Goal: Download file/media

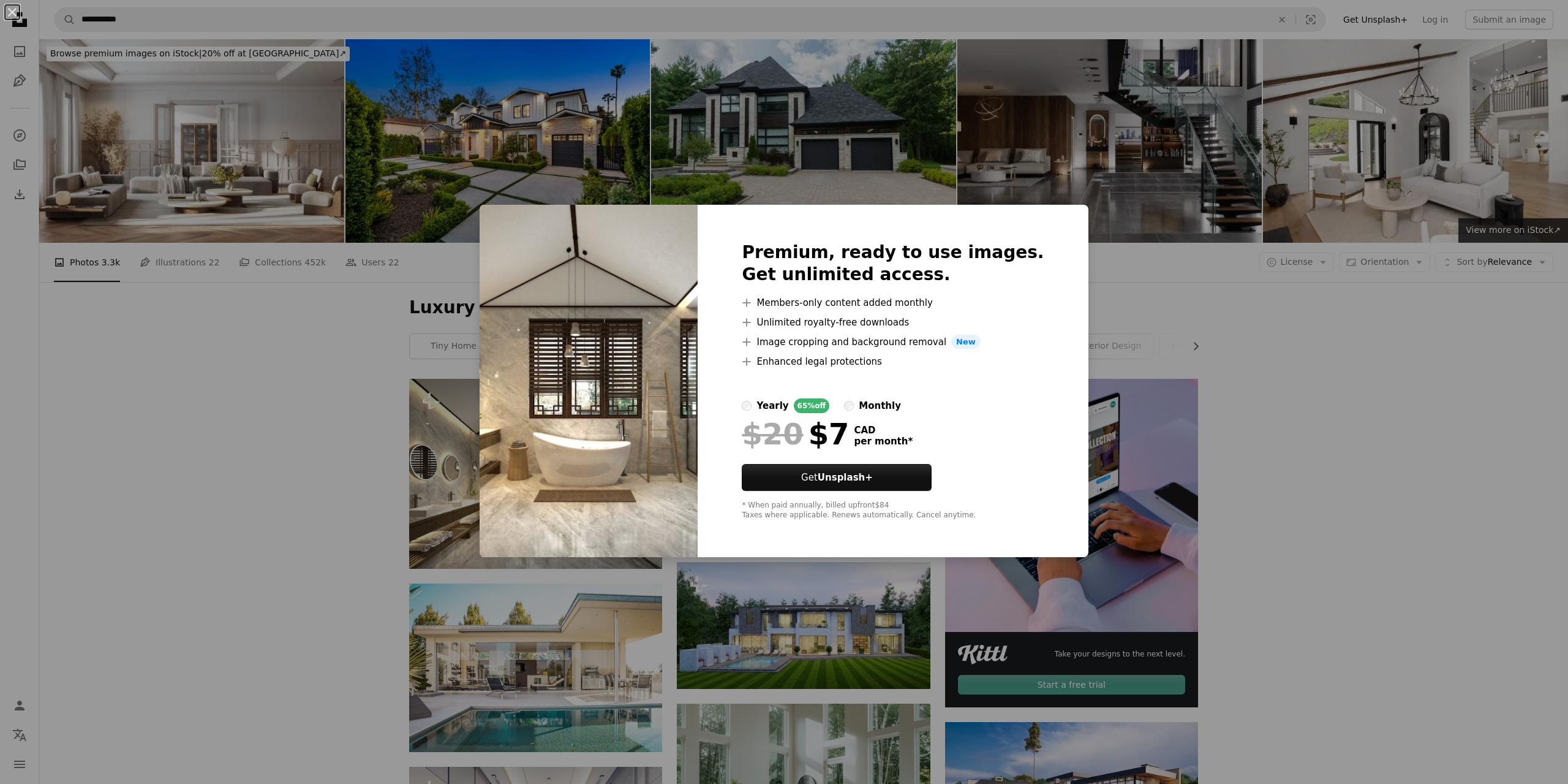
click at [1254, 249] on div "An X shape Premium, ready to use images. Get unlimited access. A plus sign Memb…" at bounding box center [784, 392] width 1568 height 784
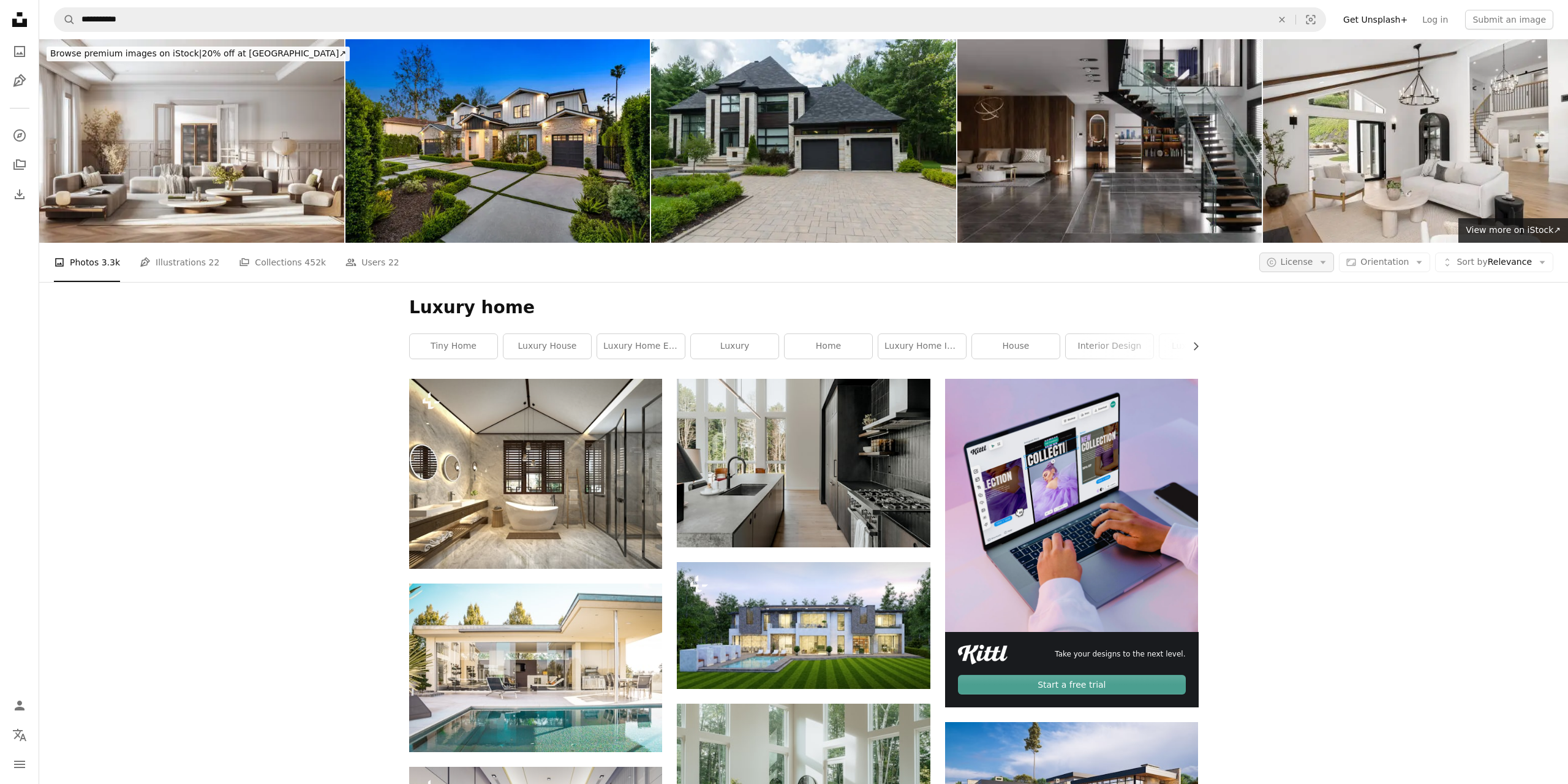
click at [1329, 257] on icon "Arrow down" at bounding box center [1323, 262] width 11 height 11
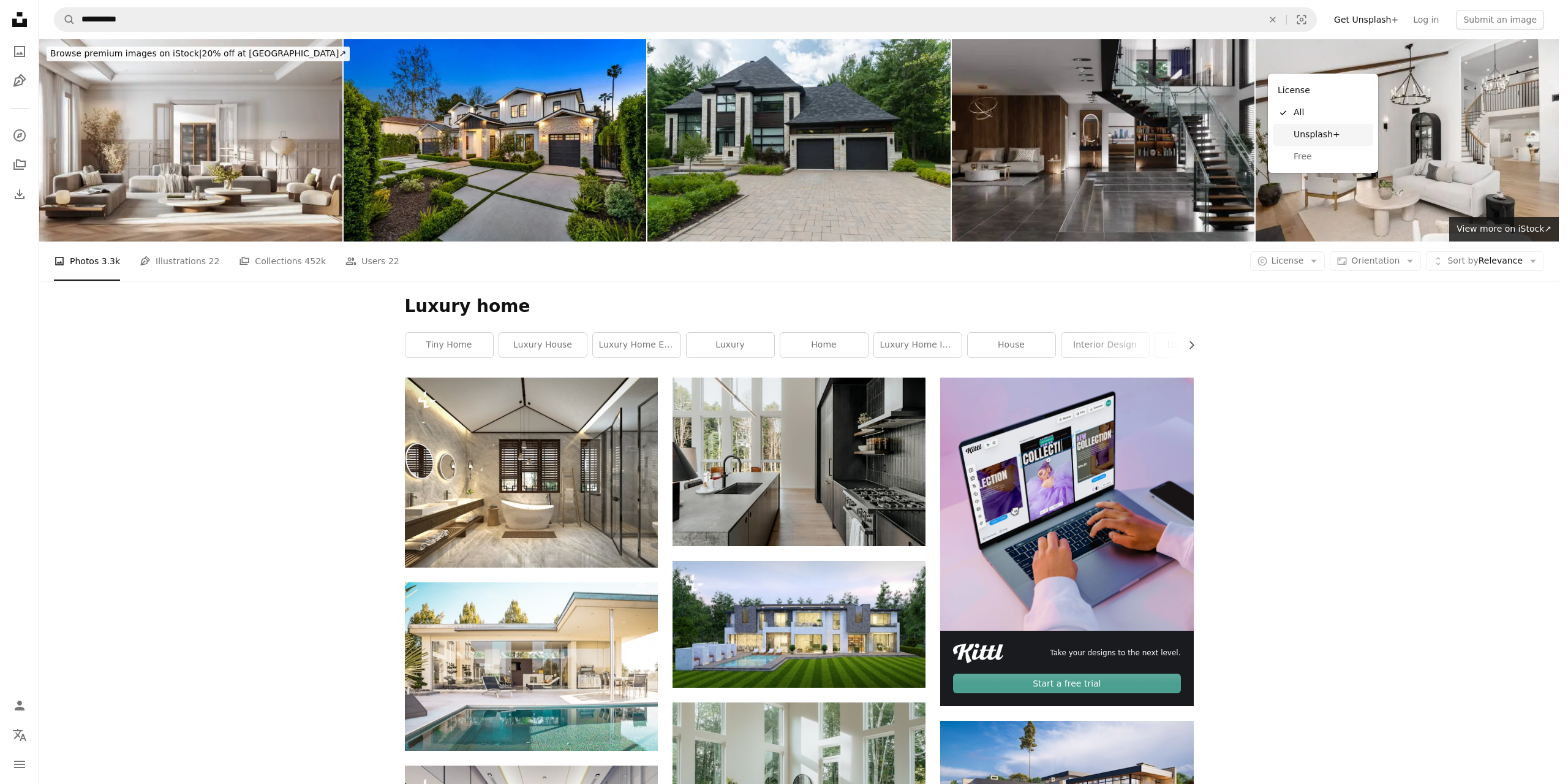
click at [1332, 155] on span "Free" at bounding box center [1331, 157] width 75 height 13
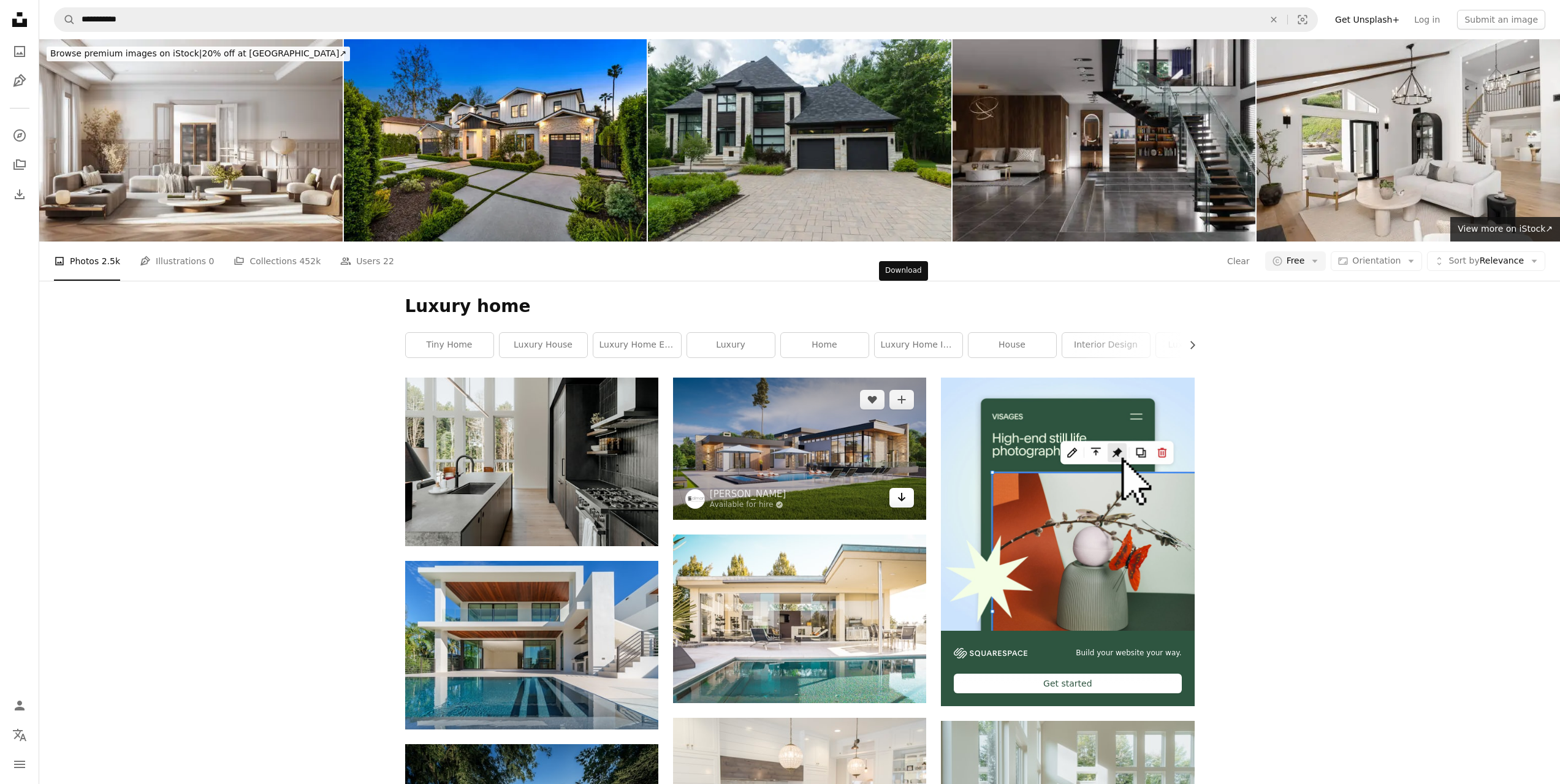
click at [905, 493] on icon "Download" at bounding box center [902, 496] width 8 height 8
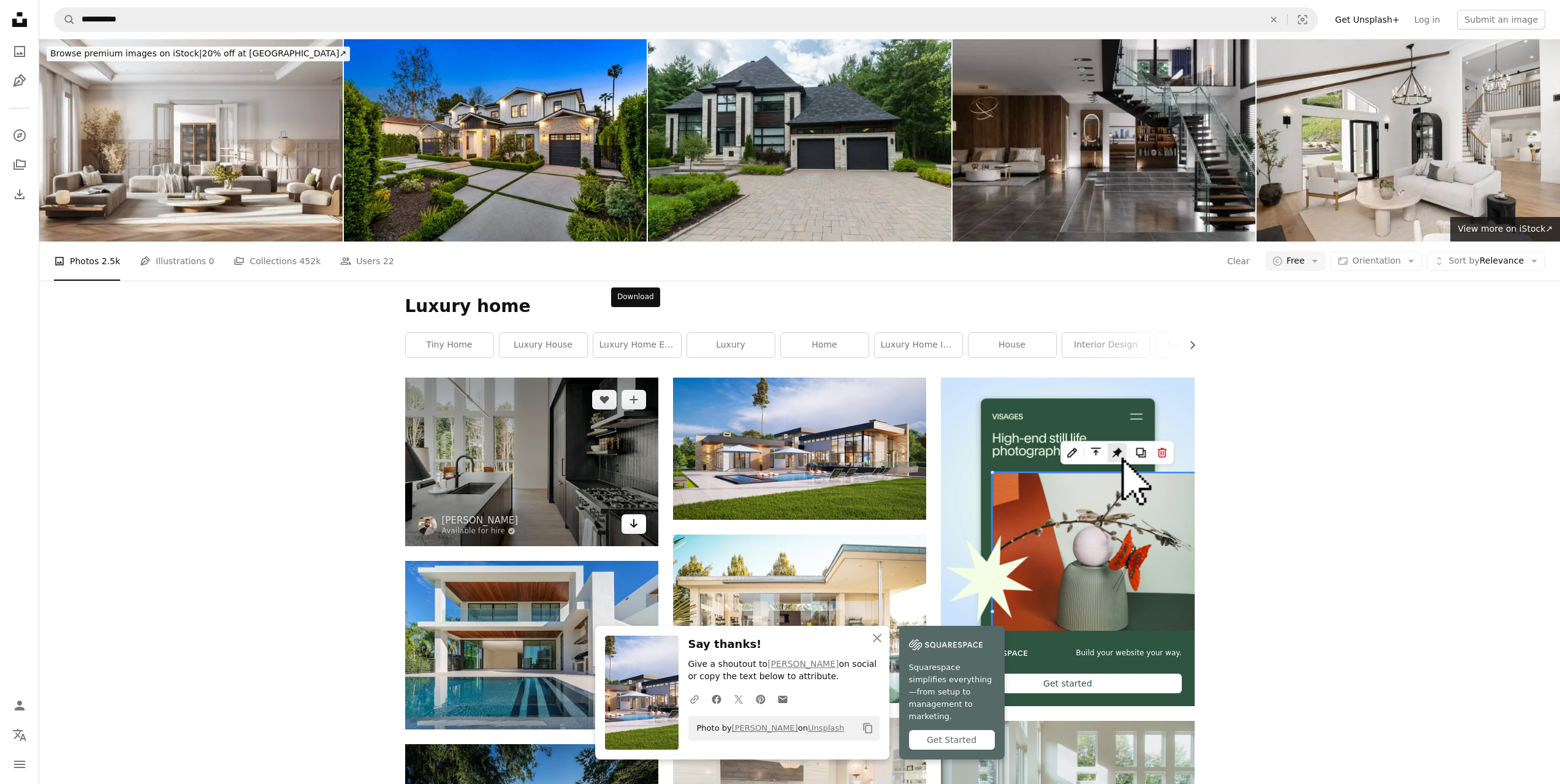
click at [631, 516] on icon "Arrow pointing down" at bounding box center [633, 524] width 10 height 14
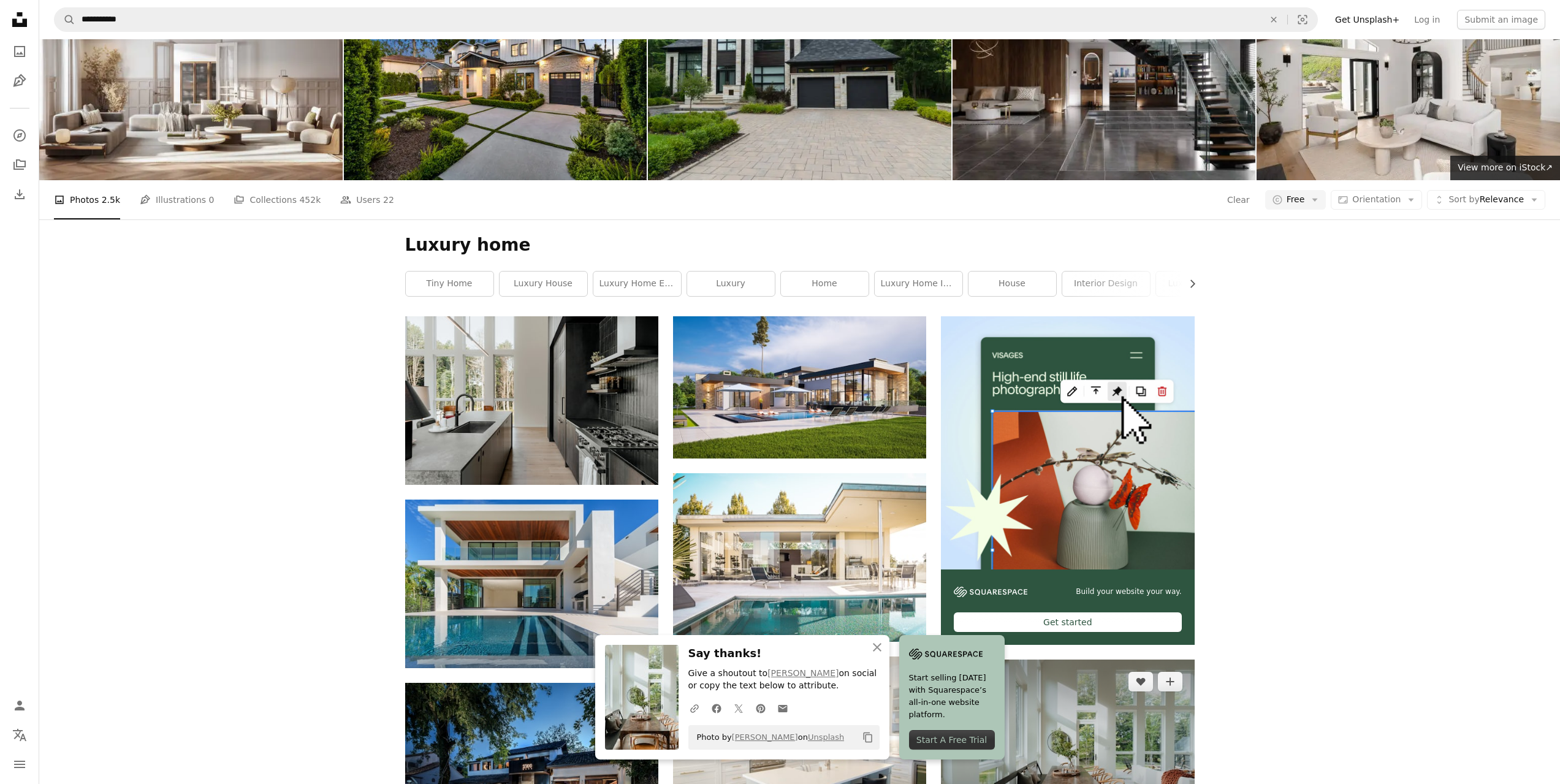
scroll to position [123, 0]
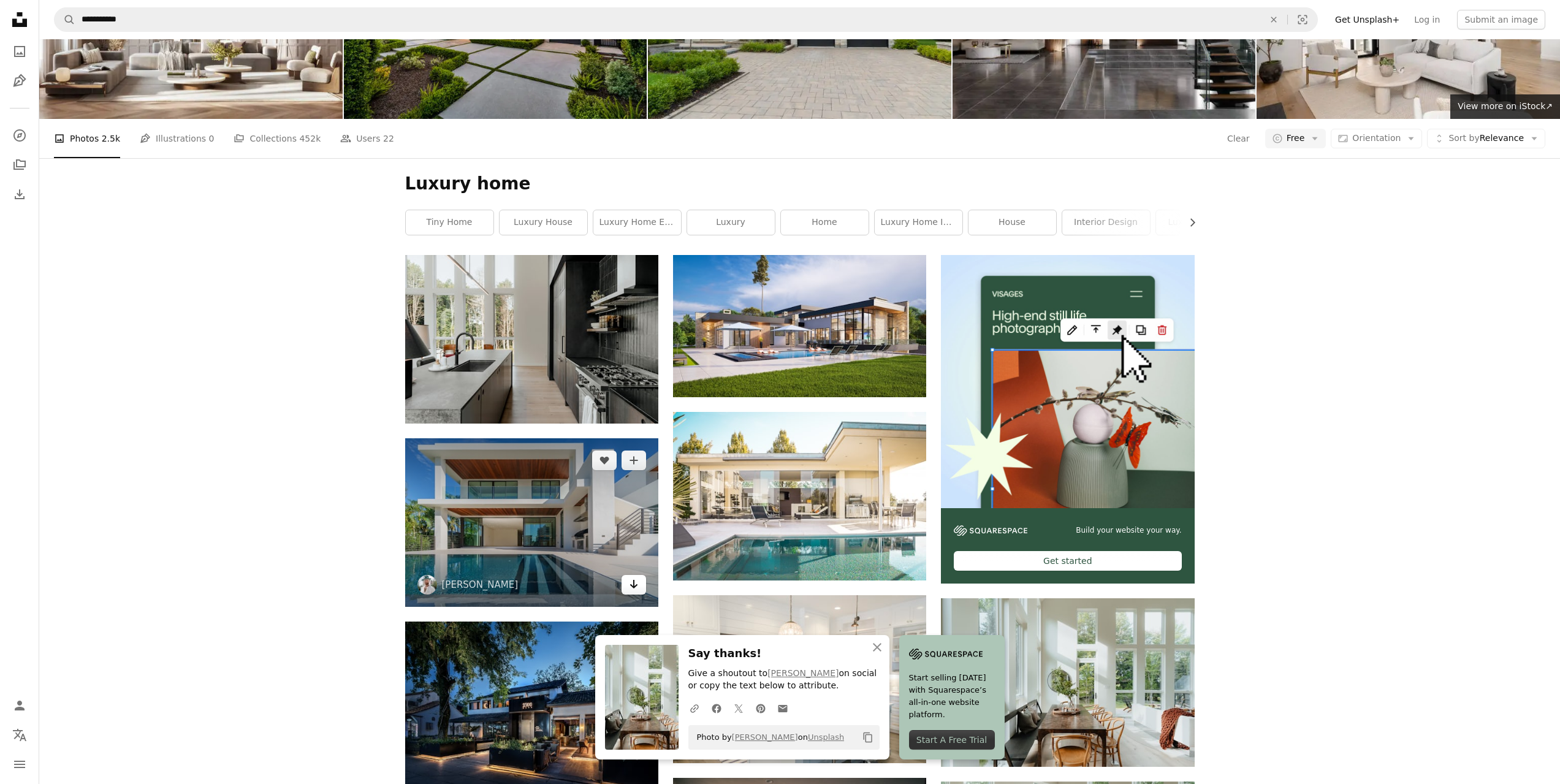
click at [635, 577] on icon "Arrow pointing down" at bounding box center [633, 584] width 10 height 14
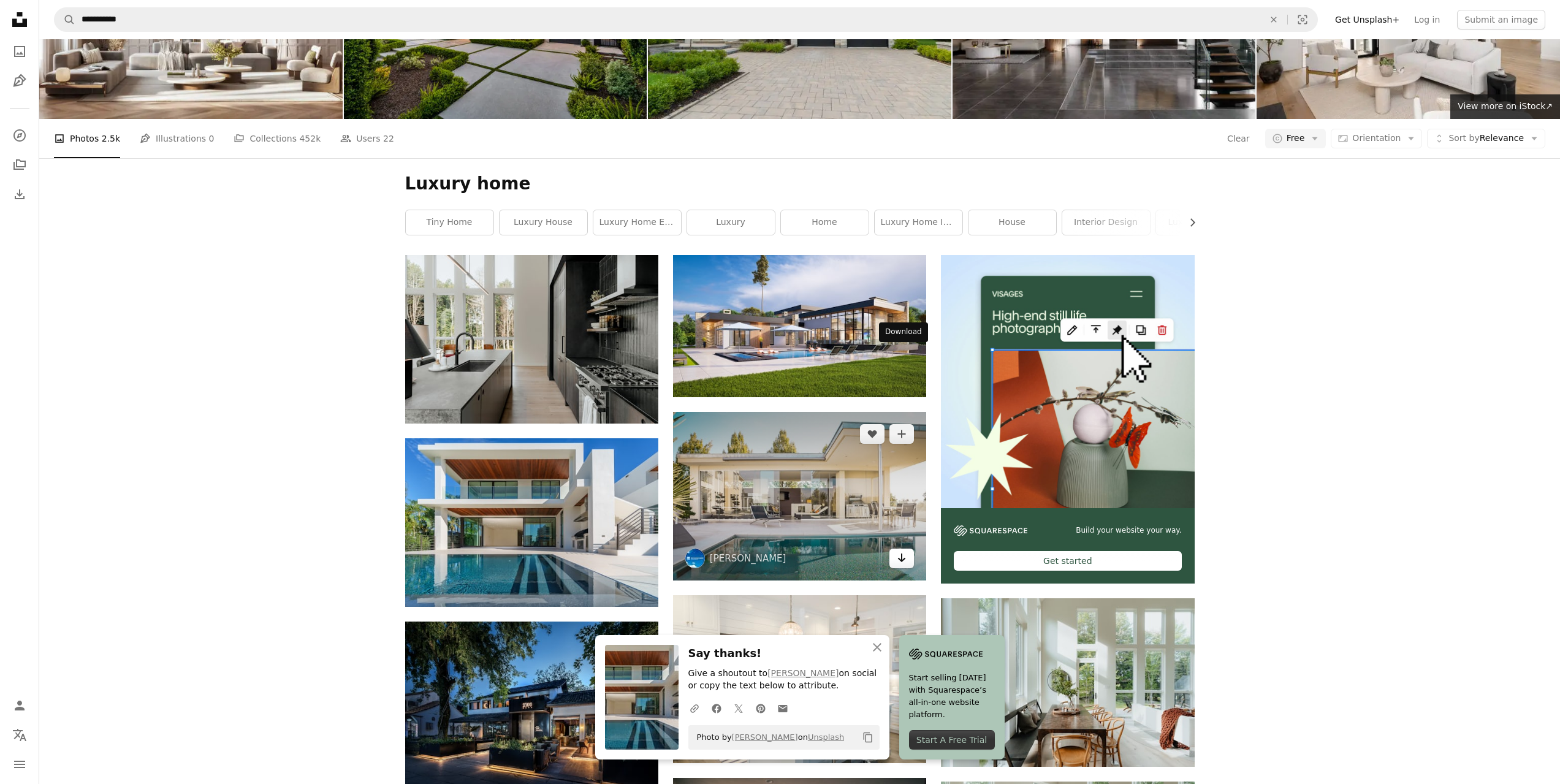
click at [900, 551] on icon "Arrow pointing down" at bounding box center [902, 558] width 10 height 14
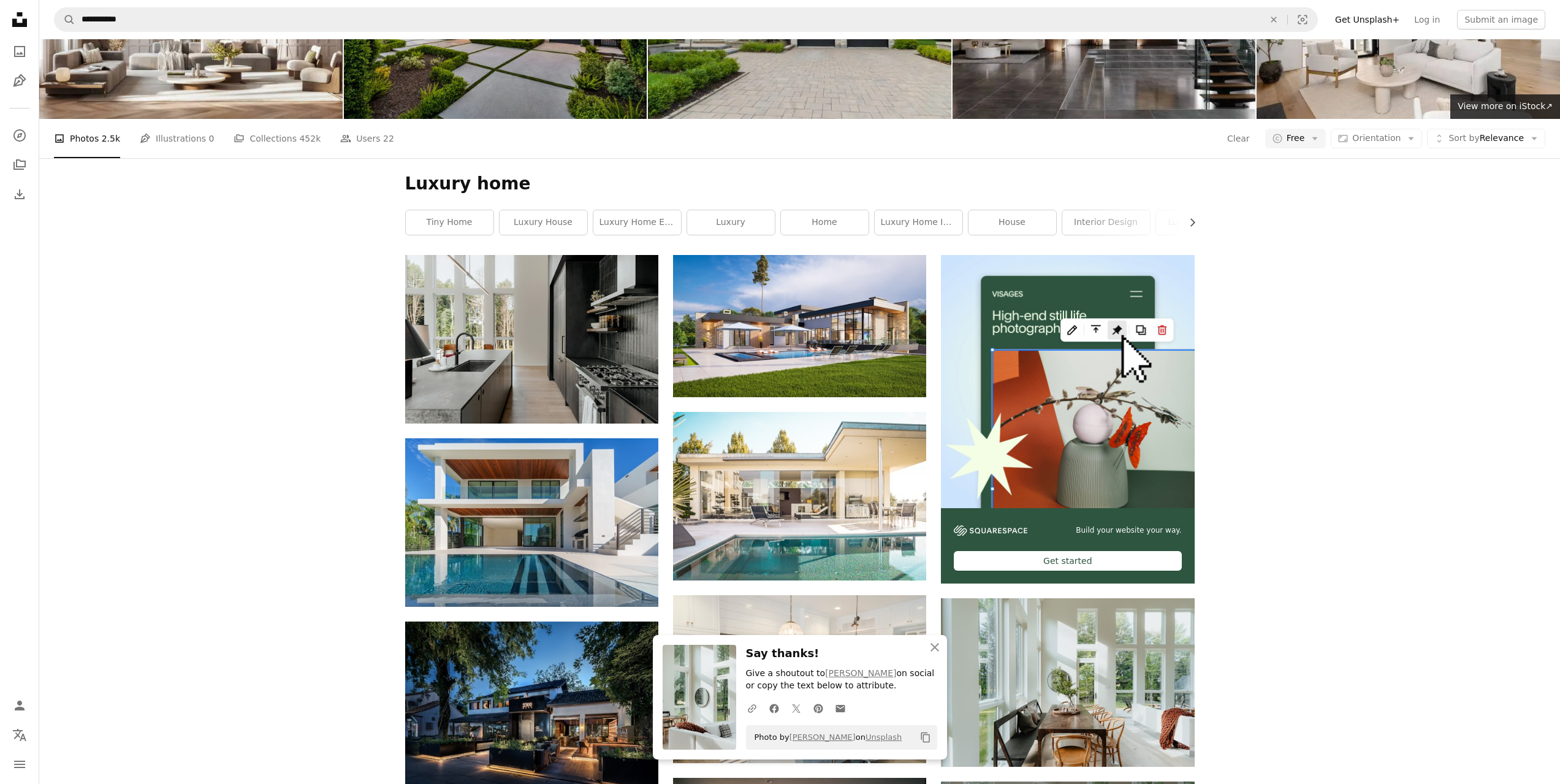
scroll to position [307, 0]
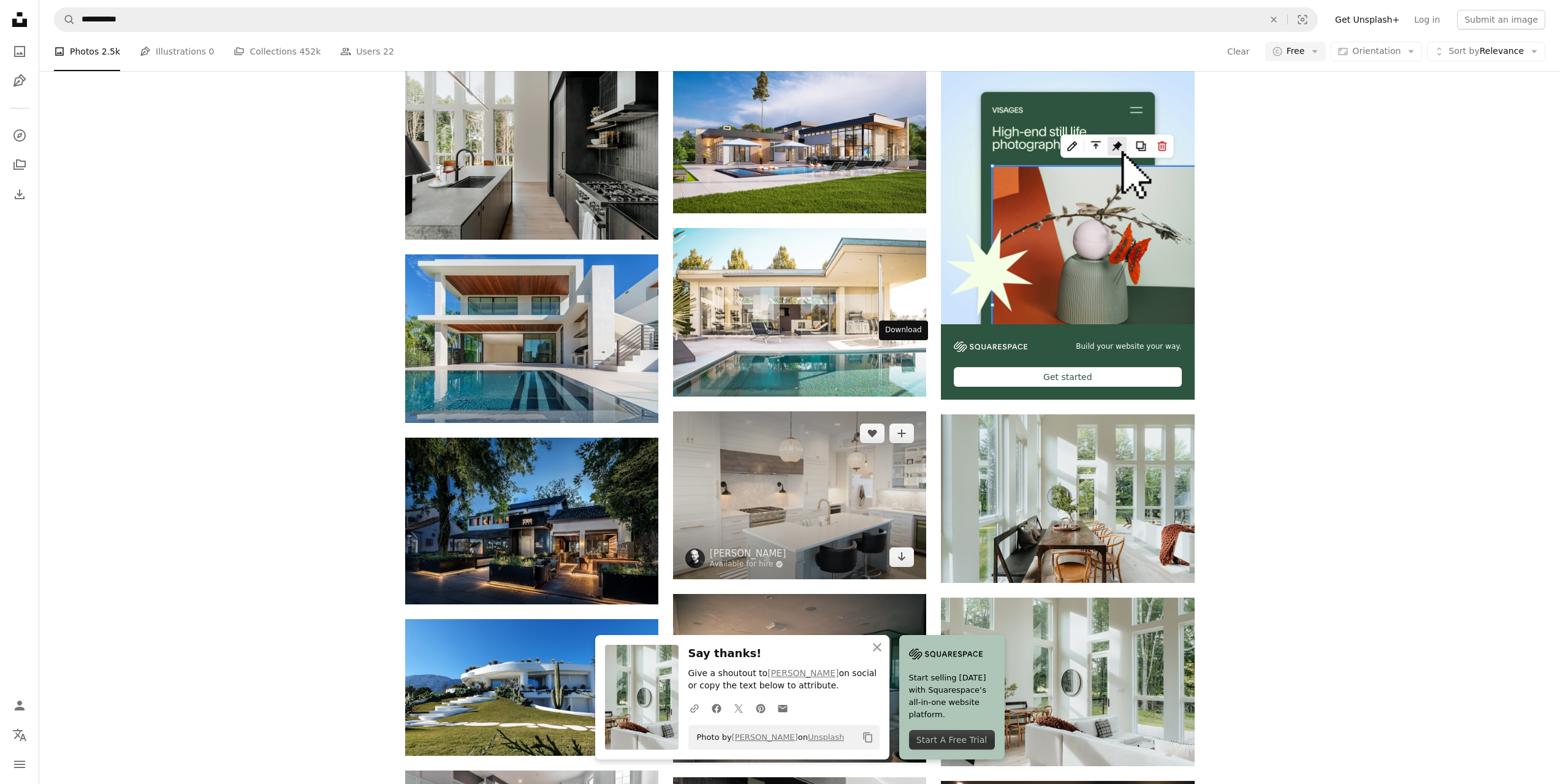
drag, startPoint x: 903, startPoint y: 355, endPoint x: 881, endPoint y: 358, distance: 22.2
click at [903, 553] on icon "Download" at bounding box center [902, 556] width 8 height 8
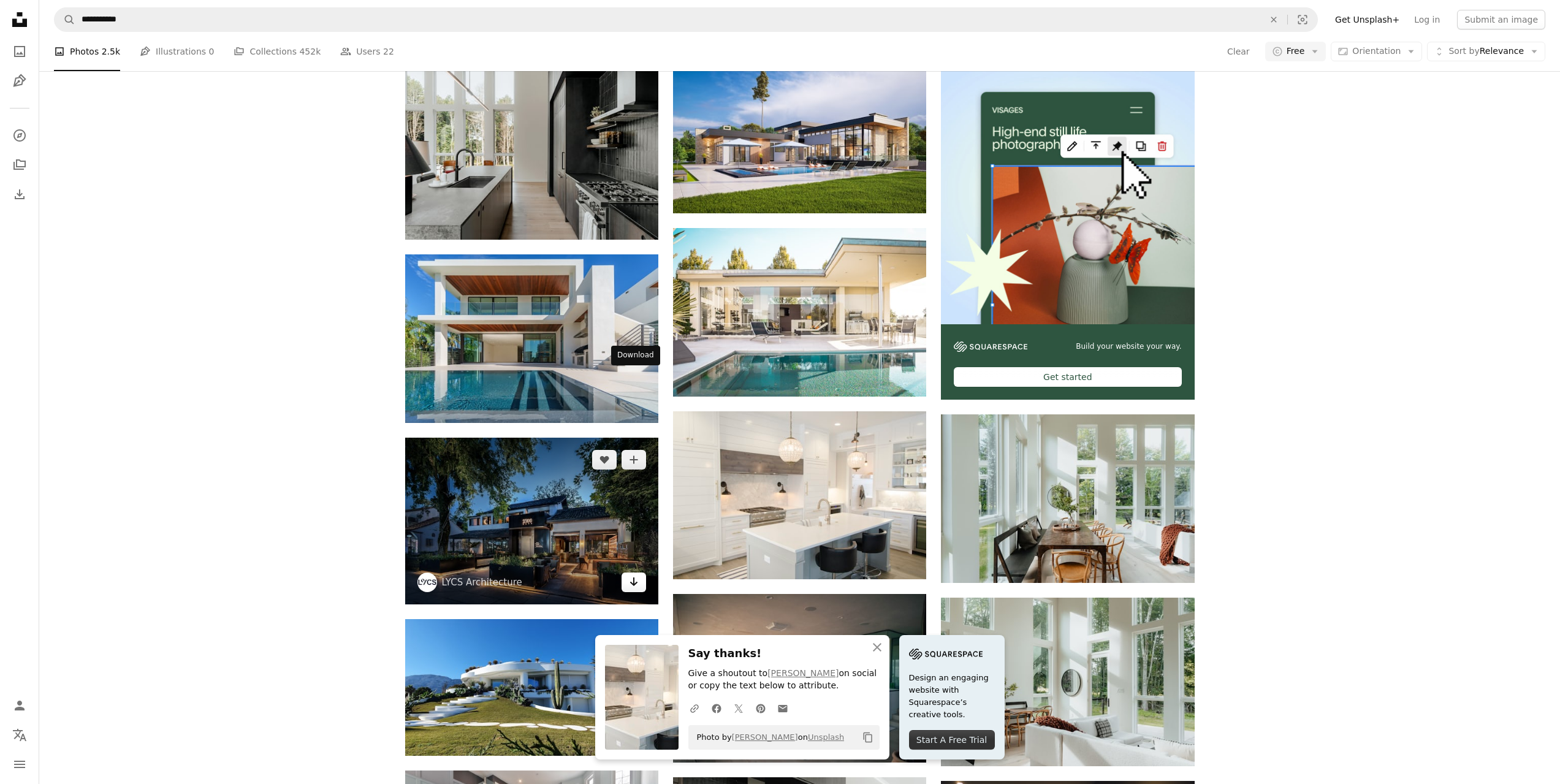
click at [634, 578] on icon "Download" at bounding box center [634, 581] width 8 height 8
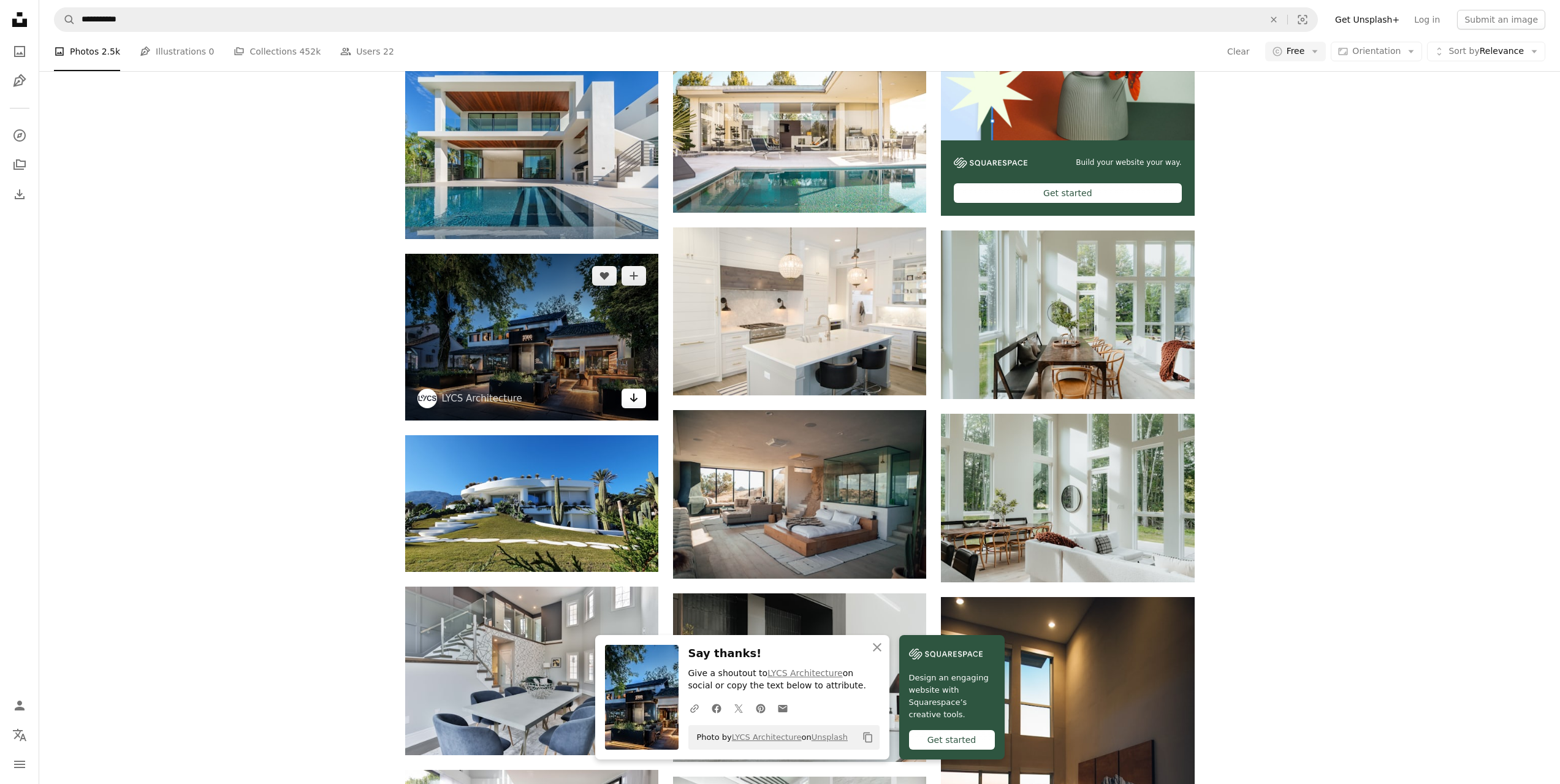
scroll to position [552, 0]
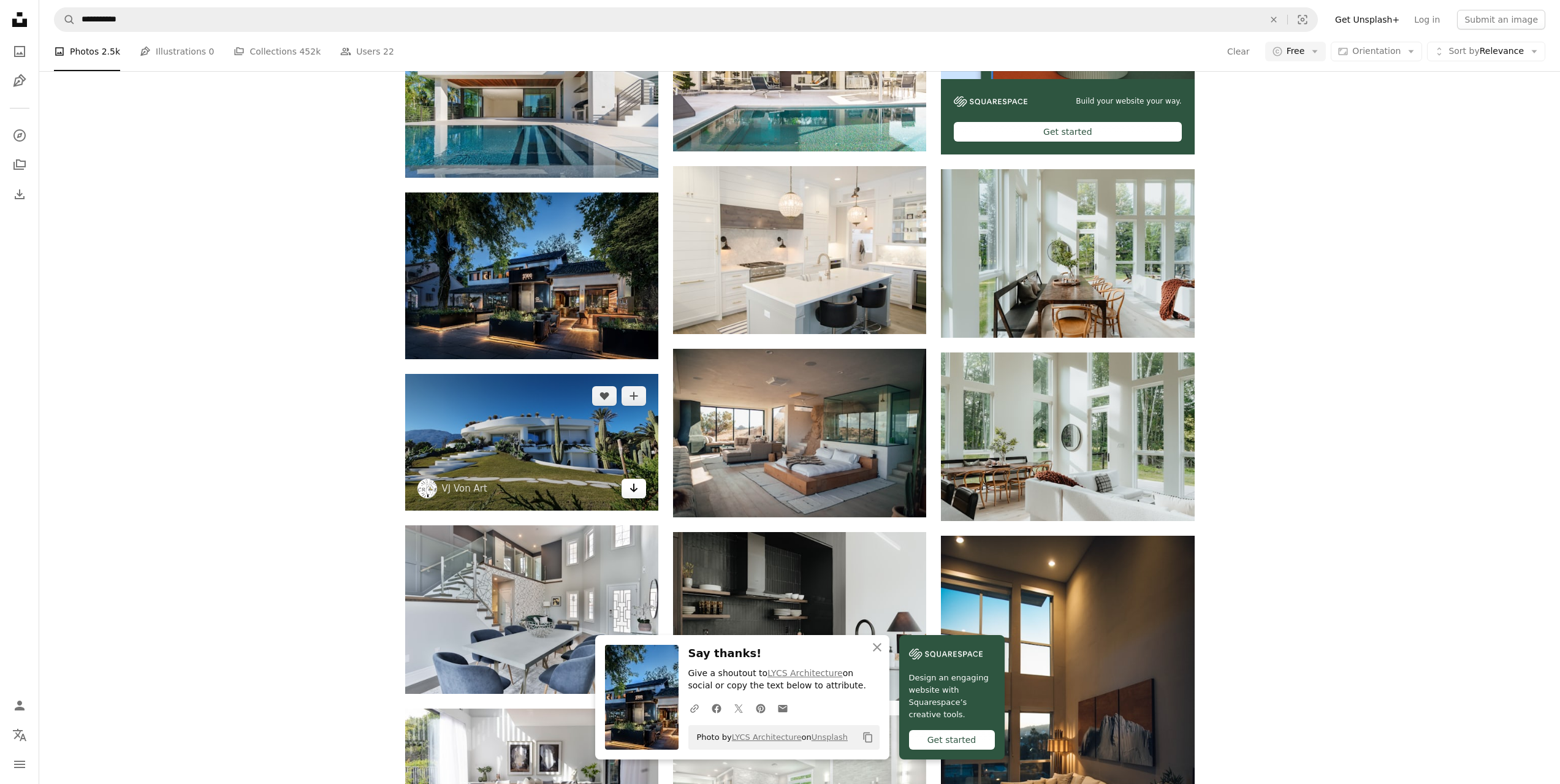
click at [631, 480] on icon "Arrow pointing down" at bounding box center [633, 487] width 10 height 14
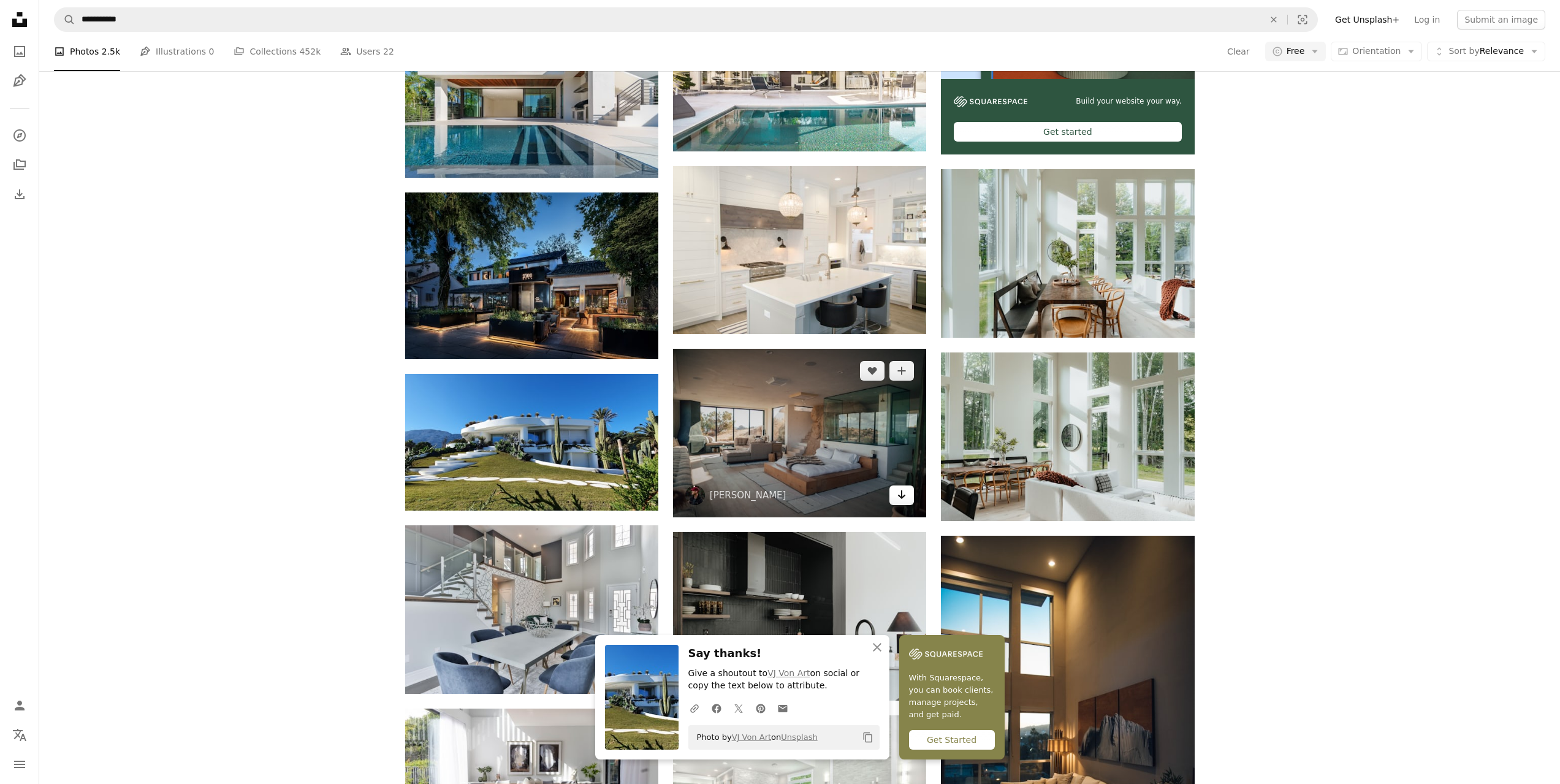
click at [897, 487] on icon "Arrow pointing down" at bounding box center [902, 495] width 10 height 14
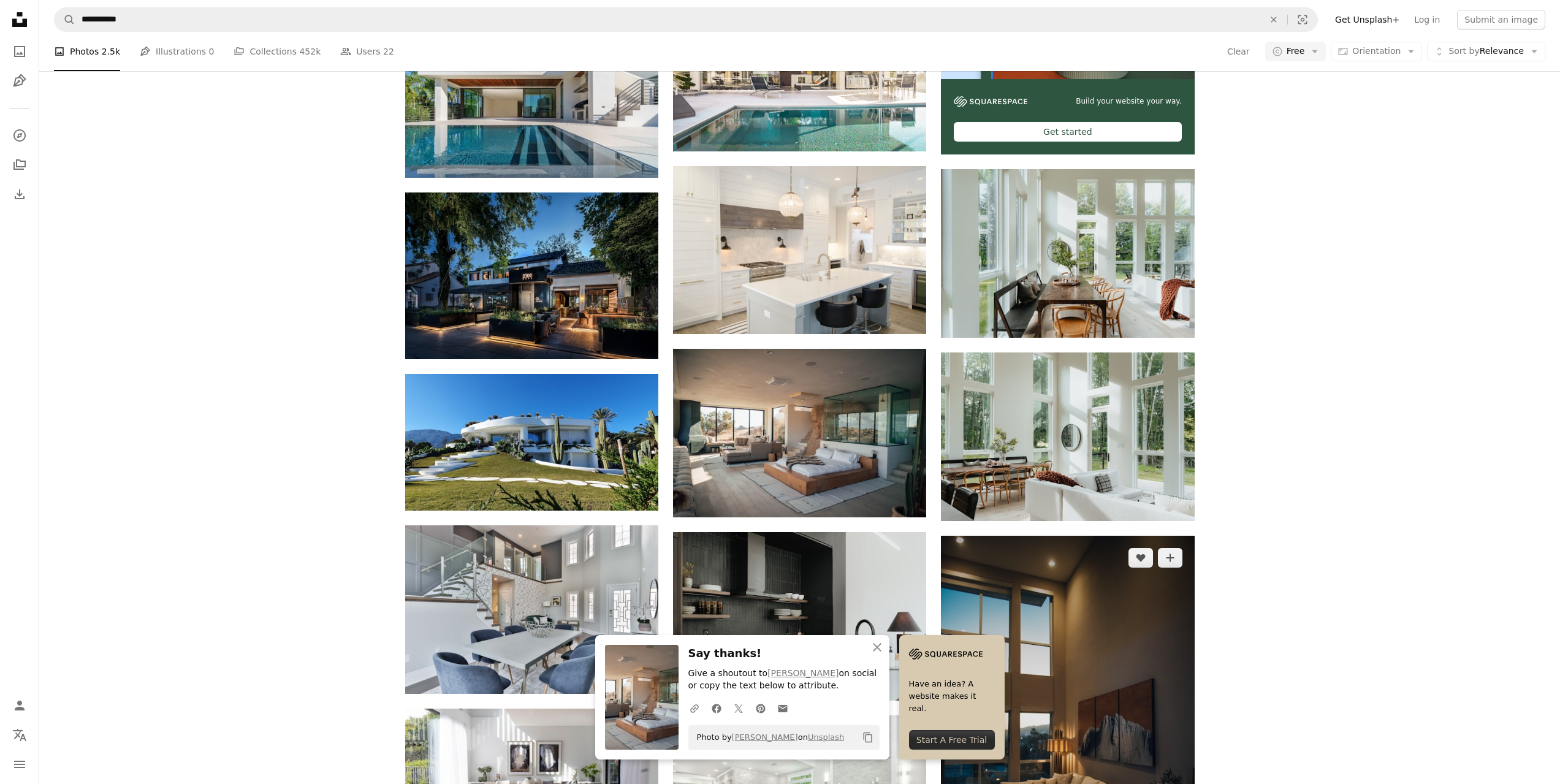
scroll to position [675, 0]
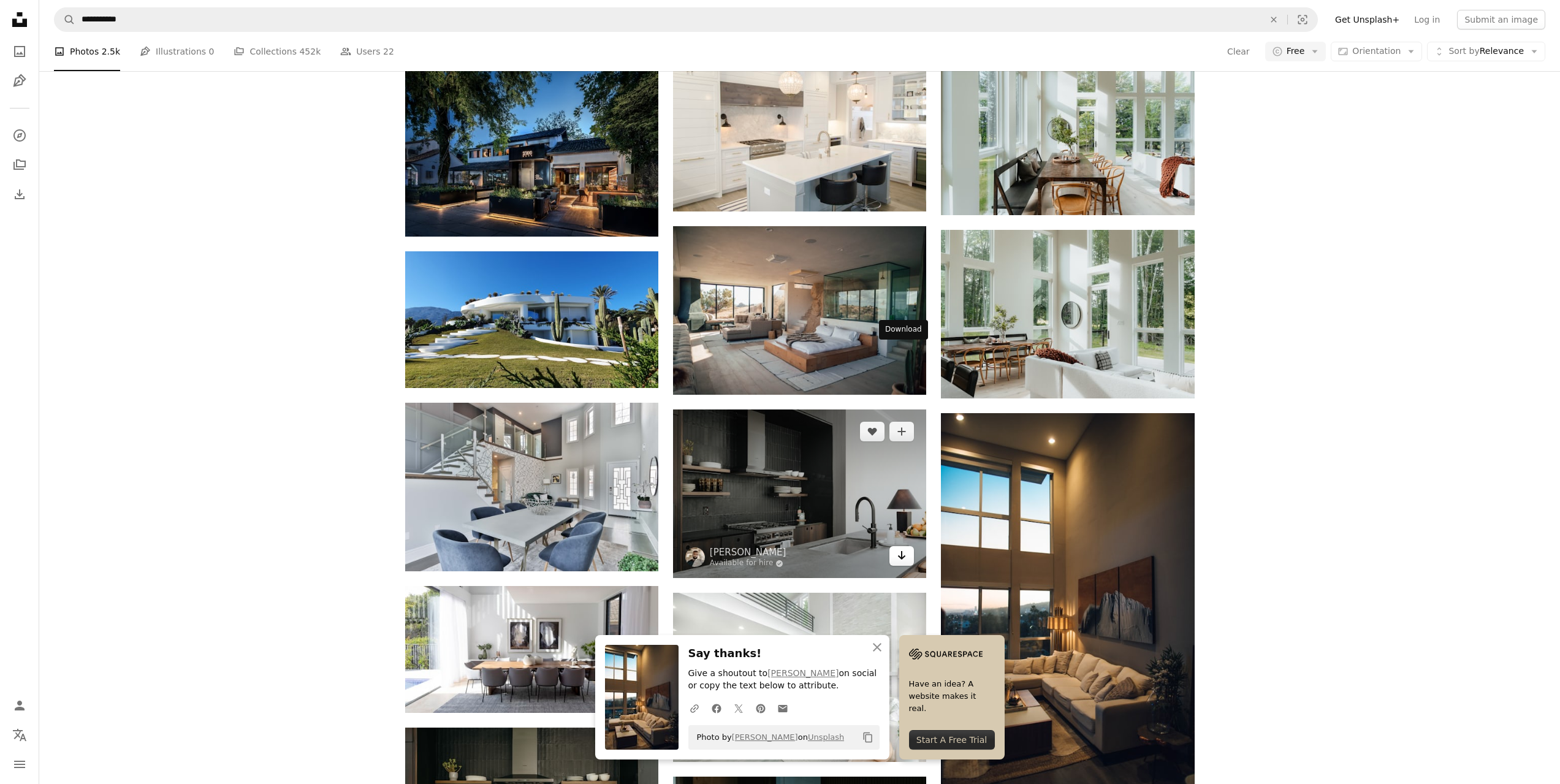
drag, startPoint x: 910, startPoint y: 357, endPoint x: 903, endPoint y: 357, distance: 7.0
click at [910, 546] on link "Arrow pointing down" at bounding box center [902, 556] width 24 height 20
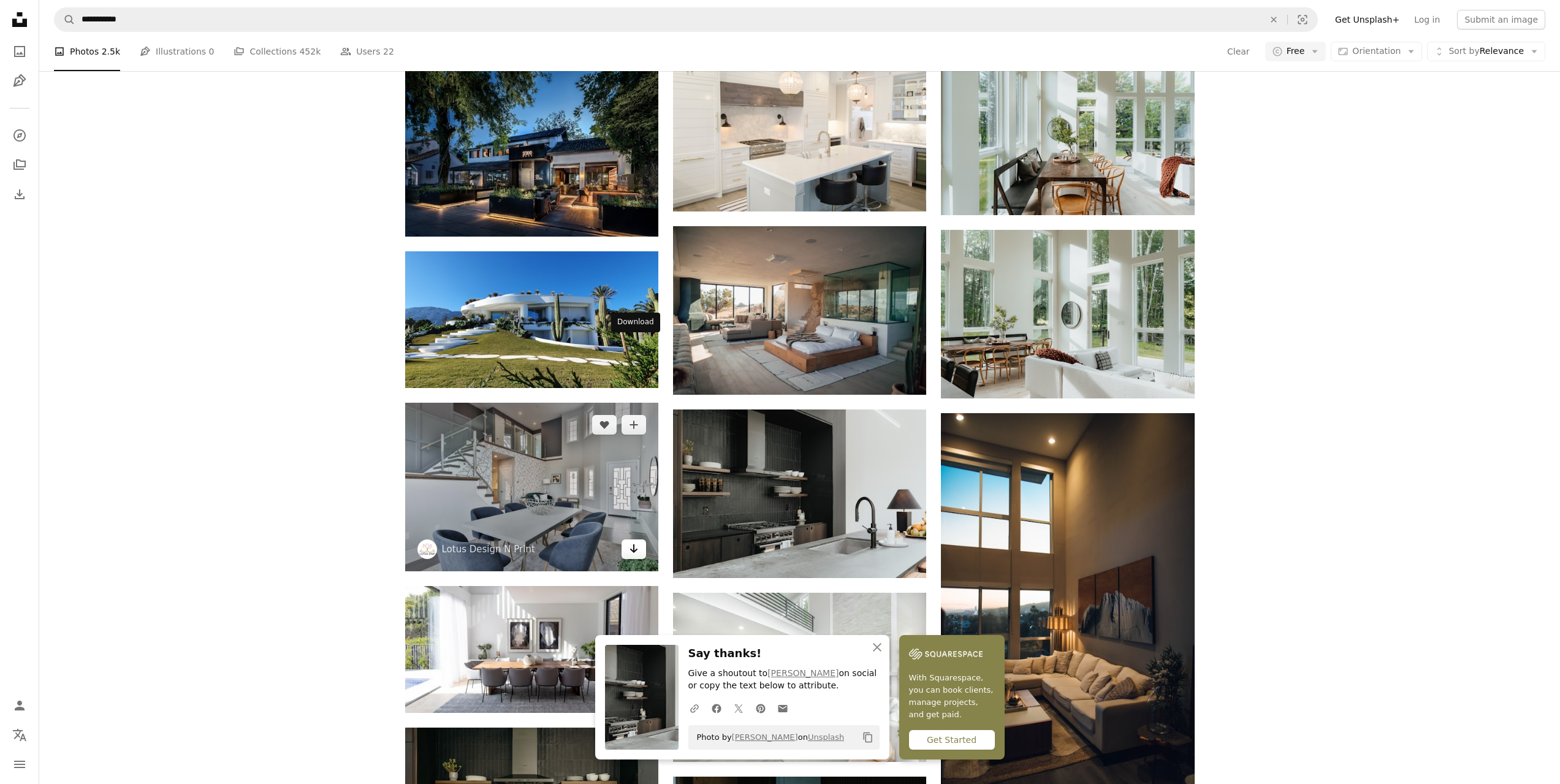
click at [634, 542] on icon "Arrow pointing down" at bounding box center [633, 549] width 10 height 14
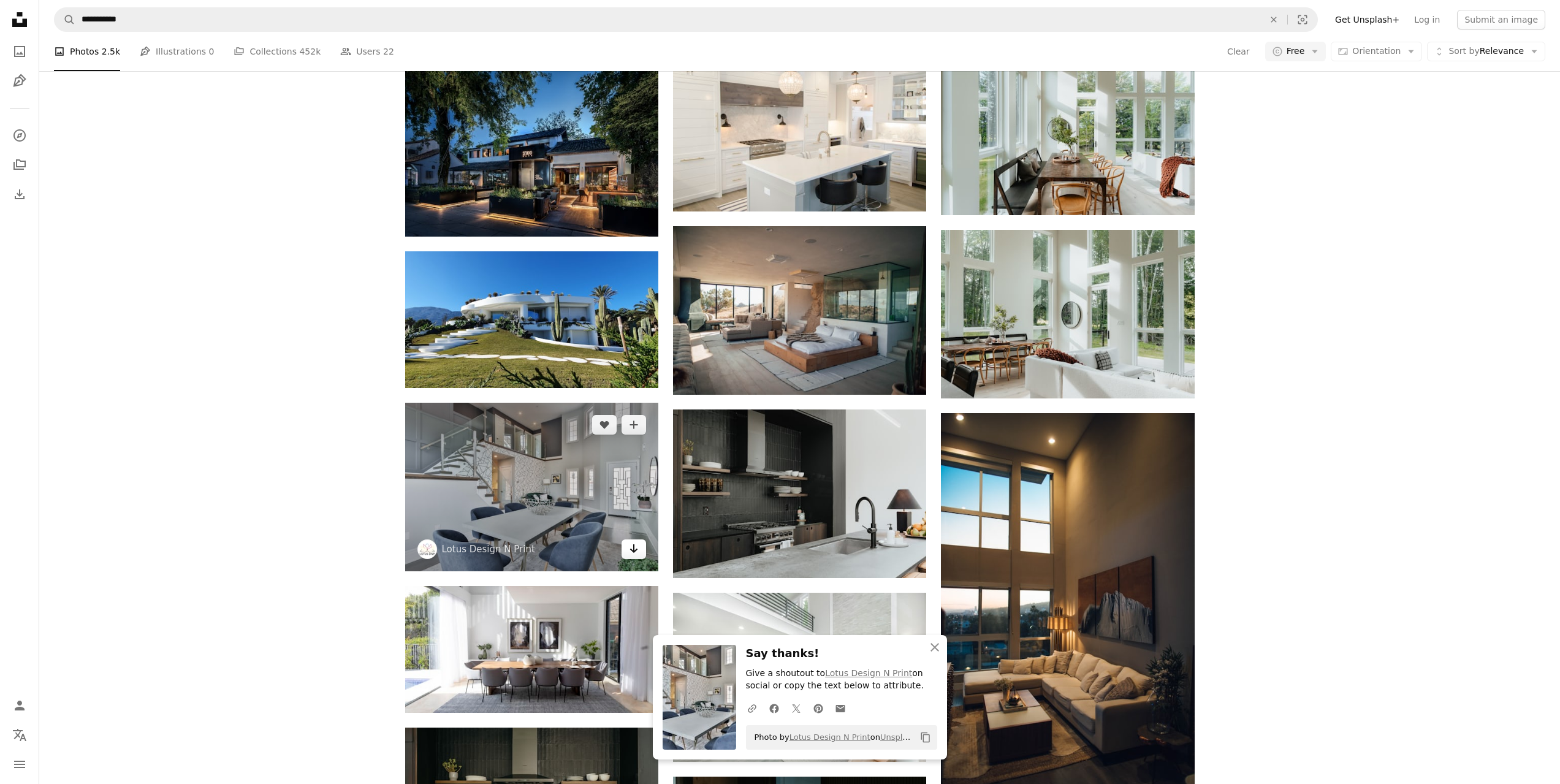
scroll to position [858, 0]
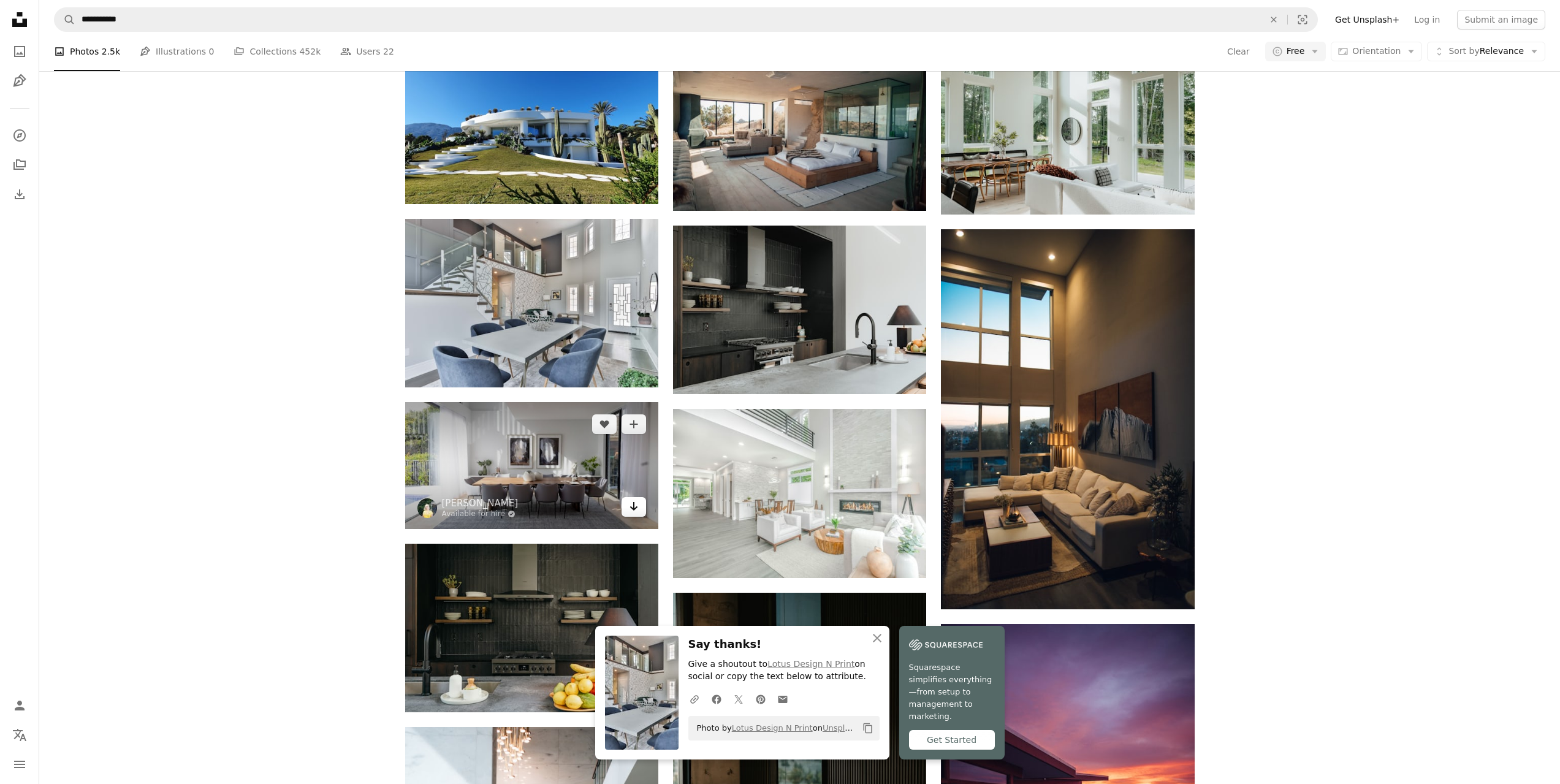
click at [630, 499] on icon "Arrow pointing down" at bounding box center [633, 506] width 10 height 14
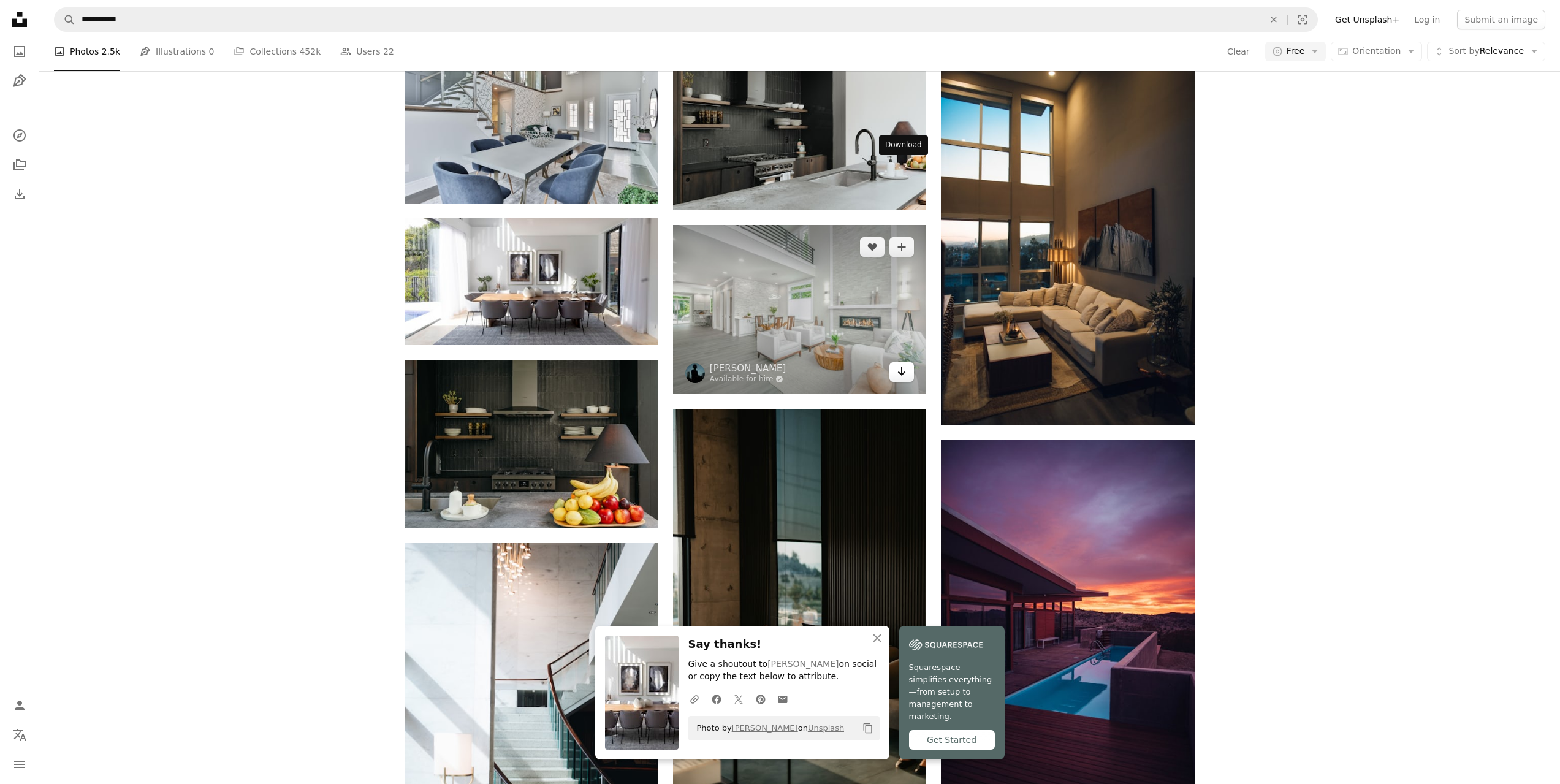
click at [896, 363] on link "Arrow pointing down" at bounding box center [902, 373] width 24 height 20
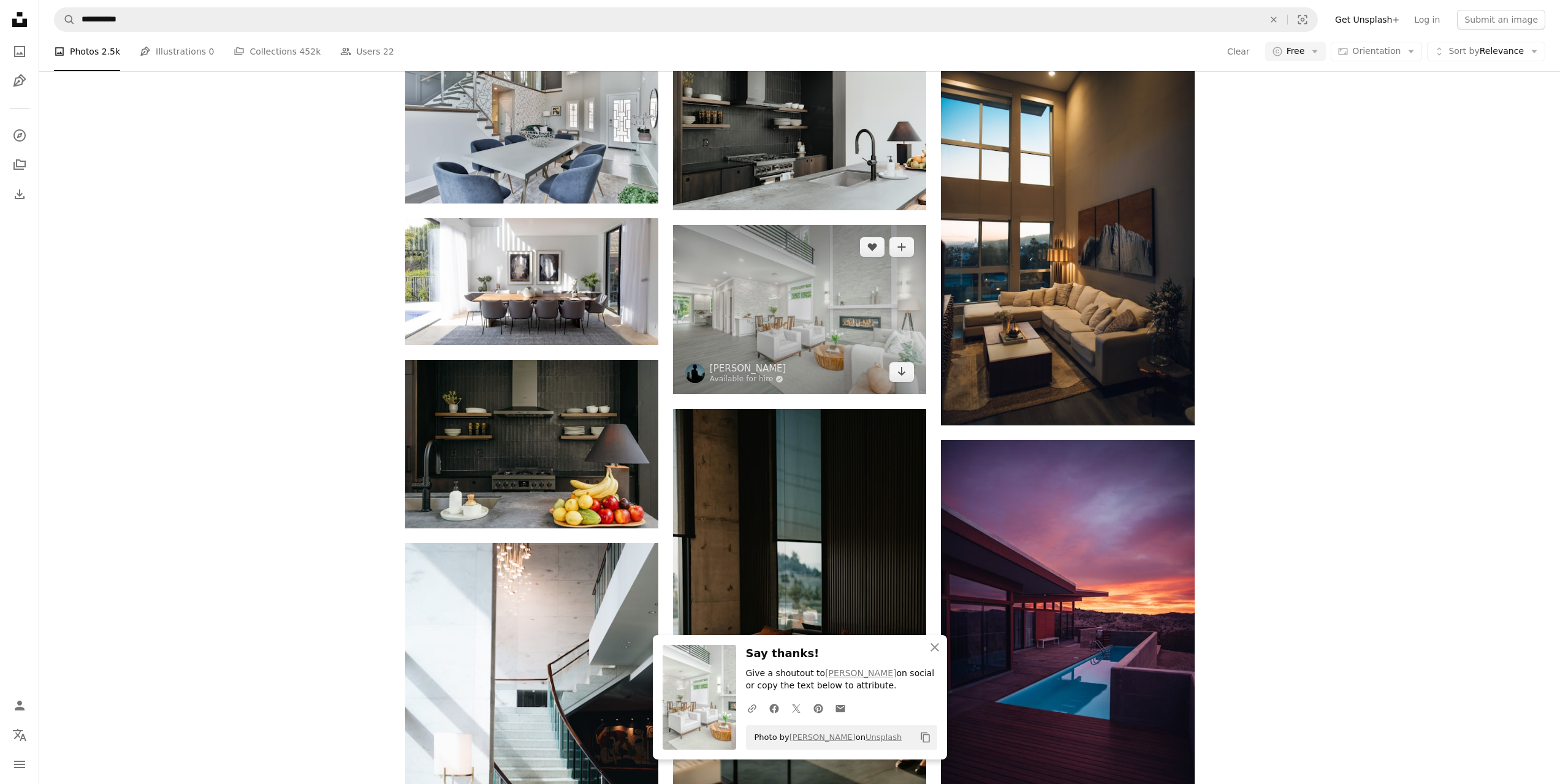
scroll to position [920, 0]
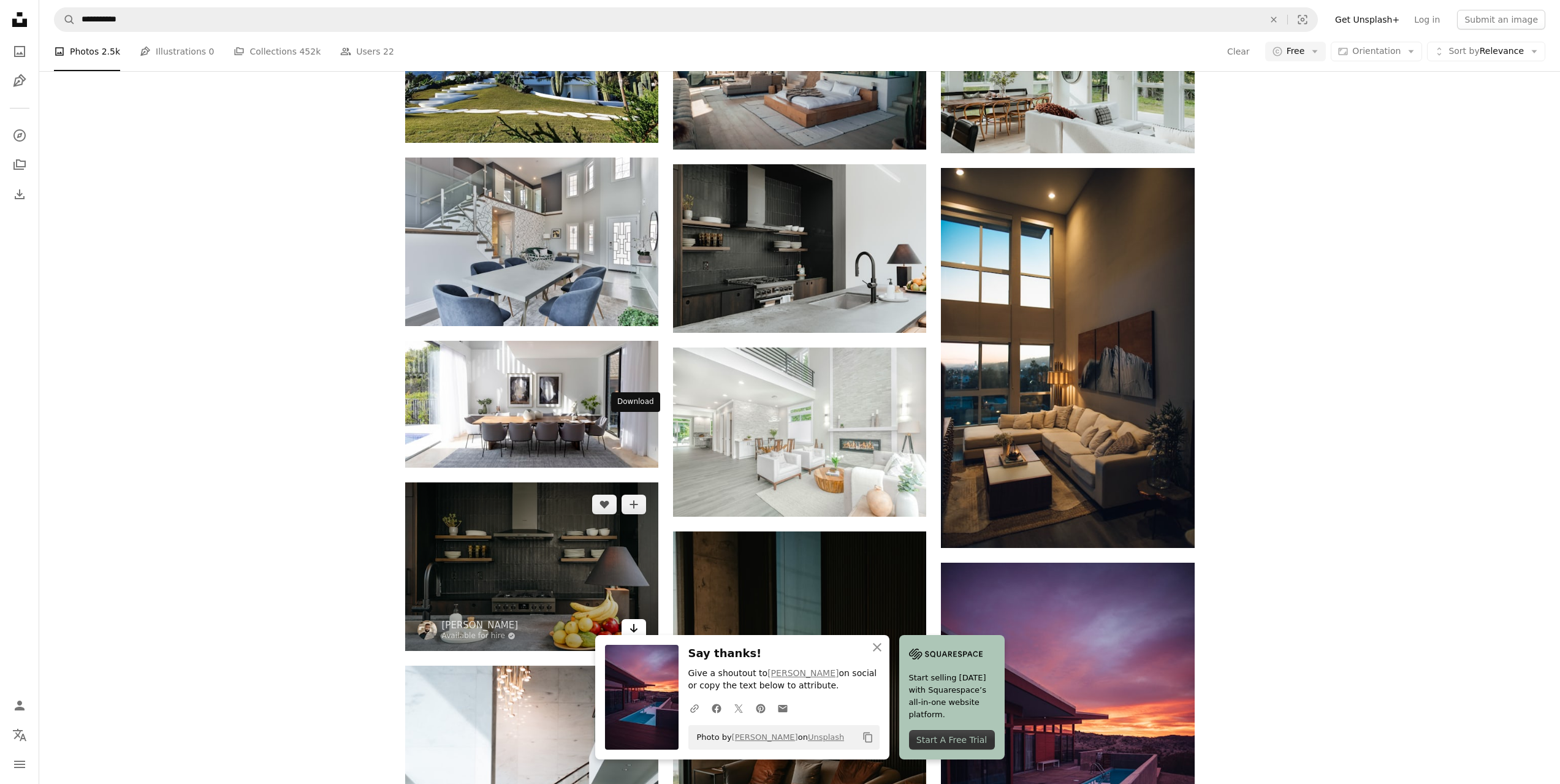
click at [641, 619] on link "Arrow pointing down" at bounding box center [633, 629] width 24 height 20
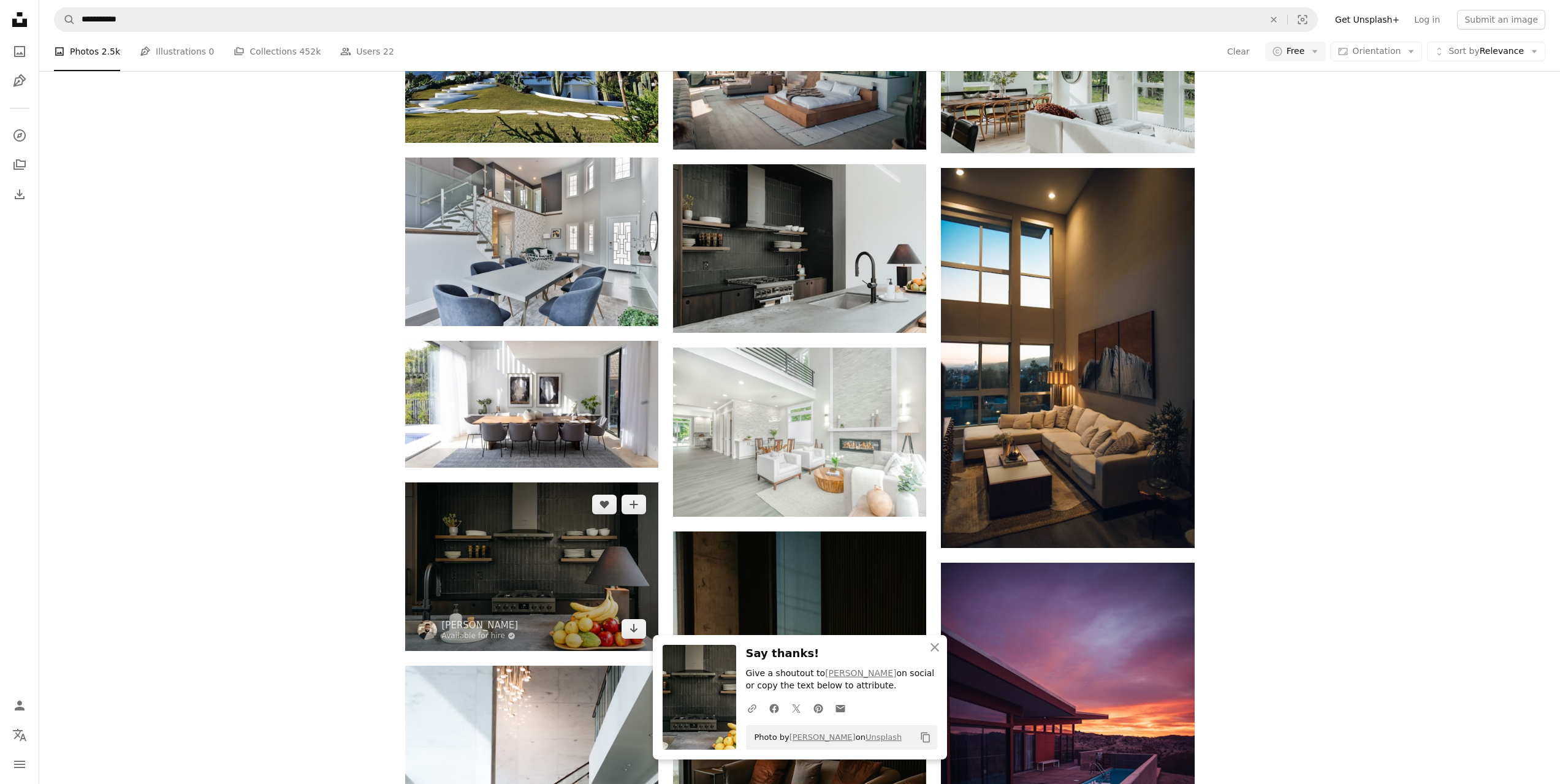
scroll to position [1226, 0]
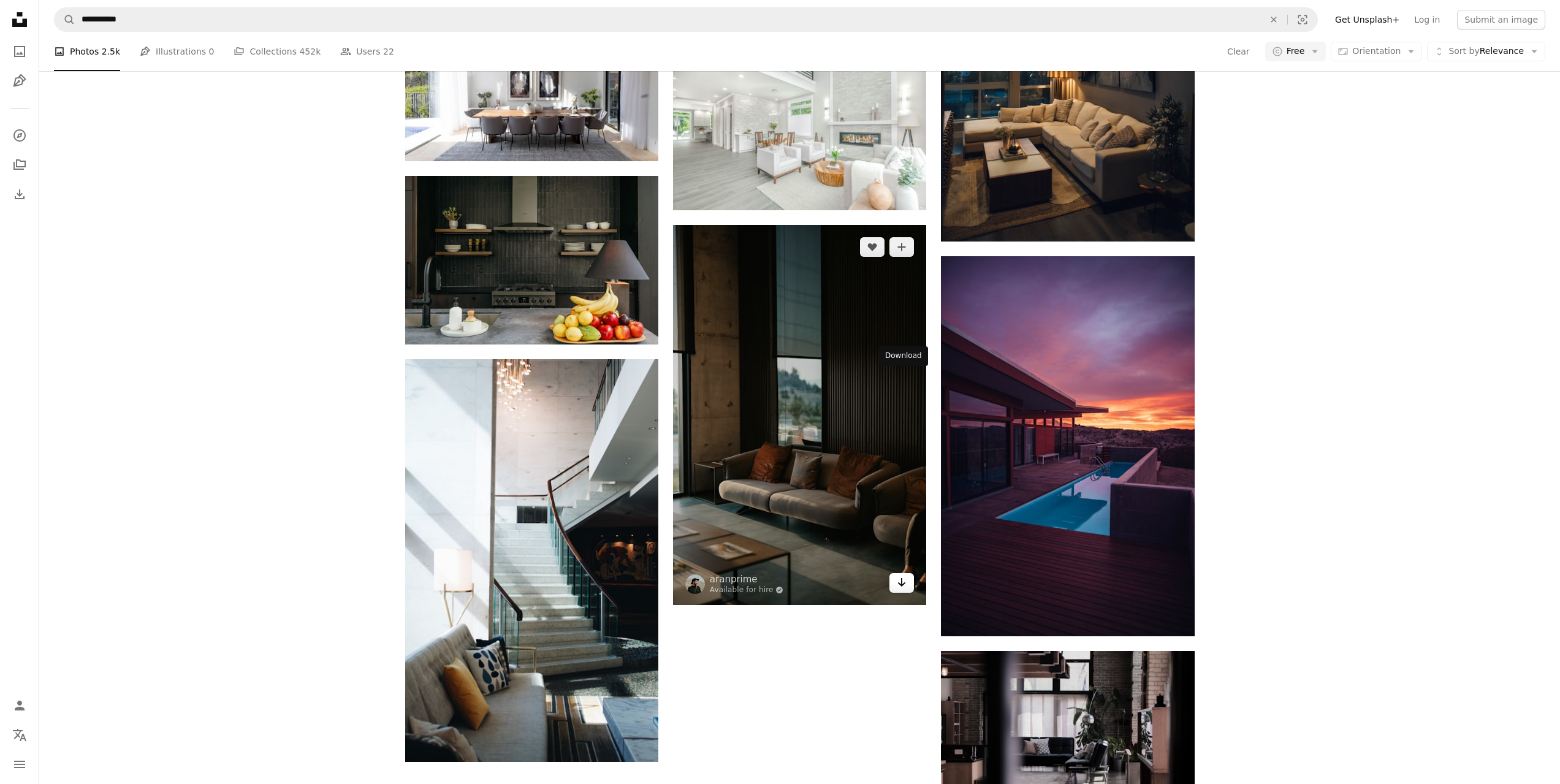
click at [903, 575] on icon "Arrow pointing down" at bounding box center [902, 582] width 10 height 14
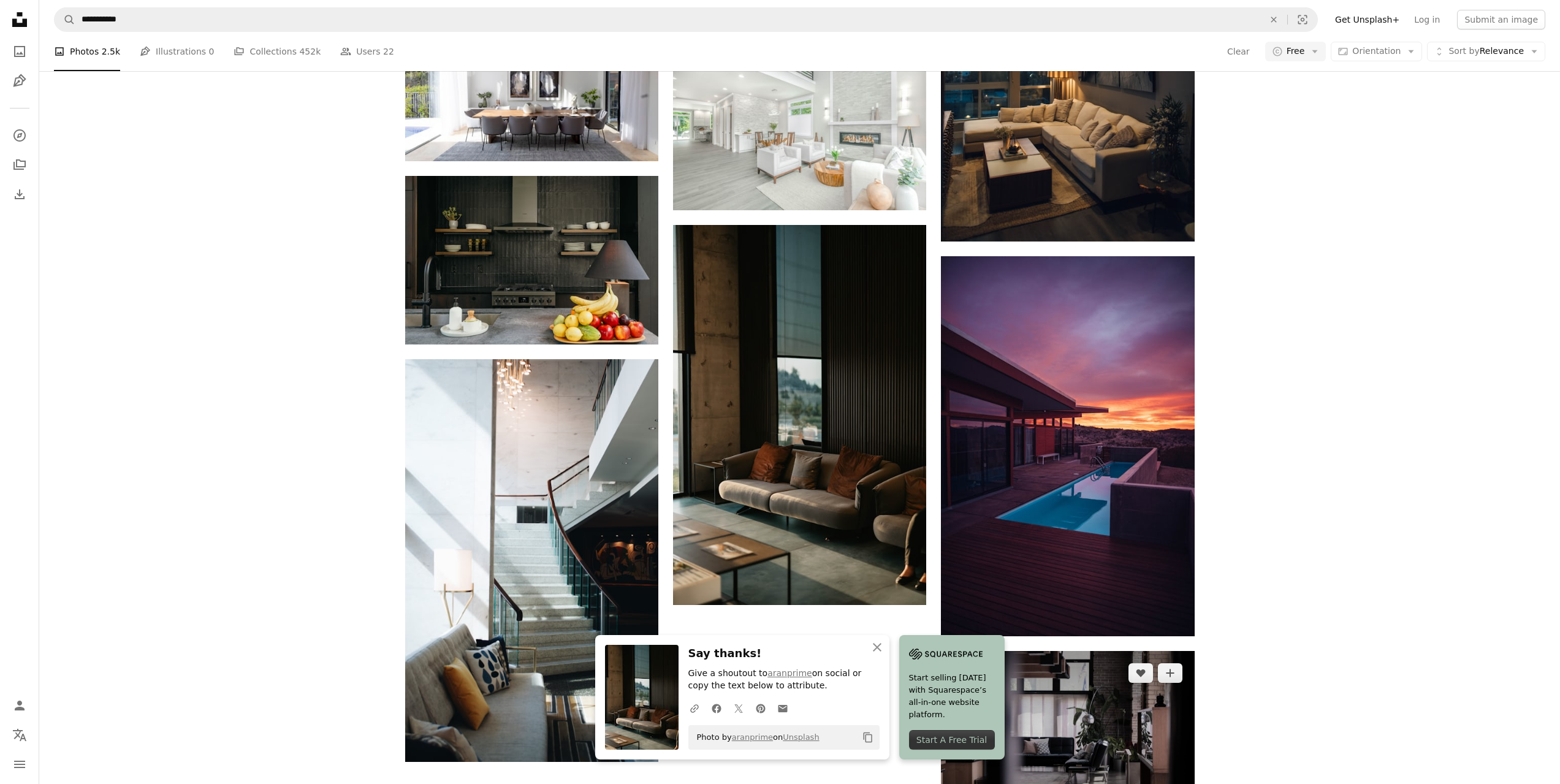
click at [1169, 783] on icon "Download" at bounding box center [1169, 796] width 8 height 8
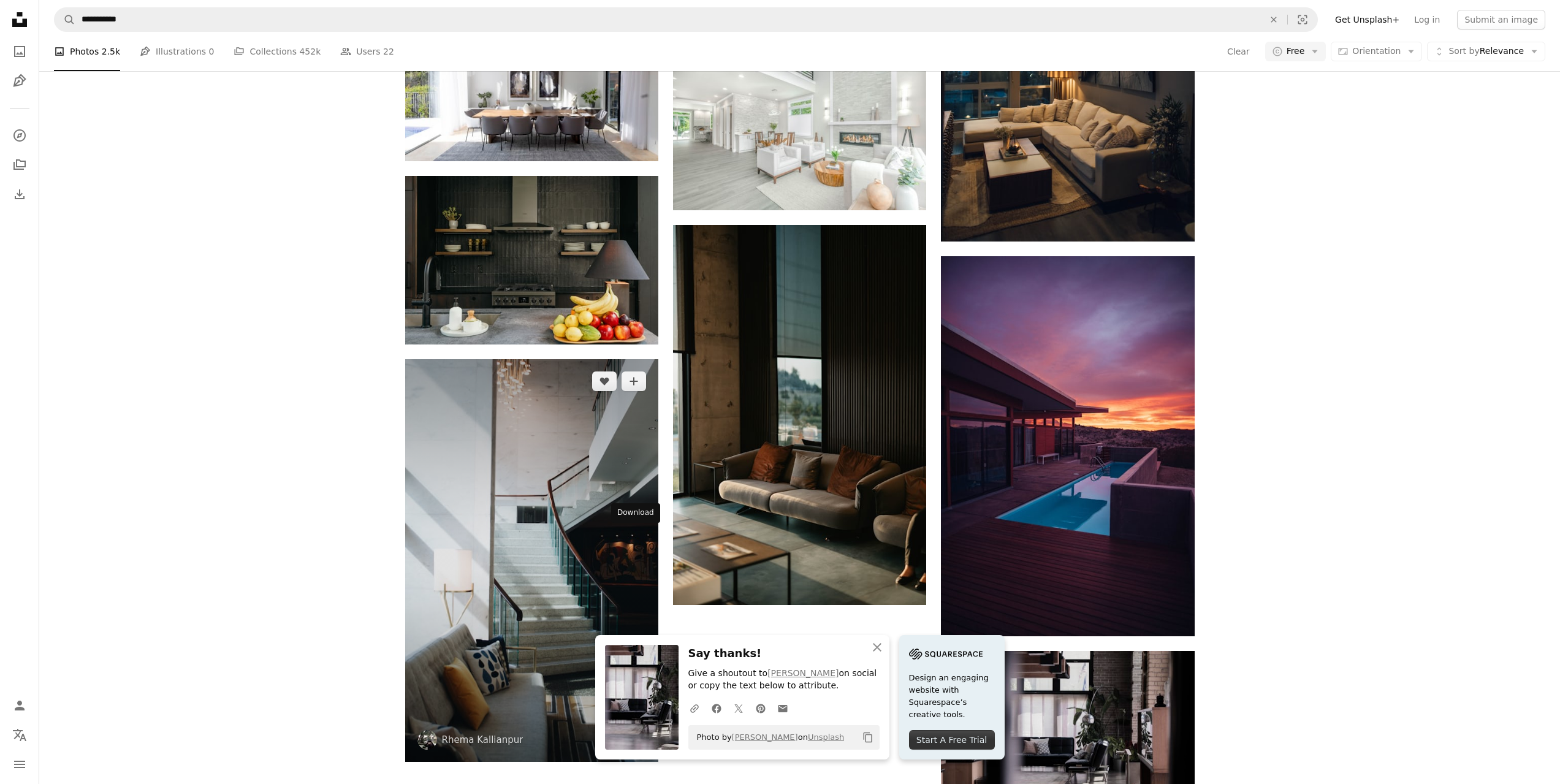
click at [627, 730] on link "Arrow pointing down" at bounding box center [633, 740] width 24 height 20
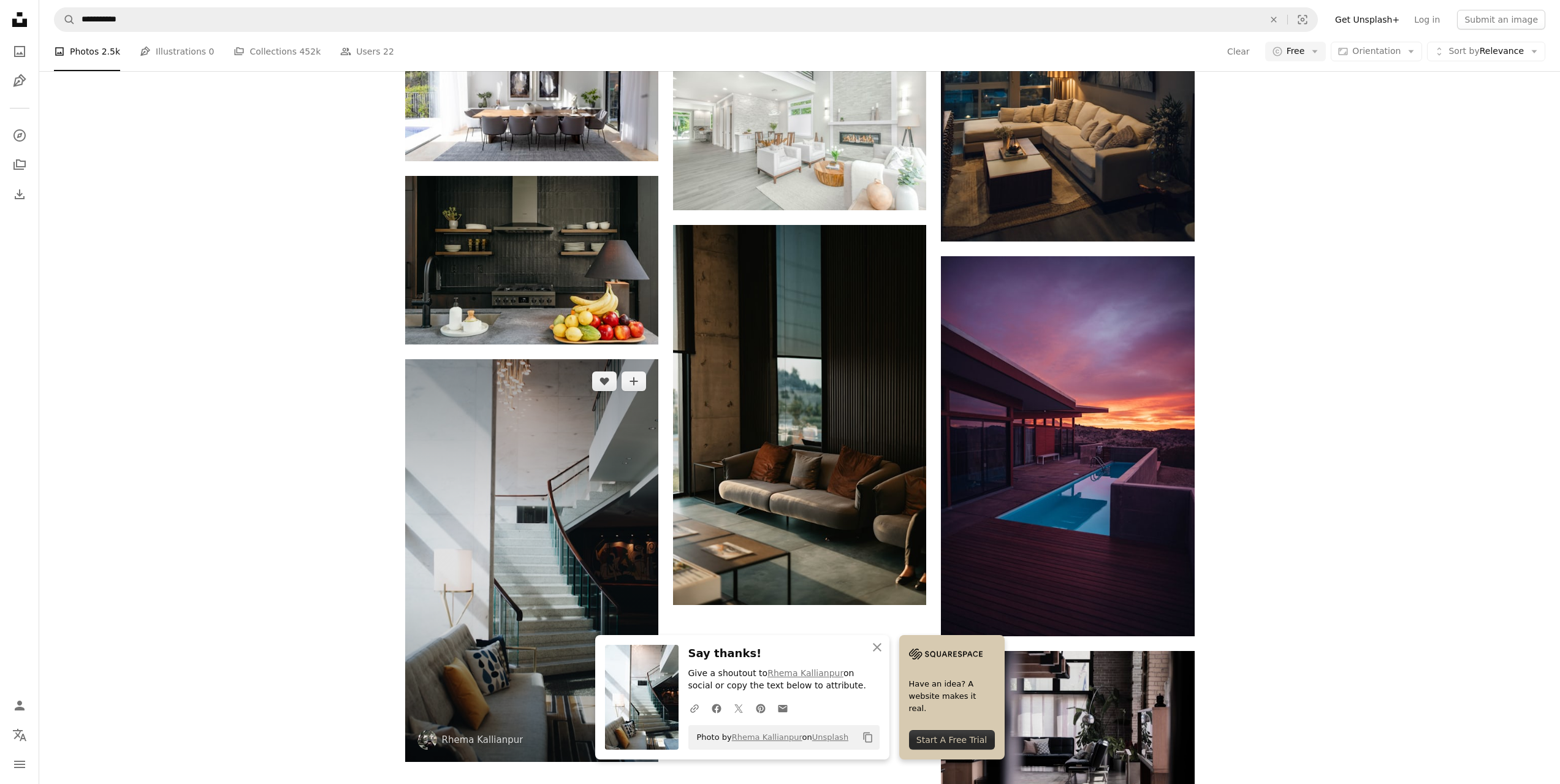
scroll to position [1295, 0]
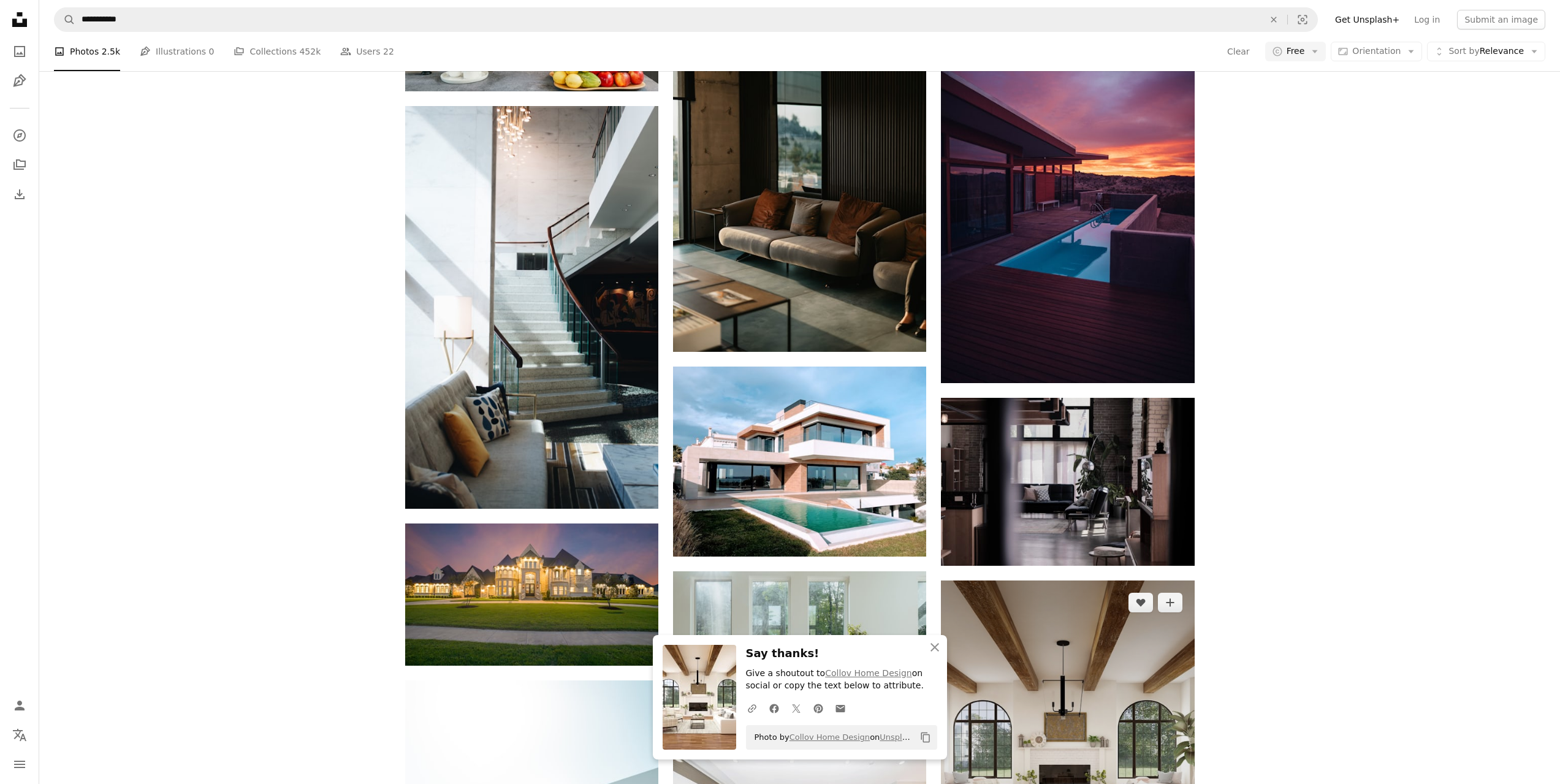
scroll to position [1724, 0]
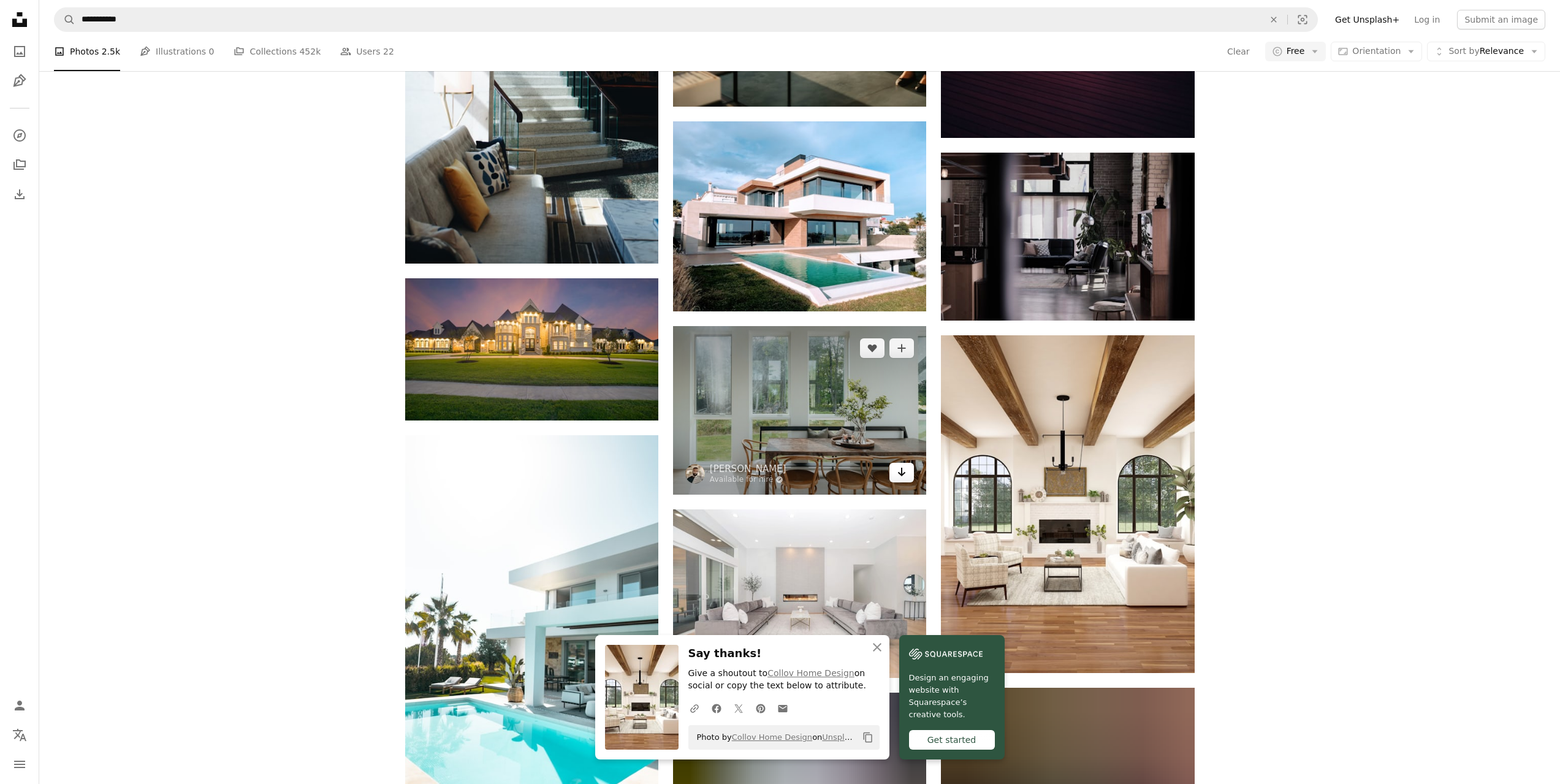
click at [903, 465] on icon "Arrow pointing down" at bounding box center [902, 472] width 10 height 14
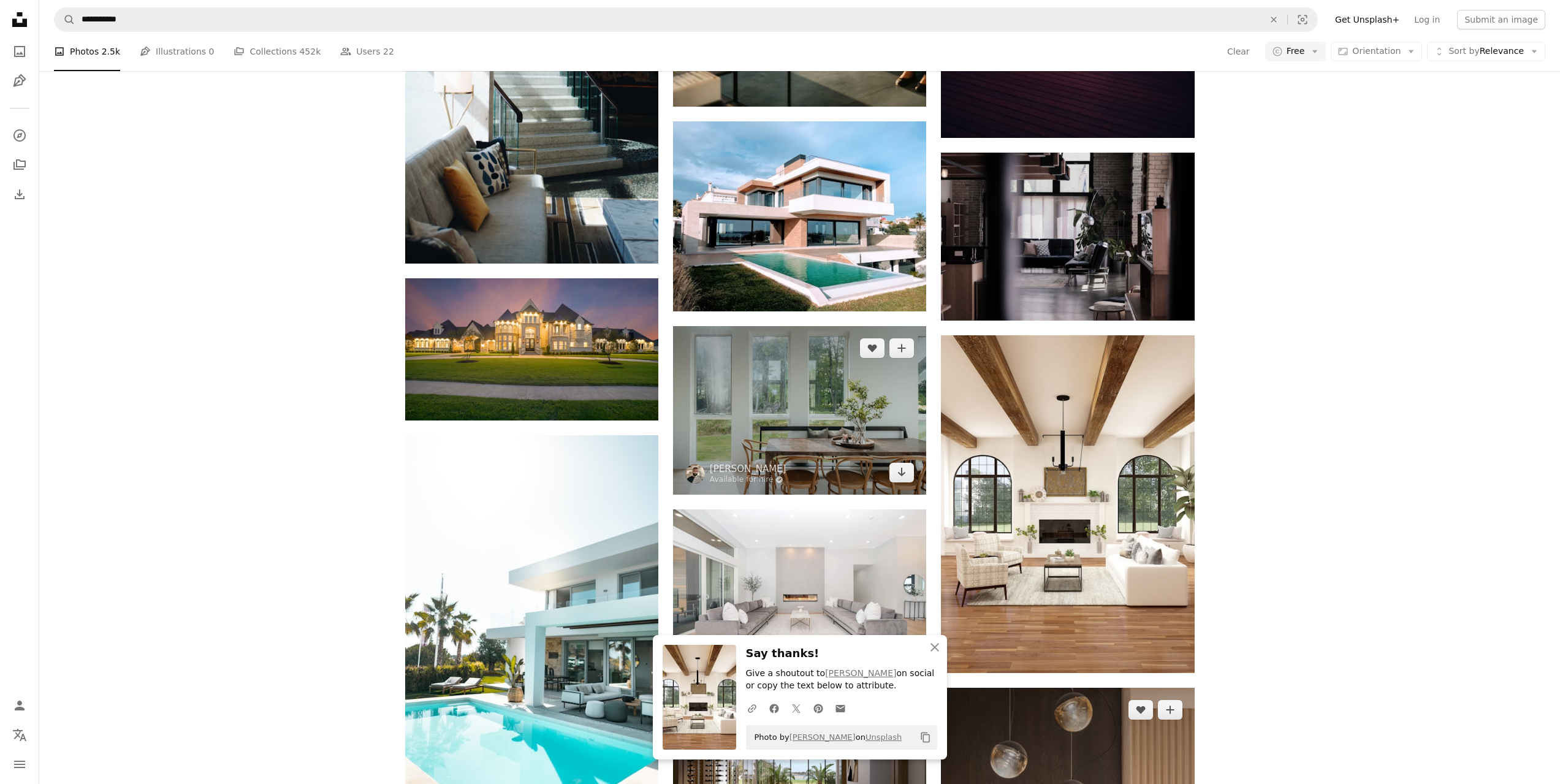
scroll to position [1847, 0]
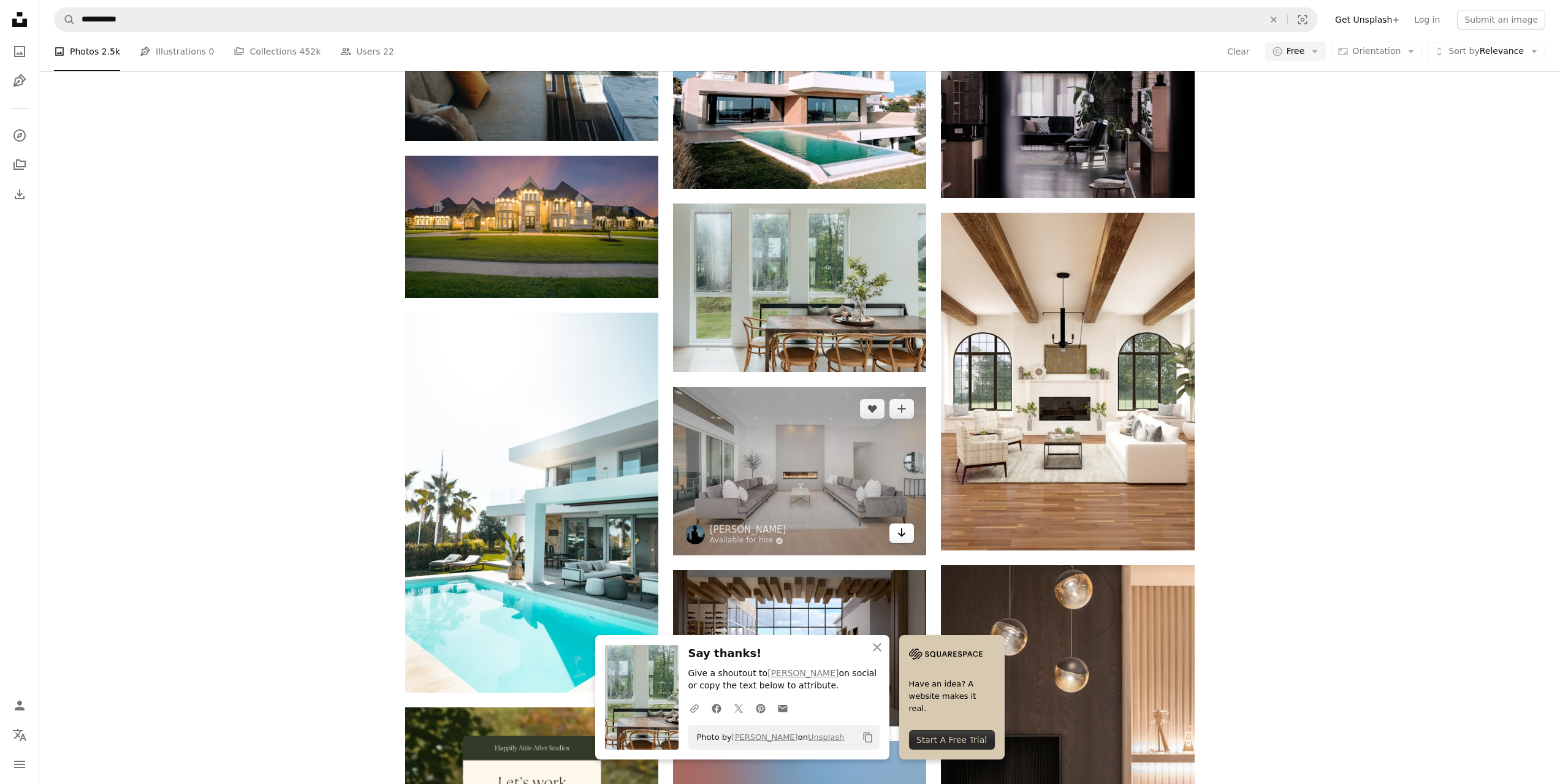
click at [905, 525] on icon "Arrow pointing down" at bounding box center [902, 533] width 10 height 14
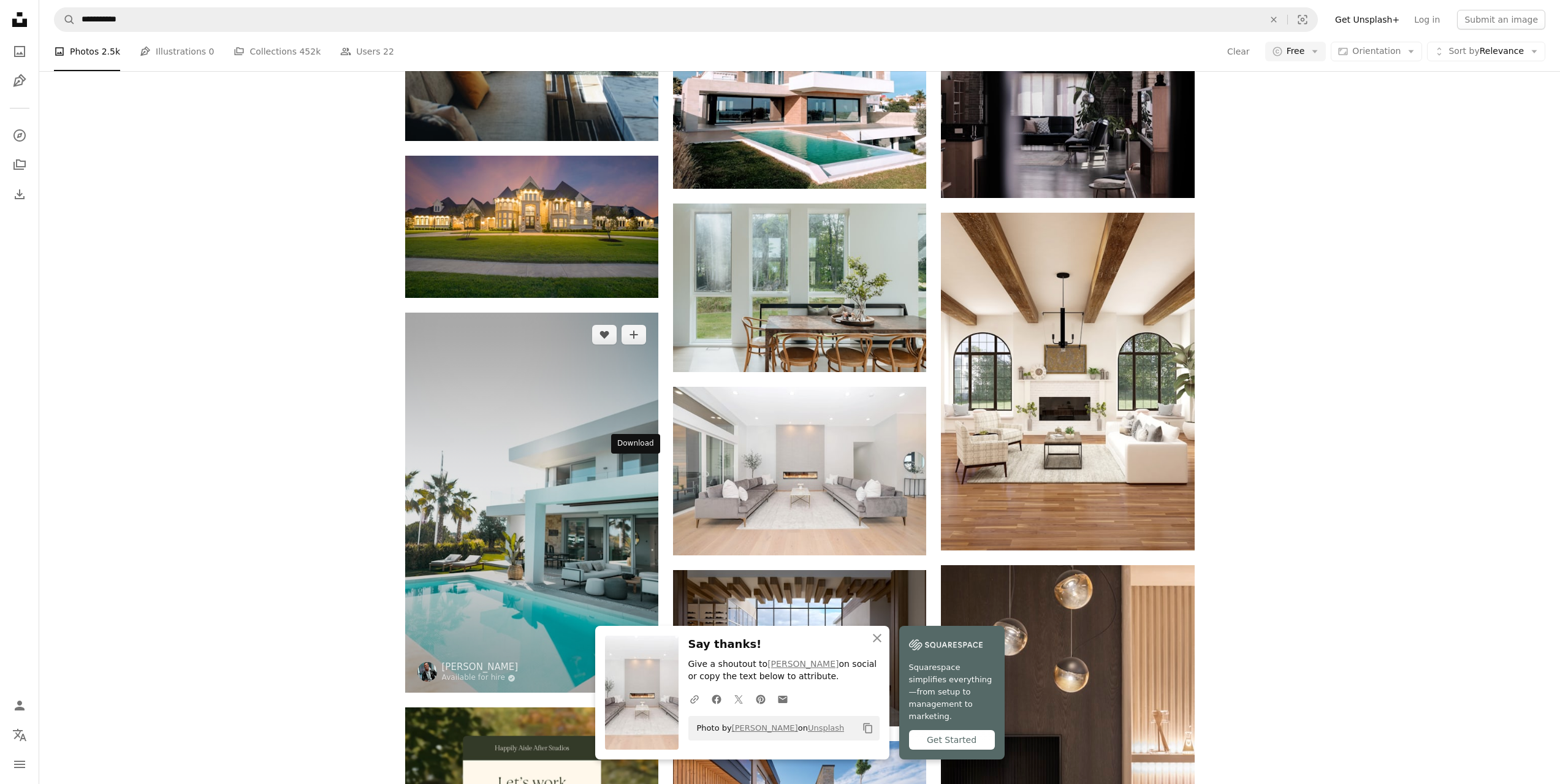
click at [639, 661] on link "Arrow pointing down" at bounding box center [633, 671] width 24 height 20
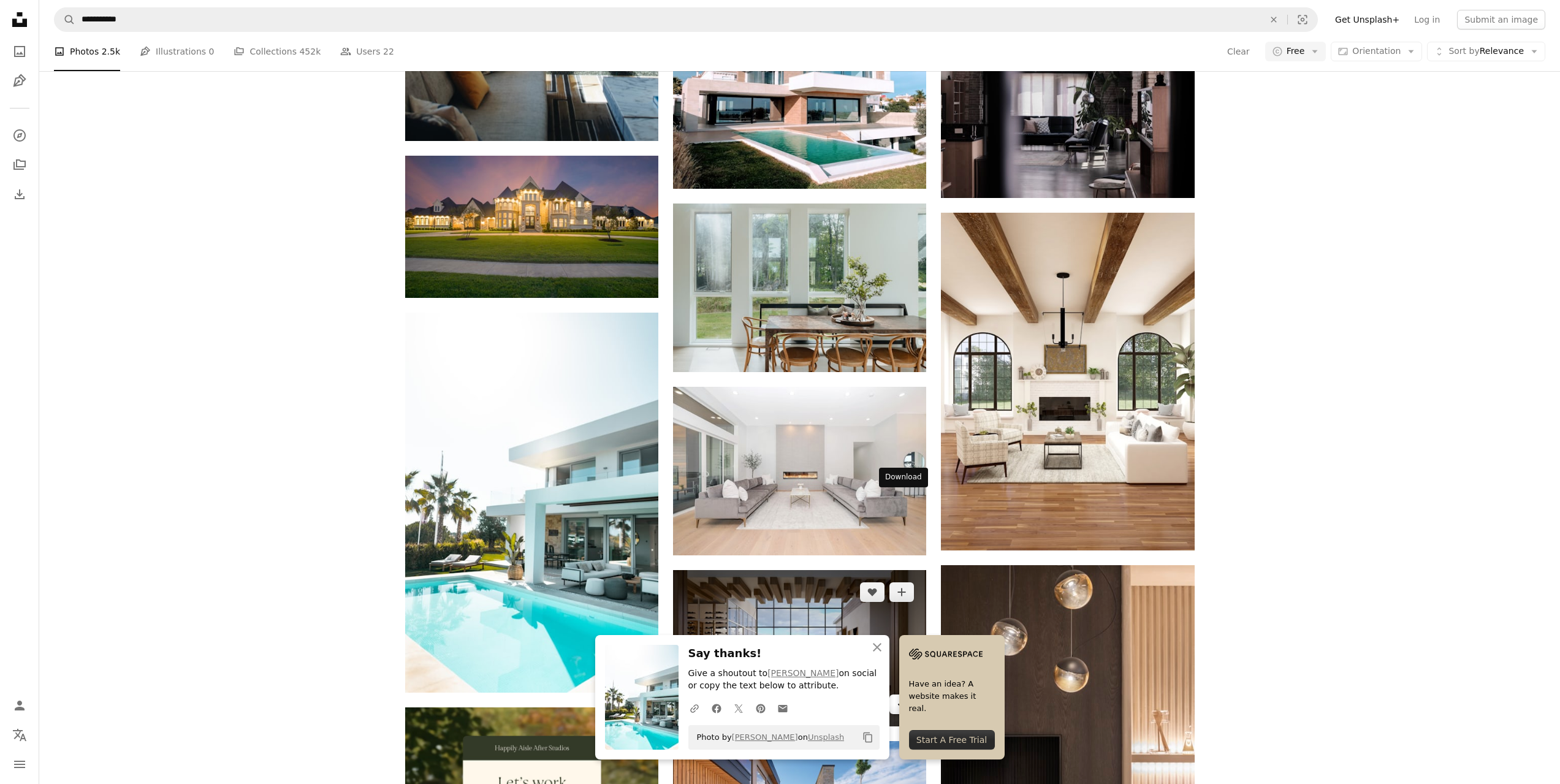
click at [893, 694] on link "Arrow pointing down" at bounding box center [902, 704] width 24 height 20
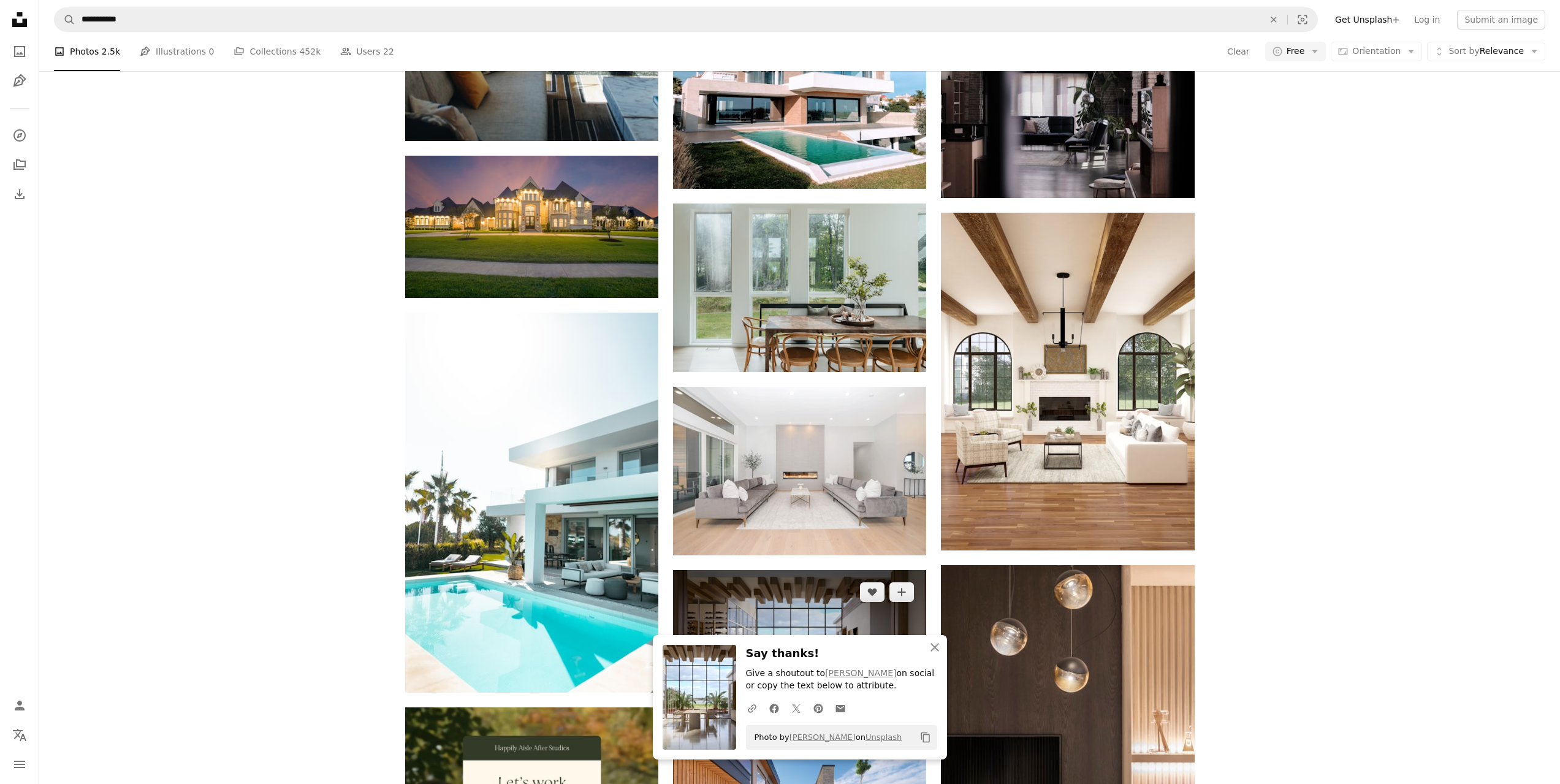
scroll to position [2153, 0]
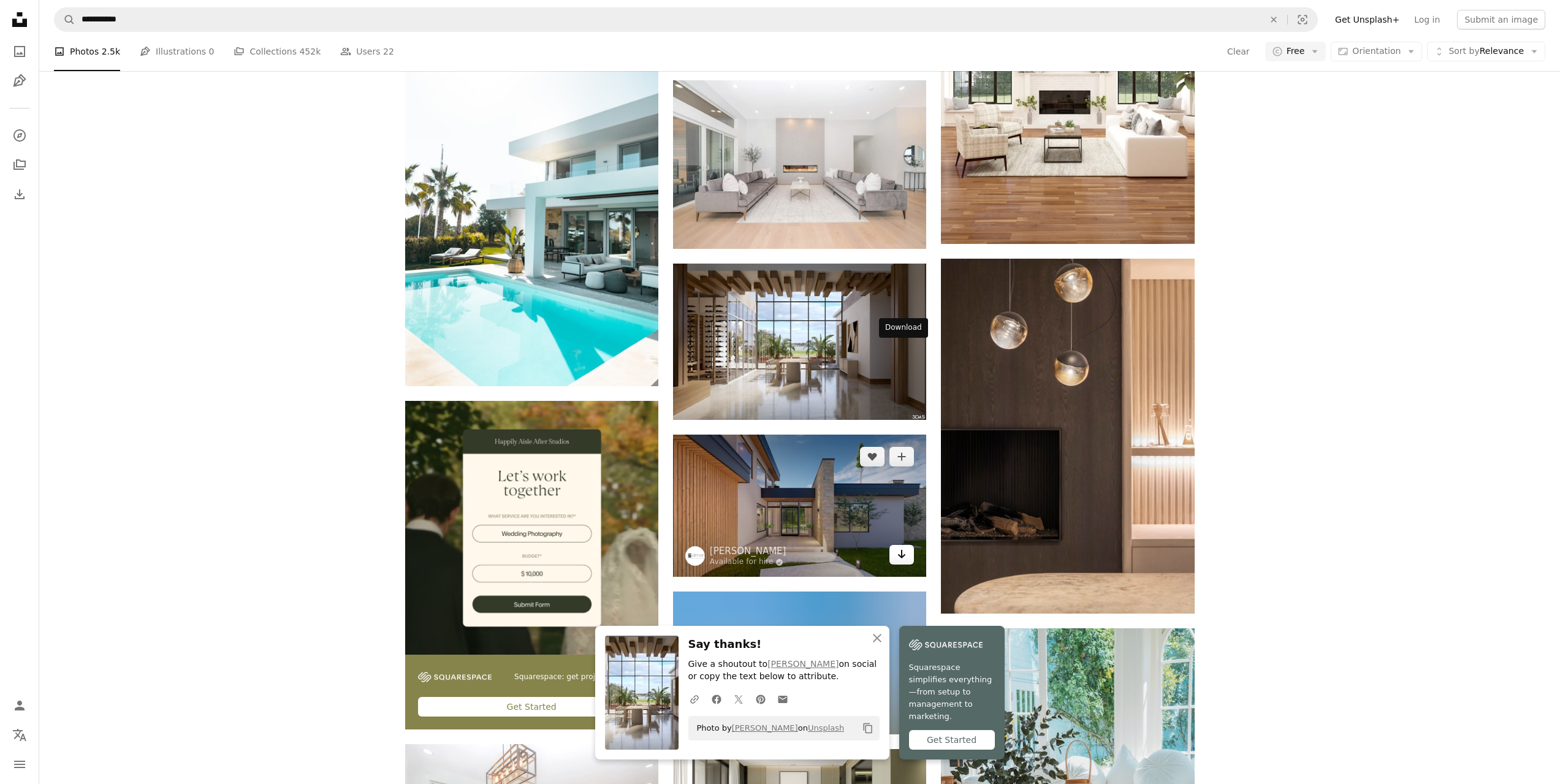
click at [897, 547] on icon "Arrow pointing down" at bounding box center [902, 554] width 10 height 14
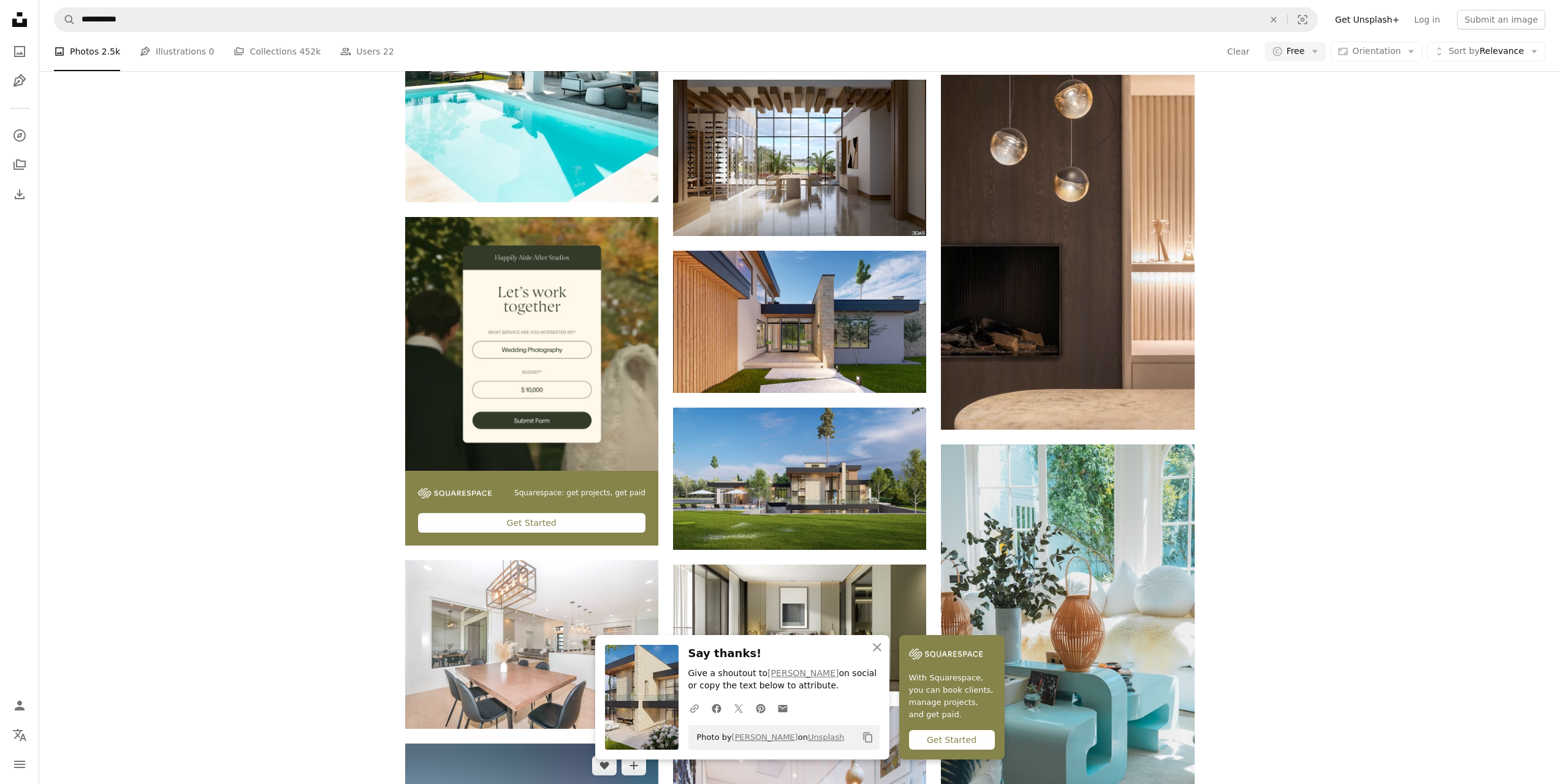
scroll to position [2398, 0]
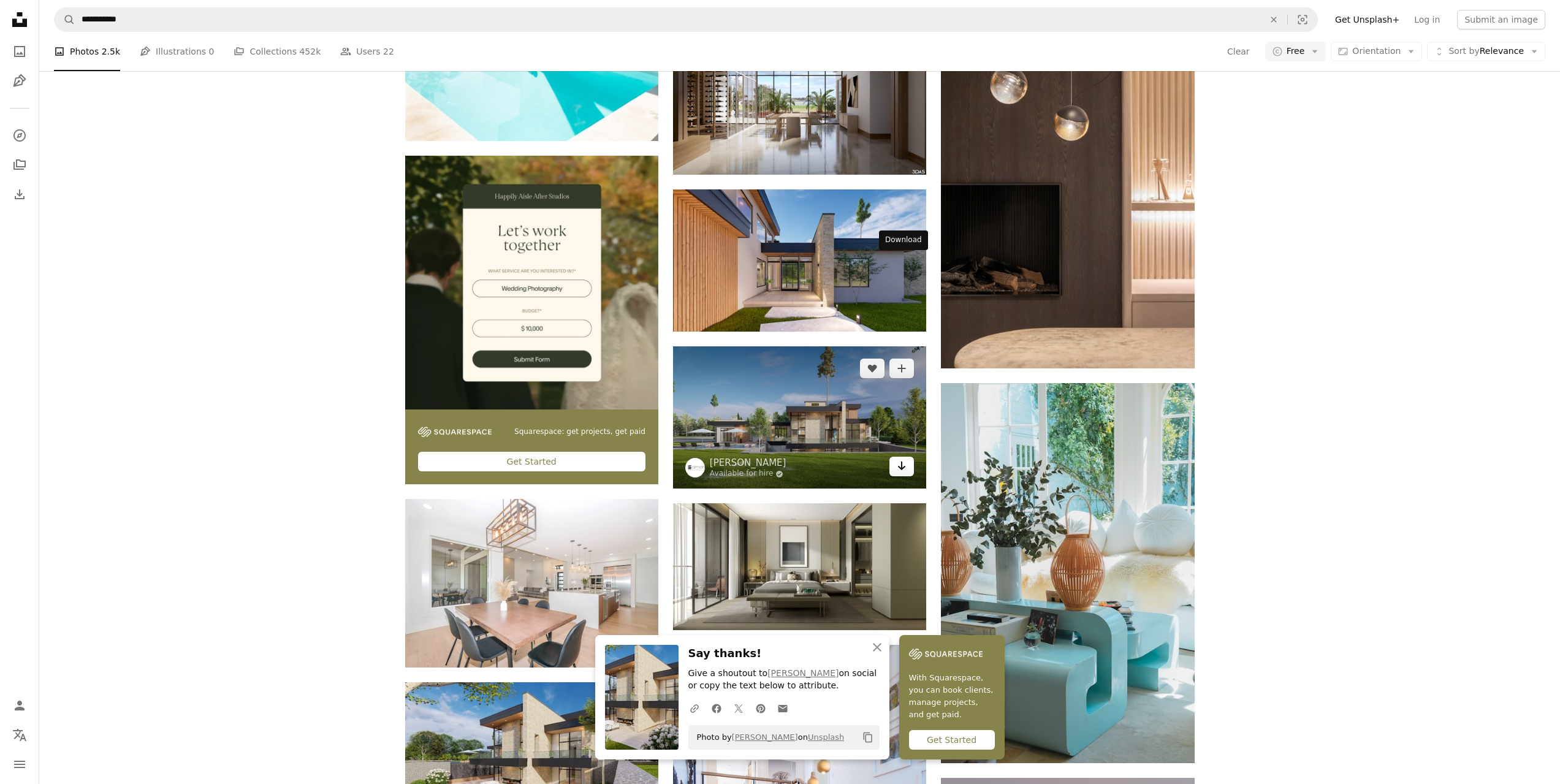
click at [908, 457] on link "Arrow pointing down" at bounding box center [902, 467] width 24 height 20
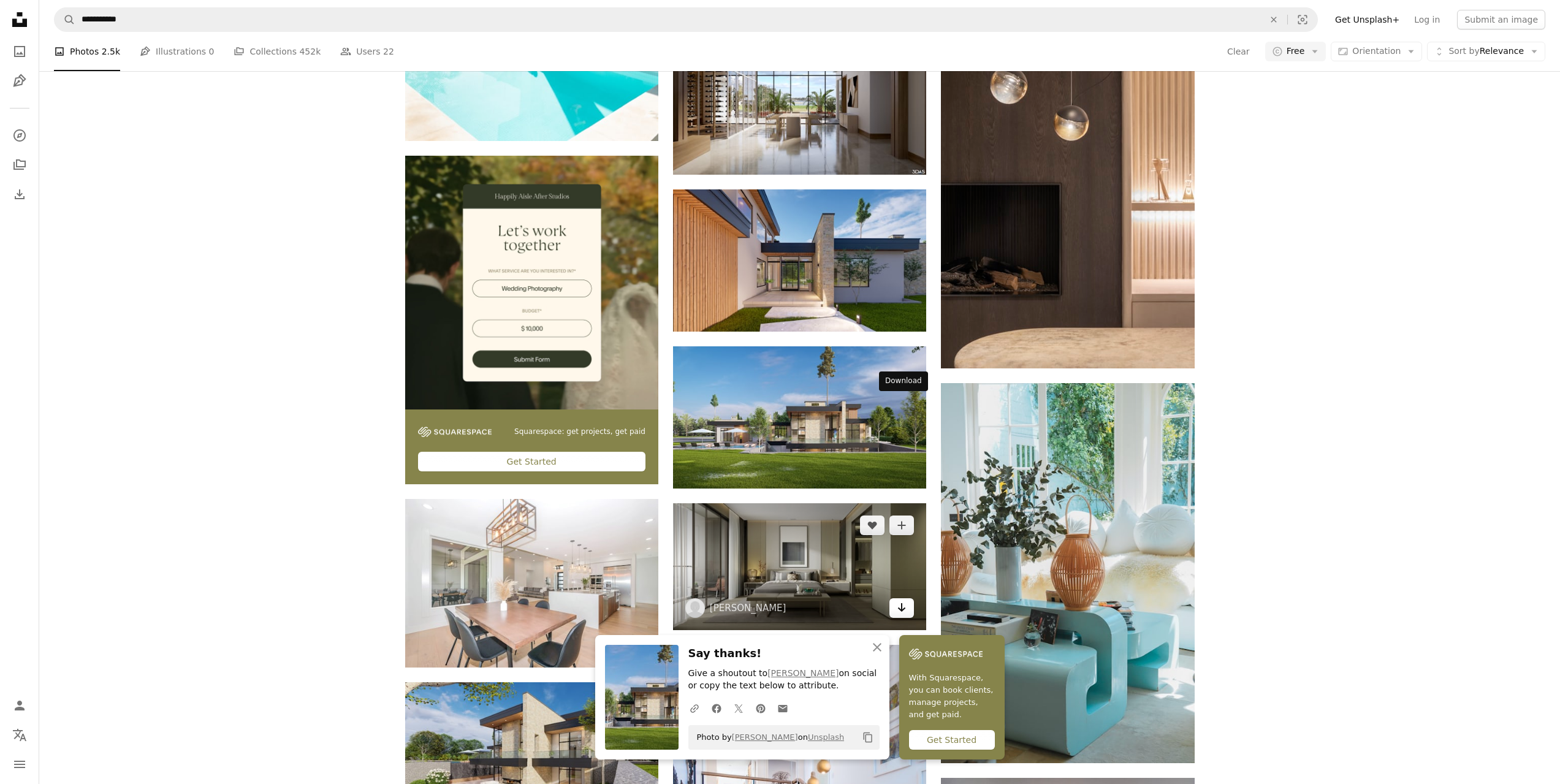
click at [911, 599] on link "Arrow pointing down" at bounding box center [902, 609] width 24 height 20
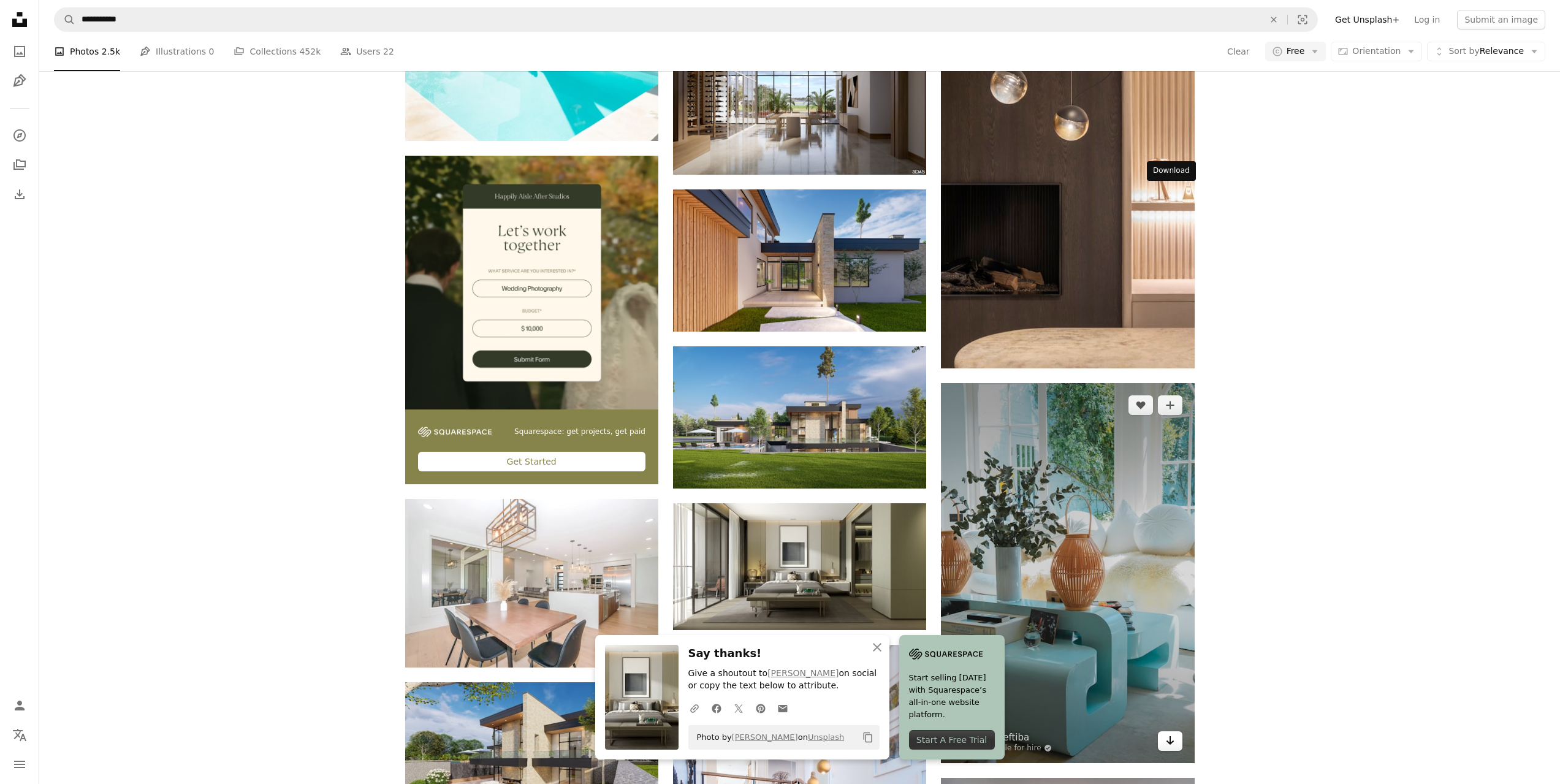
click at [1167, 733] on icon "Arrow pointing down" at bounding box center [1170, 741] width 10 height 14
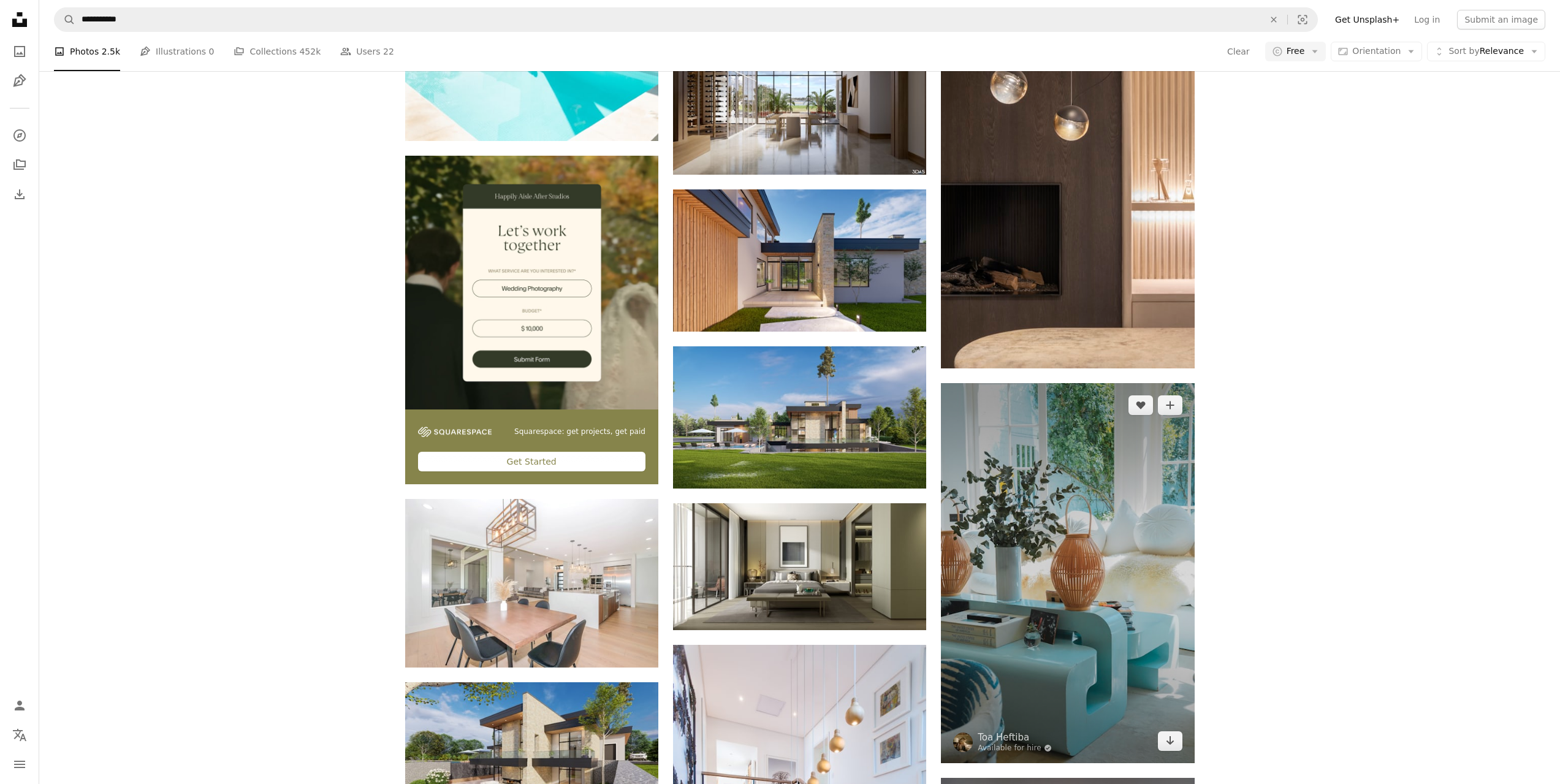
scroll to position [2521, 0]
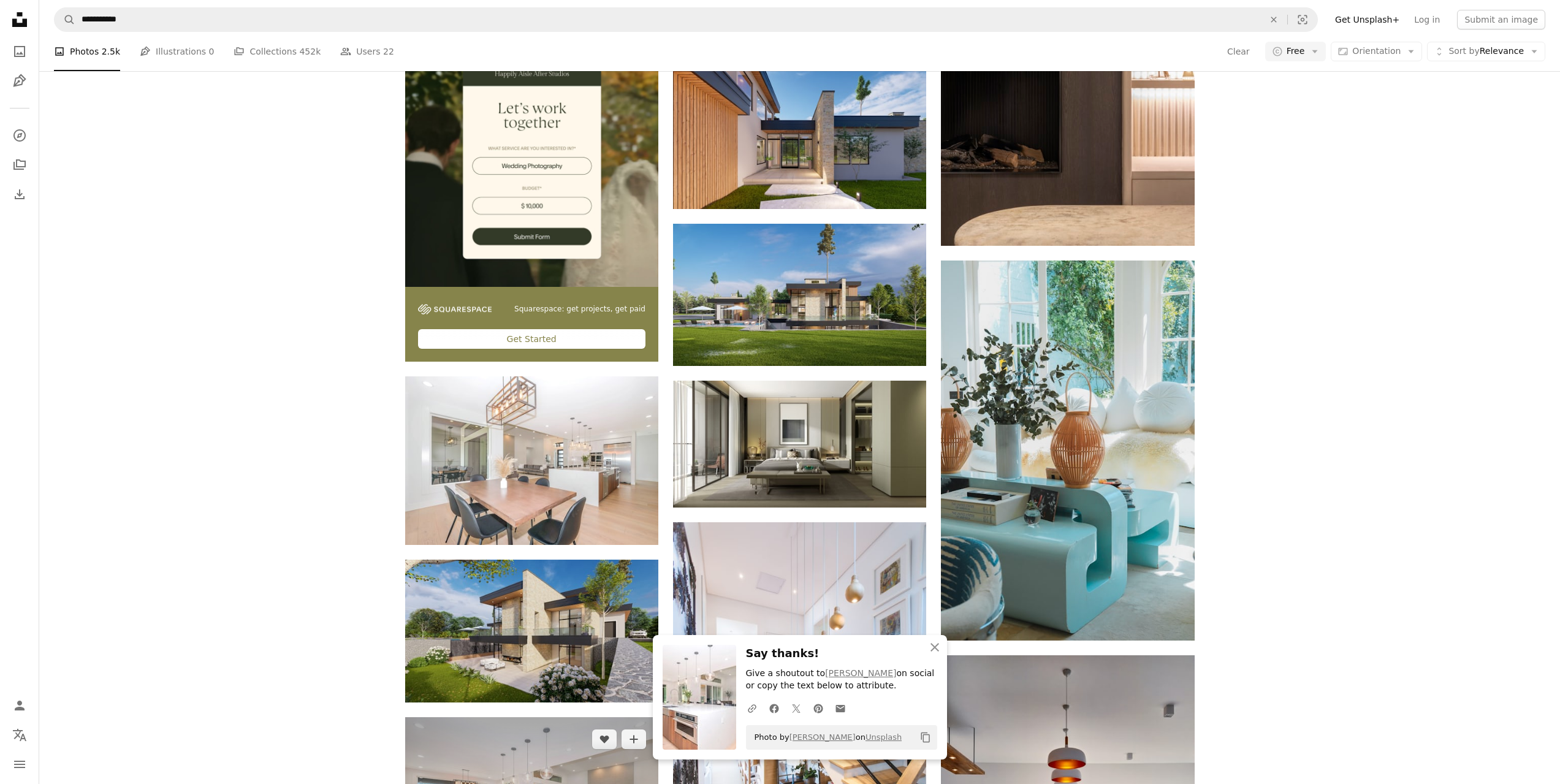
scroll to position [2828, 0]
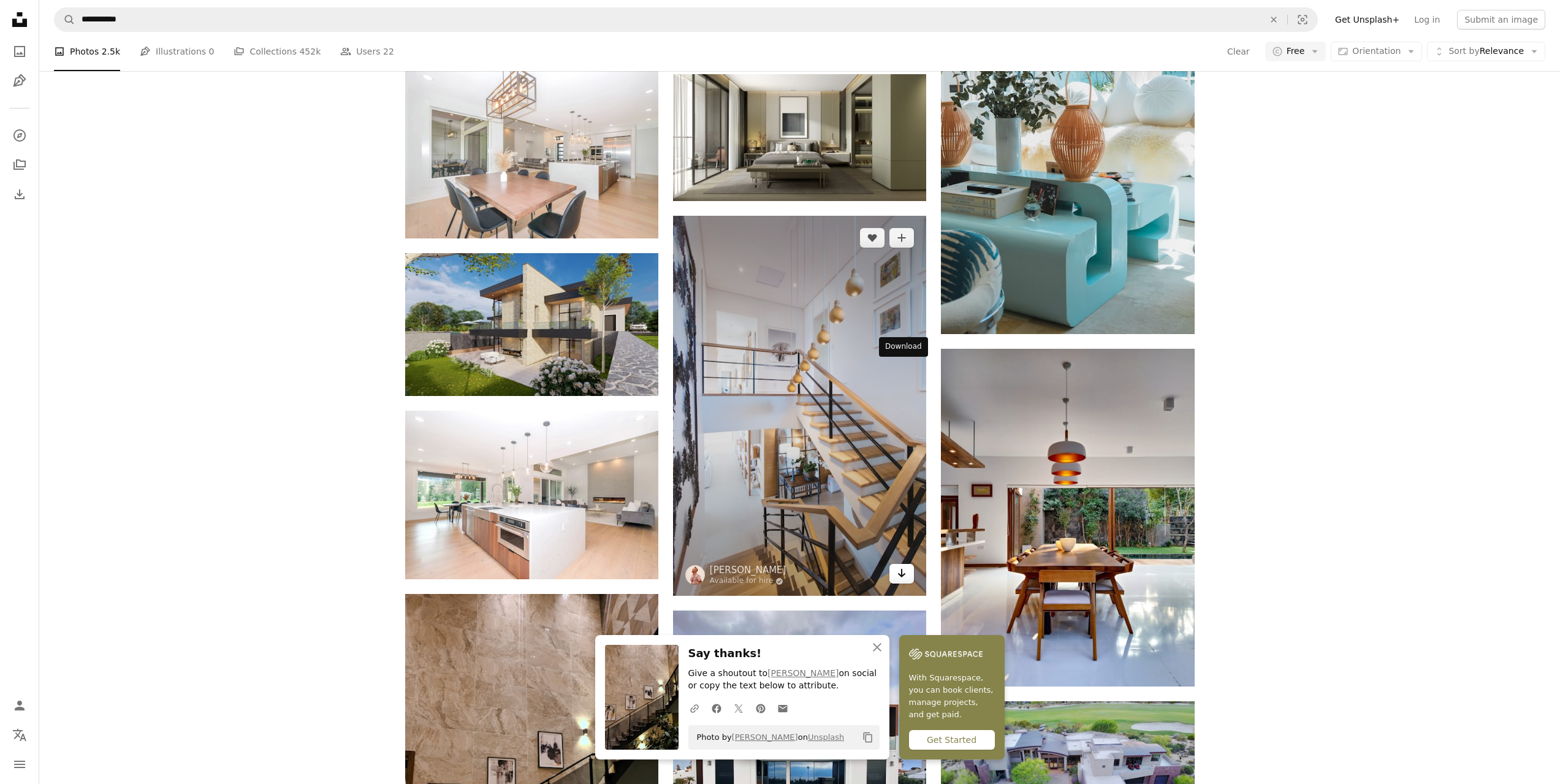
click at [893, 564] on link "Arrow pointing down" at bounding box center [902, 574] width 24 height 20
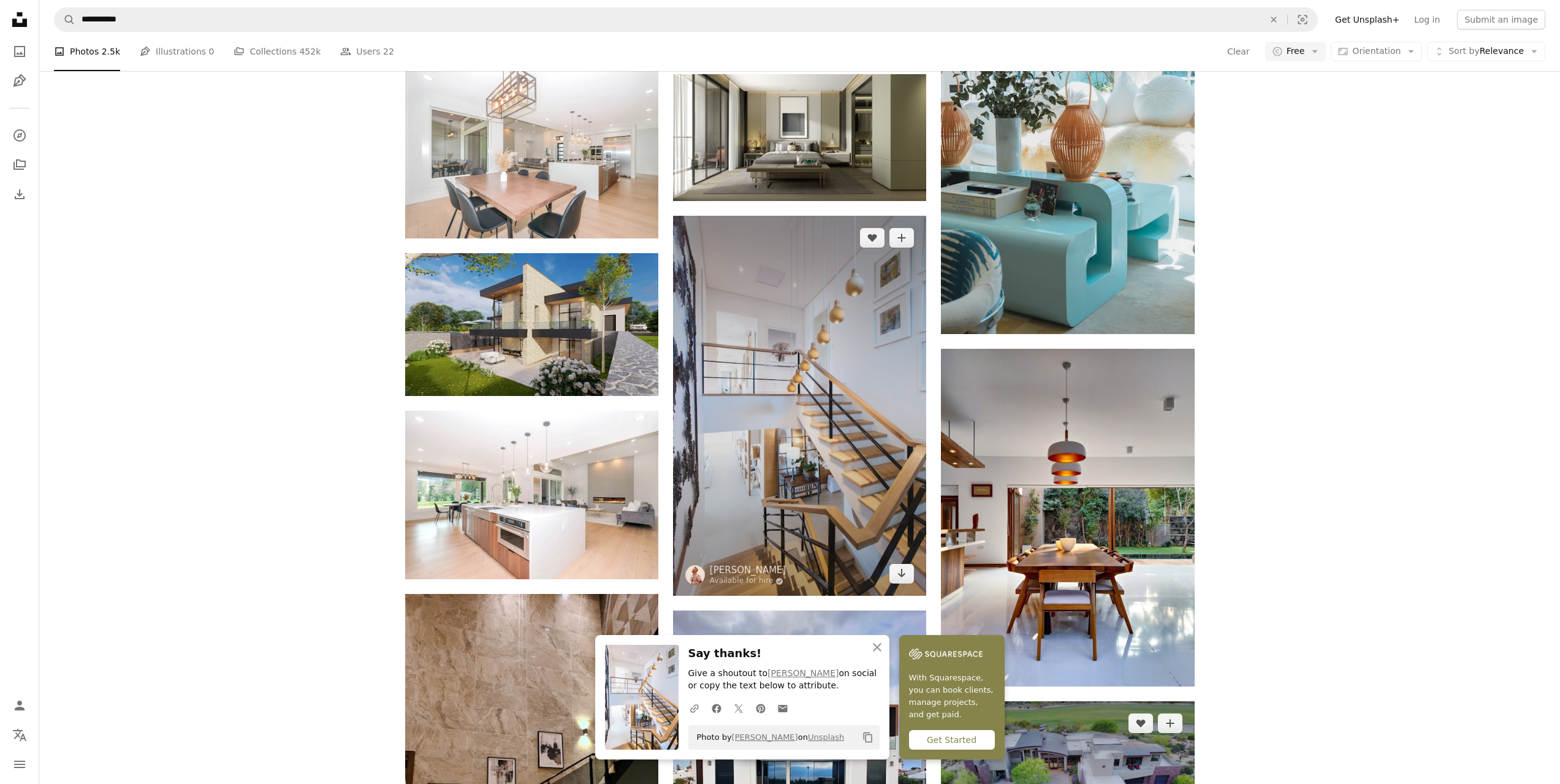
scroll to position [3011, 0]
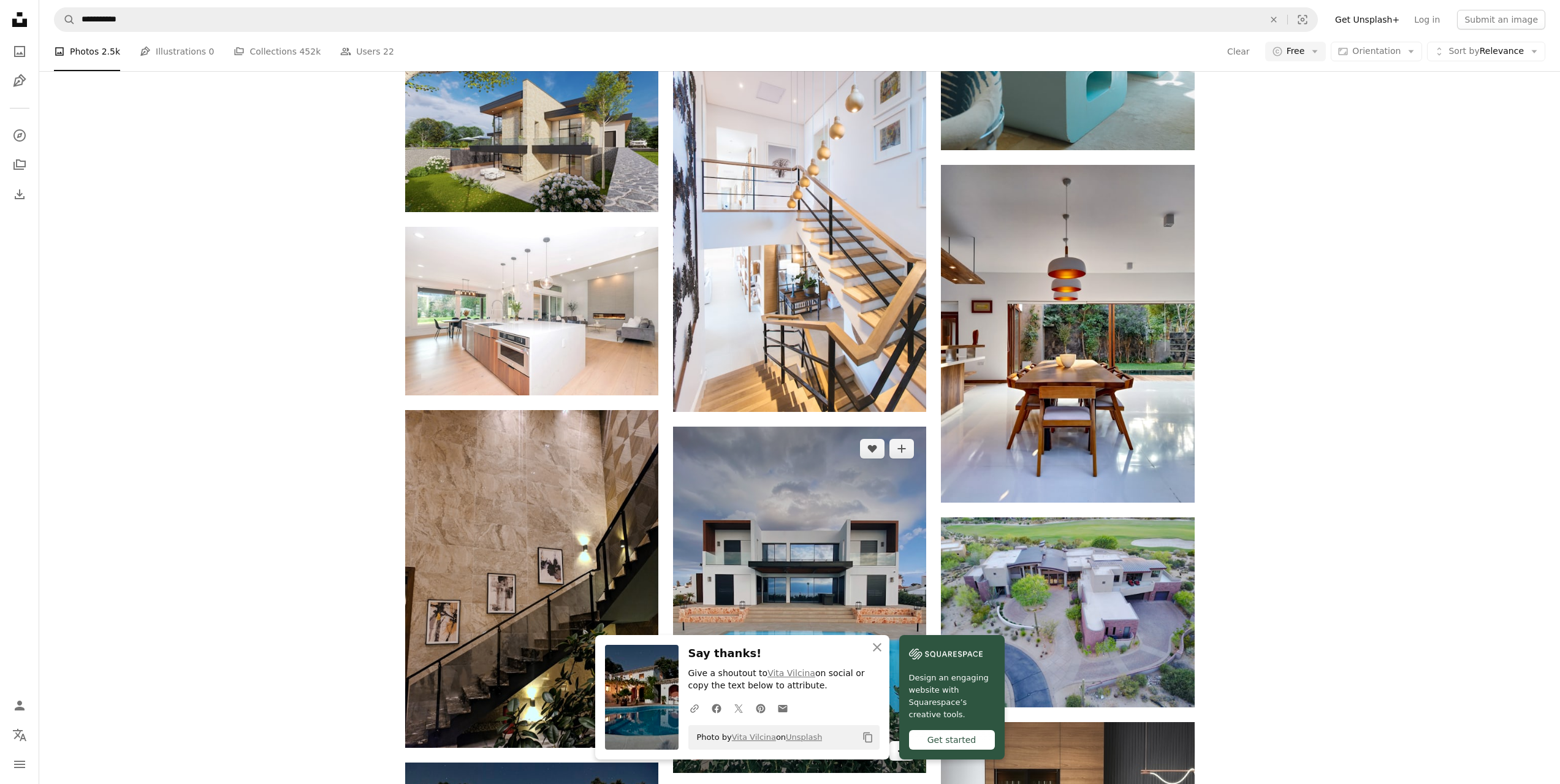
click at [895, 741] on link "Arrow pointing down" at bounding box center [902, 751] width 24 height 20
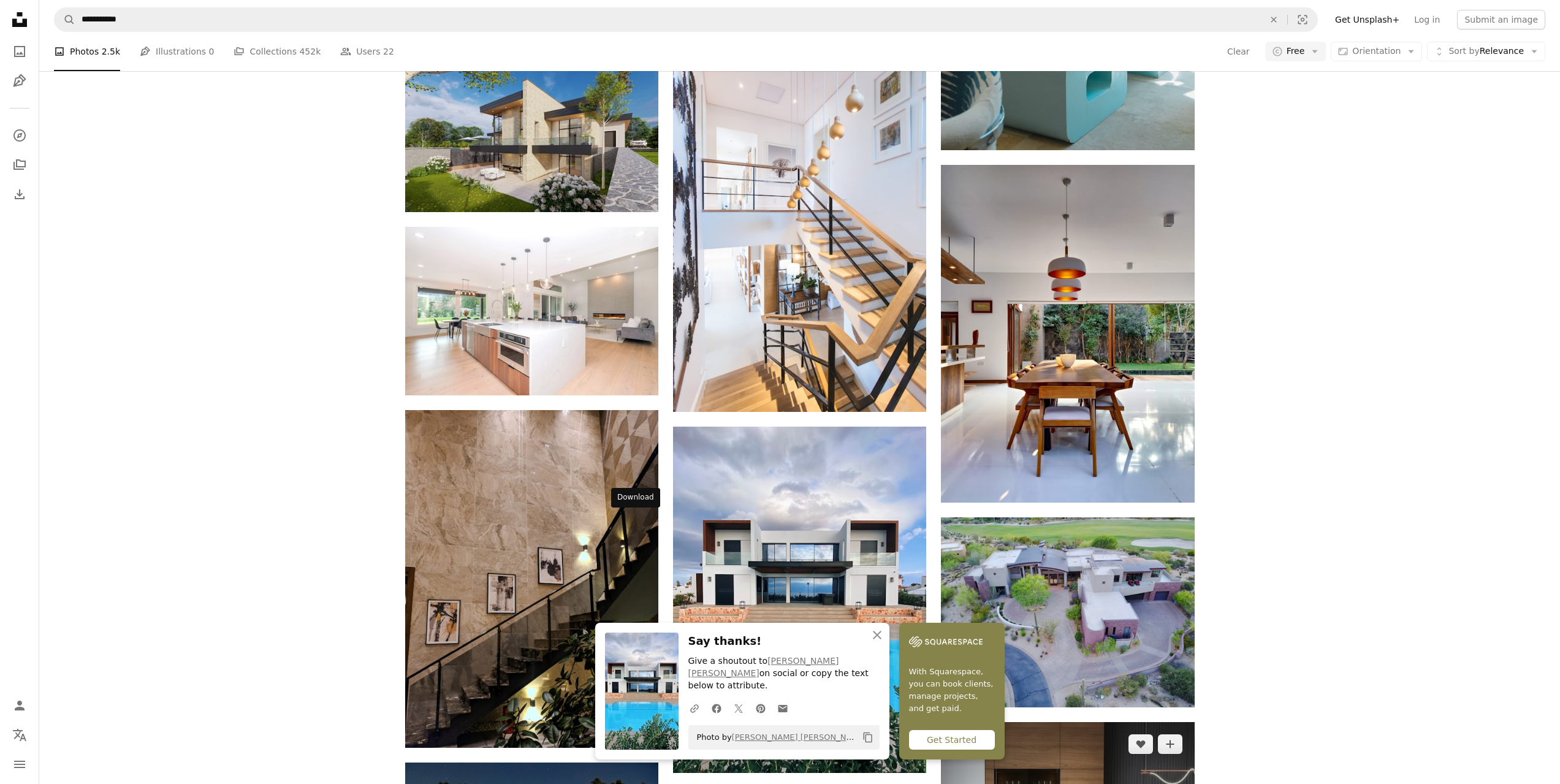
drag, startPoint x: 634, startPoint y: 525, endPoint x: 1112, endPoint y: 405, distance: 492.8
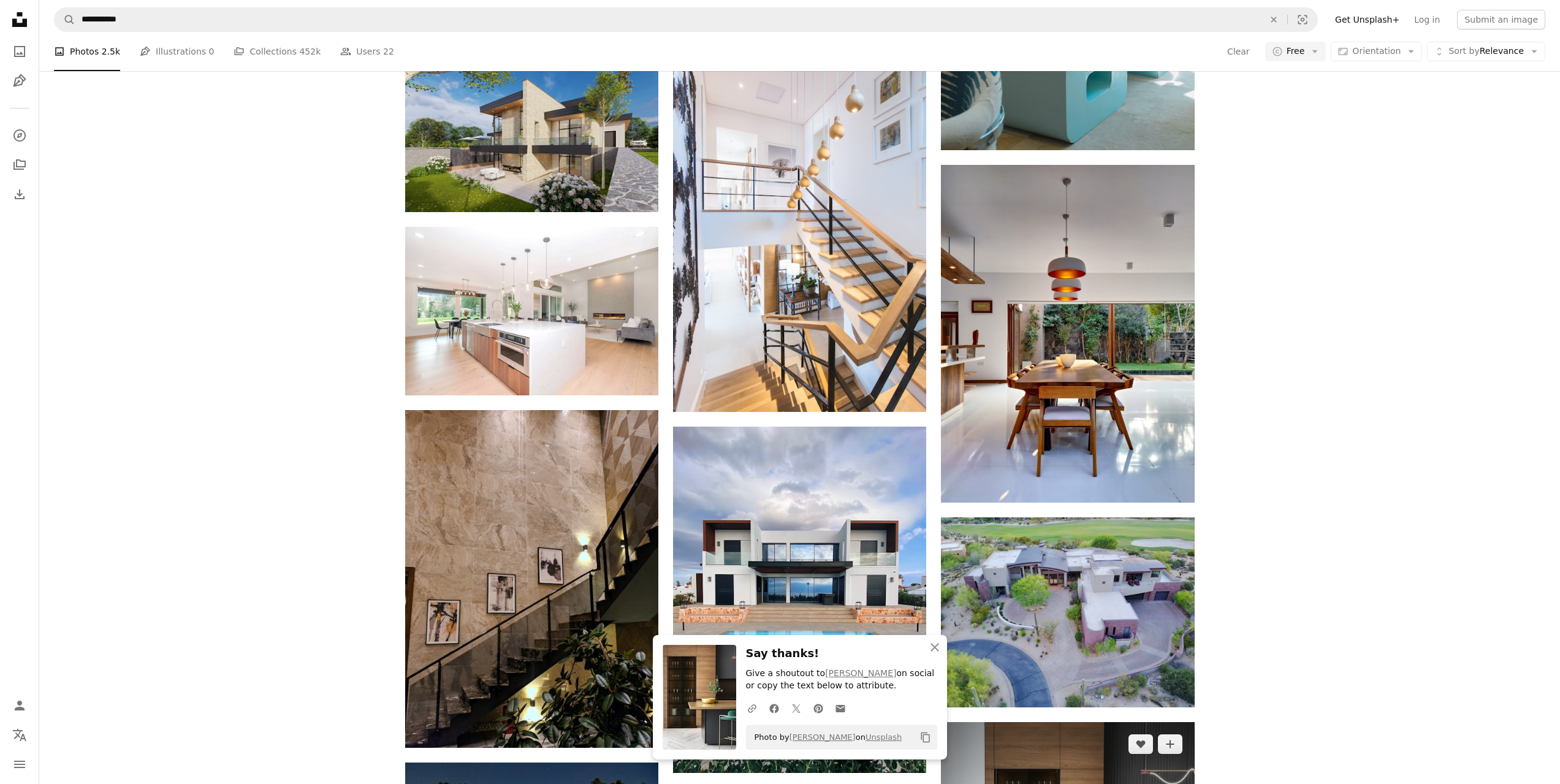
scroll to position [3256, 0]
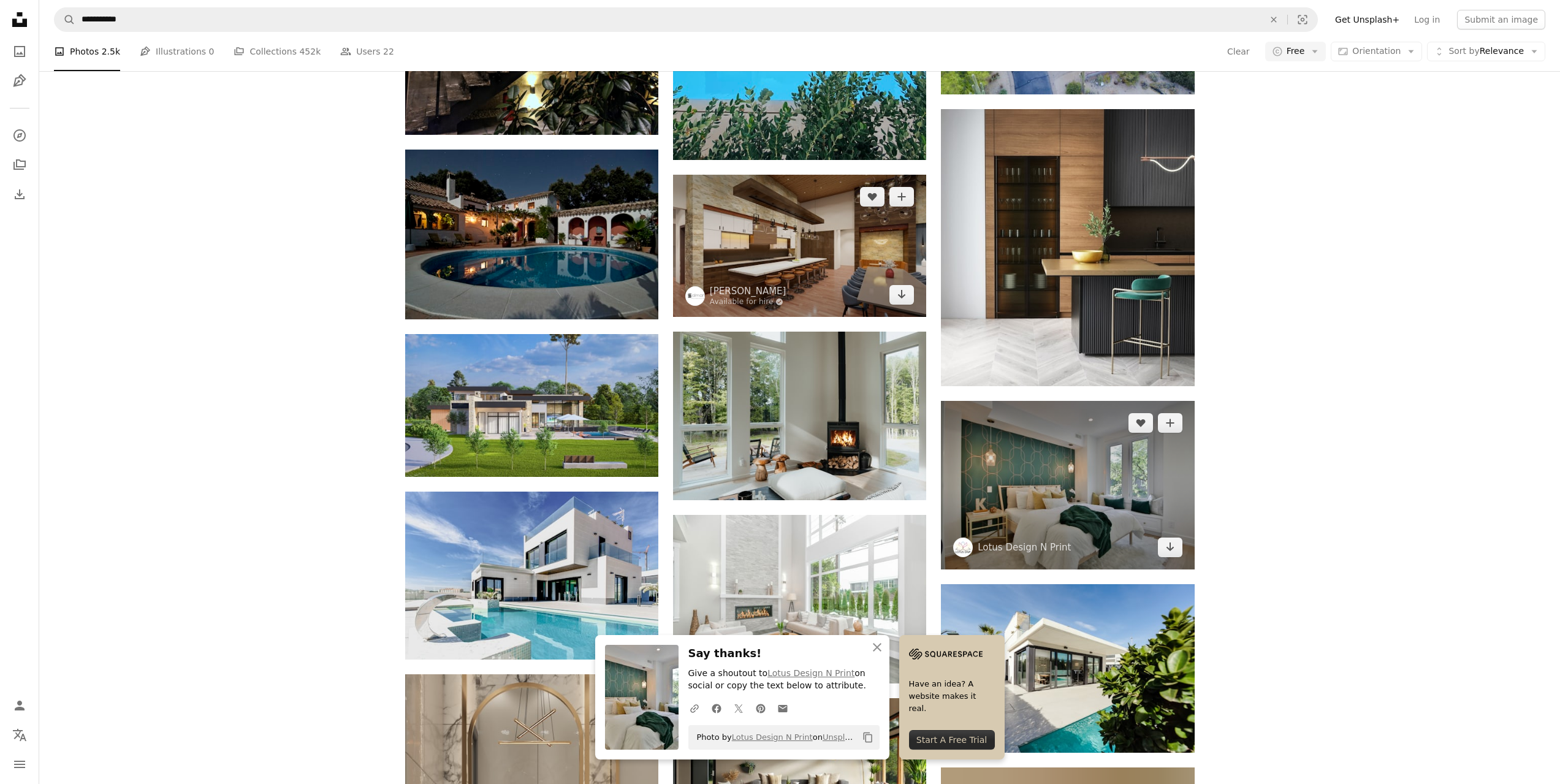
scroll to position [3502, 0]
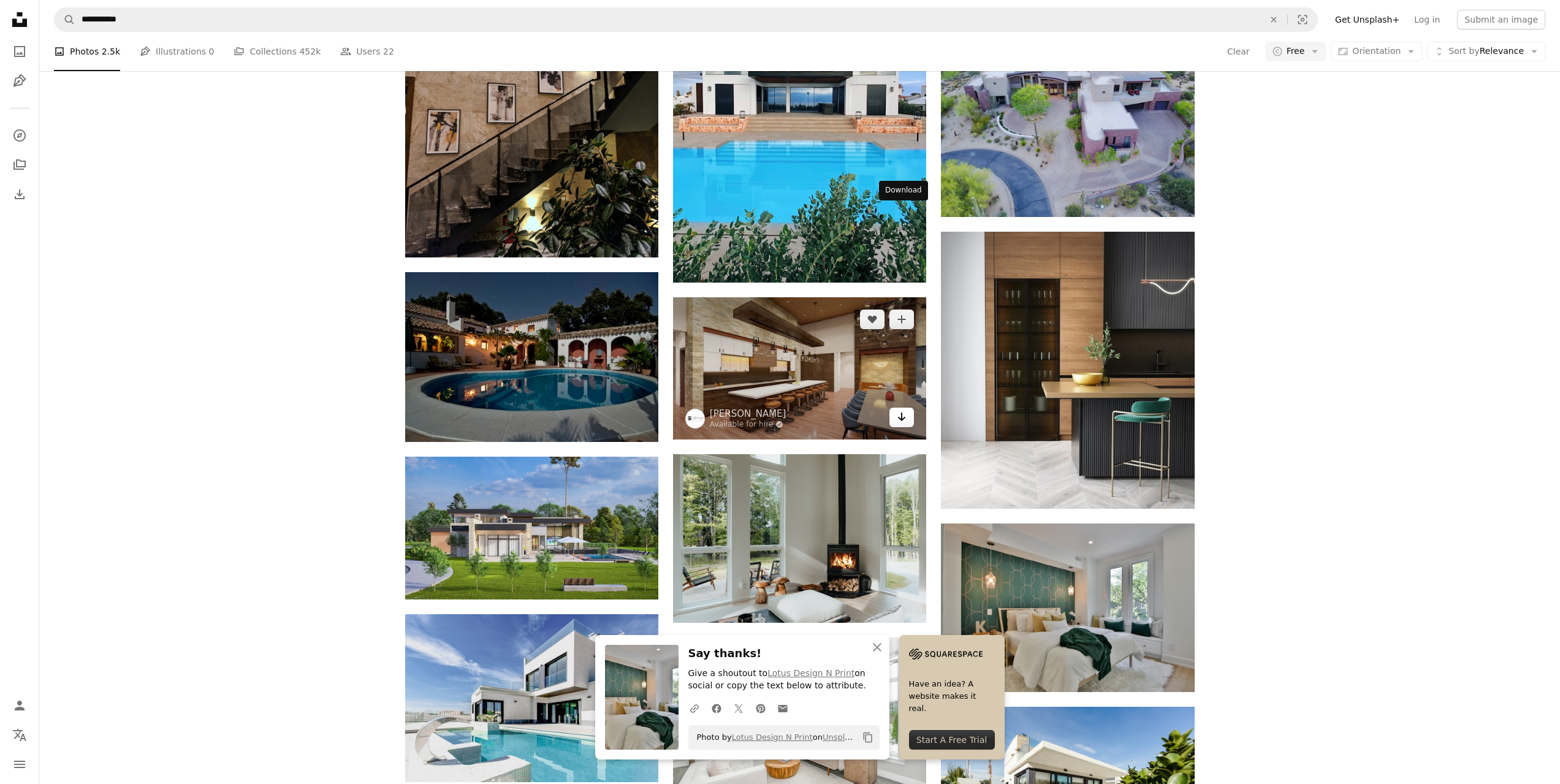
click at [903, 410] on icon "Arrow pointing down" at bounding box center [902, 417] width 10 height 14
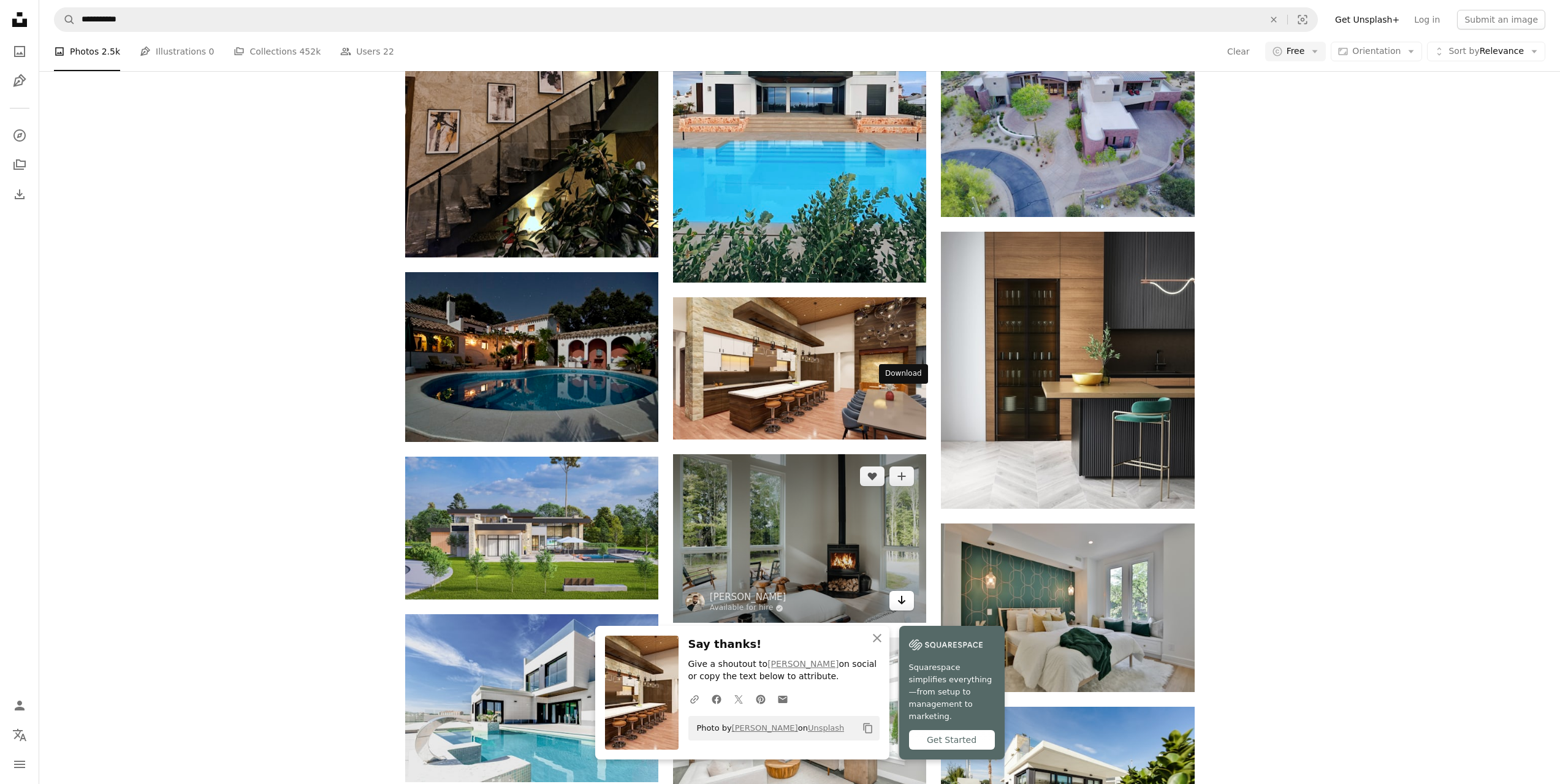
click at [904, 596] on icon "Download" at bounding box center [902, 600] width 8 height 8
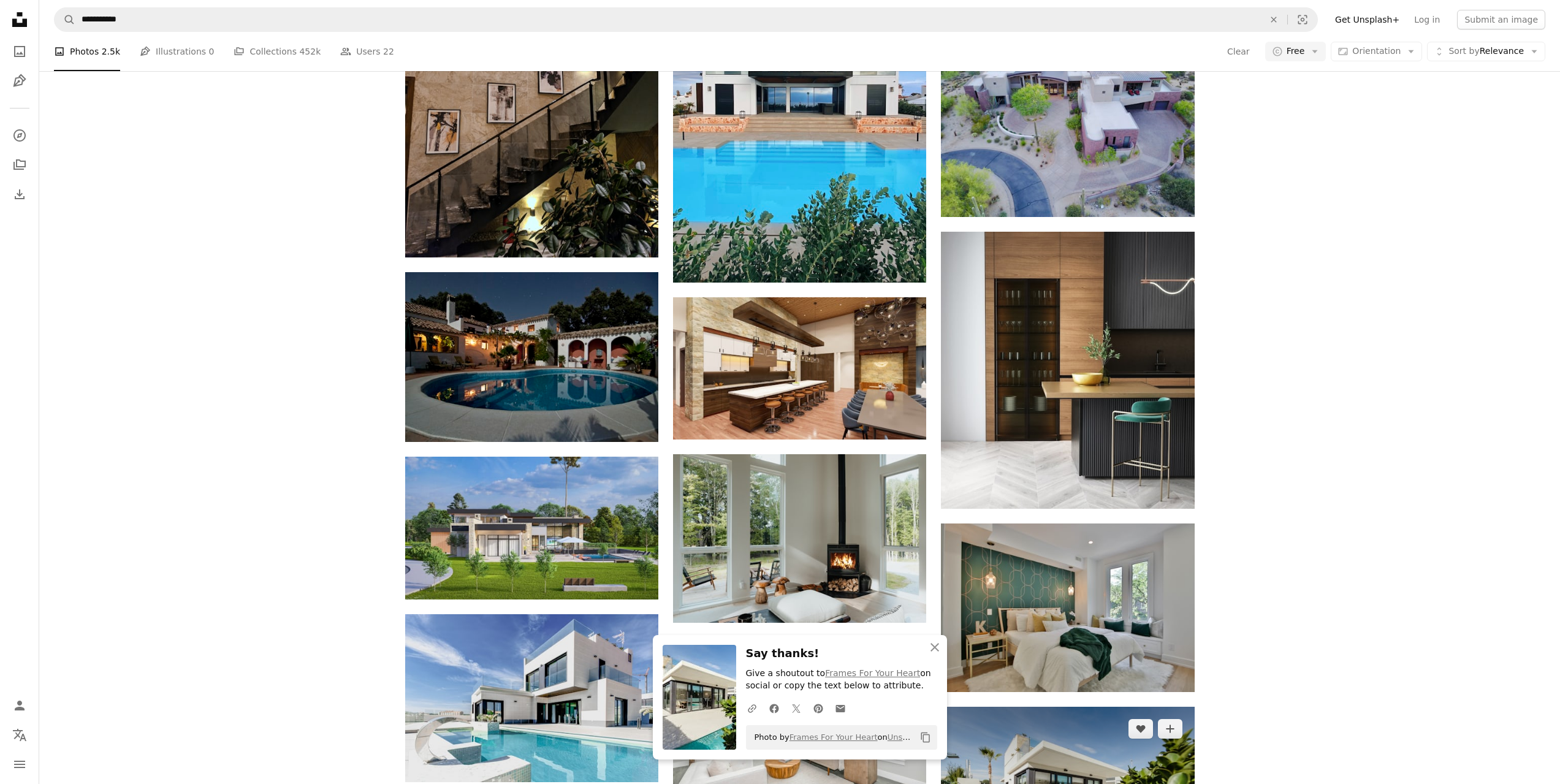
scroll to position [3686, 0]
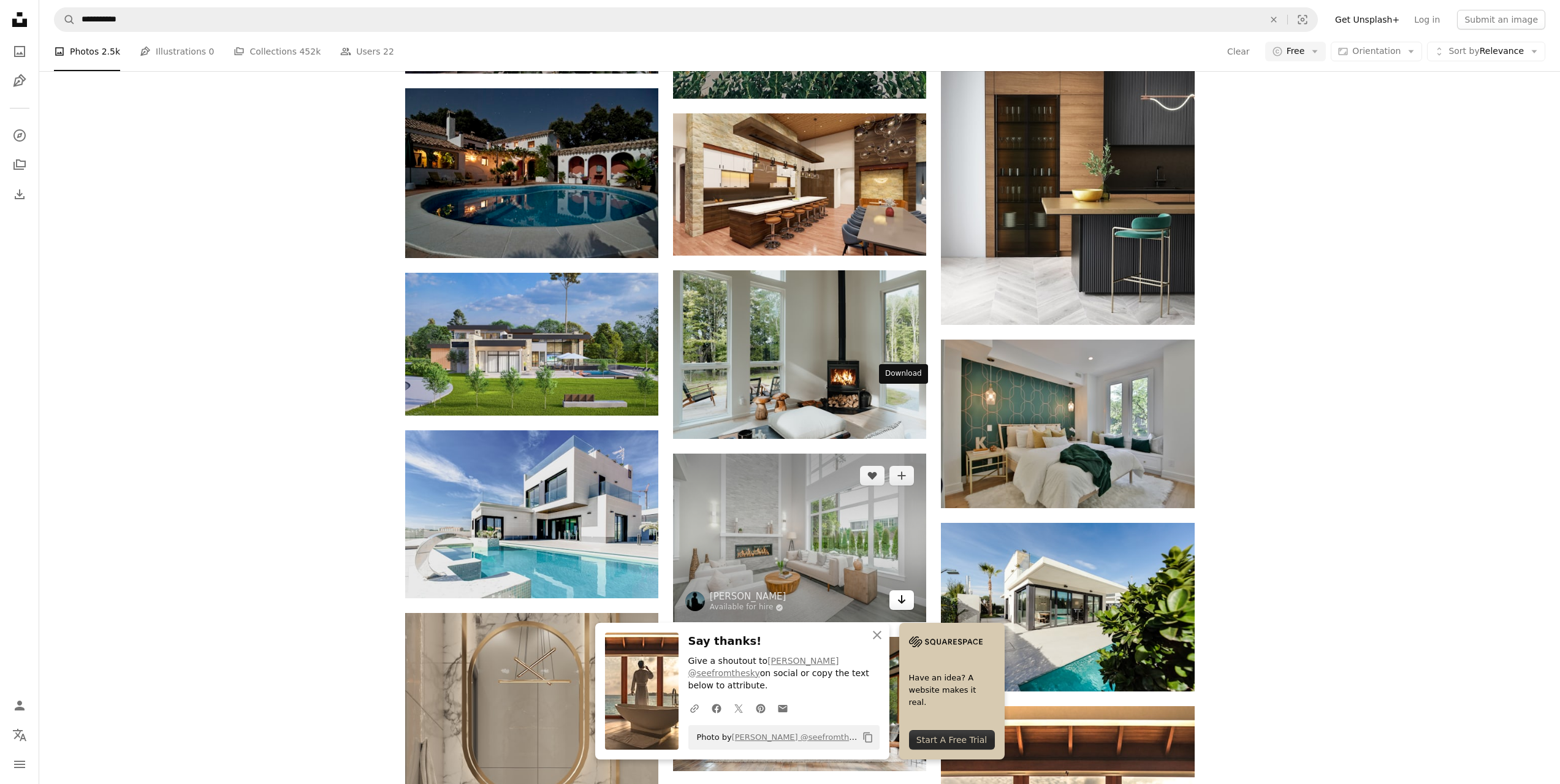
click at [906, 592] on icon "Arrow pointing down" at bounding box center [902, 600] width 10 height 14
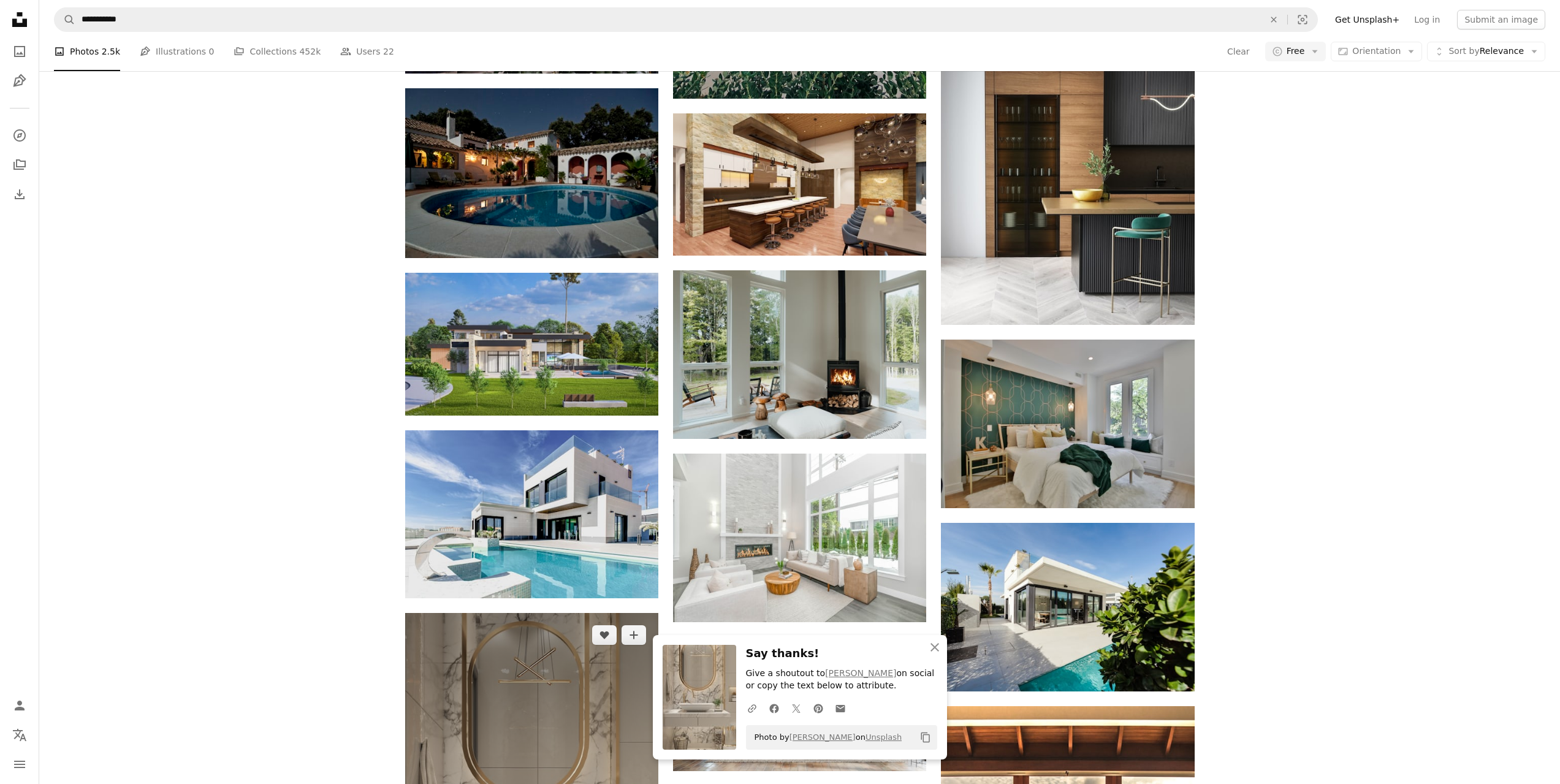
scroll to position [3992, 0]
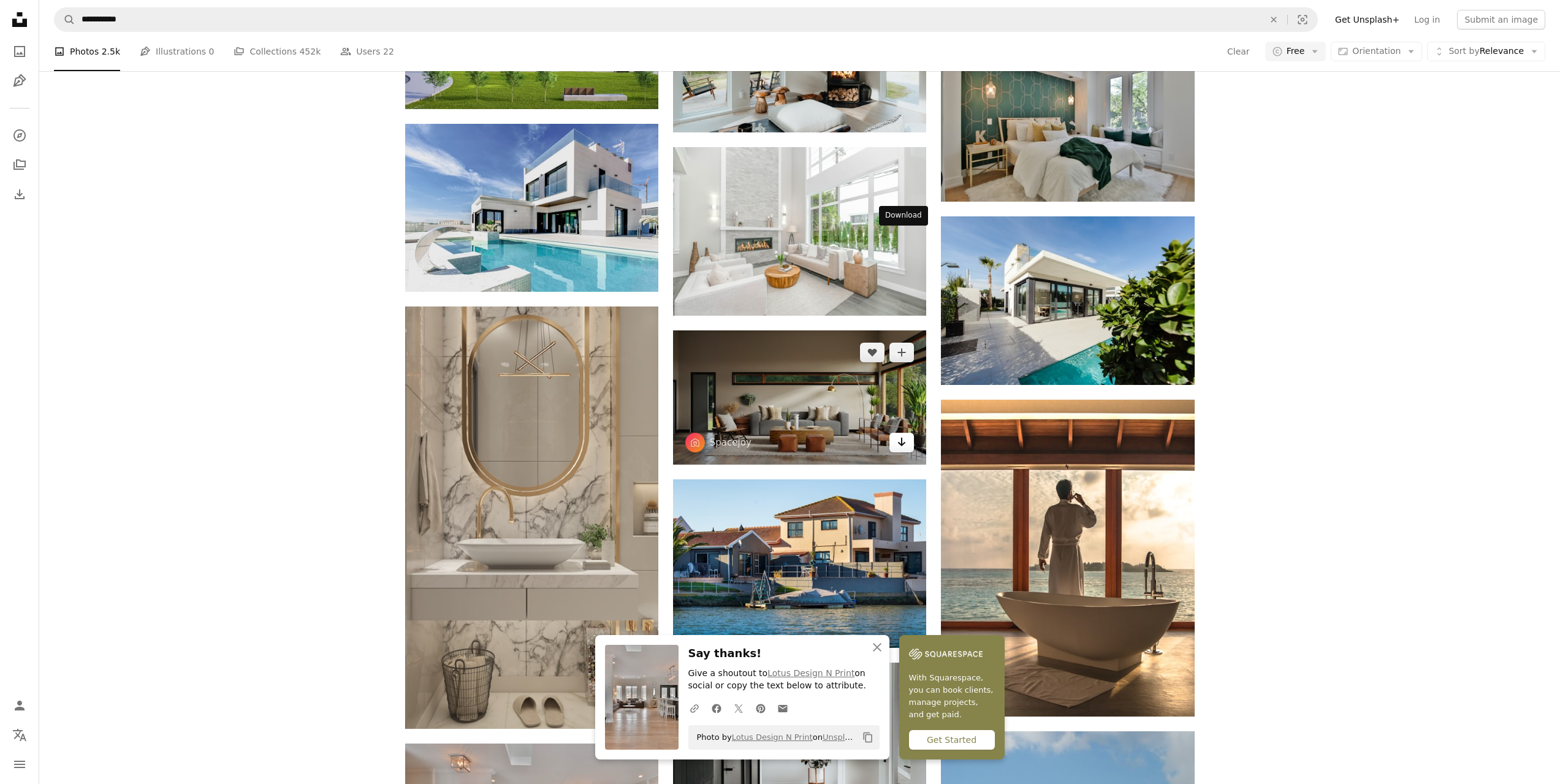
click at [901, 435] on icon "Arrow pointing down" at bounding box center [902, 442] width 10 height 14
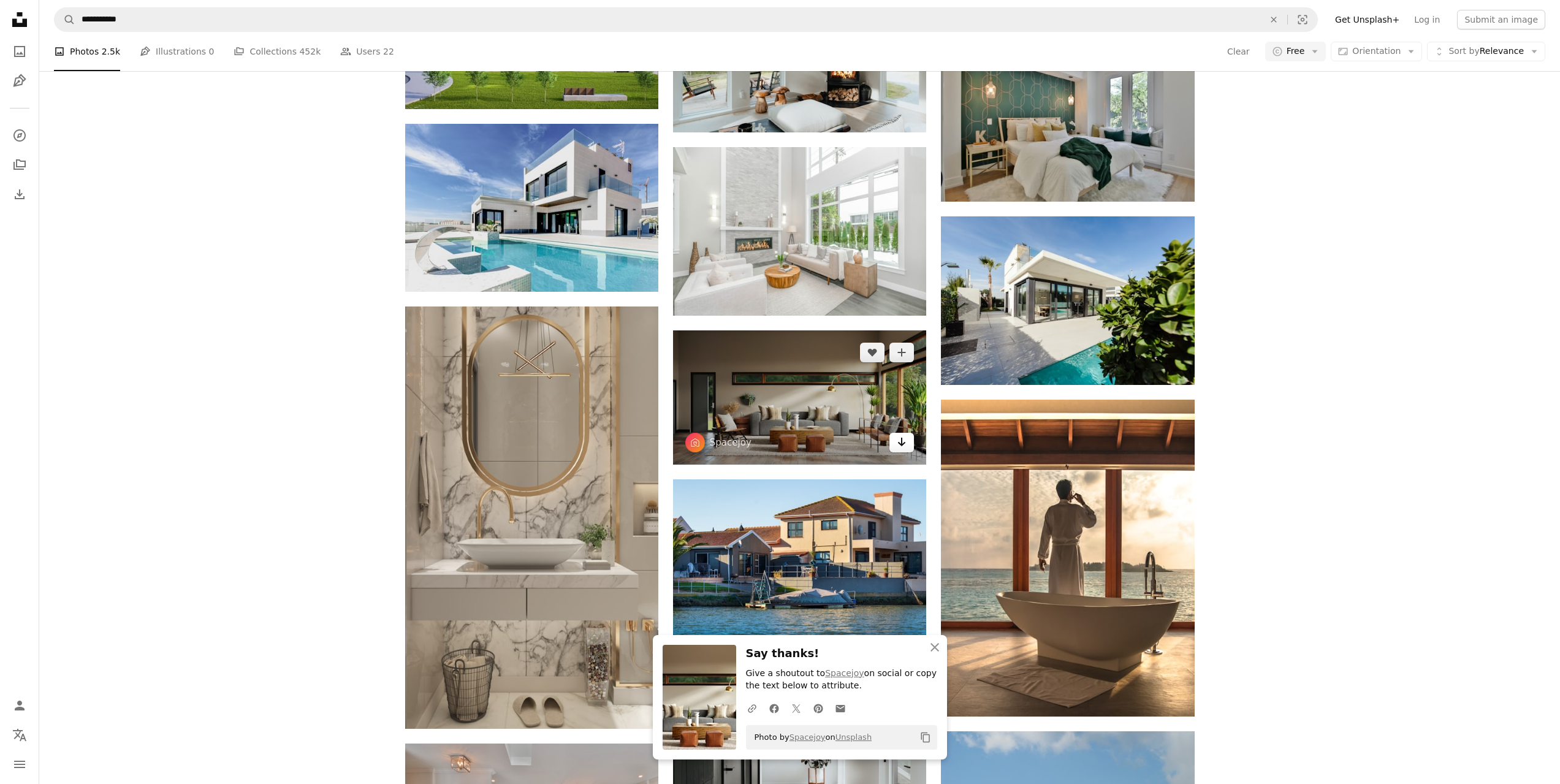
scroll to position [4176, 0]
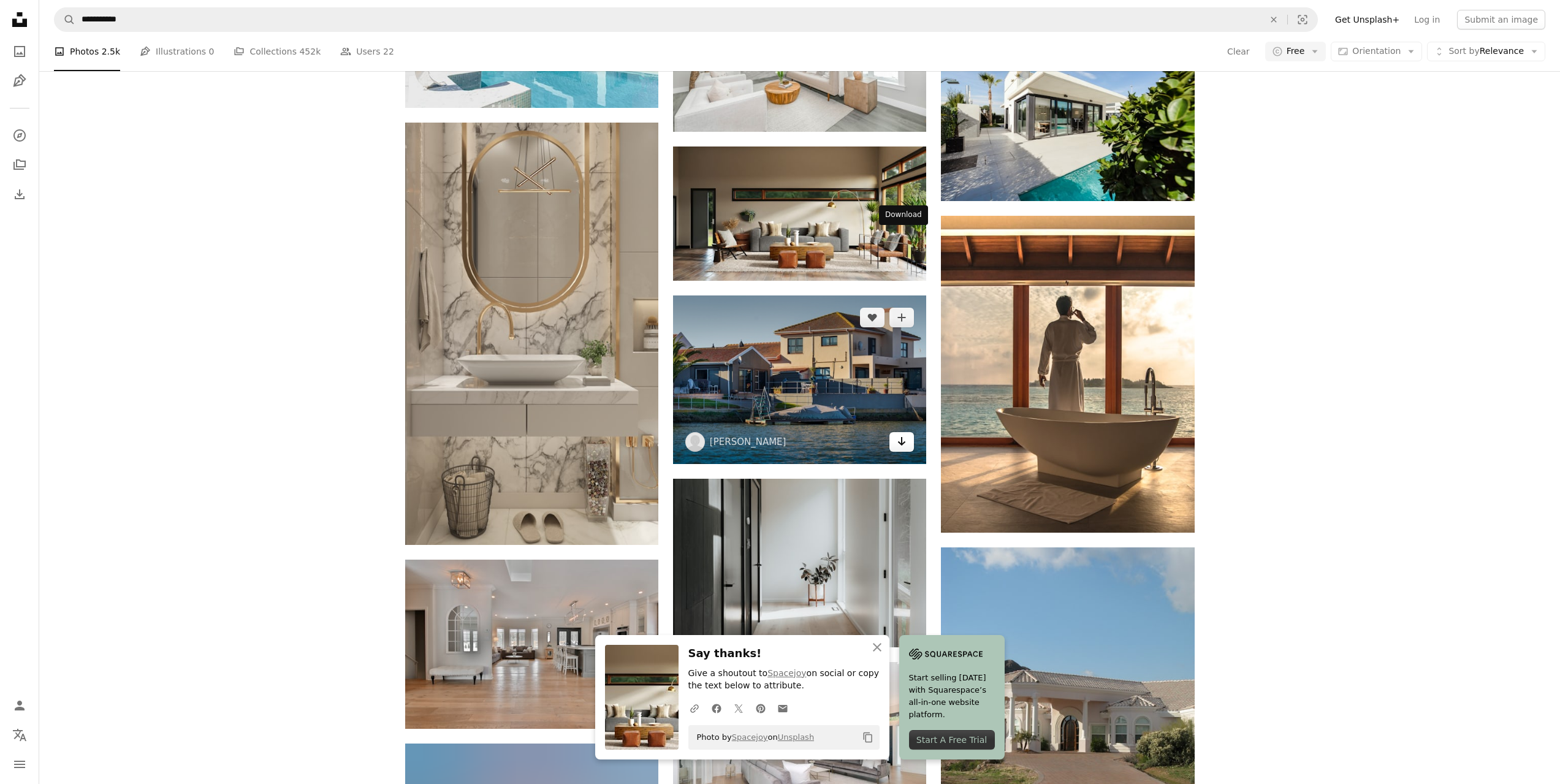
click at [893, 432] on link "Arrow pointing down" at bounding box center [902, 442] width 24 height 20
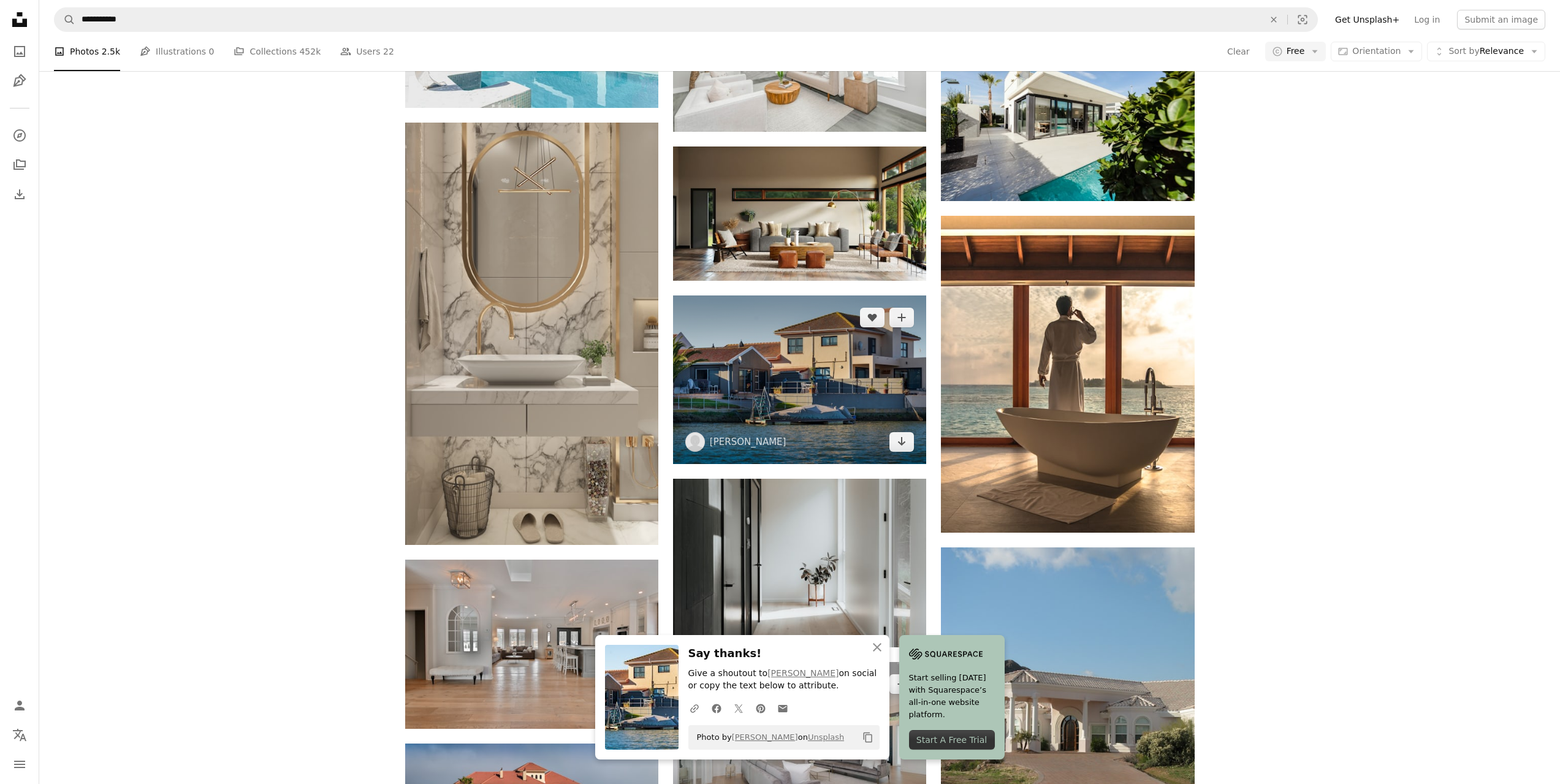
scroll to position [4360, 0]
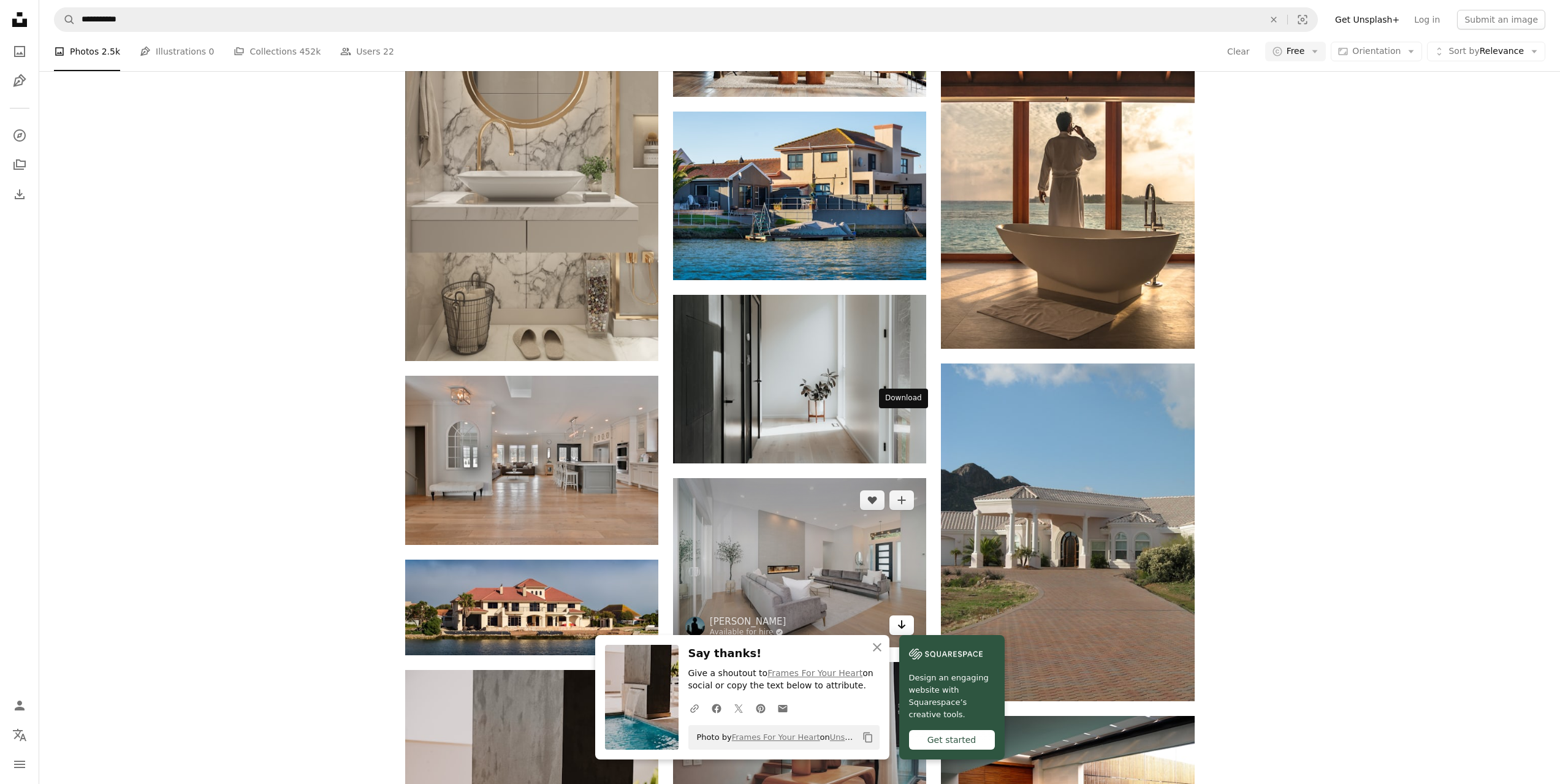
click at [902, 620] on icon "Download" at bounding box center [902, 624] width 8 height 8
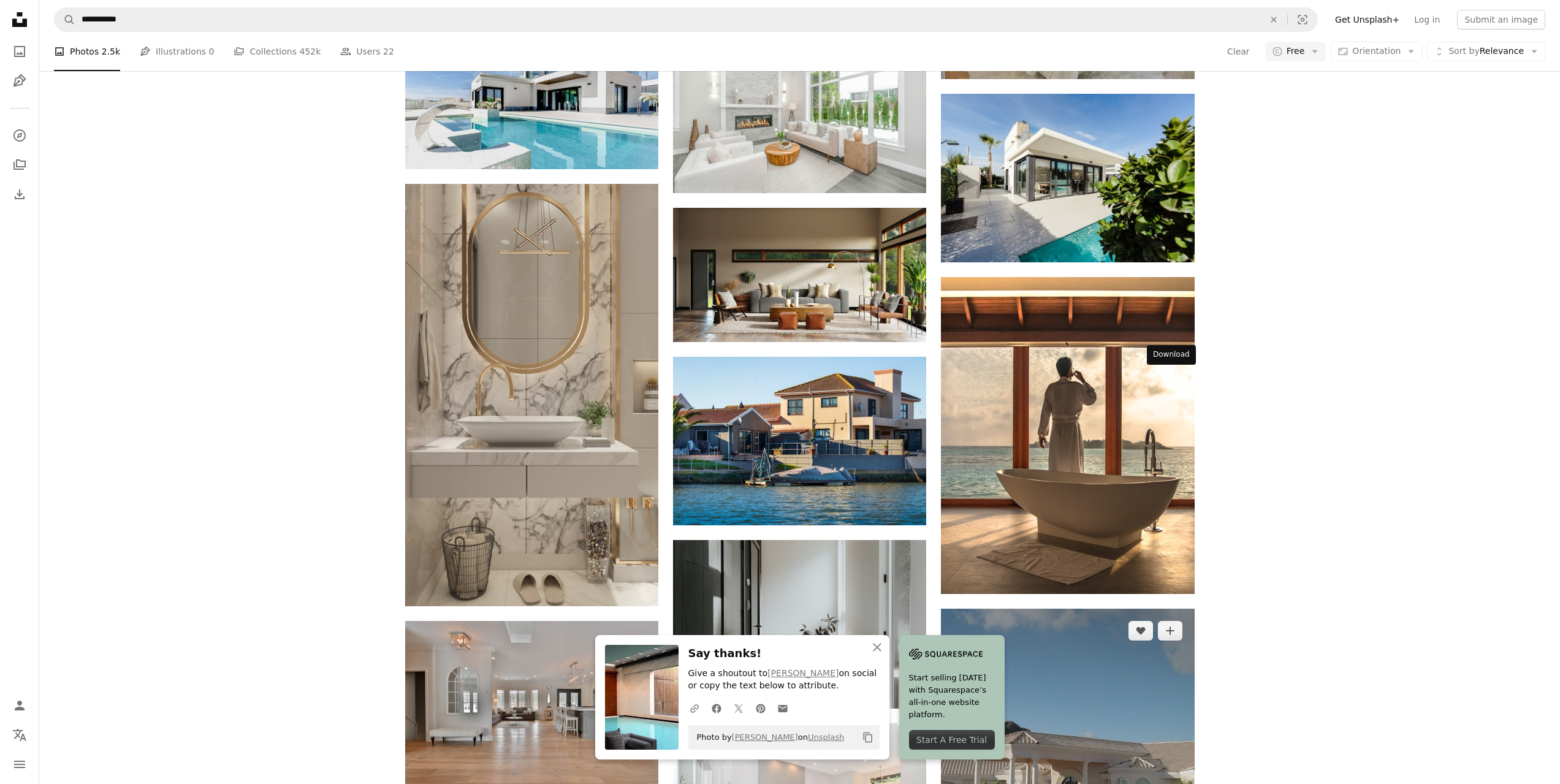
scroll to position [4482, 0]
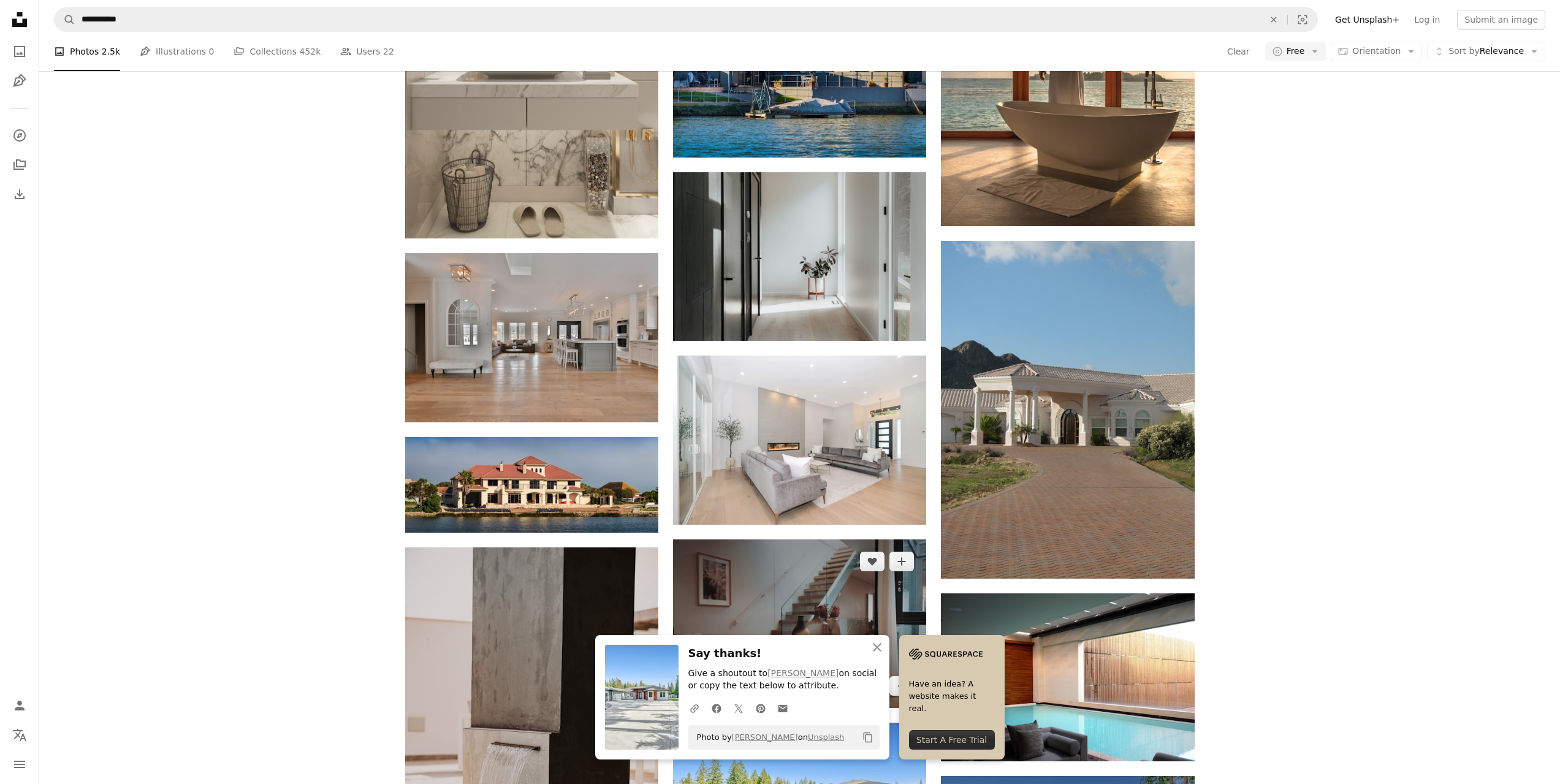
scroll to position [4666, 0]
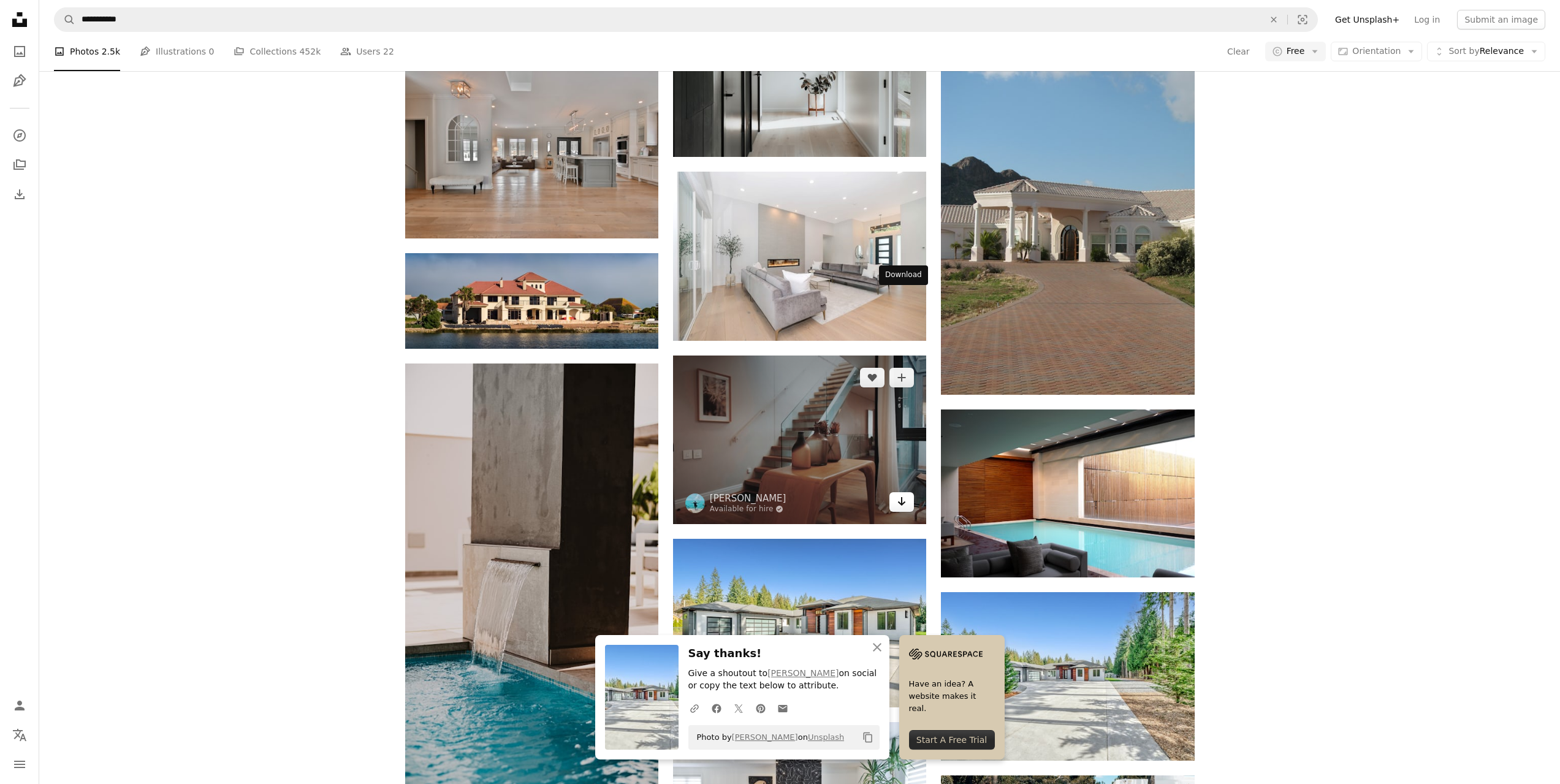
click at [897, 494] on icon "Arrow pointing down" at bounding box center [902, 501] width 10 height 14
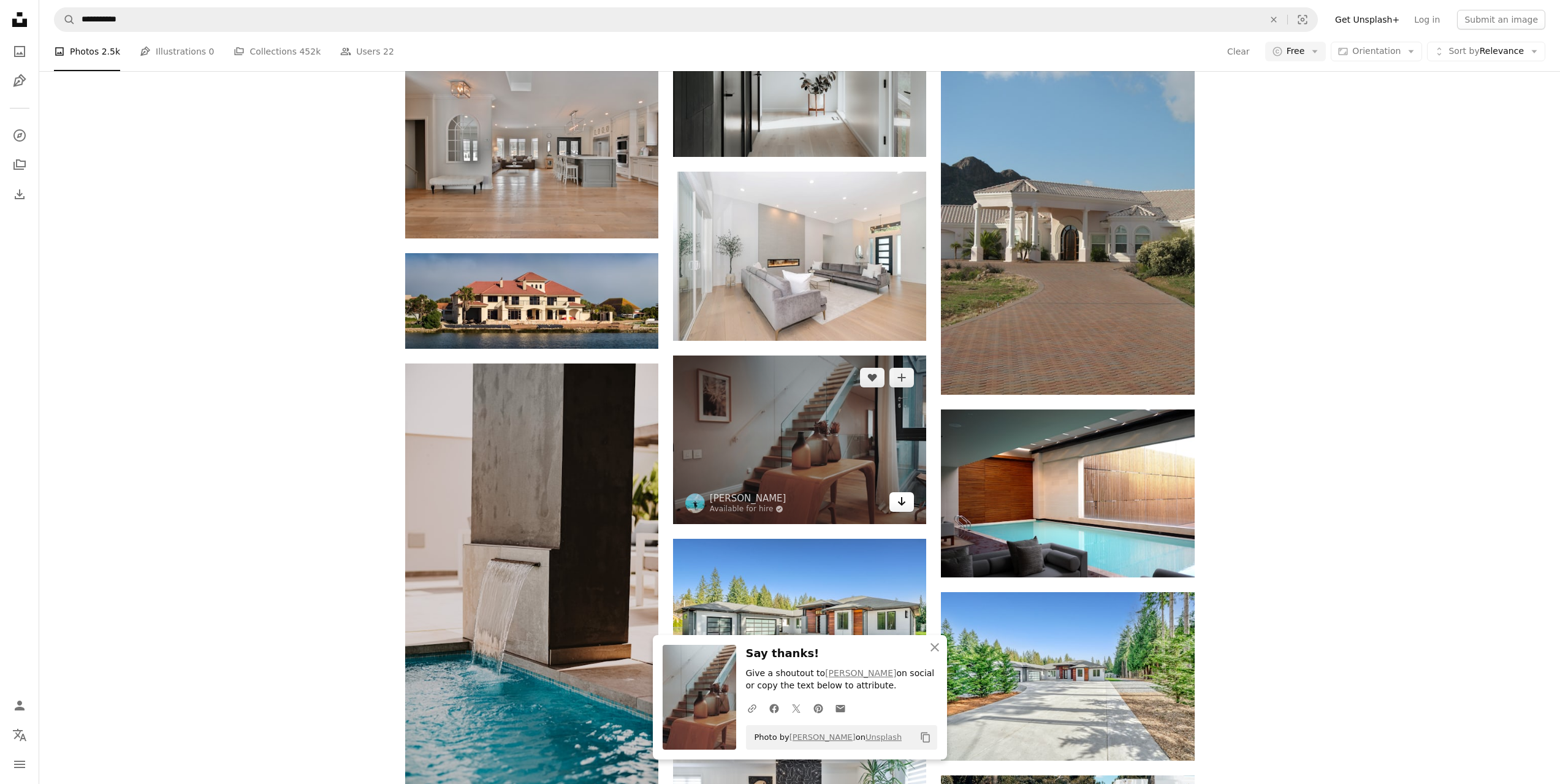
scroll to position [4789, 0]
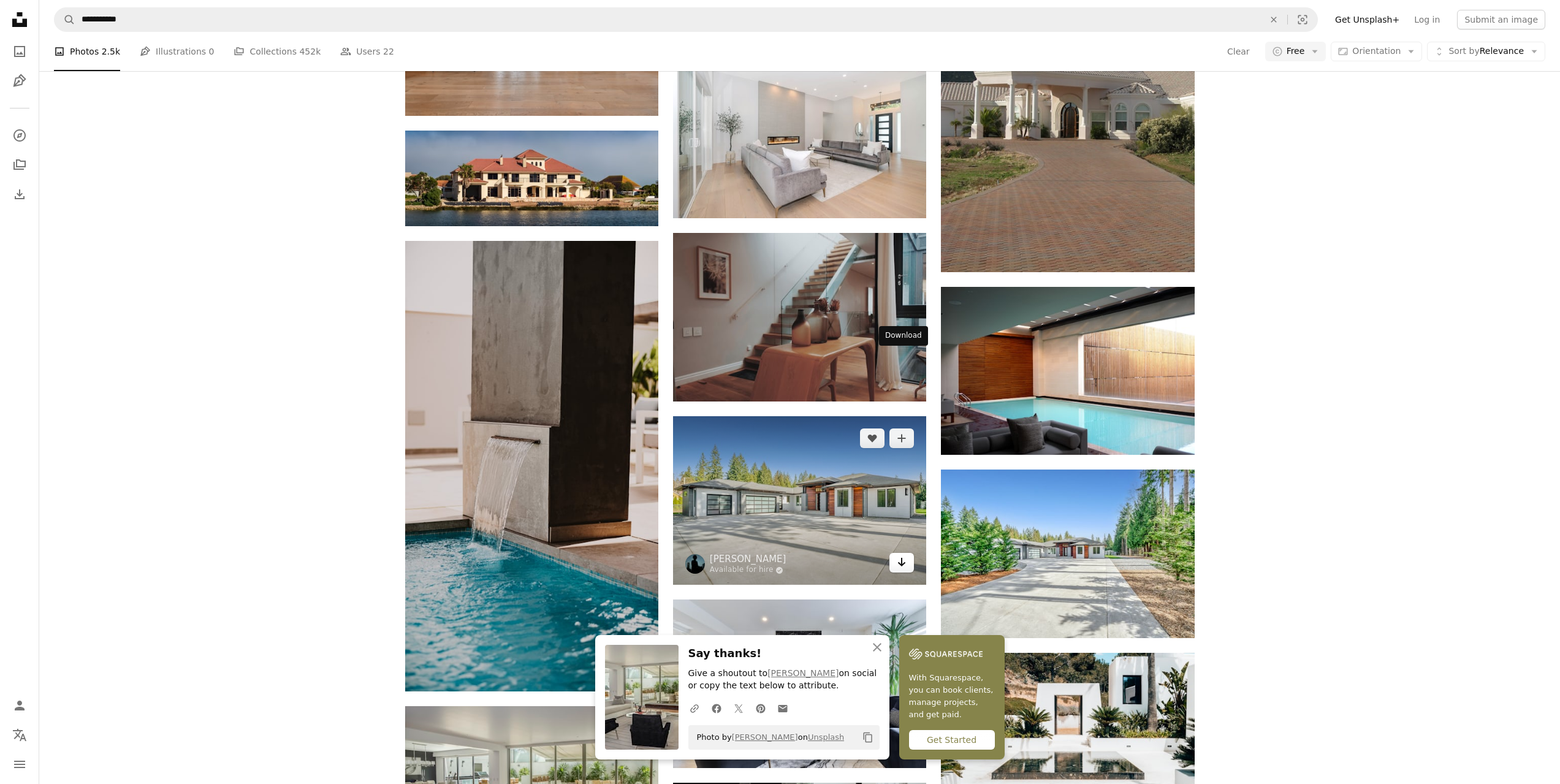
click at [903, 558] on icon "Download" at bounding box center [902, 562] width 8 height 8
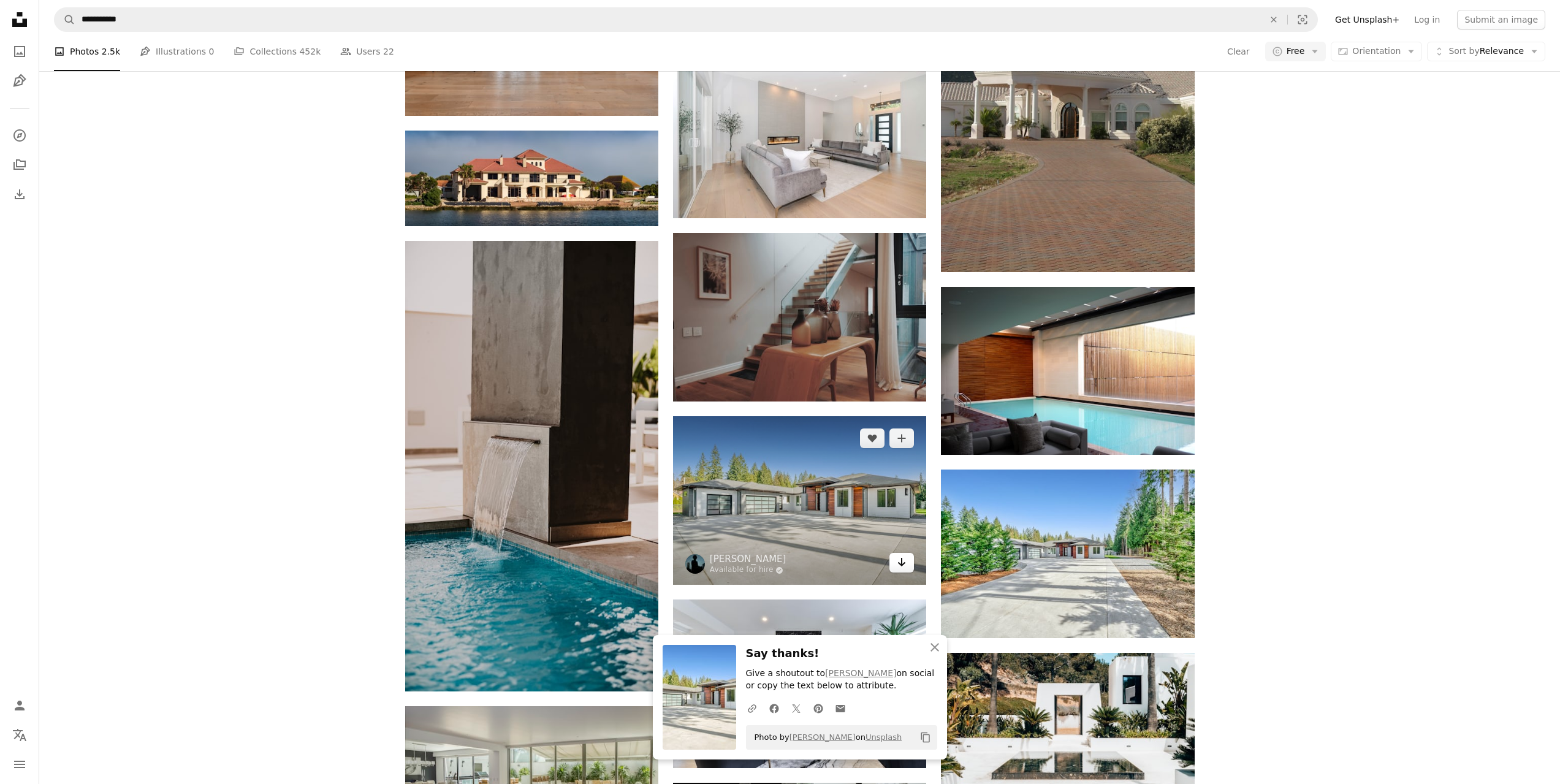
scroll to position [5157, 0]
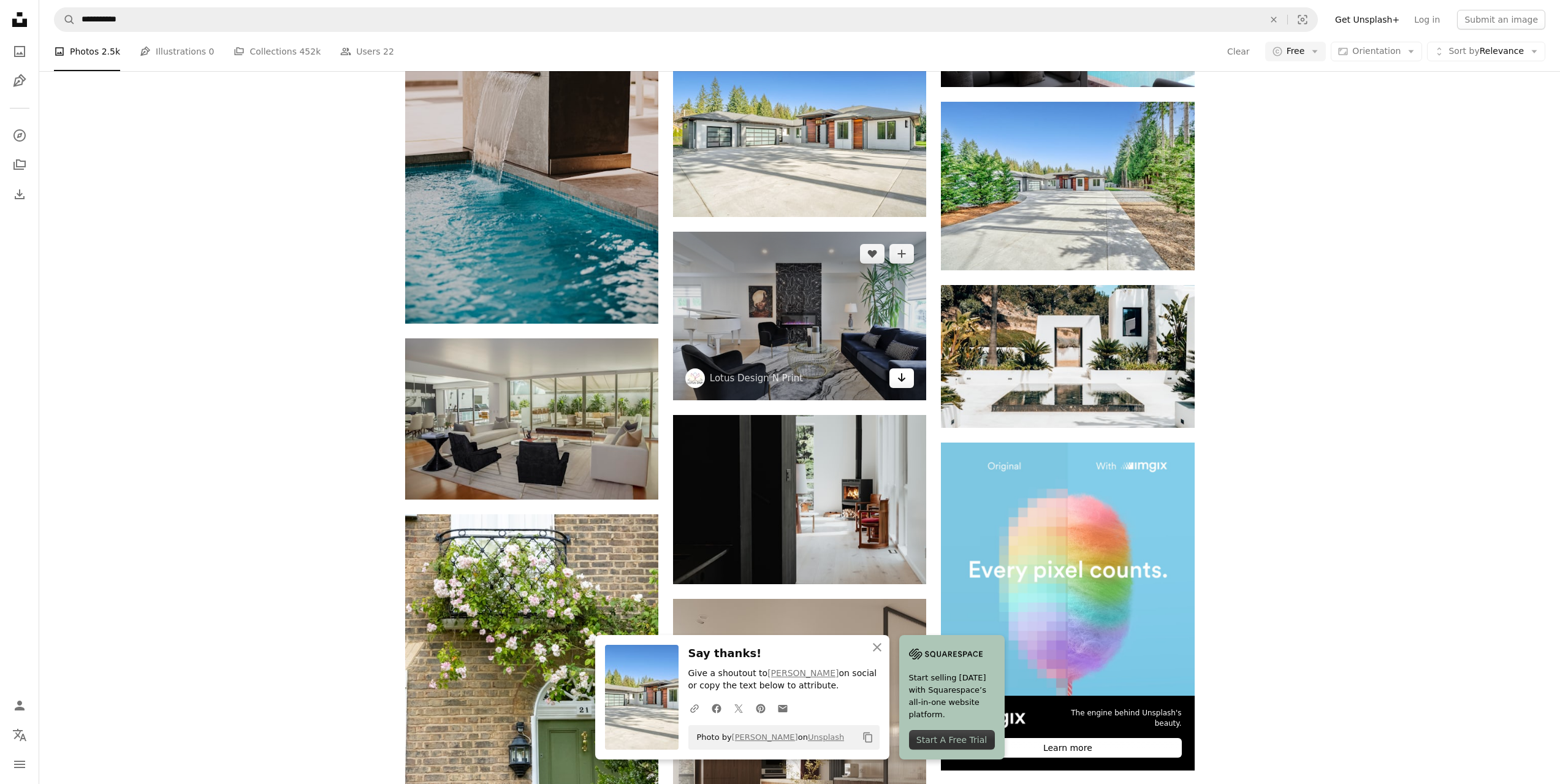
click at [903, 373] on icon "Download" at bounding box center [902, 377] width 8 height 8
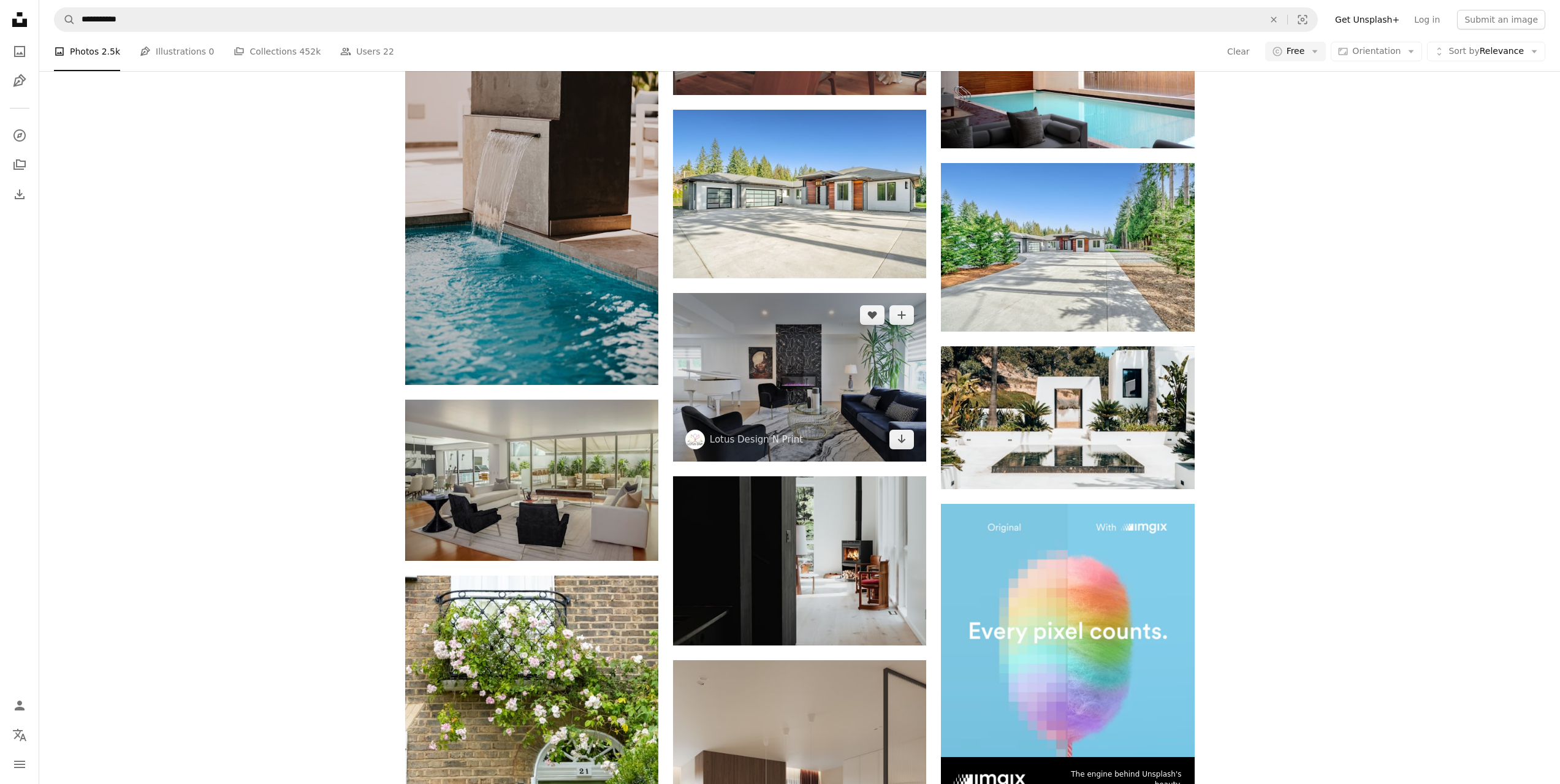
scroll to position [5279, 0]
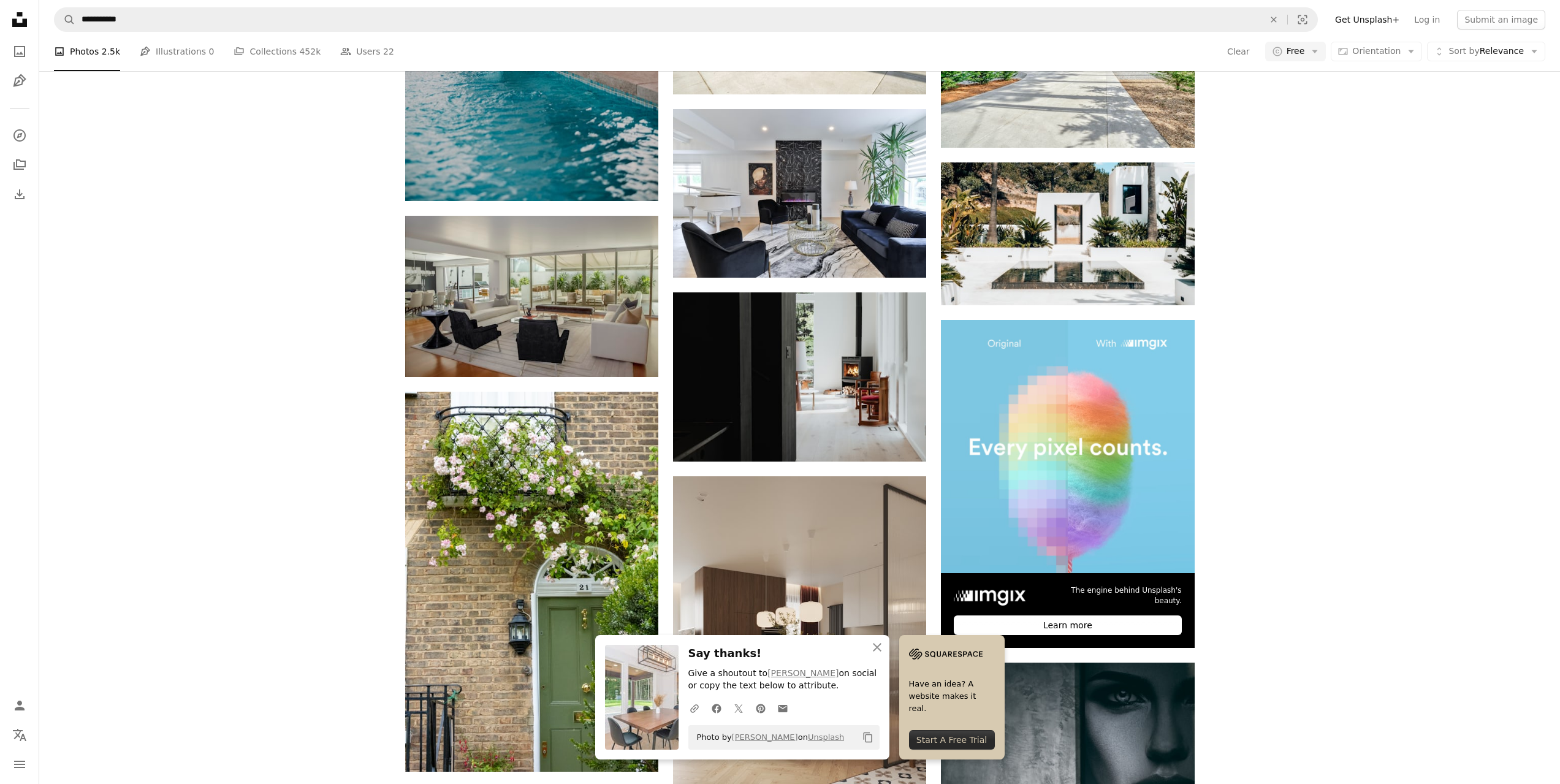
scroll to position [5524, 0]
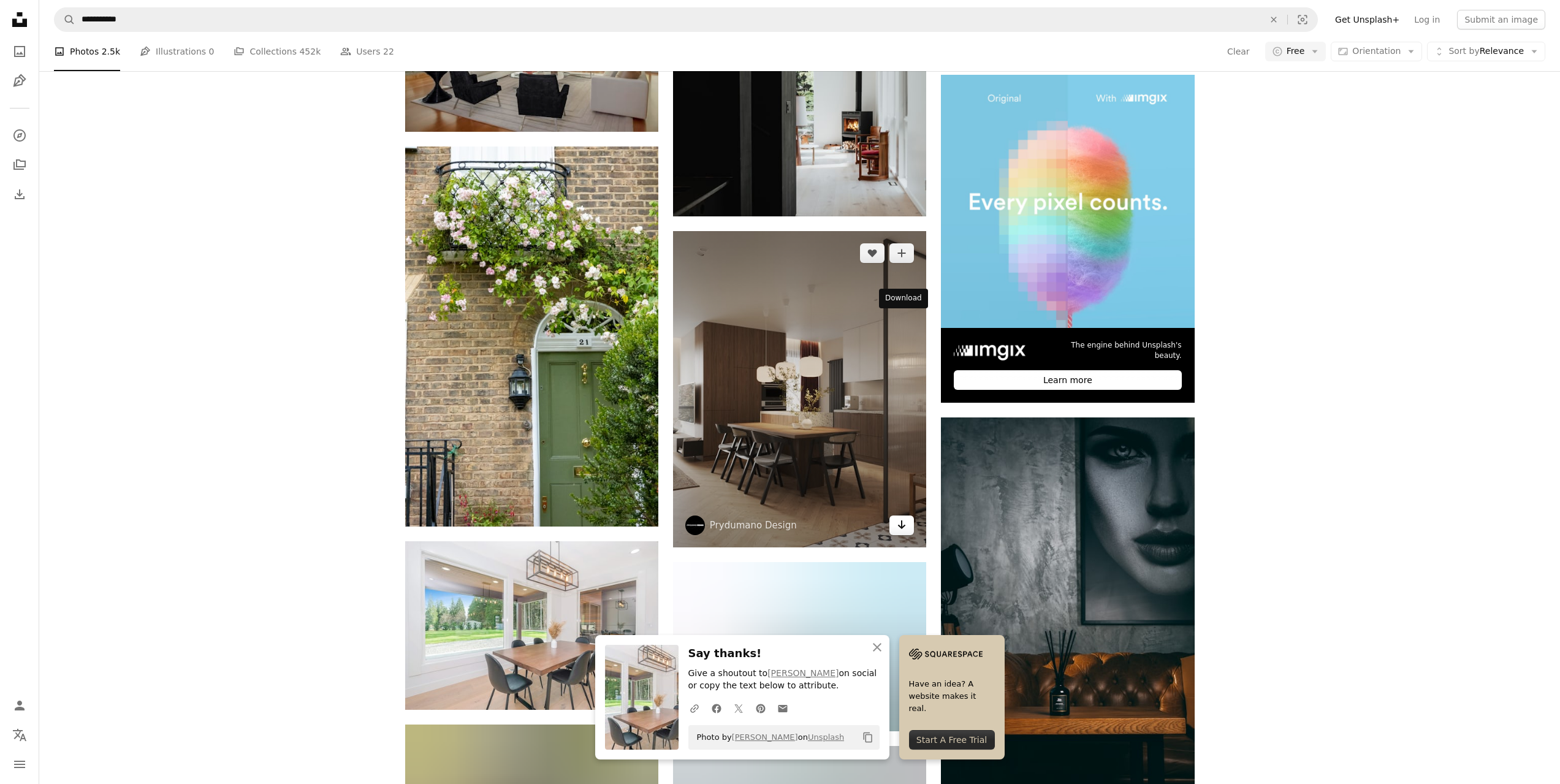
click at [896, 515] on link "Arrow pointing down" at bounding box center [902, 525] width 24 height 20
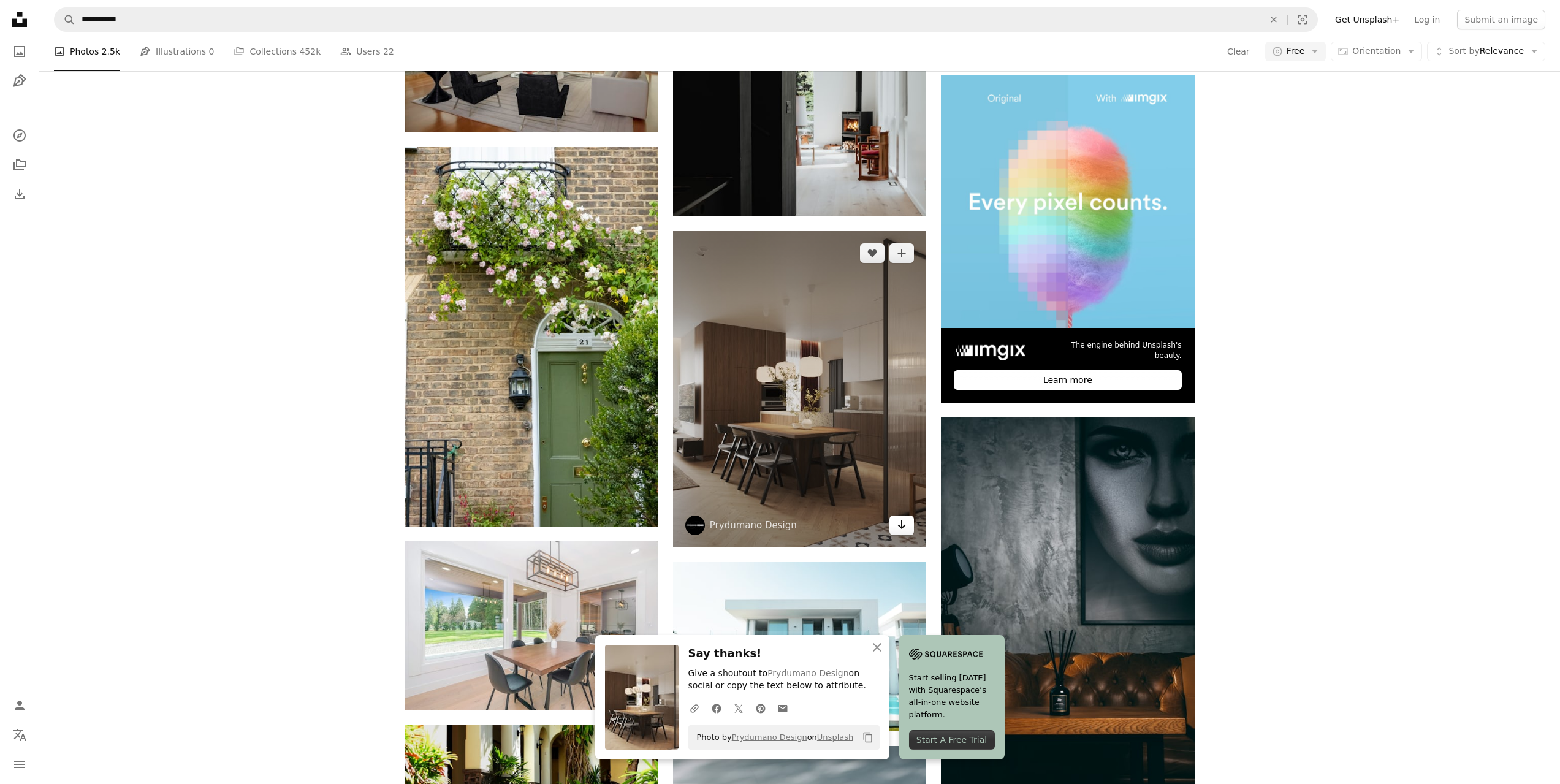
scroll to position [5770, 0]
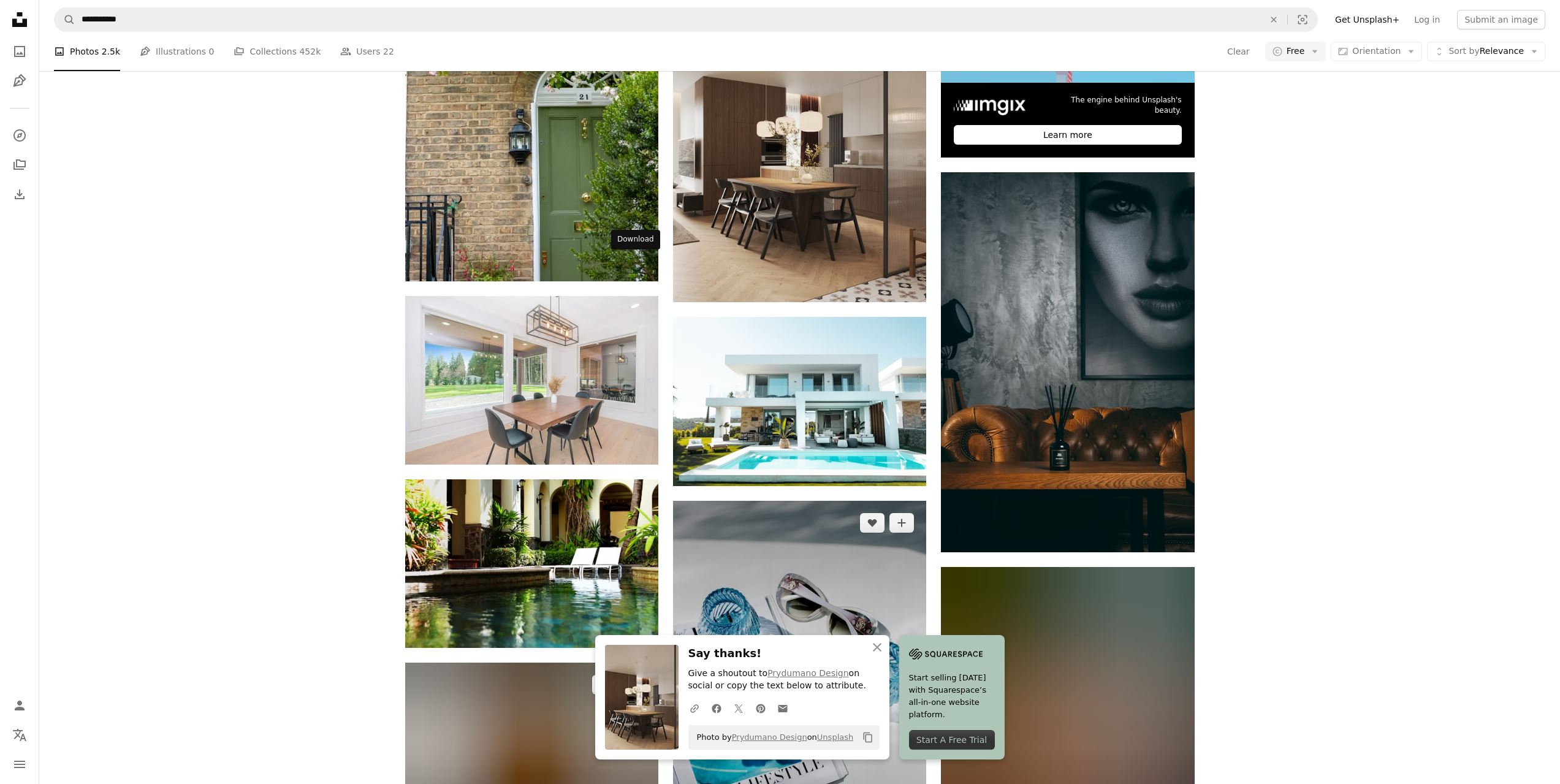
drag, startPoint x: 633, startPoint y: 267, endPoint x: 846, endPoint y: 307, distance: 216.7
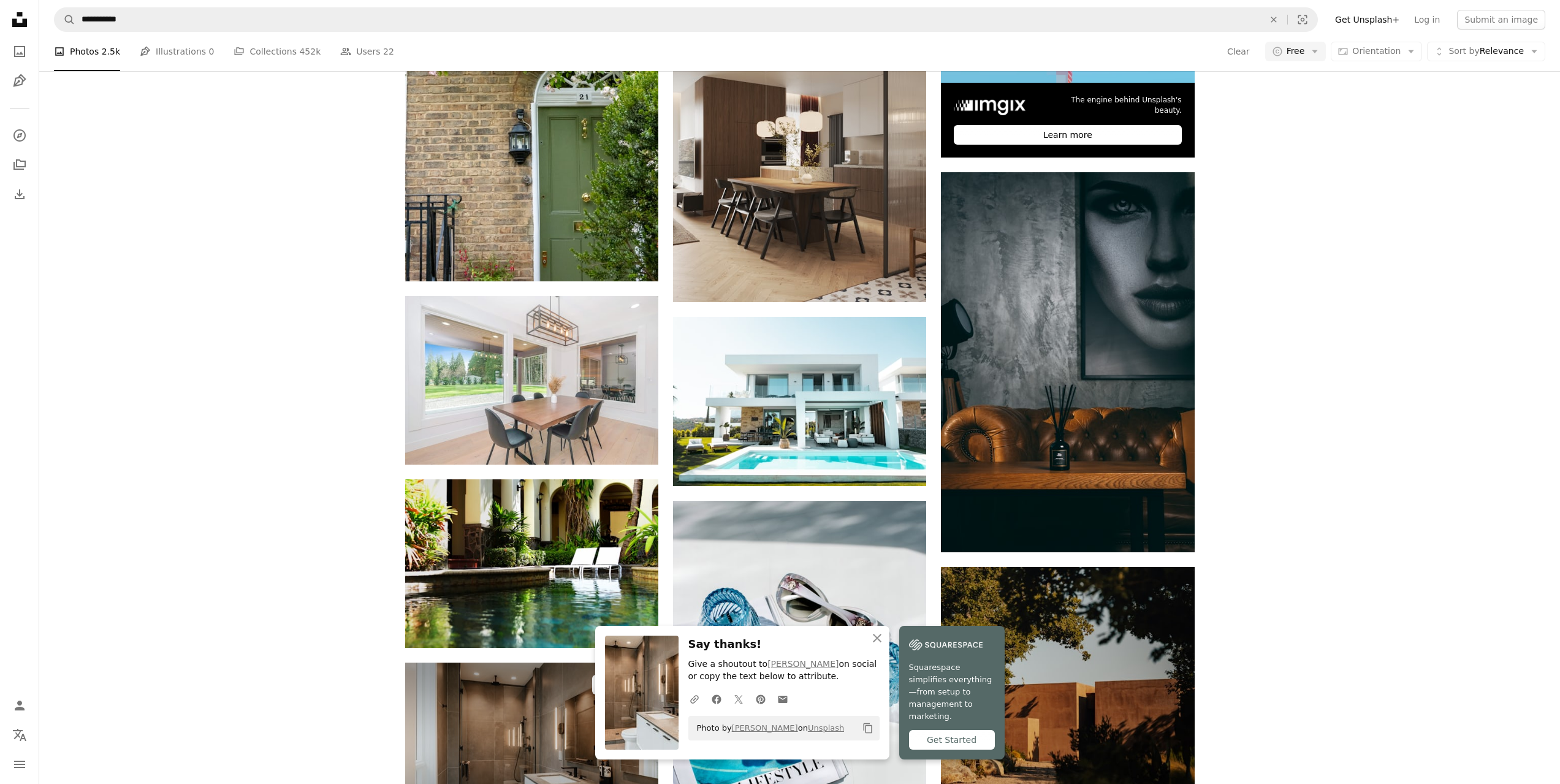
scroll to position [5892, 0]
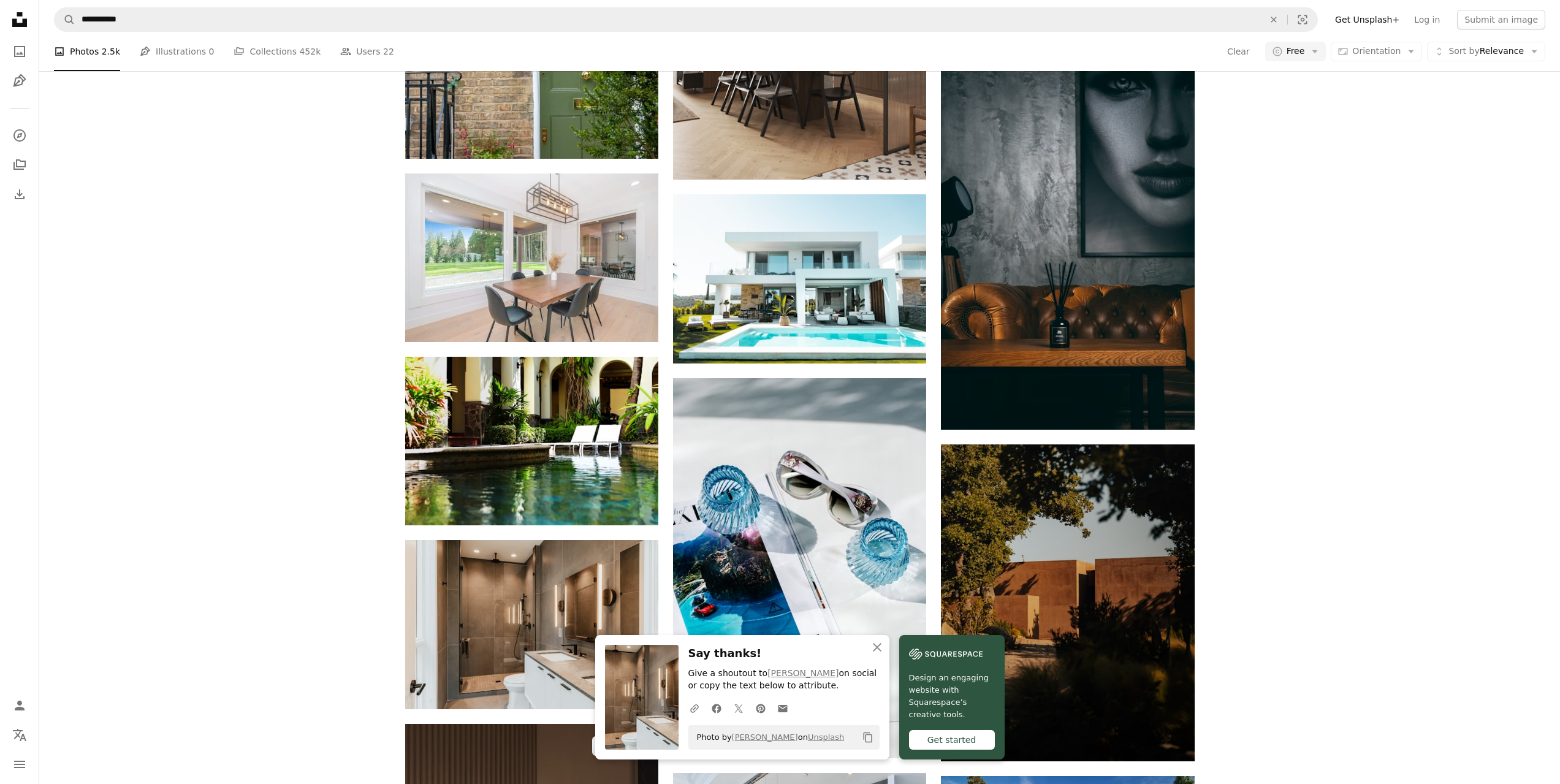
scroll to position [6077, 0]
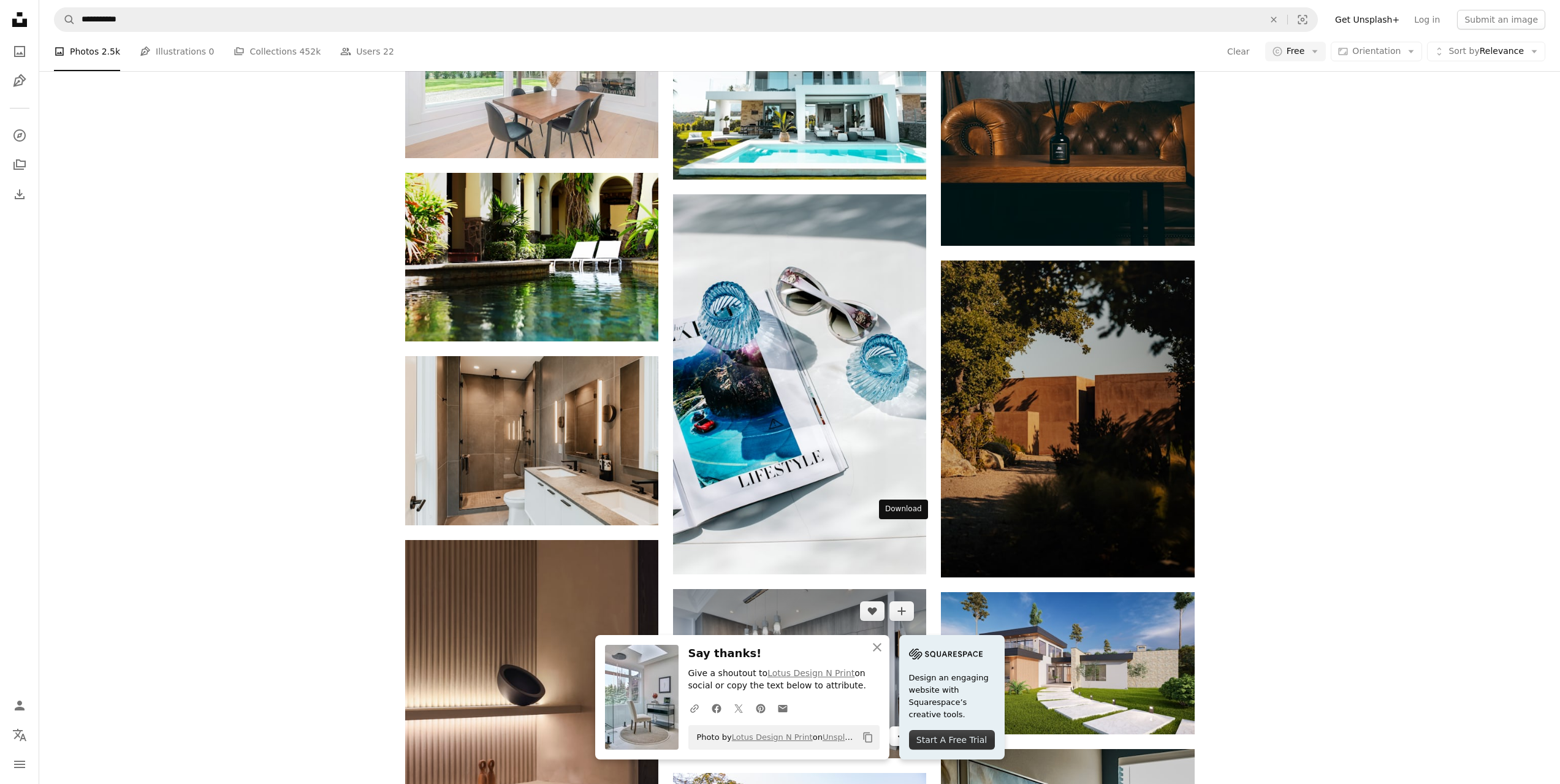
click at [901, 728] on icon "Arrow pointing down" at bounding box center [902, 735] width 10 height 14
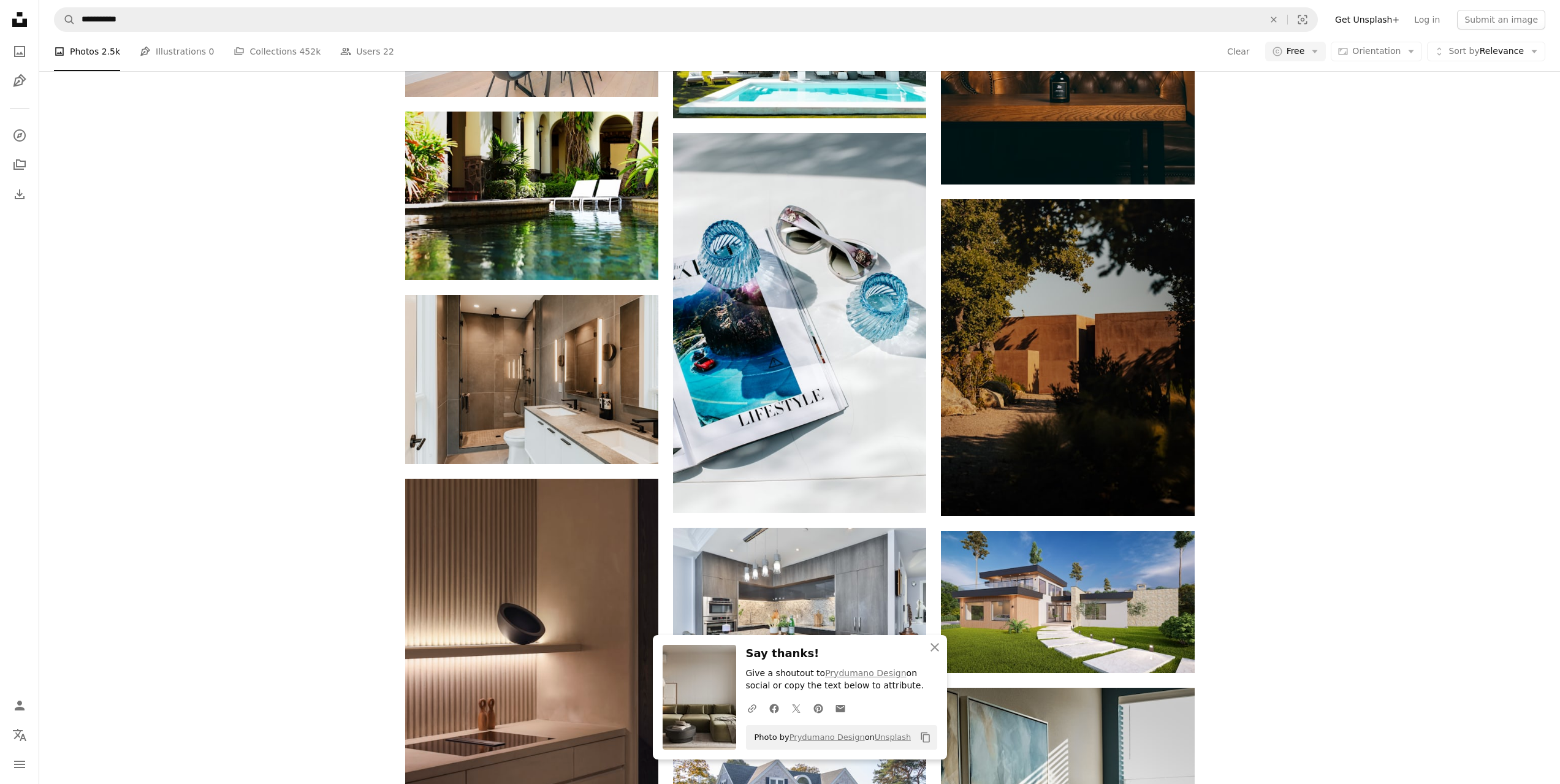
scroll to position [6382, 0]
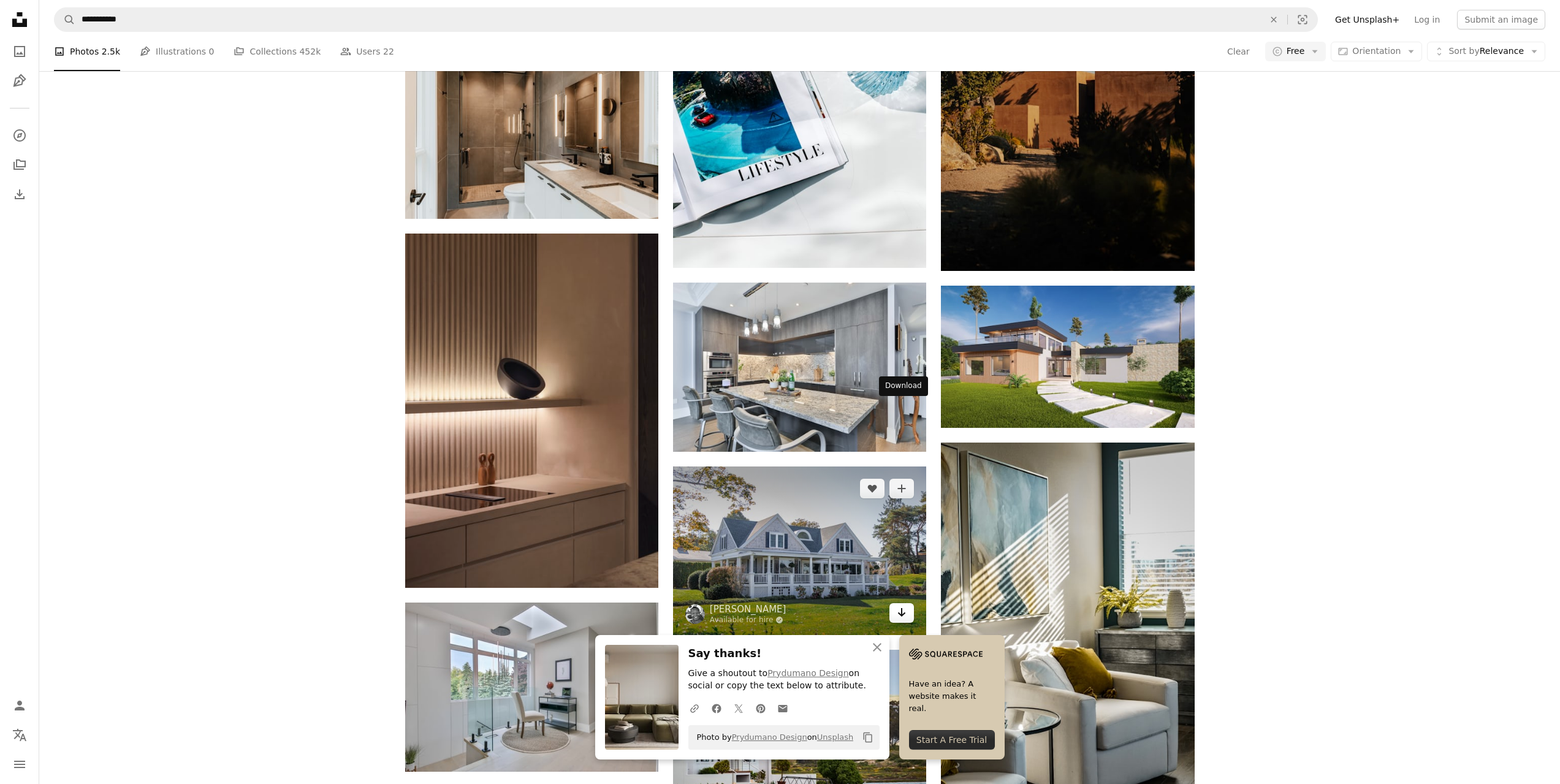
click at [907, 603] on link "Arrow pointing down" at bounding box center [902, 613] width 24 height 20
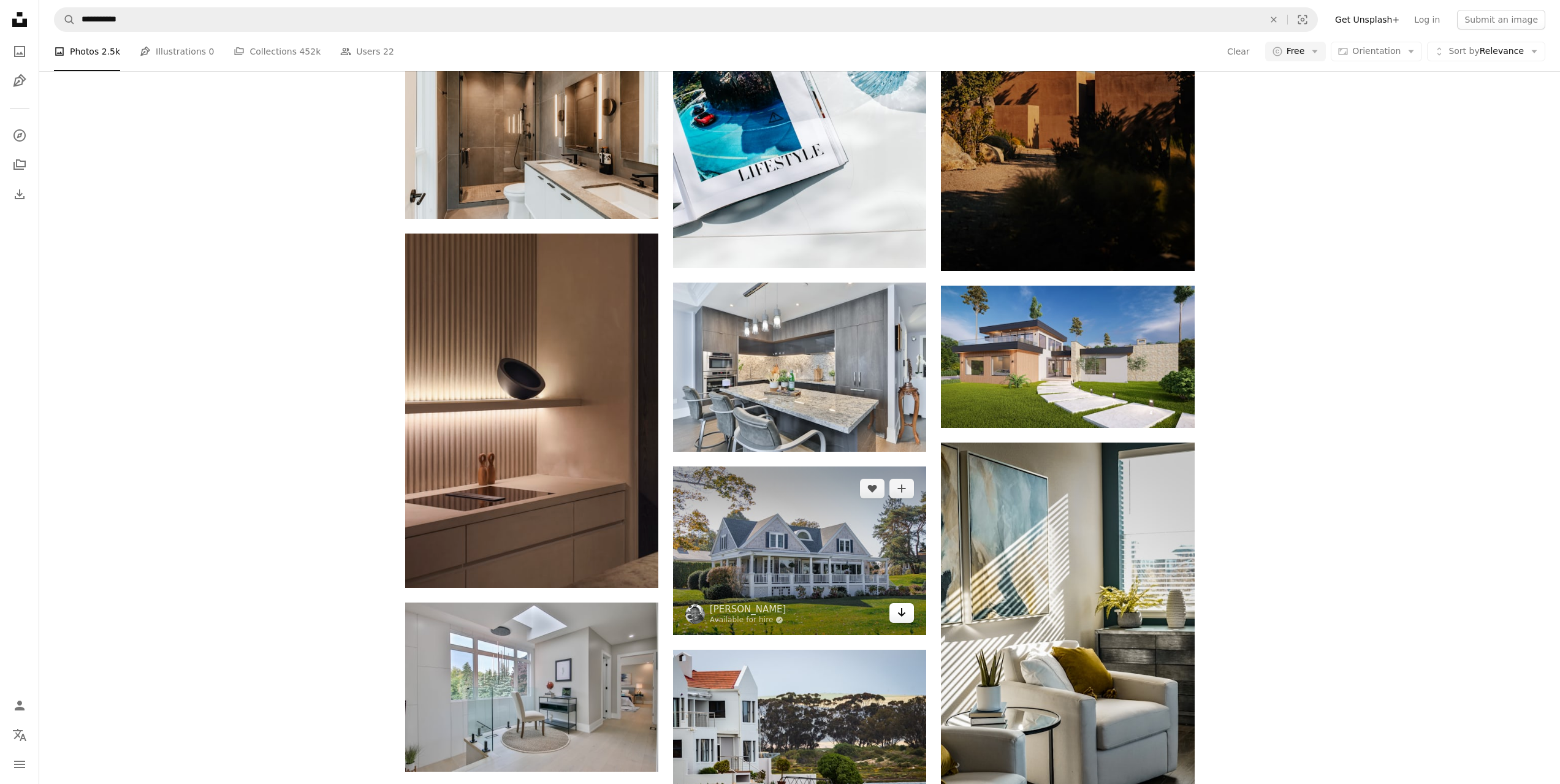
scroll to position [6567, 0]
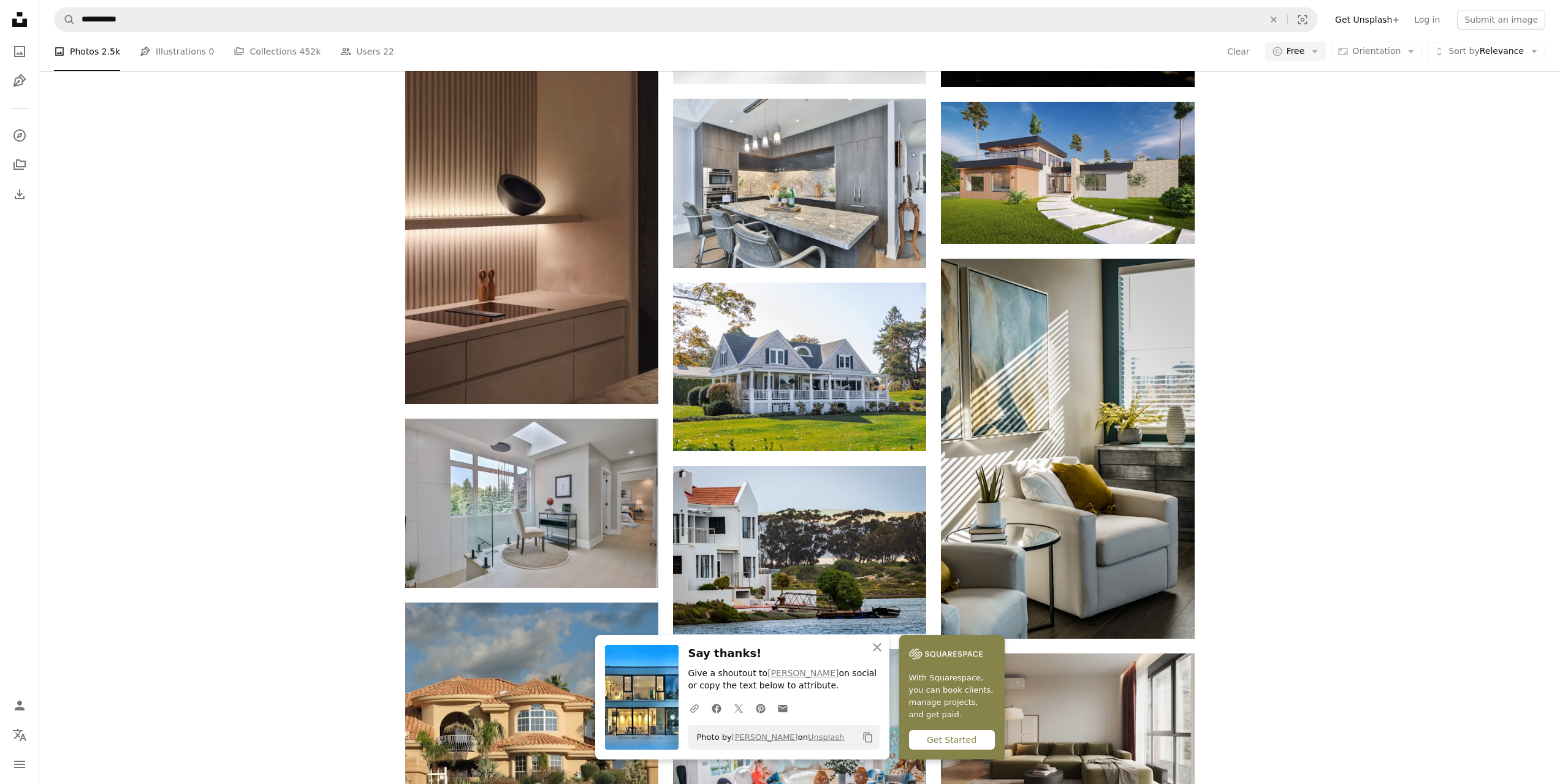
scroll to position [6812, 0]
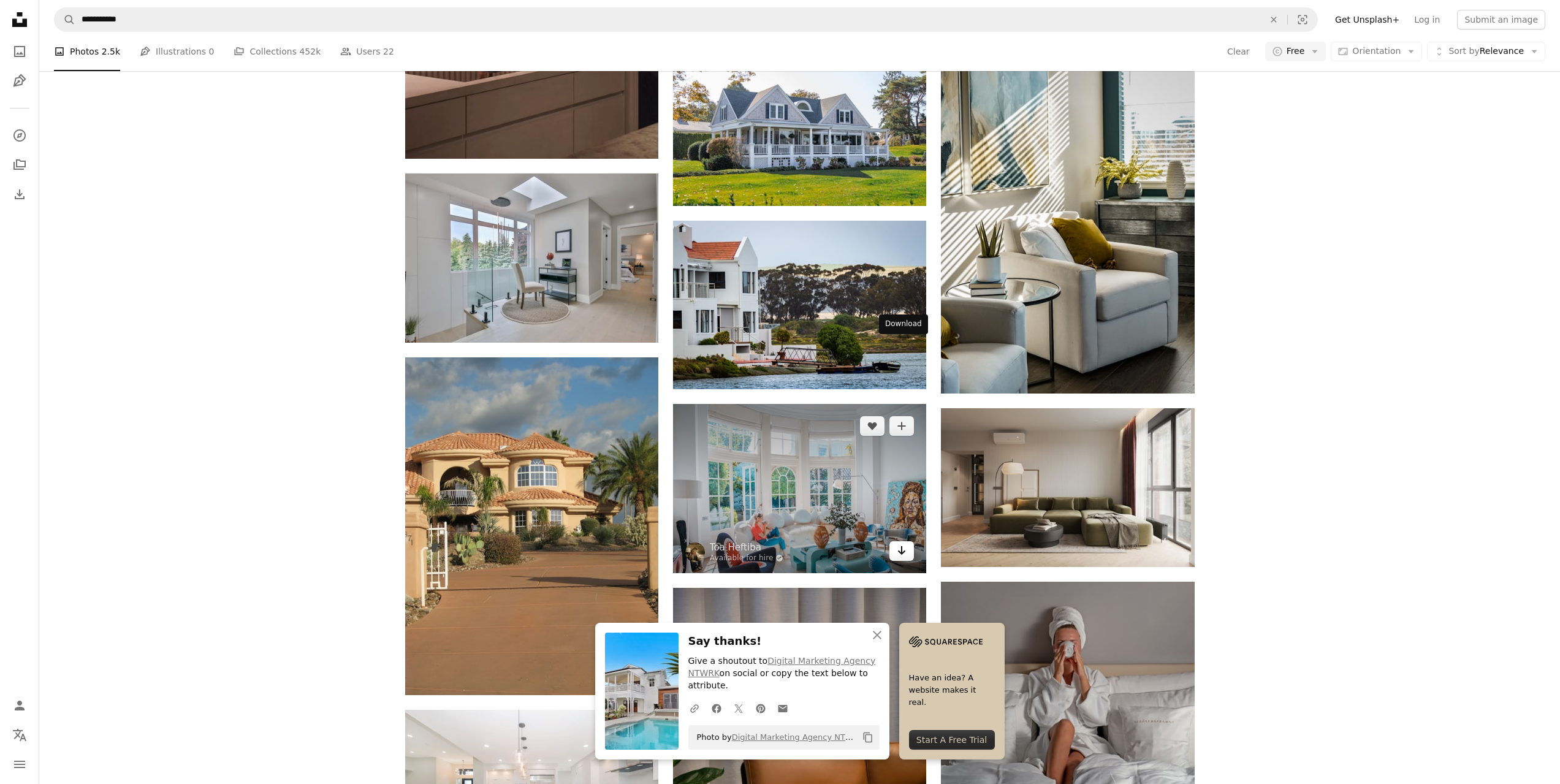
click at [895, 542] on link "Arrow pointing down" at bounding box center [902, 552] width 24 height 20
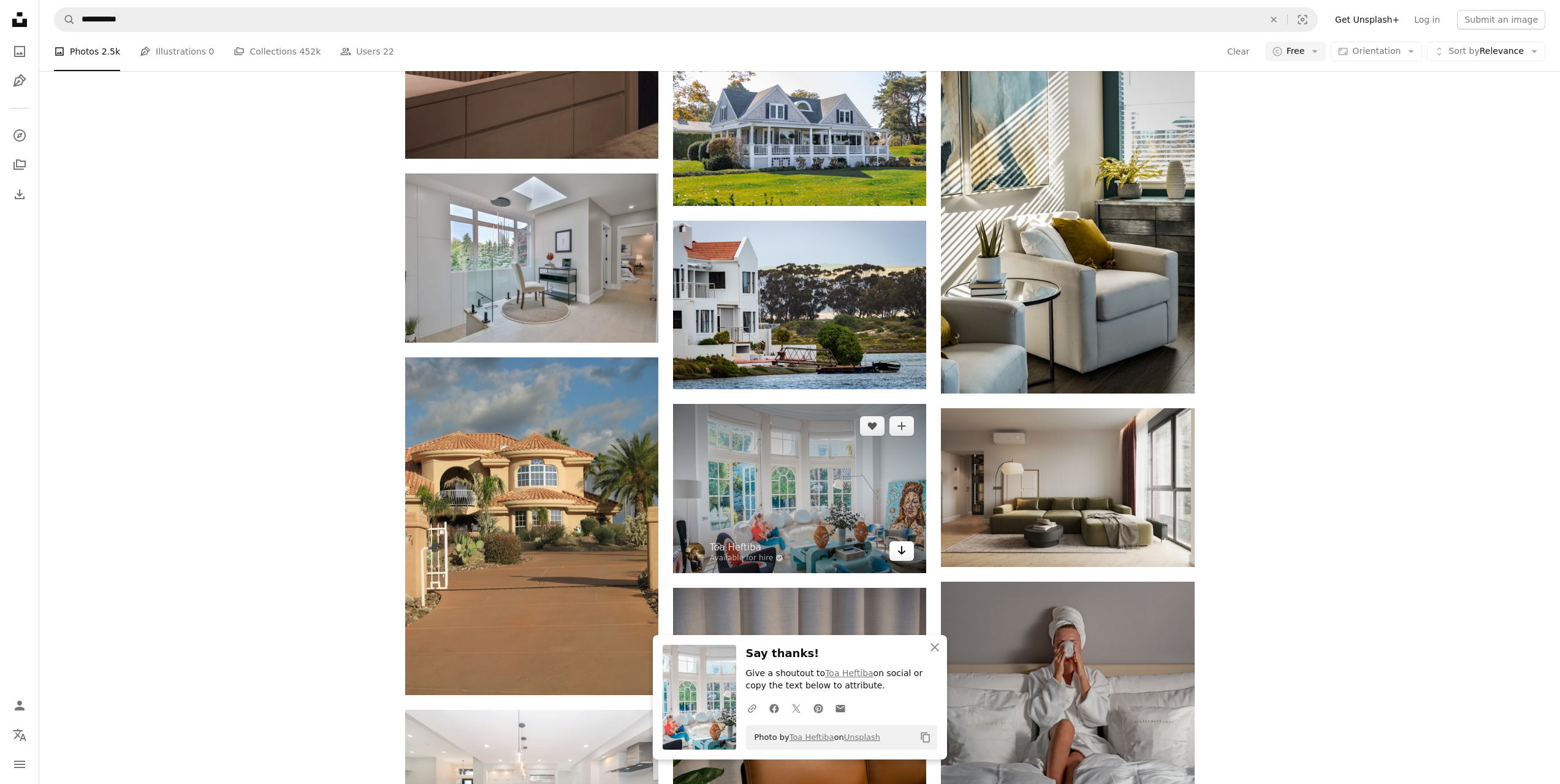
scroll to position [7057, 0]
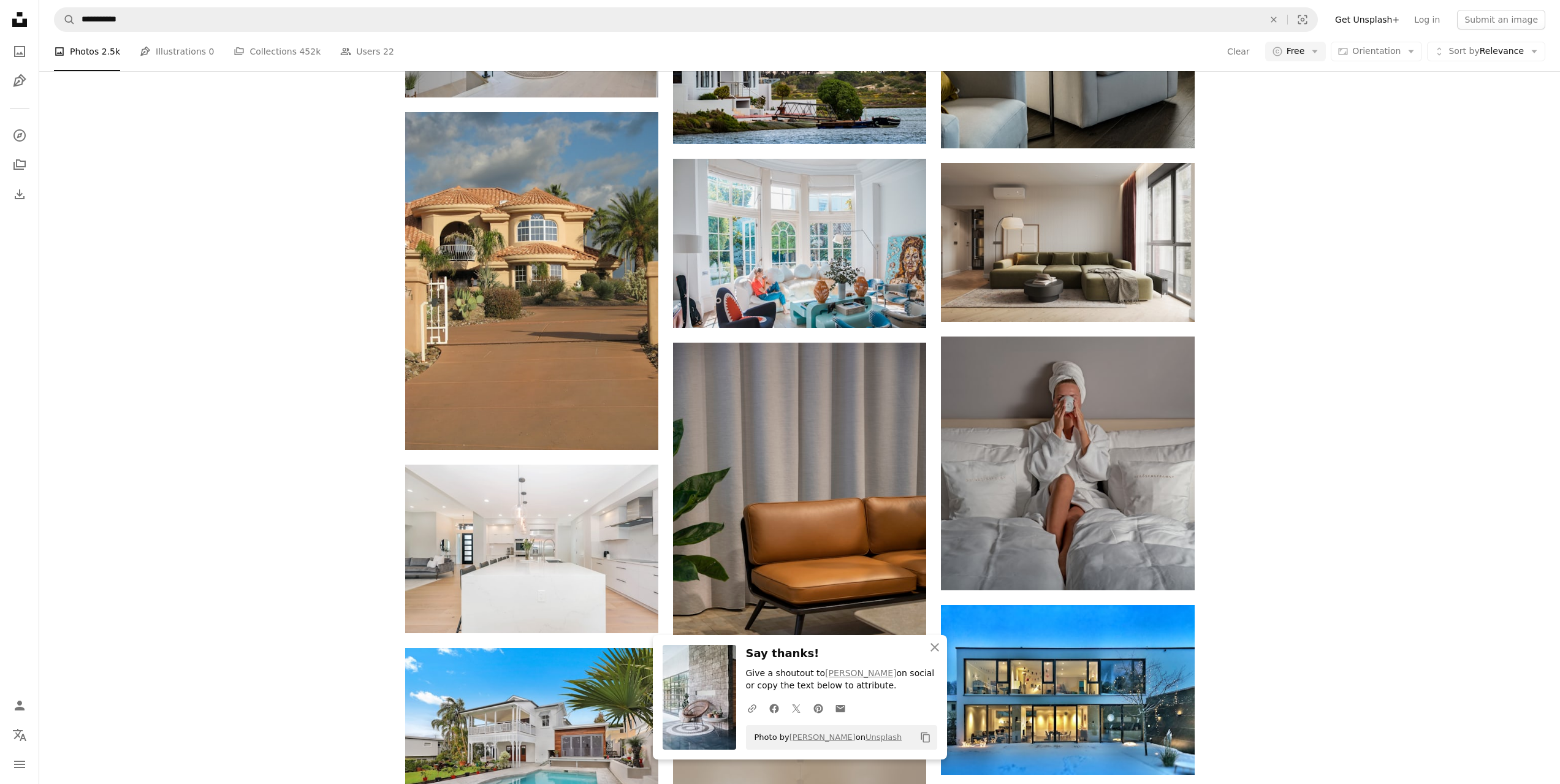
scroll to position [7302, 0]
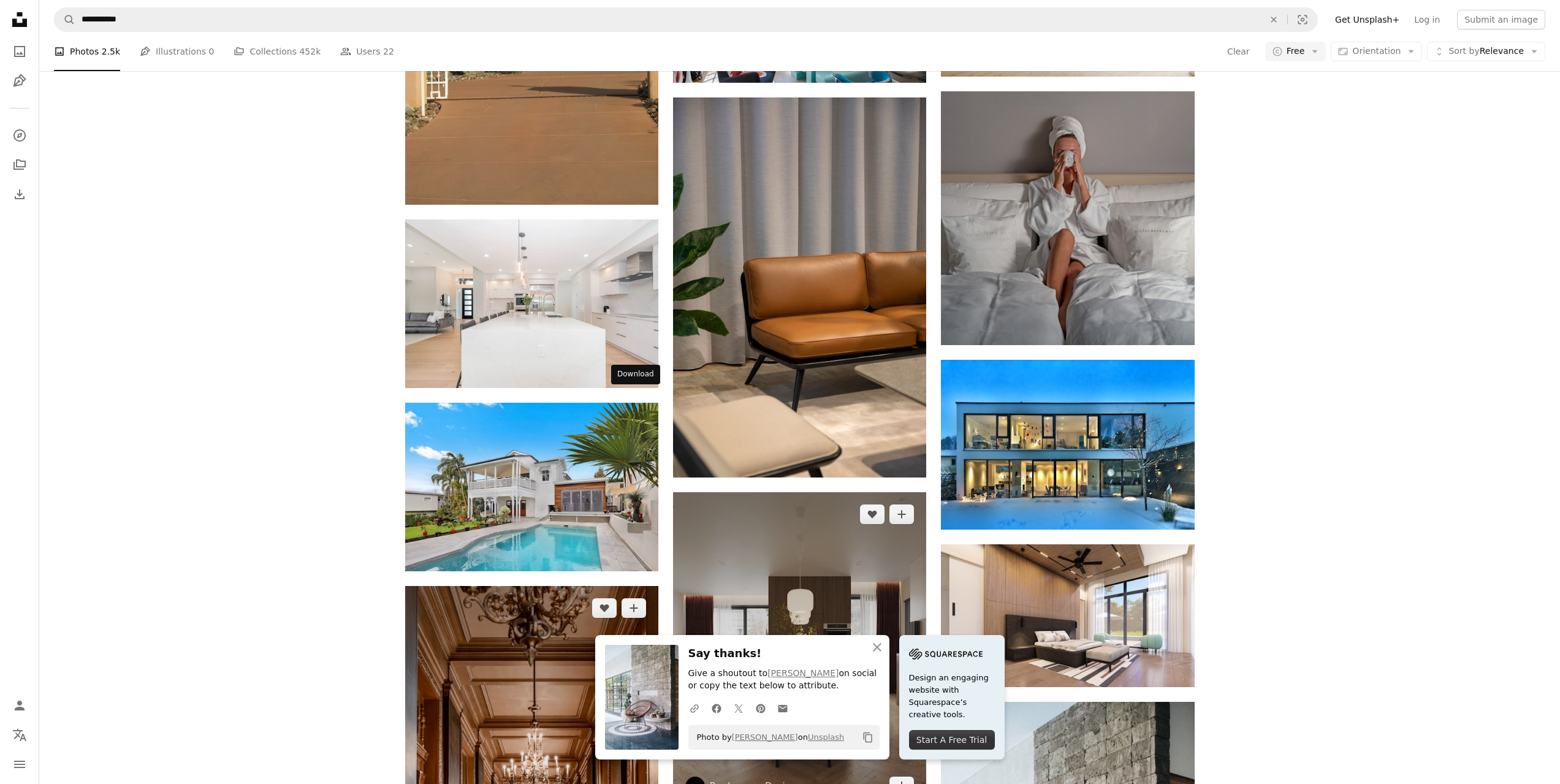
drag, startPoint x: 635, startPoint y: 396, endPoint x: 912, endPoint y: 463, distance: 285.0
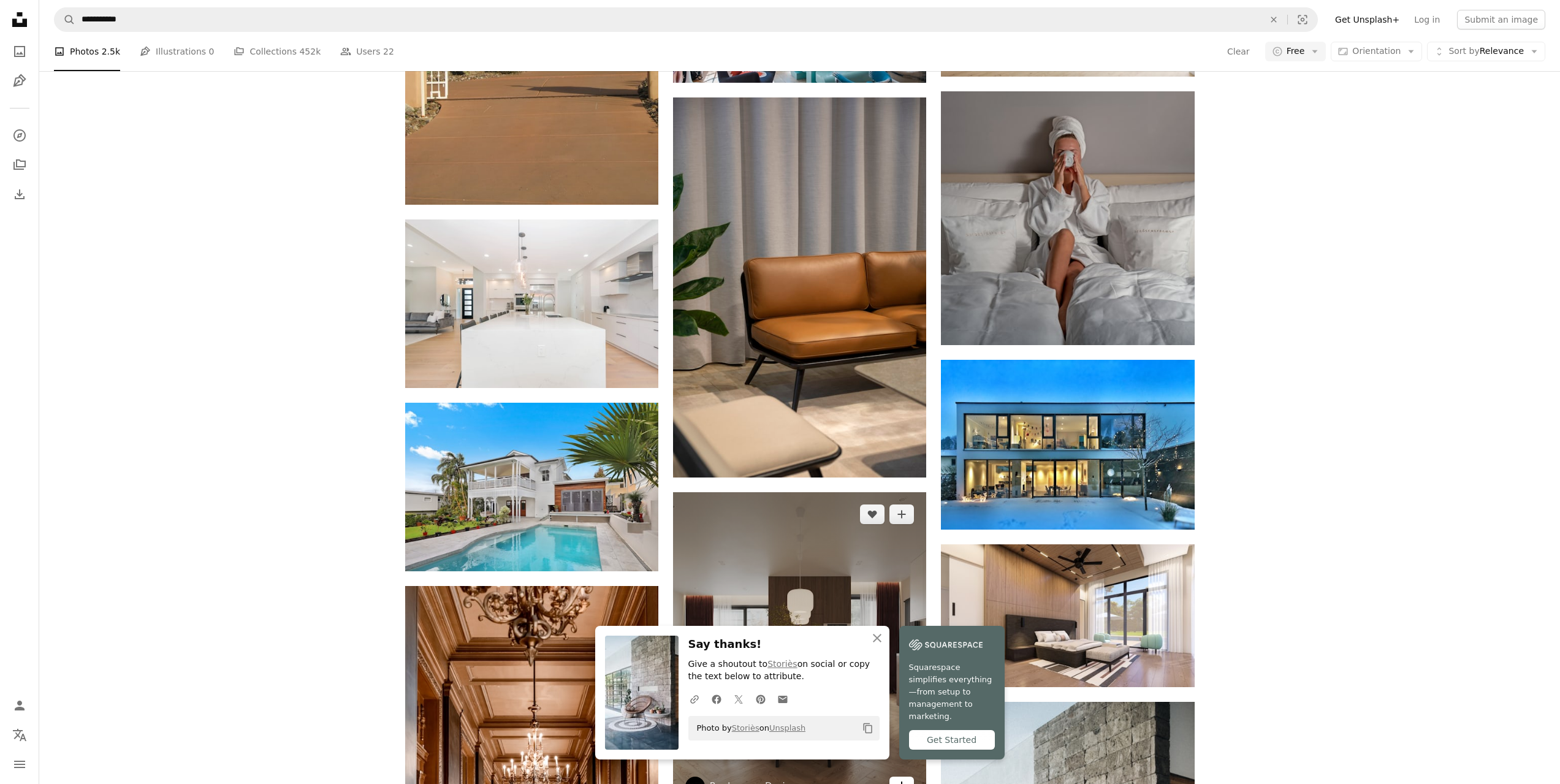
click at [907, 777] on link "Arrow pointing down" at bounding box center [902, 787] width 24 height 20
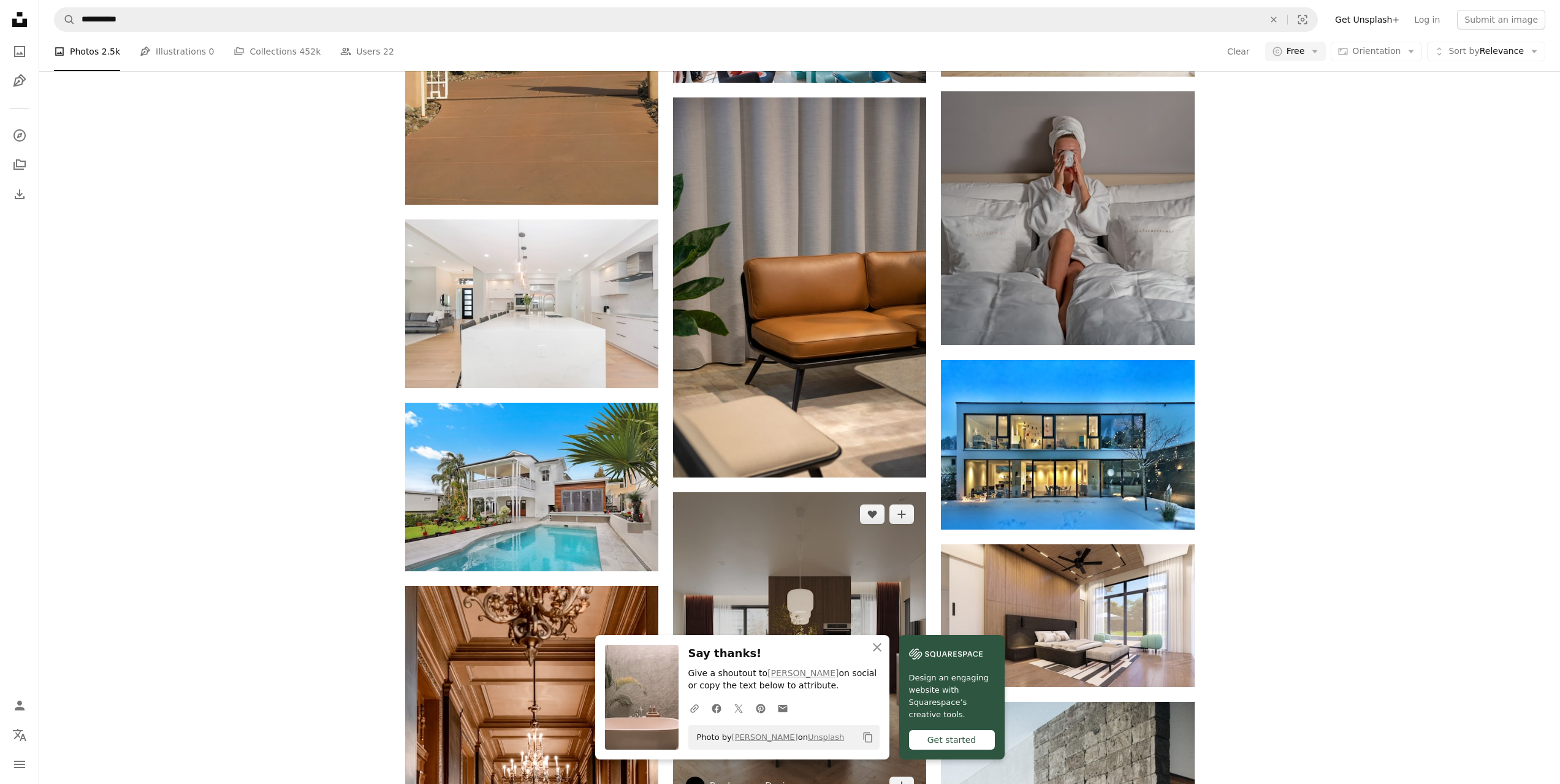
scroll to position [7731, 0]
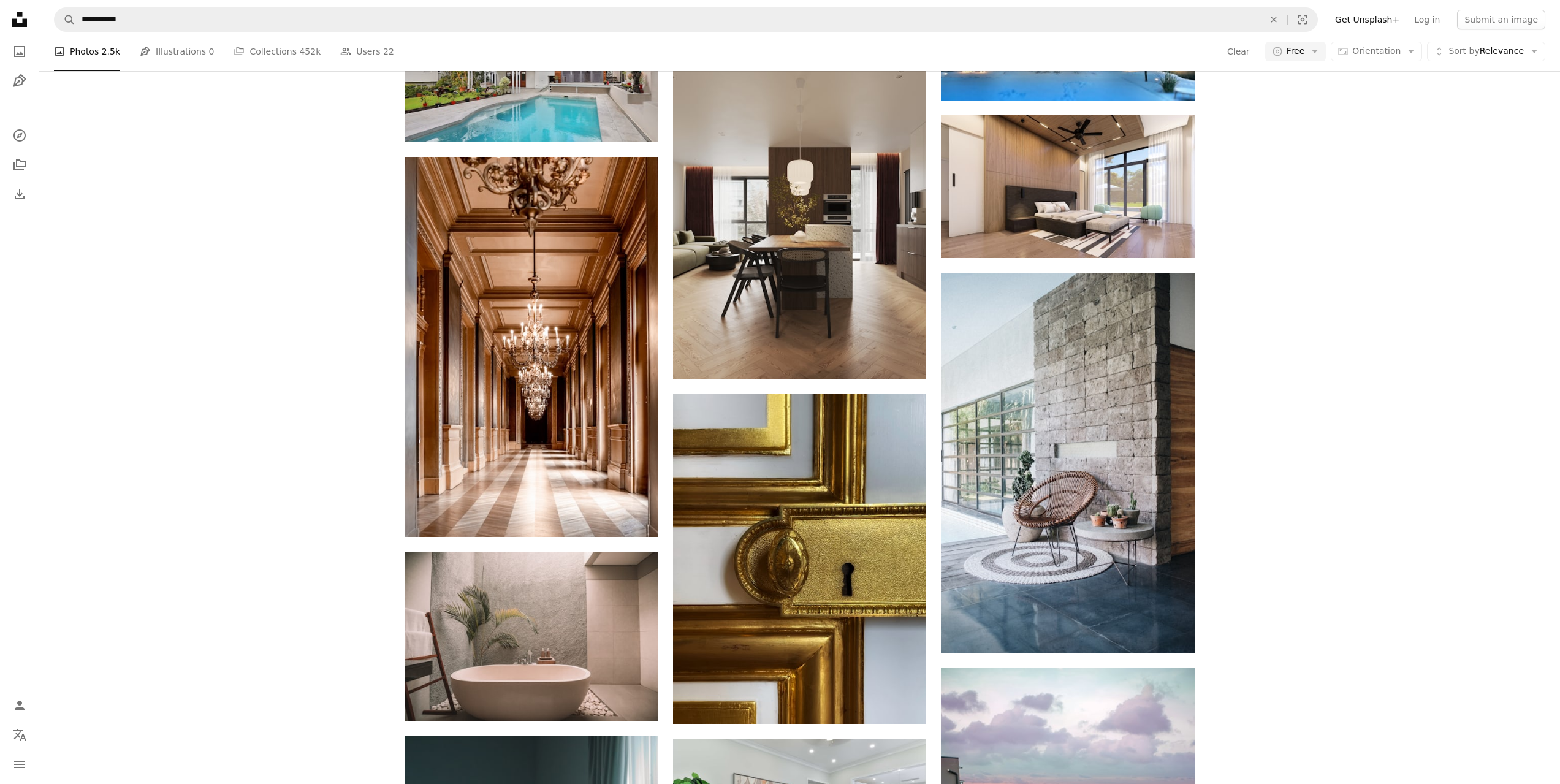
scroll to position [8099, 0]
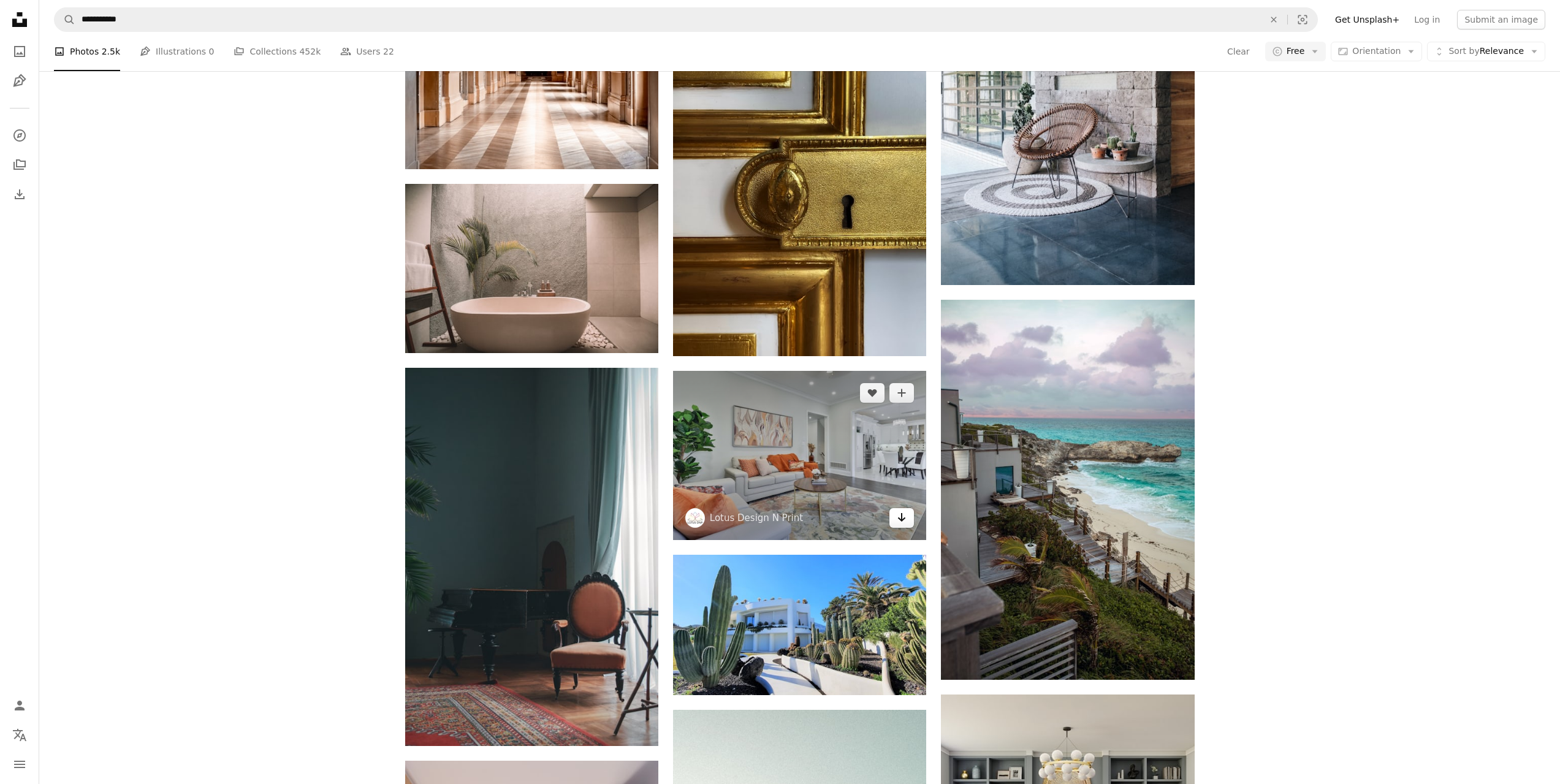
click at [904, 510] on icon "Arrow pointing down" at bounding box center [902, 517] width 10 height 14
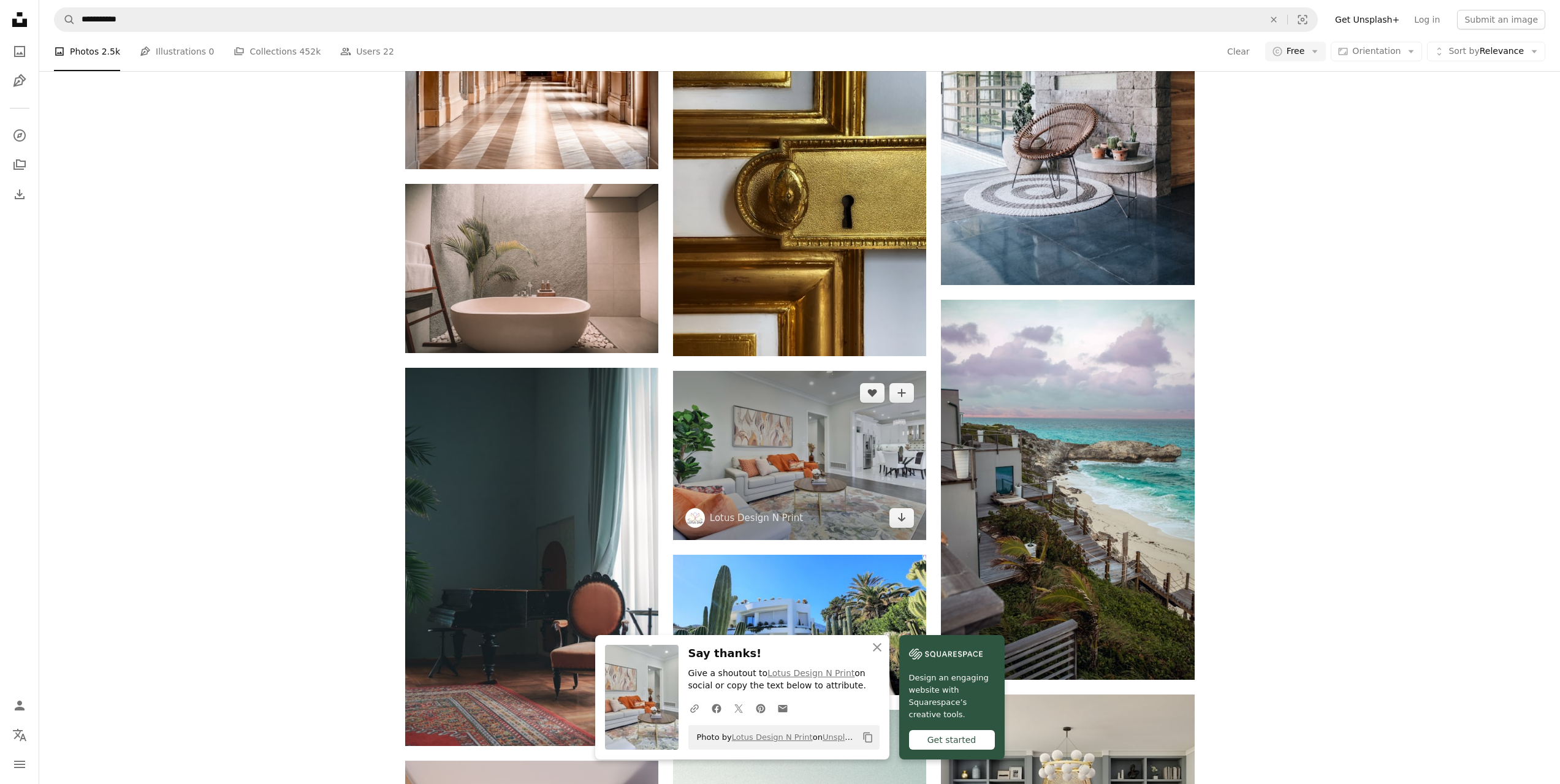
scroll to position [8345, 0]
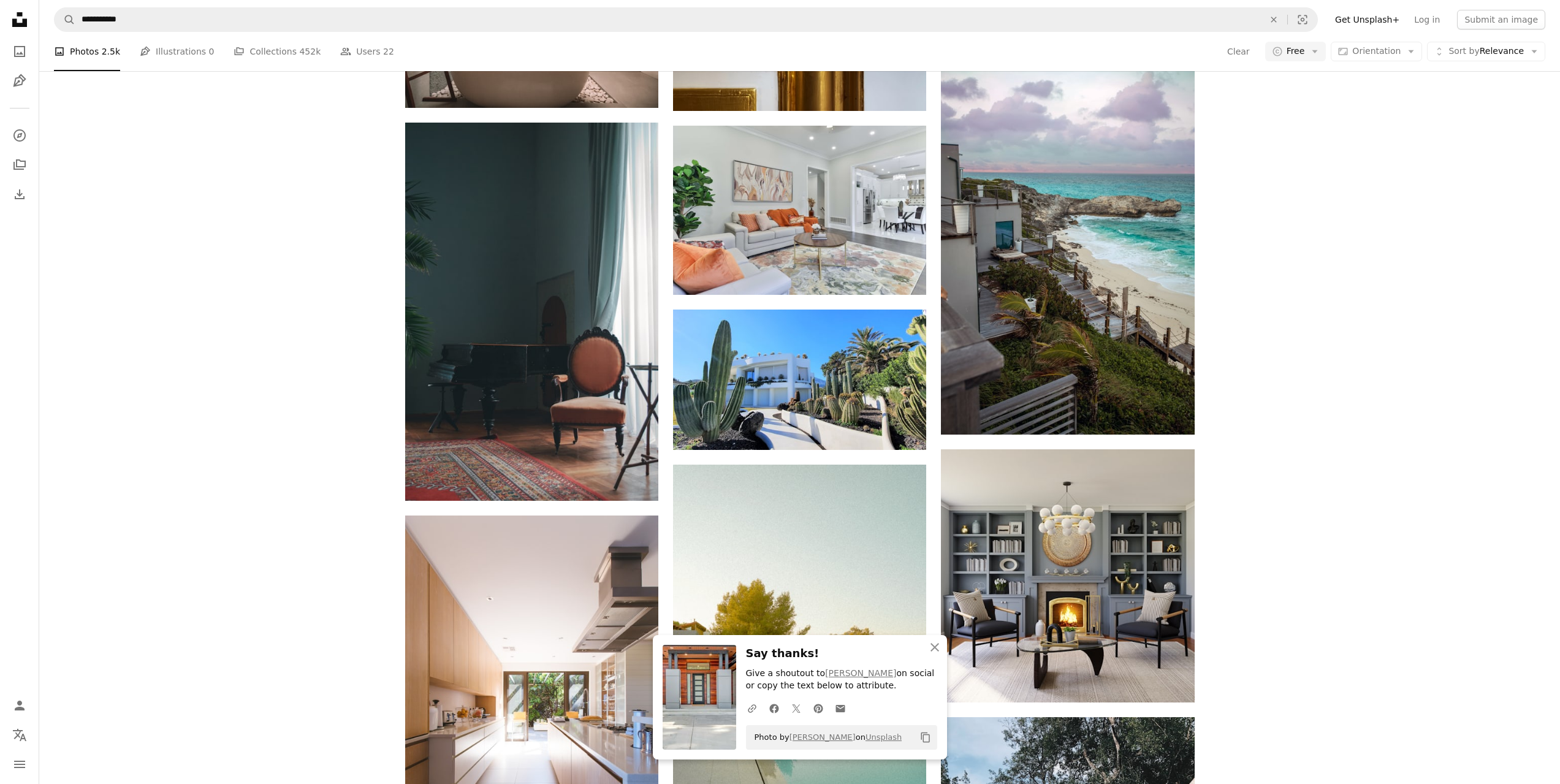
scroll to position [8712, 0]
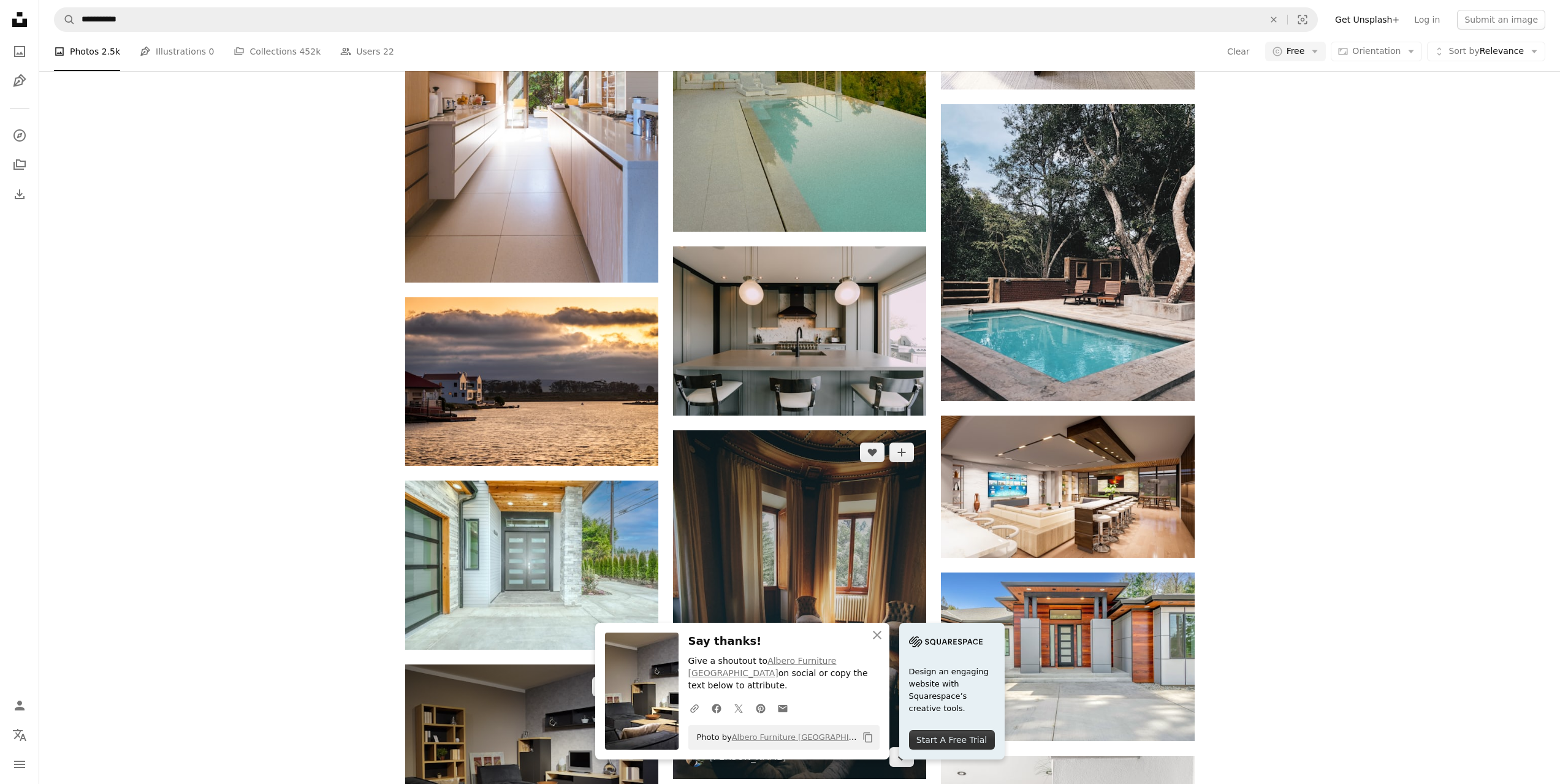
scroll to position [8835, 0]
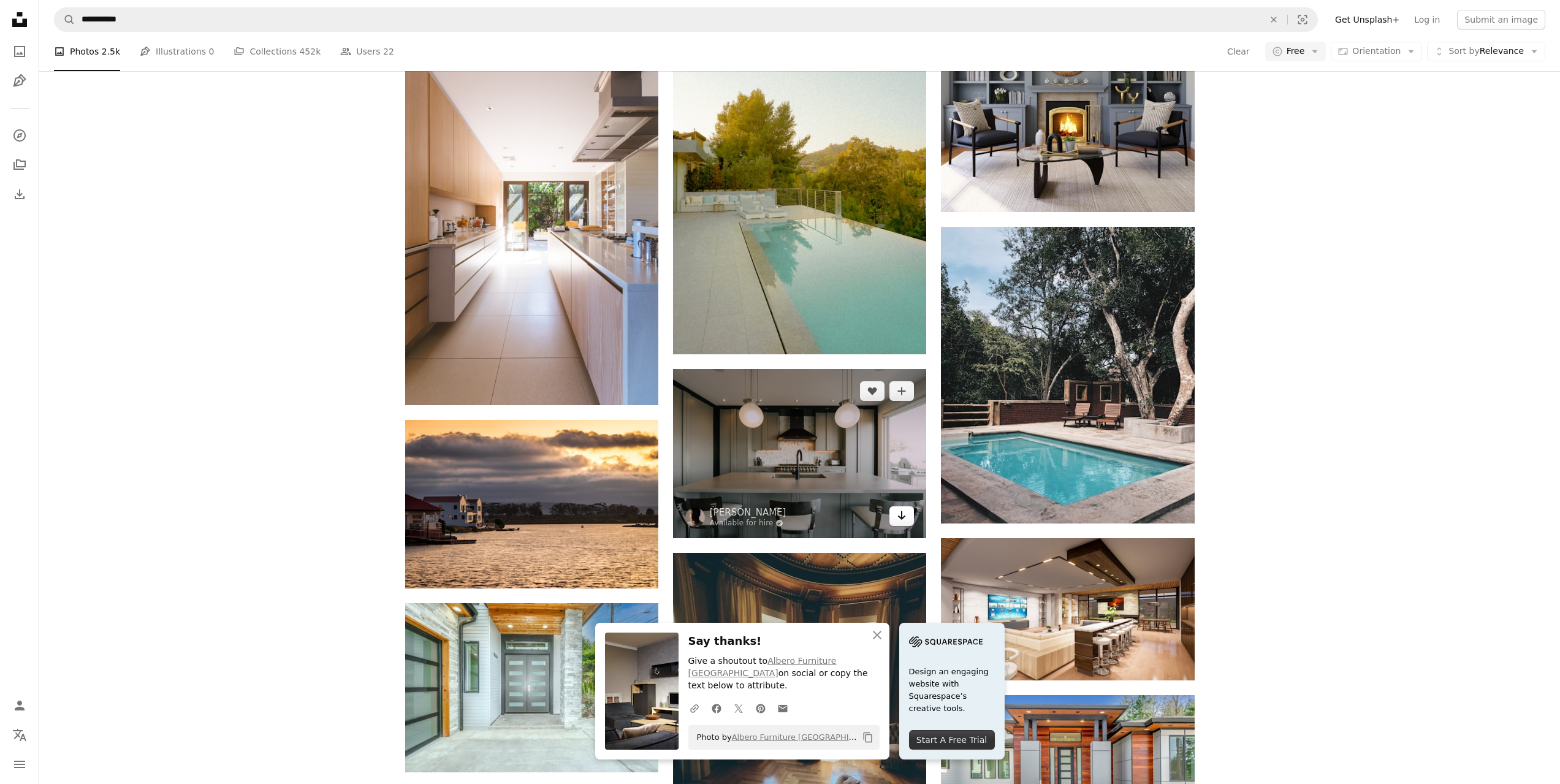
drag, startPoint x: 897, startPoint y: 307, endPoint x: 913, endPoint y: 322, distance: 21.9
click at [897, 508] on icon "Arrow pointing down" at bounding box center [902, 515] width 10 height 14
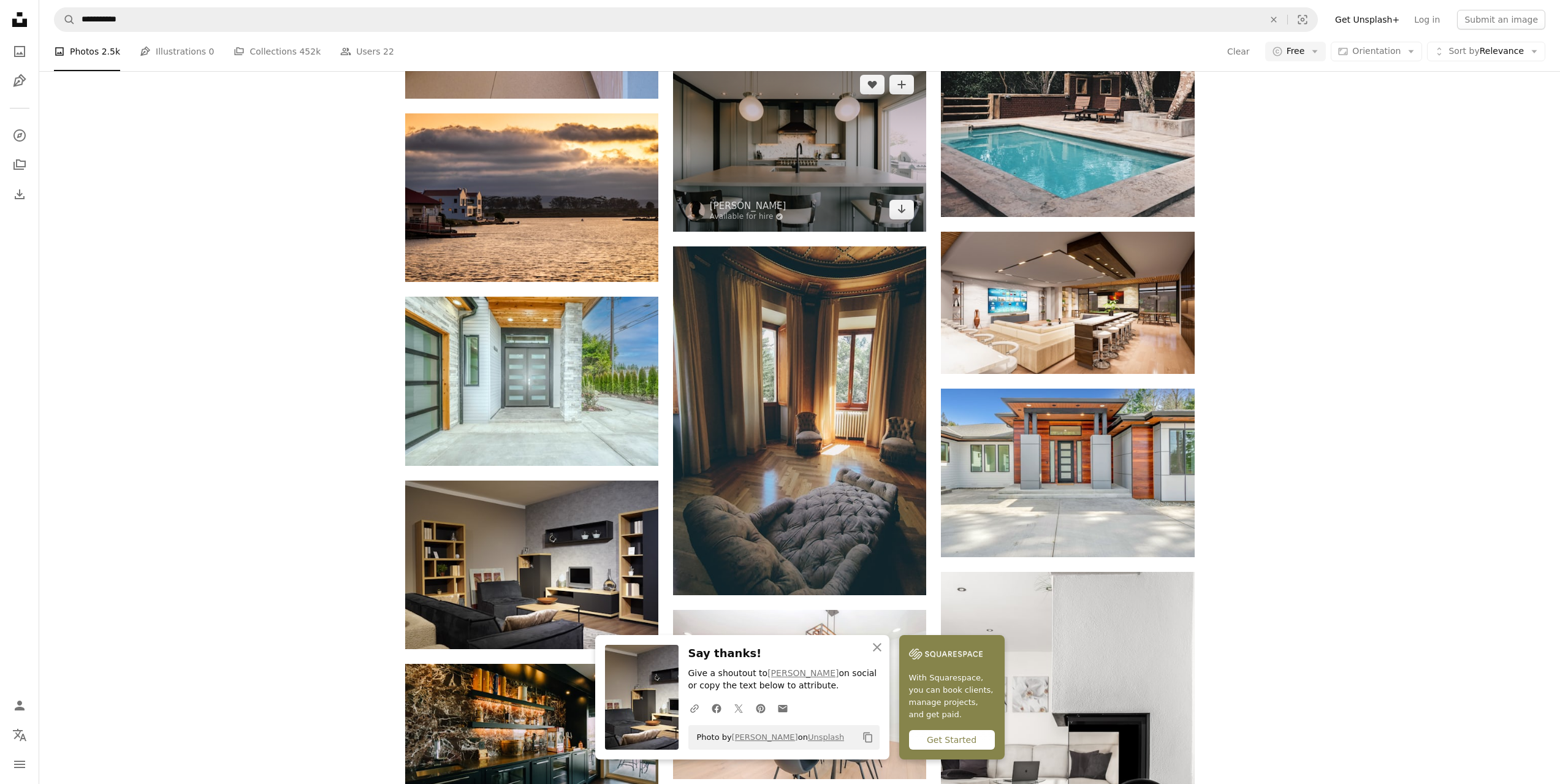
scroll to position [9386, 0]
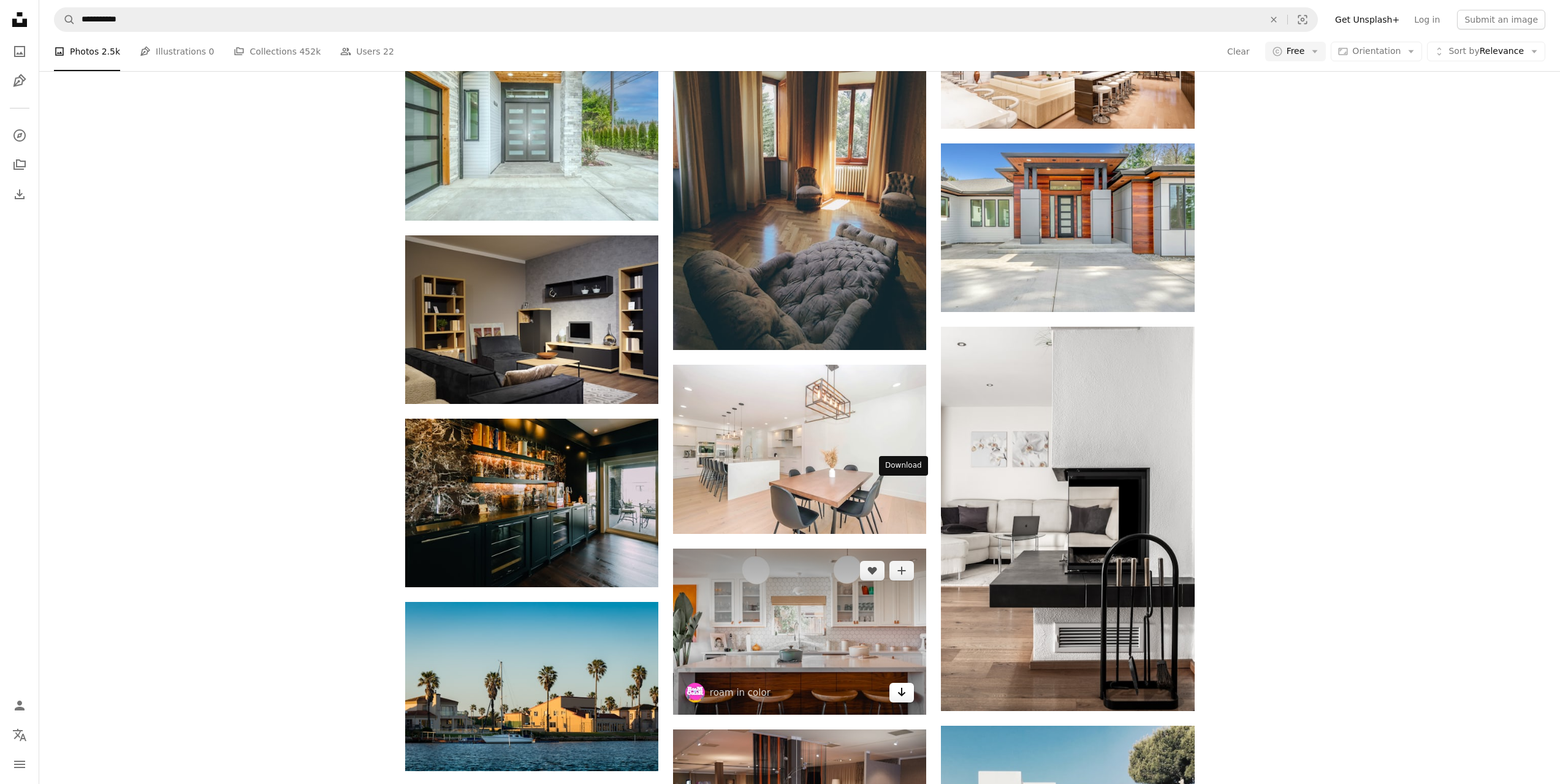
click at [904, 685] on icon "Arrow pointing down" at bounding box center [902, 692] width 10 height 14
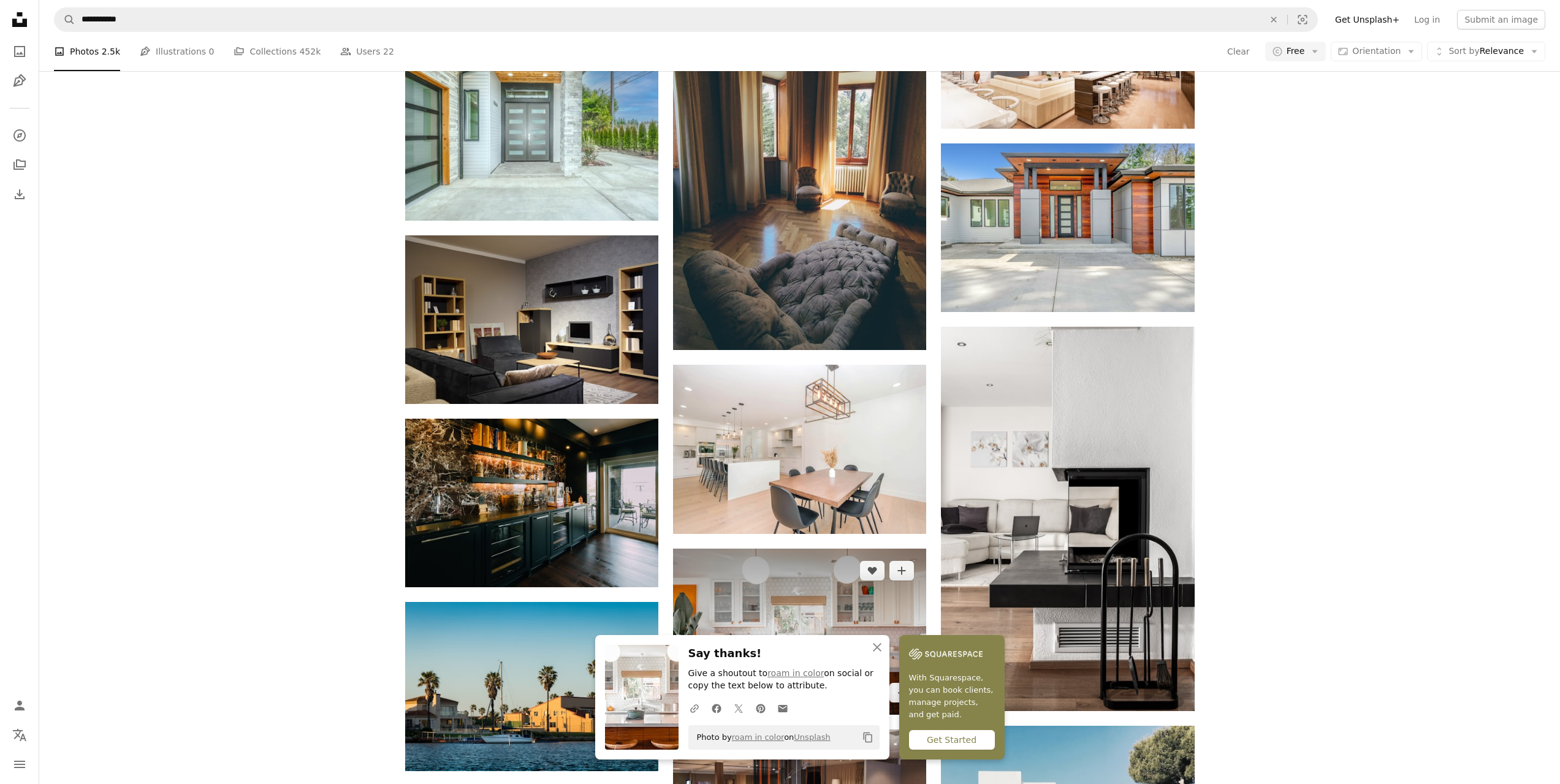
scroll to position [9693, 0]
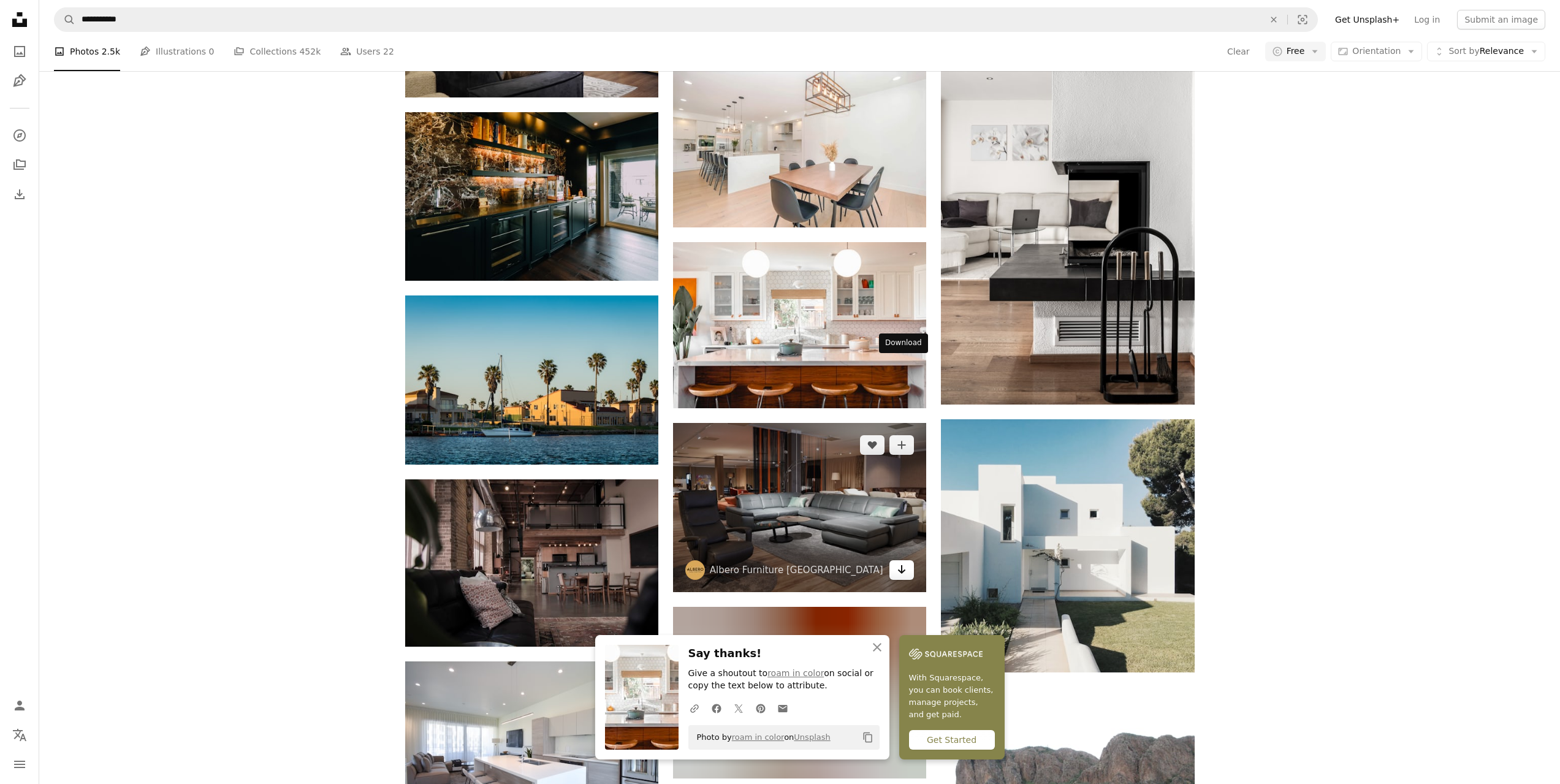
click at [902, 565] on icon "Download" at bounding box center [902, 569] width 8 height 8
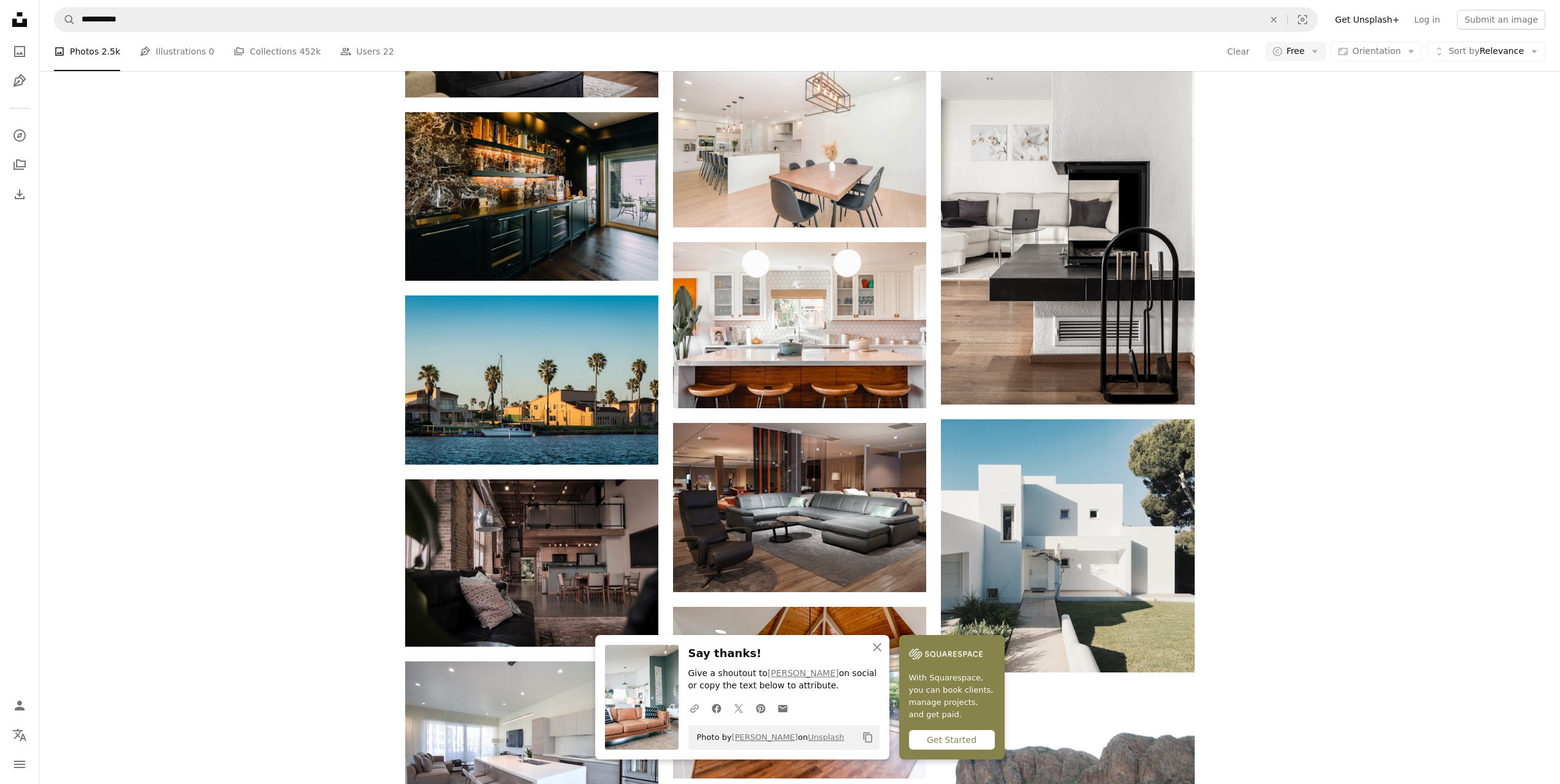
scroll to position [9938, 0]
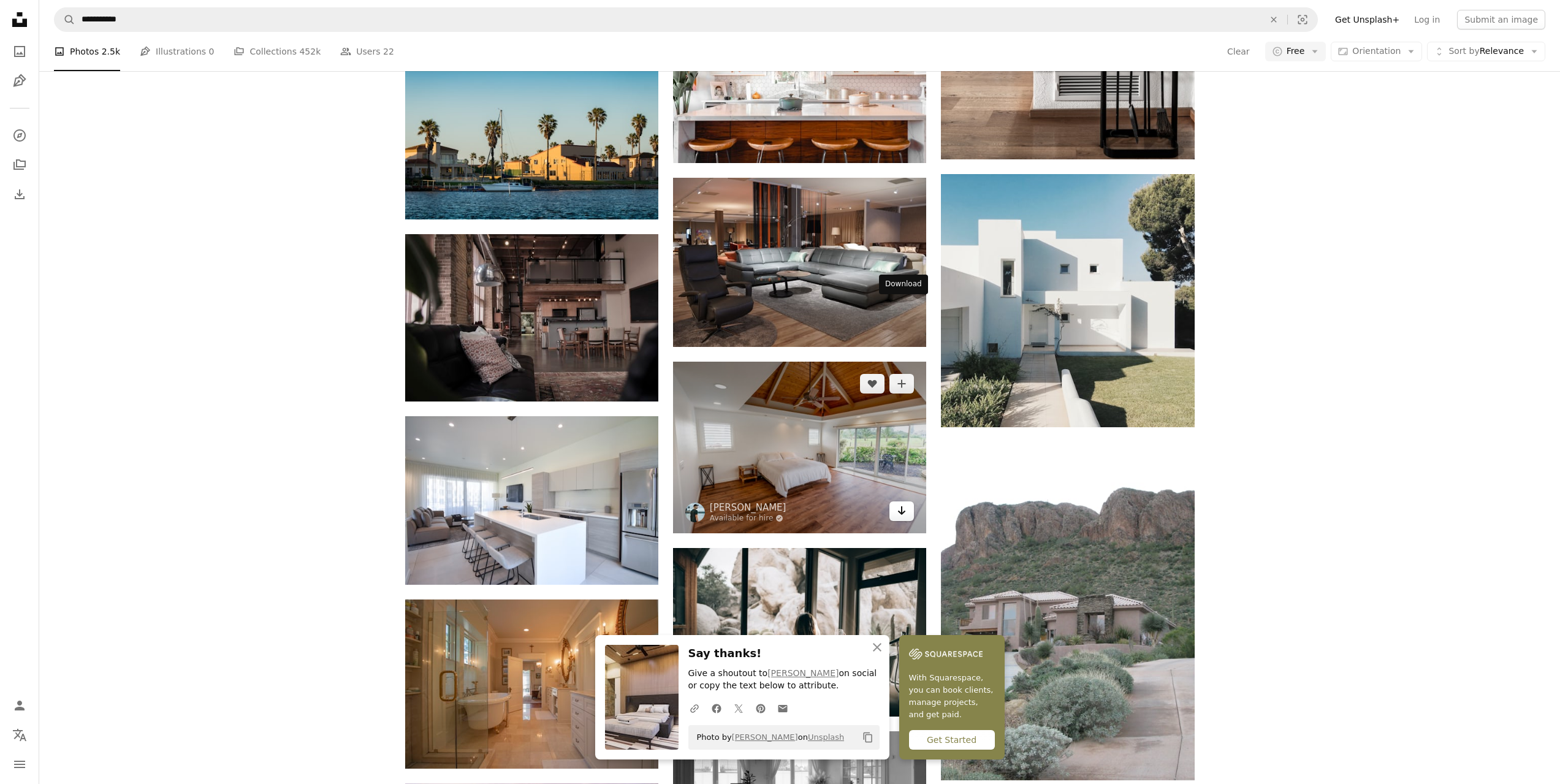
click at [901, 506] on icon "Download" at bounding box center [902, 510] width 8 height 8
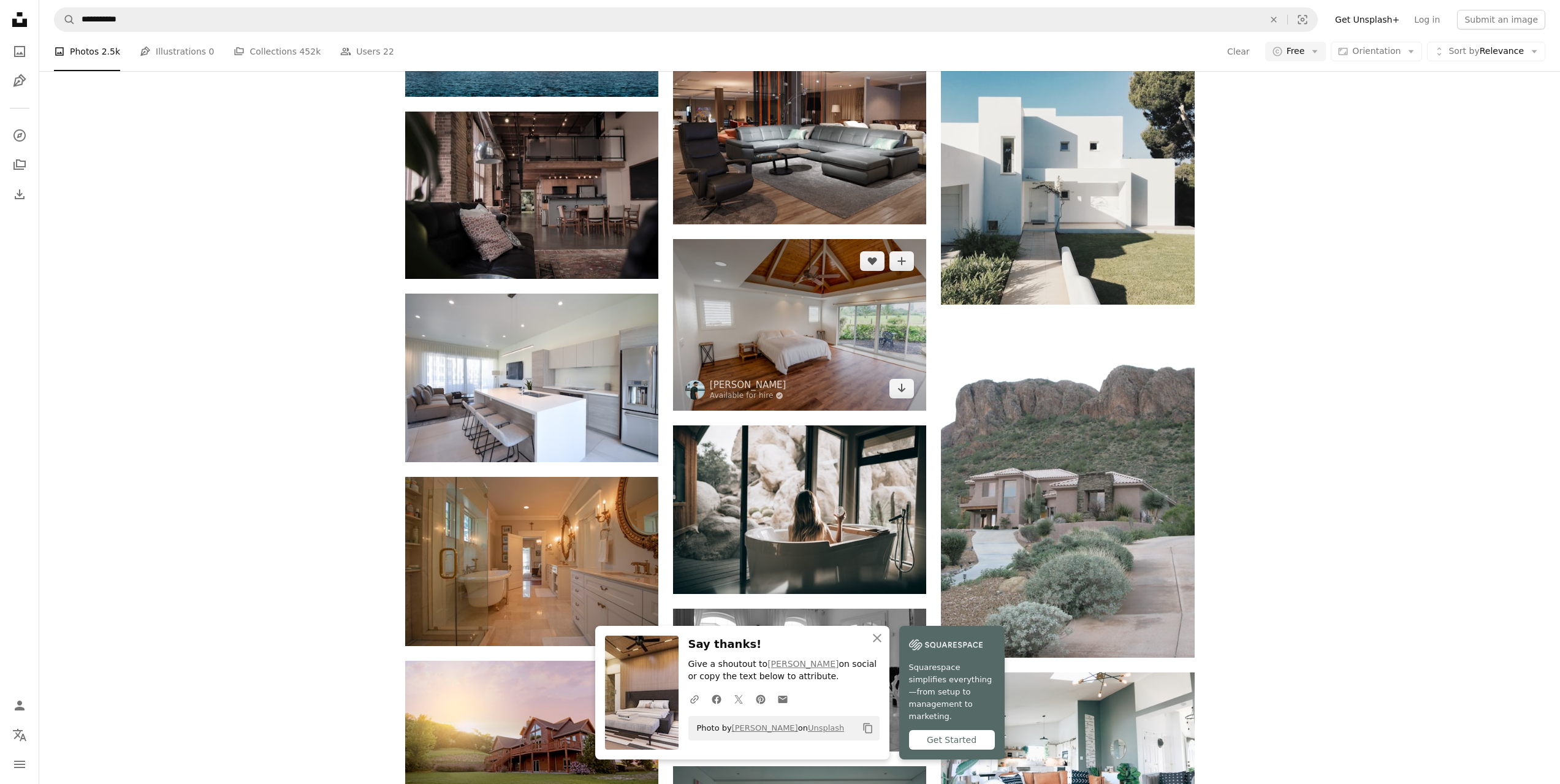
scroll to position [10244, 0]
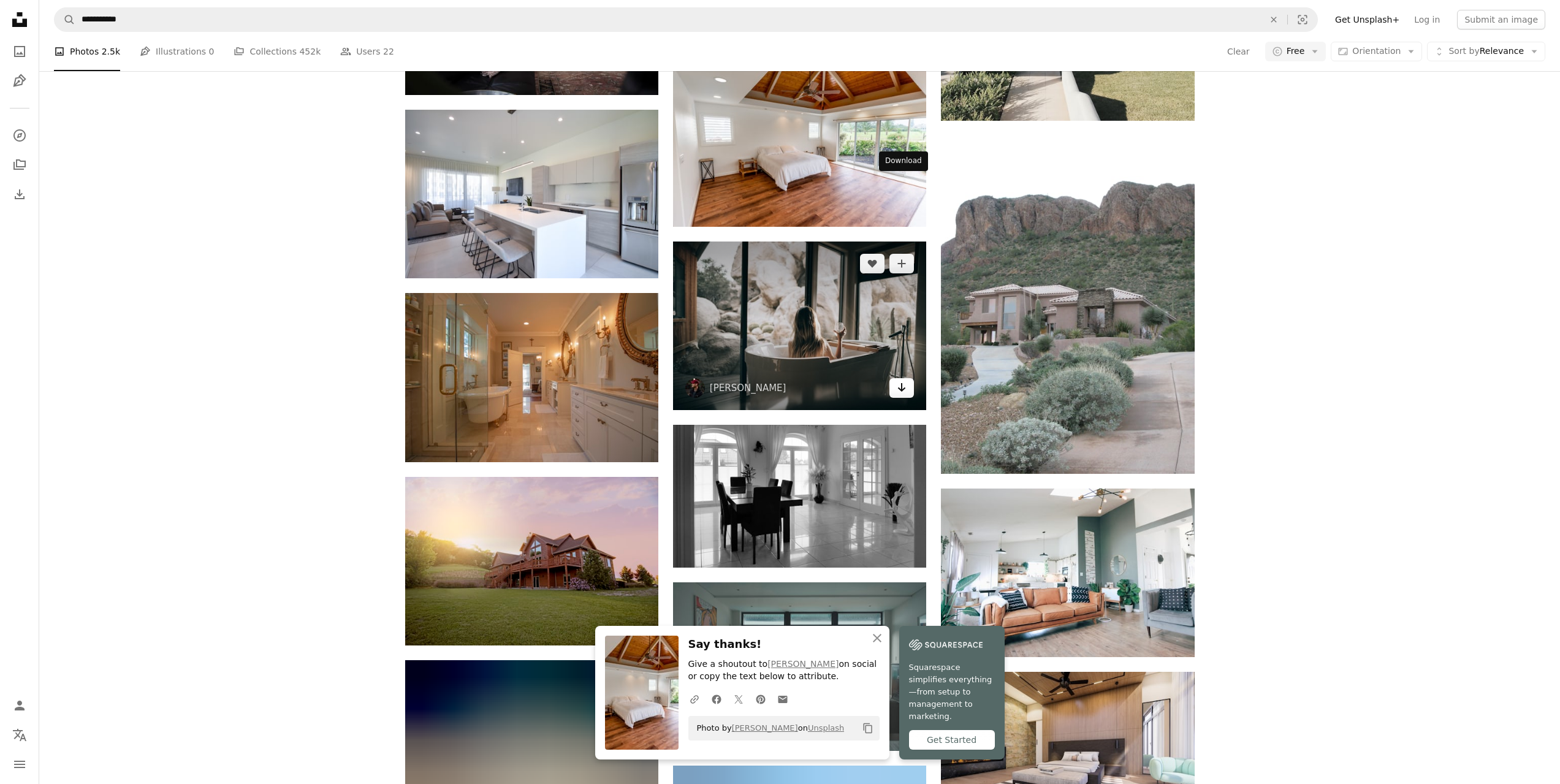
click at [898, 380] on icon "Arrow pointing down" at bounding box center [902, 387] width 10 height 14
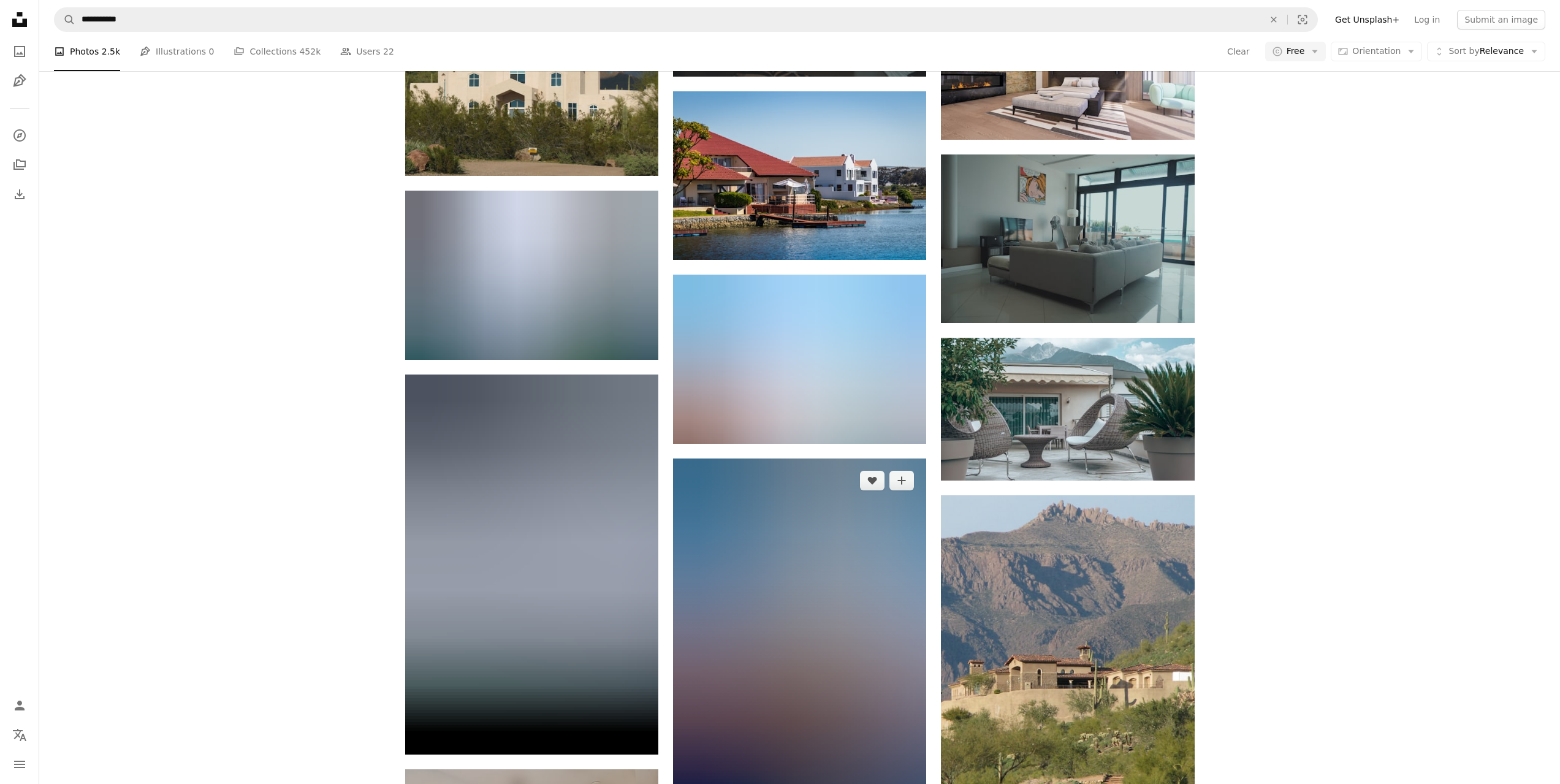
scroll to position [11225, 0]
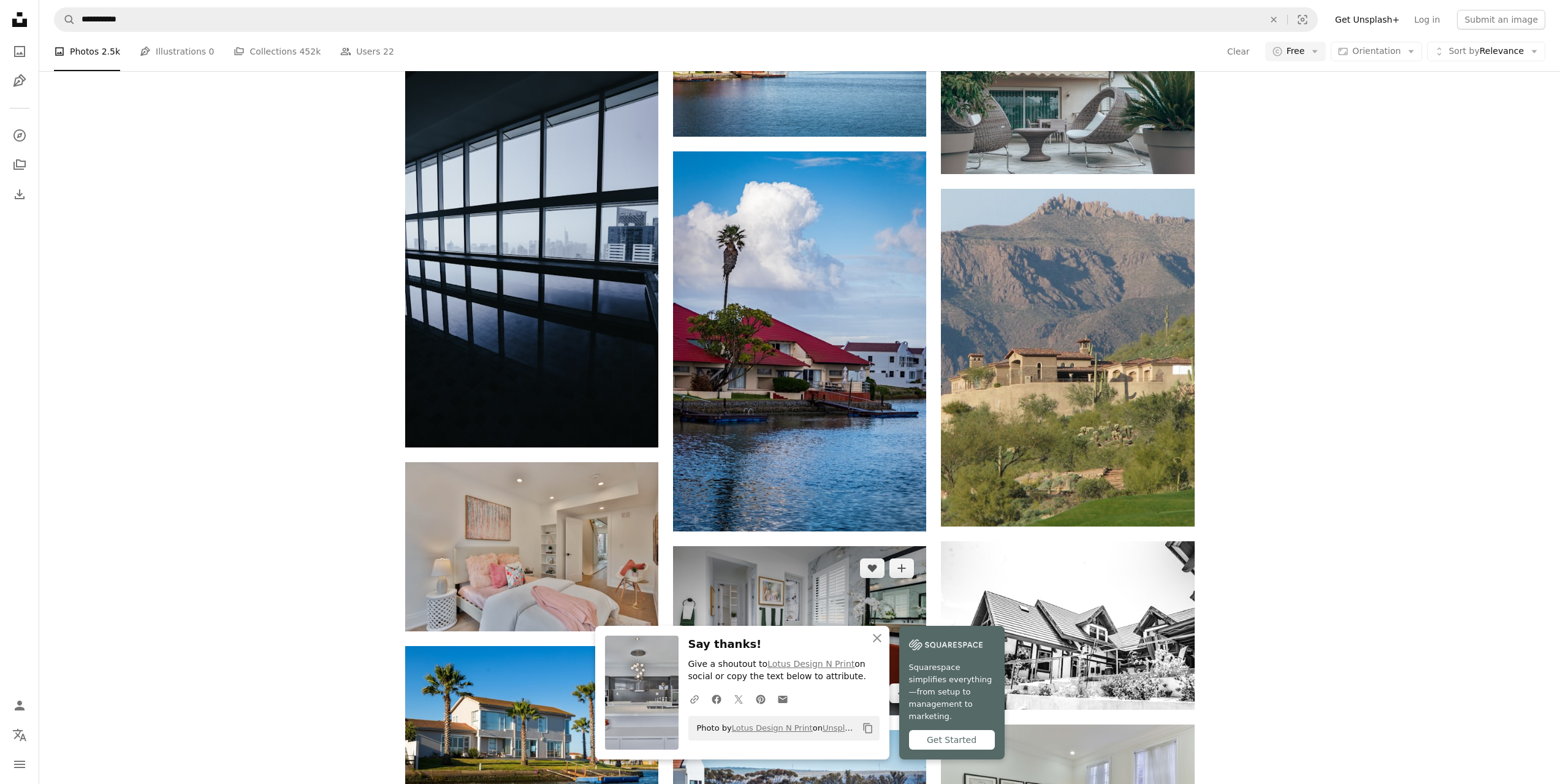
scroll to position [11348, 0]
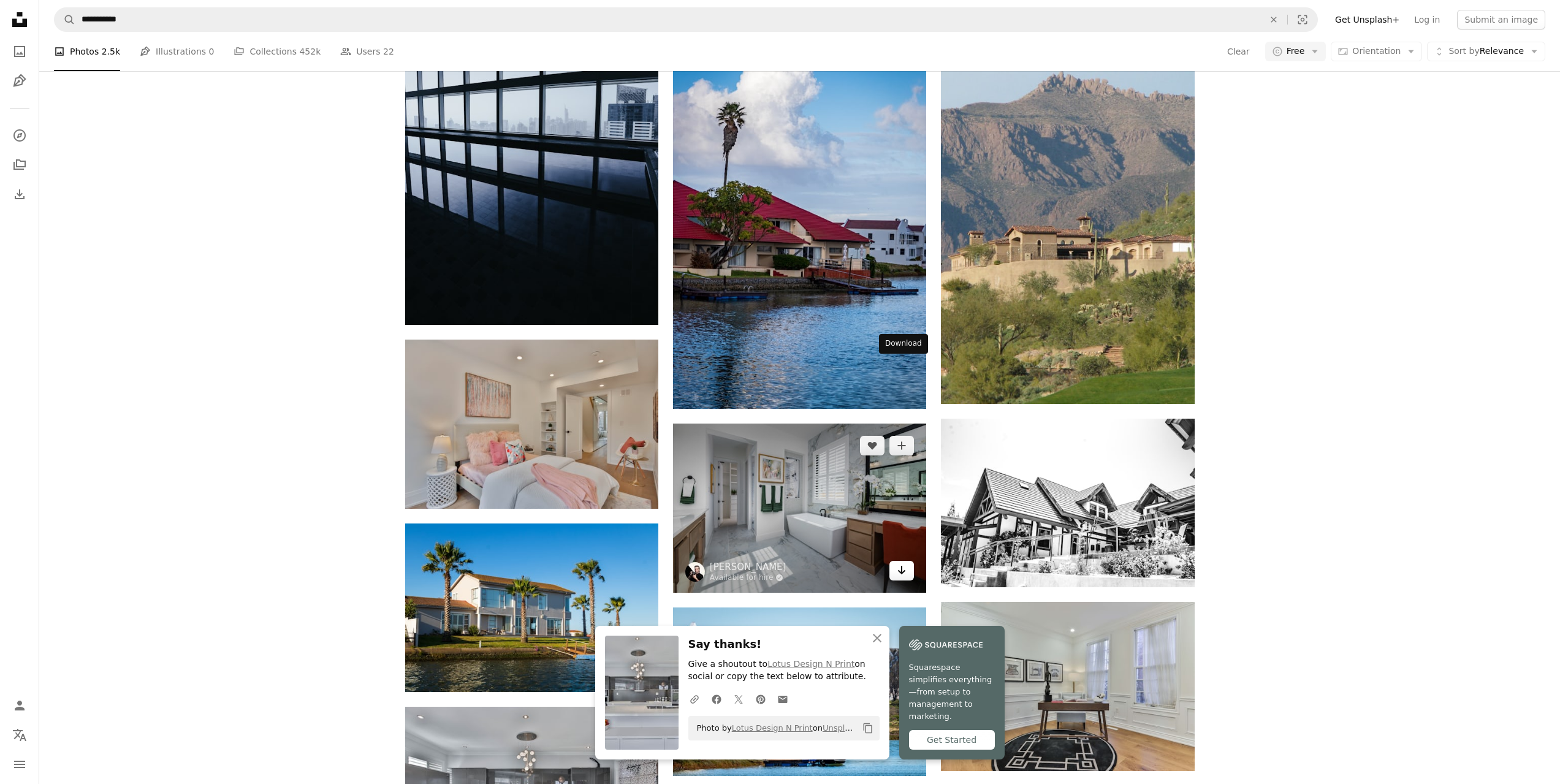
click at [899, 562] on icon "Arrow pointing down" at bounding box center [902, 570] width 10 height 14
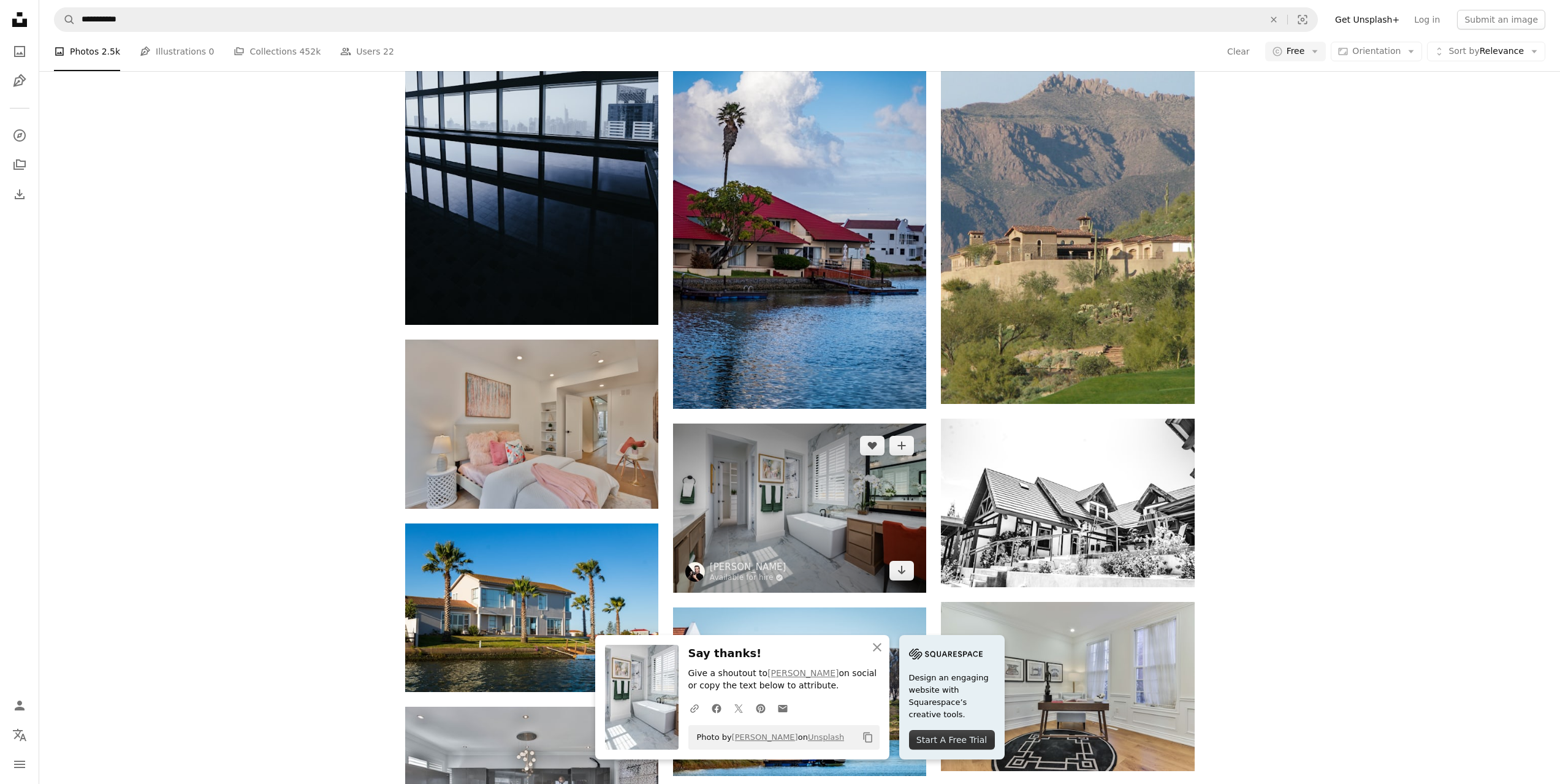
scroll to position [11531, 0]
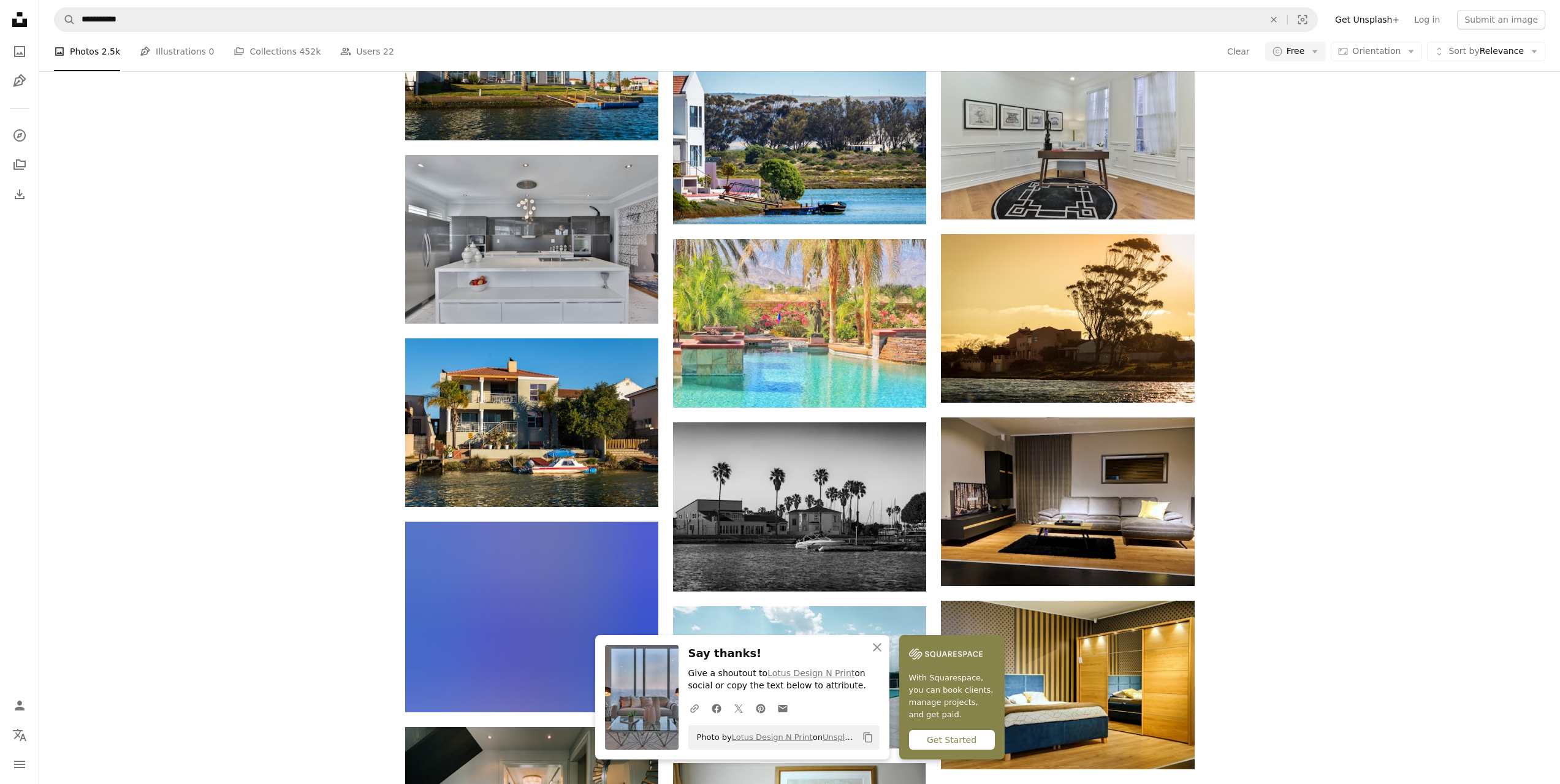
scroll to position [12206, 0]
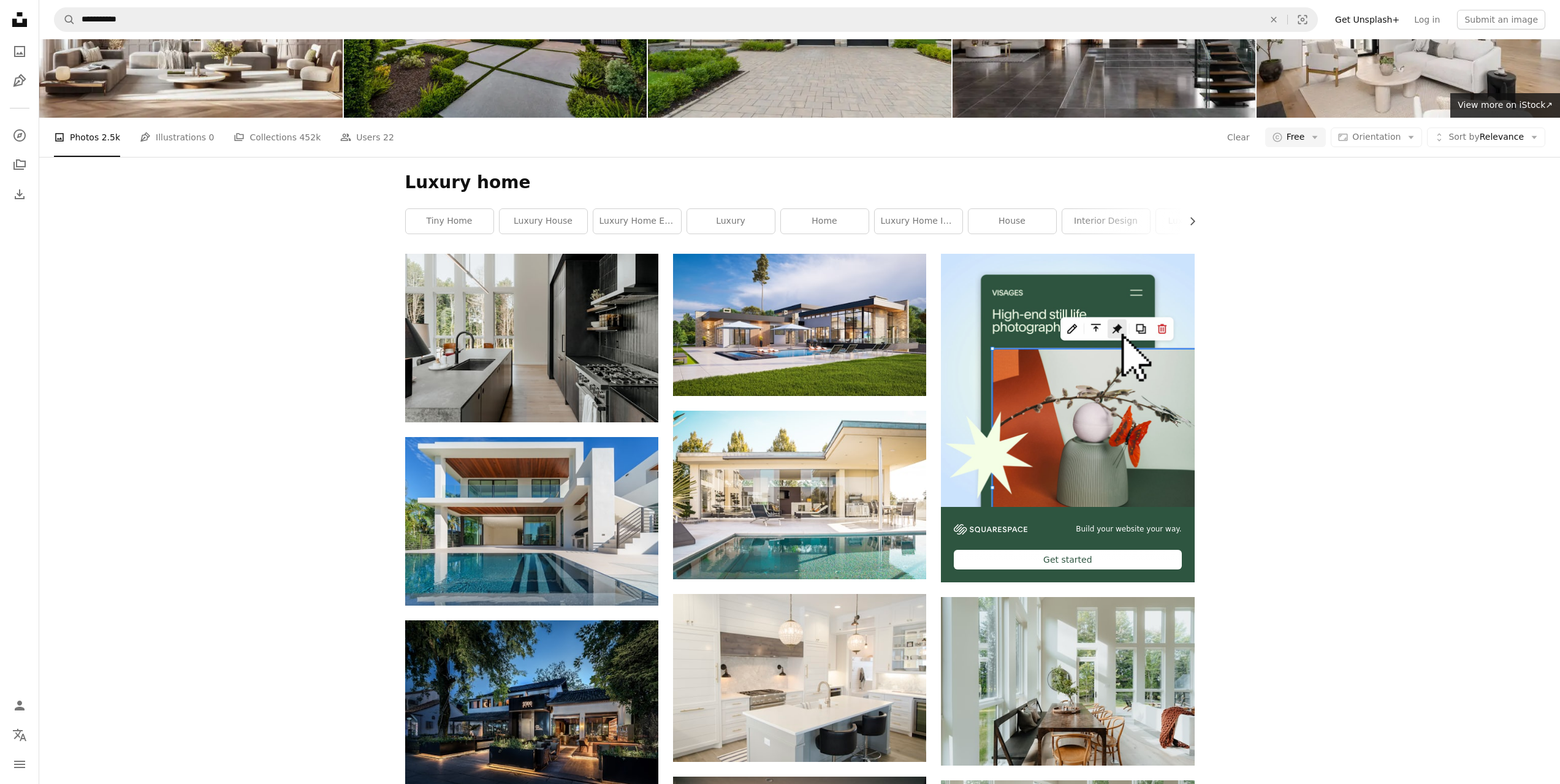
scroll to position [0, 0]
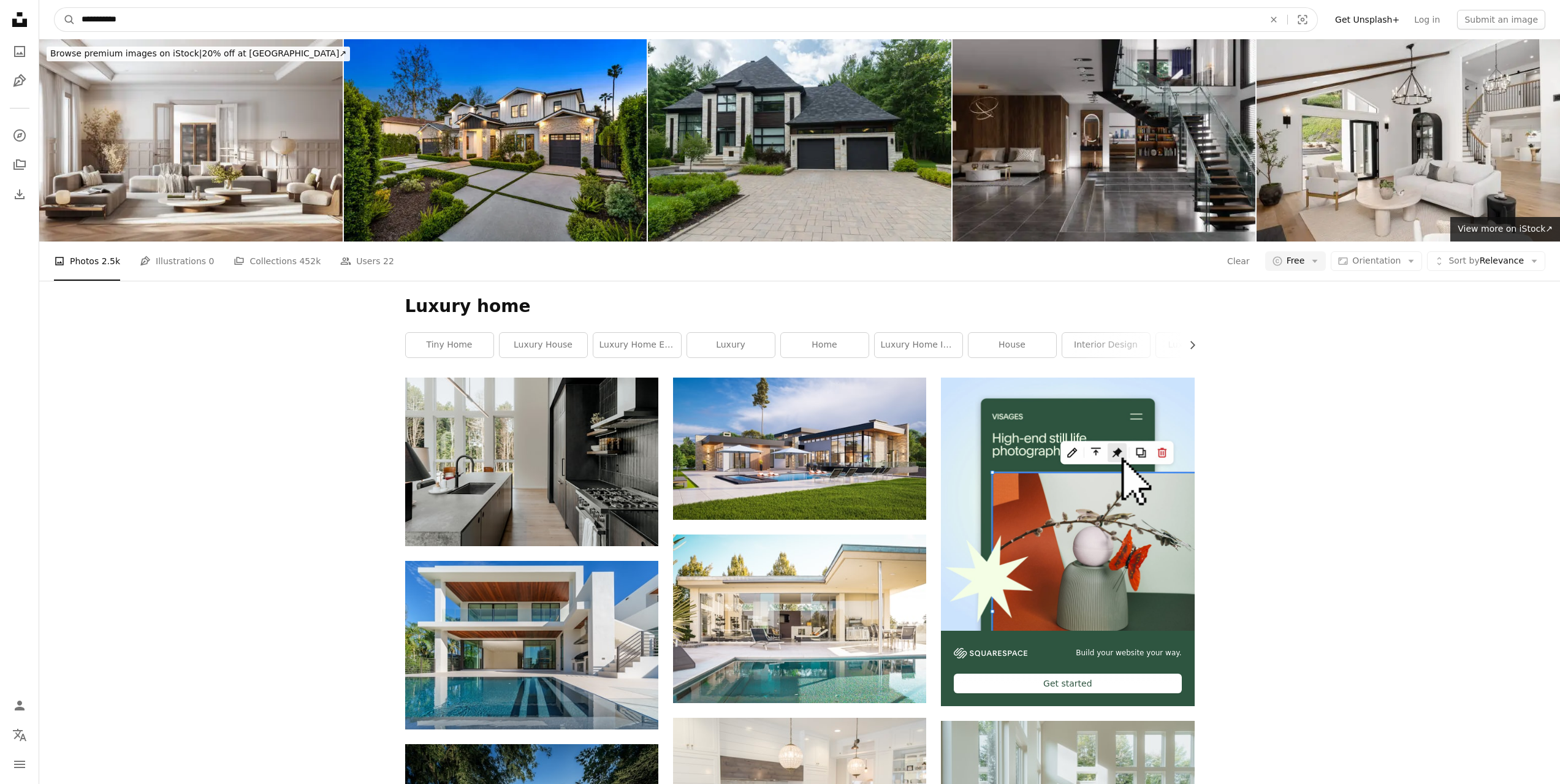
click at [190, 26] on input "**********" at bounding box center [667, 20] width 1185 height 24
type input "******"
click at [54, 8] on button "A magnifying glass" at bounding box center [64, 20] width 21 height 24
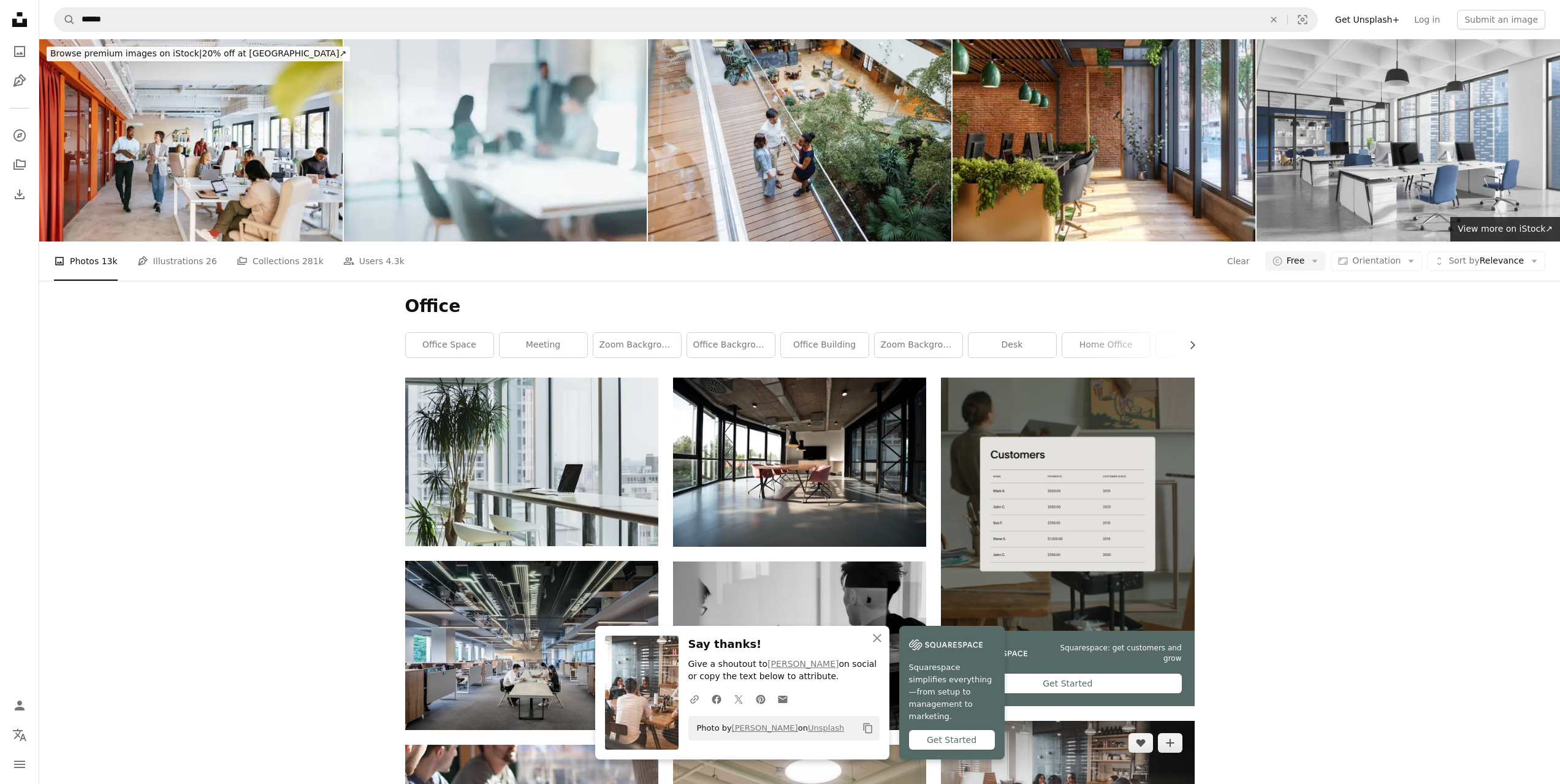
scroll to position [123, 0]
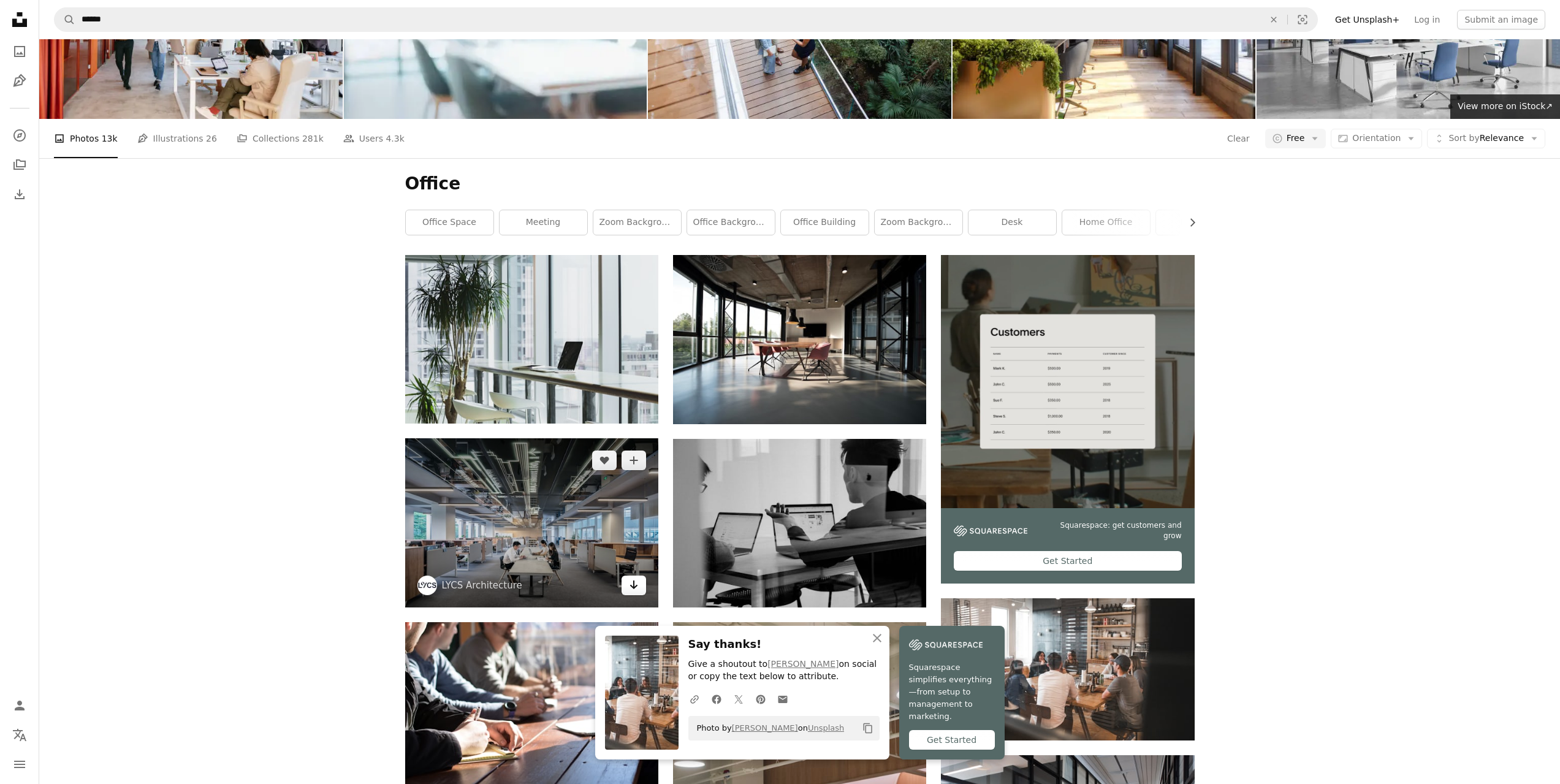
click at [628, 575] on link "Arrow pointing down" at bounding box center [633, 585] width 24 height 20
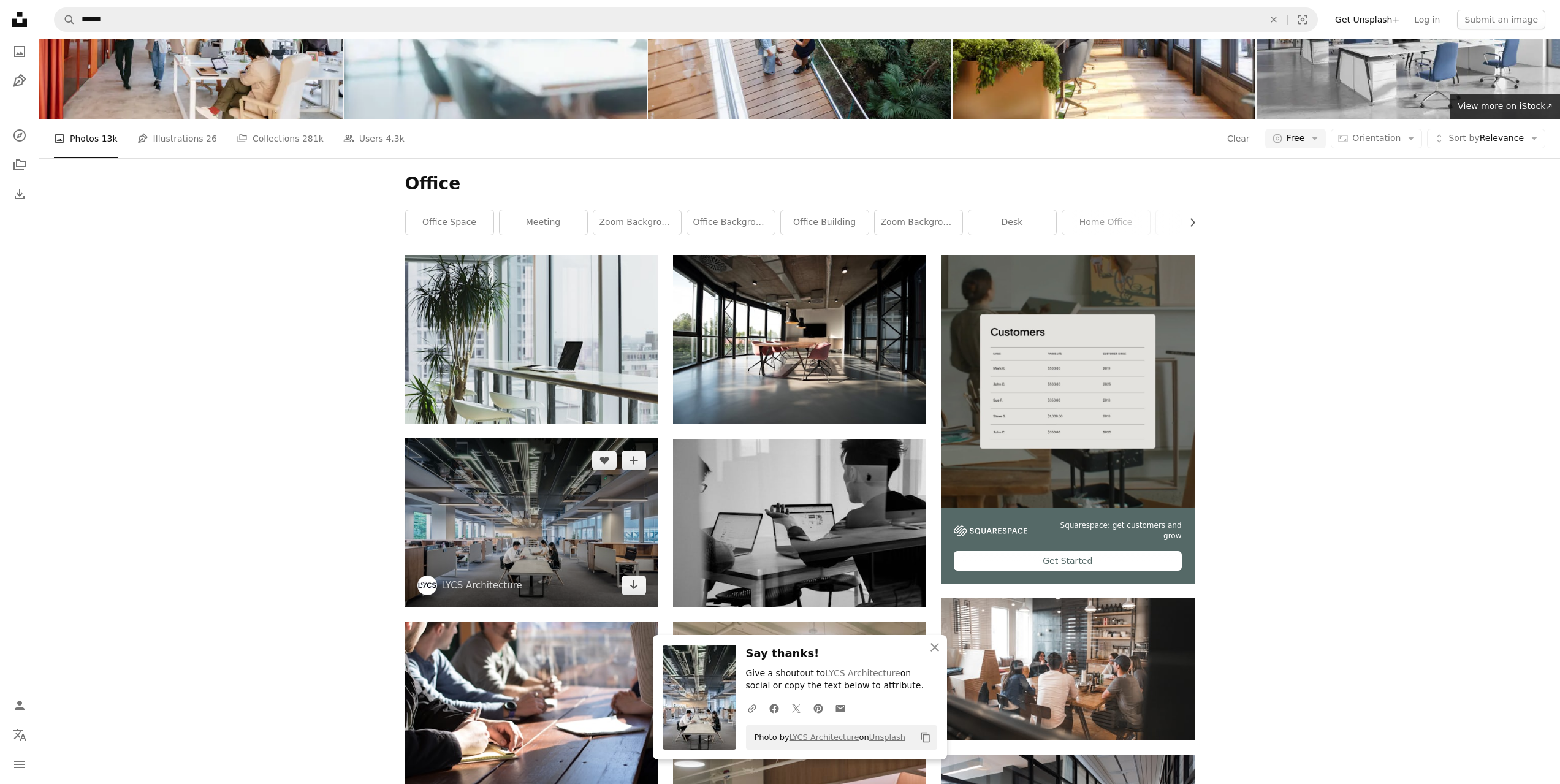
scroll to position [307, 0]
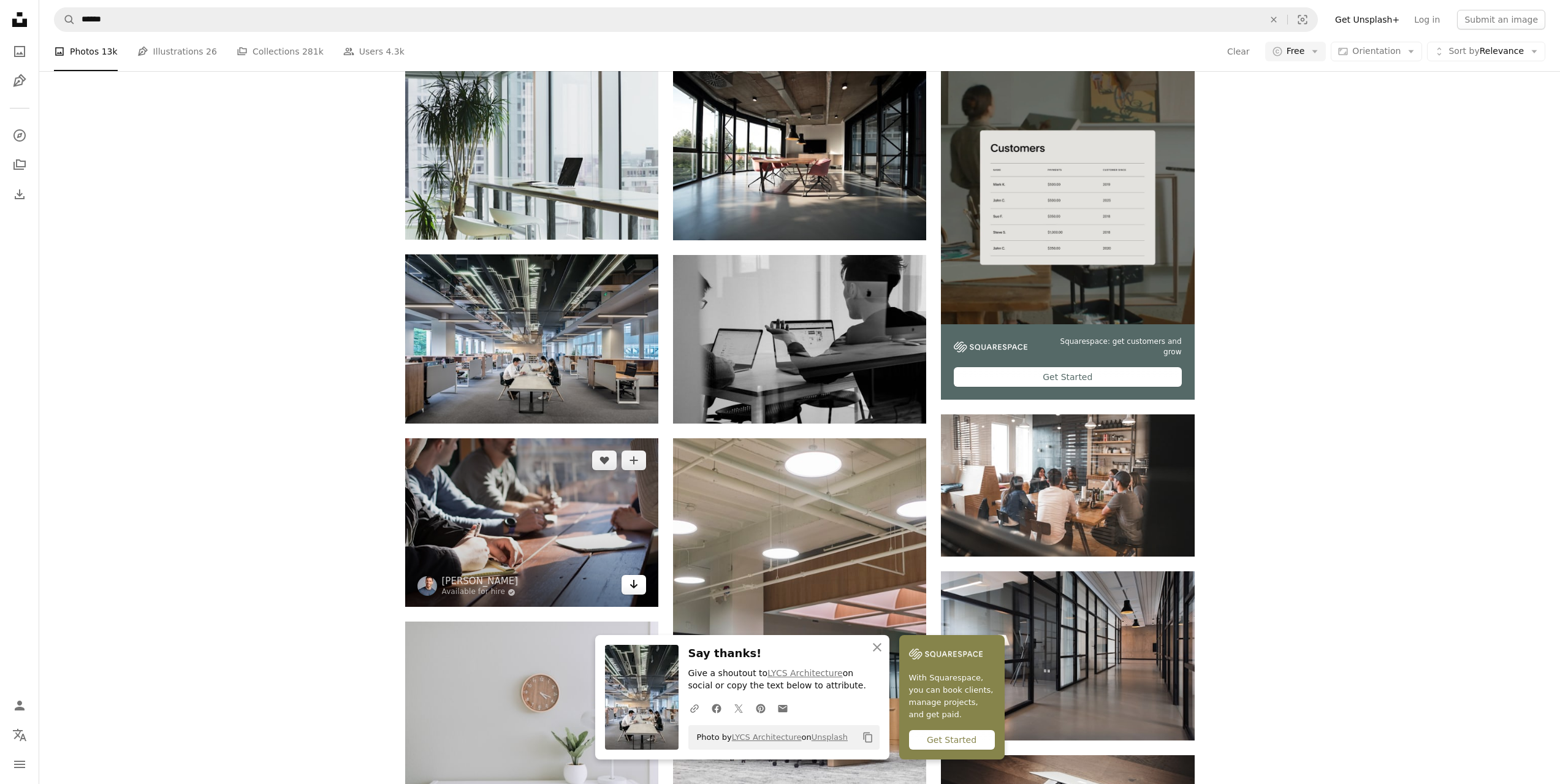
click at [635, 577] on icon "Arrow pointing down" at bounding box center [633, 584] width 10 height 14
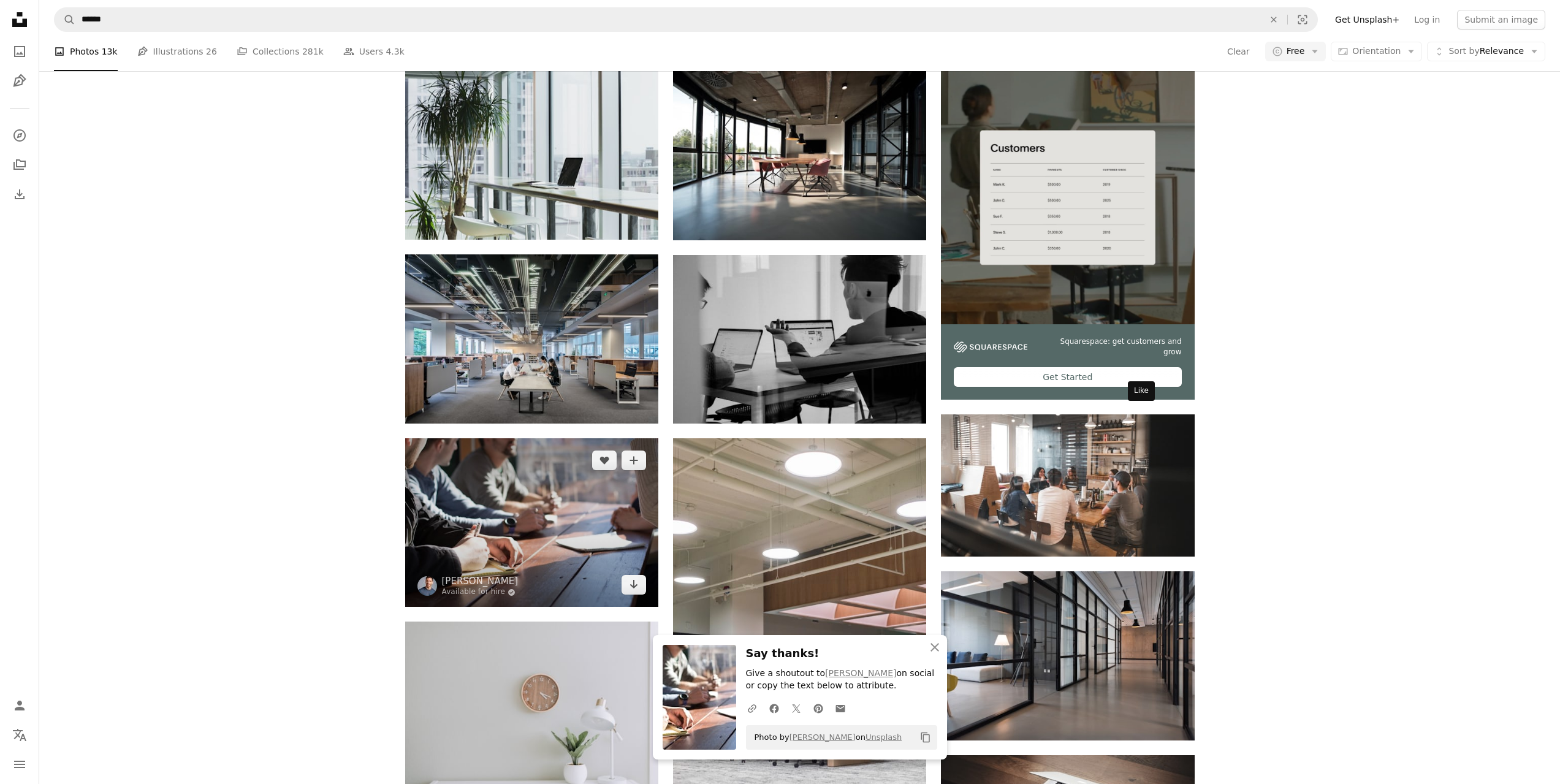
scroll to position [490, 0]
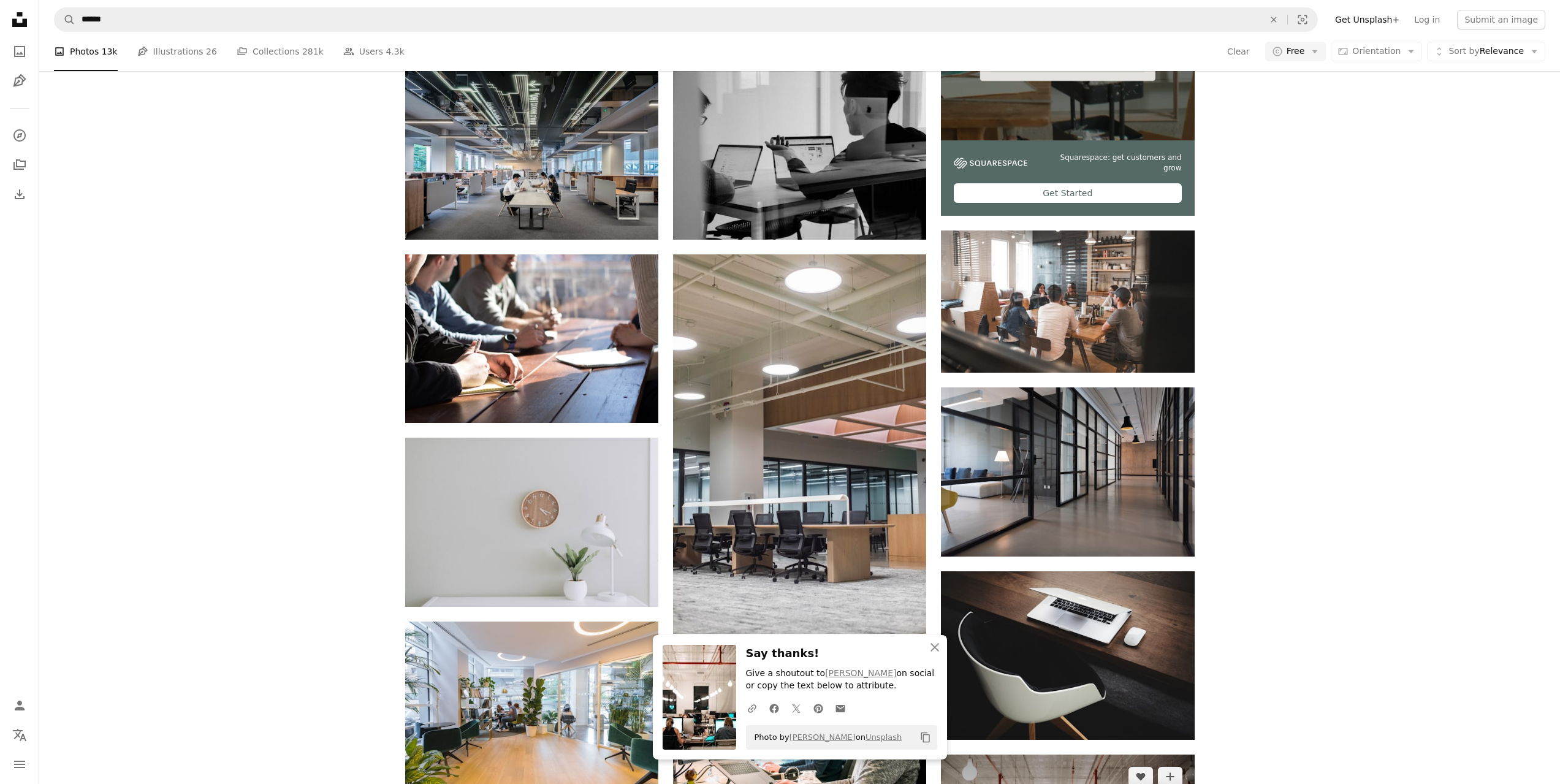
scroll to position [675, 0]
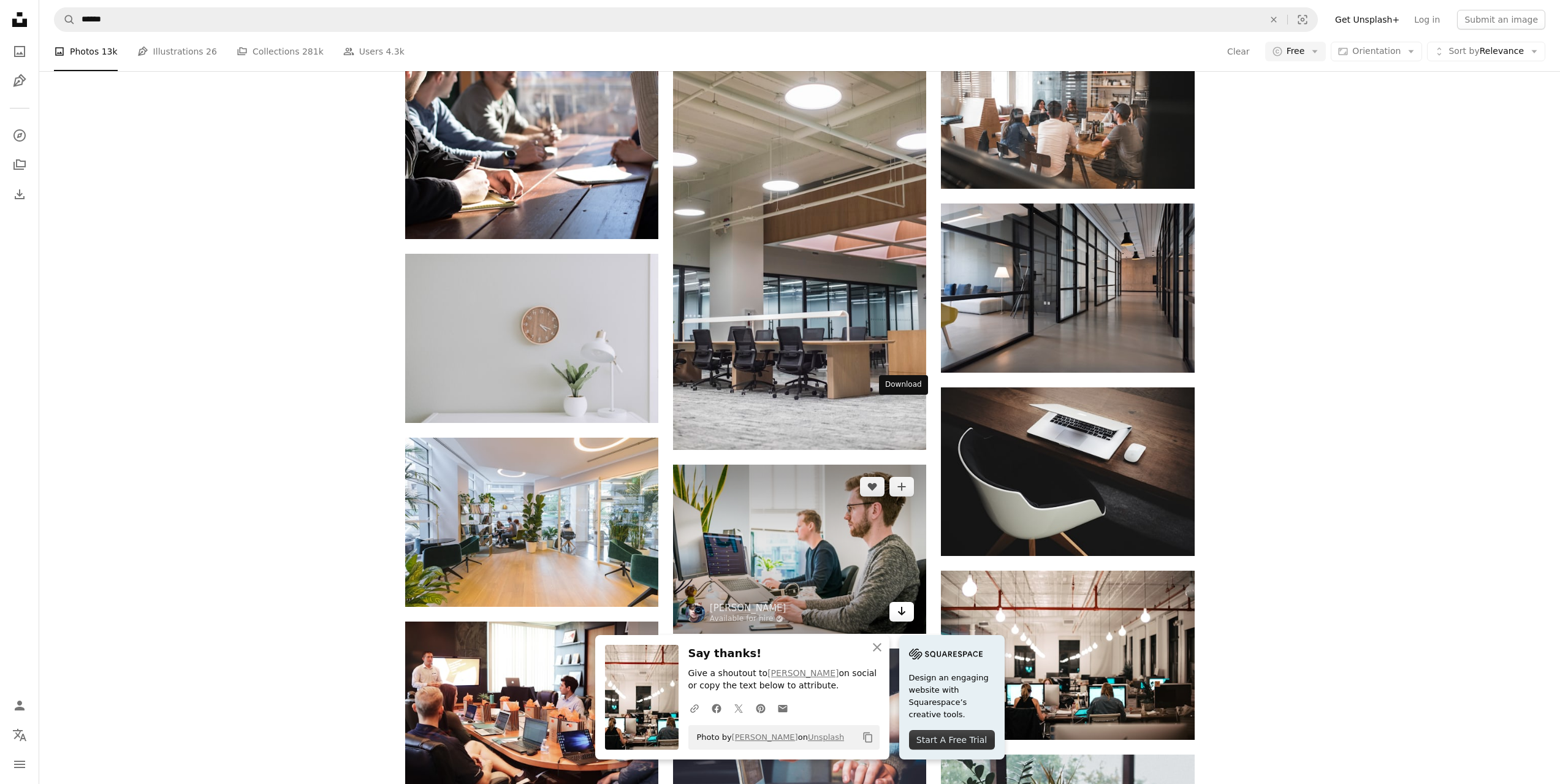
click at [898, 604] on icon "Arrow pointing down" at bounding box center [902, 611] width 10 height 14
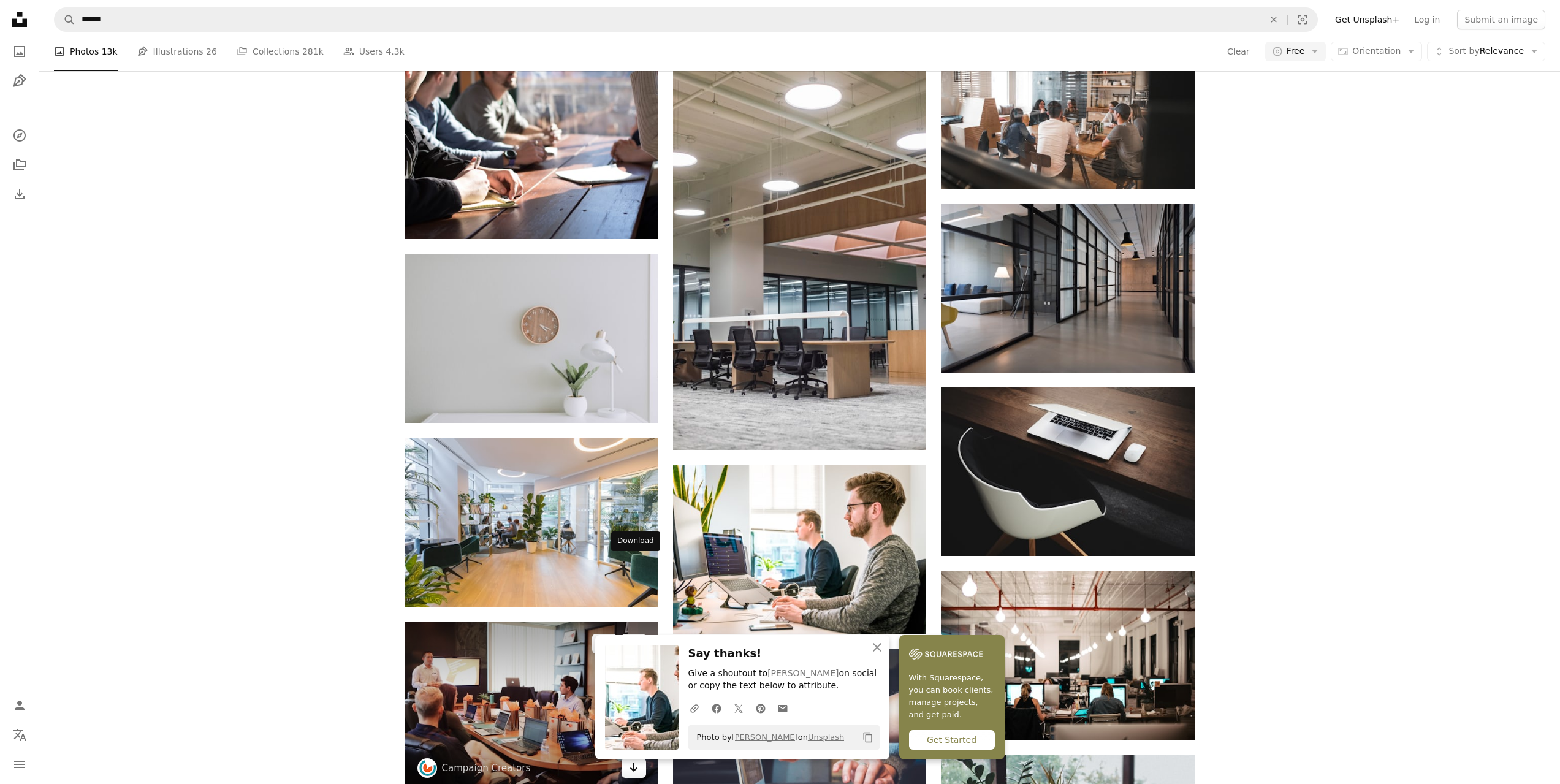
click at [632, 760] on icon "Arrow pointing down" at bounding box center [633, 768] width 10 height 14
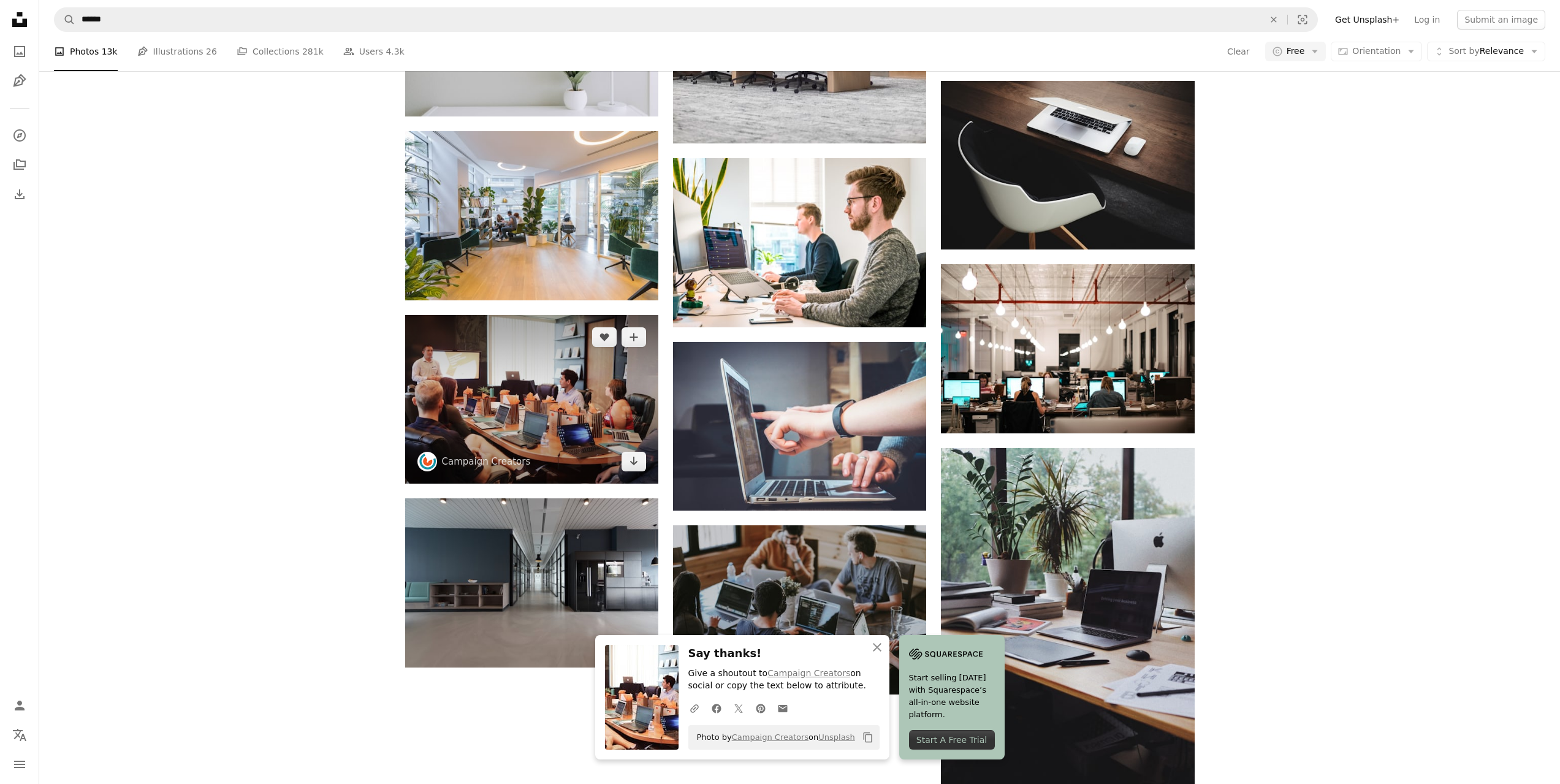
scroll to position [1098, 0]
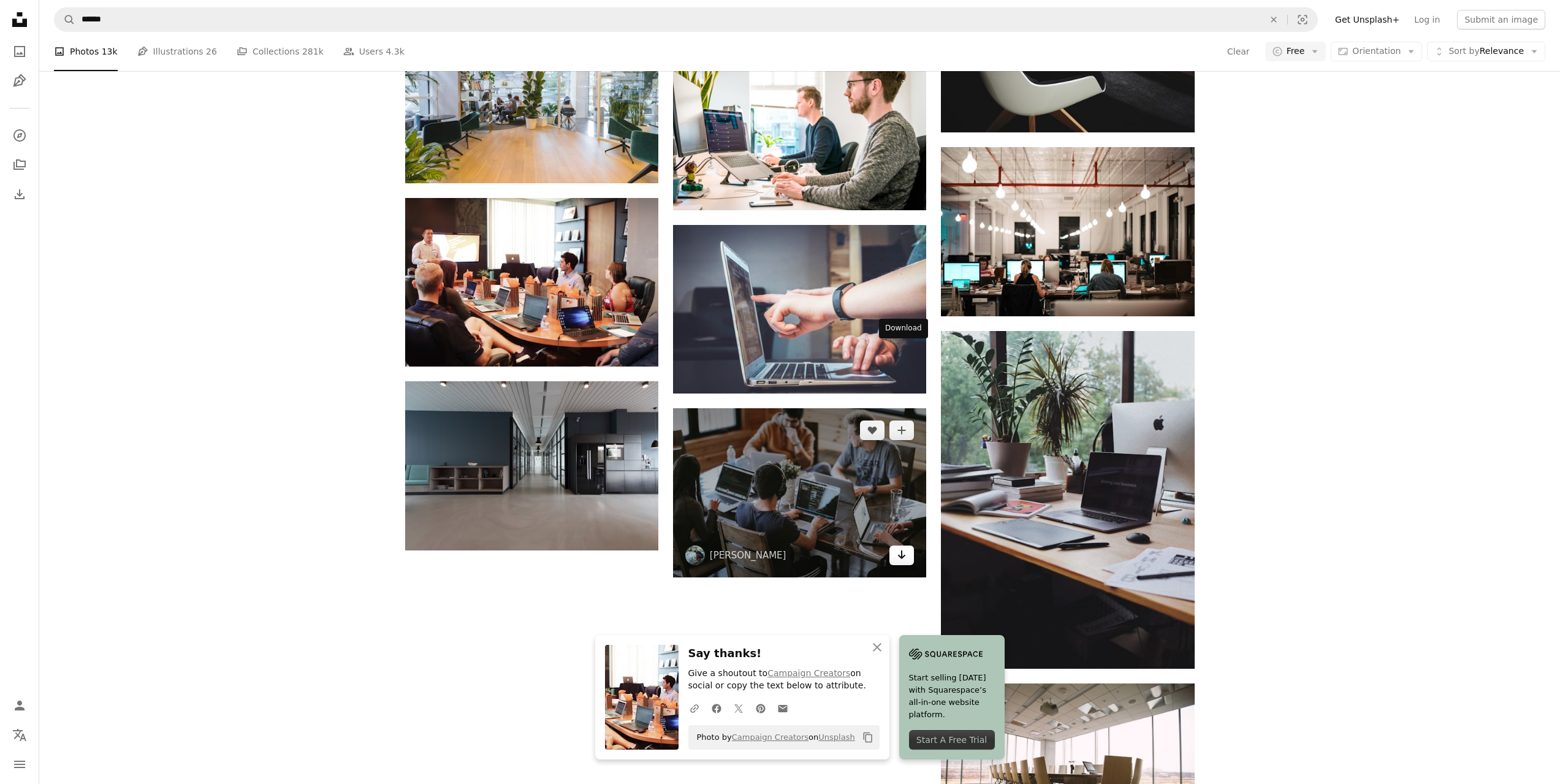
click at [898, 547] on icon "Arrow pointing down" at bounding box center [902, 554] width 10 height 14
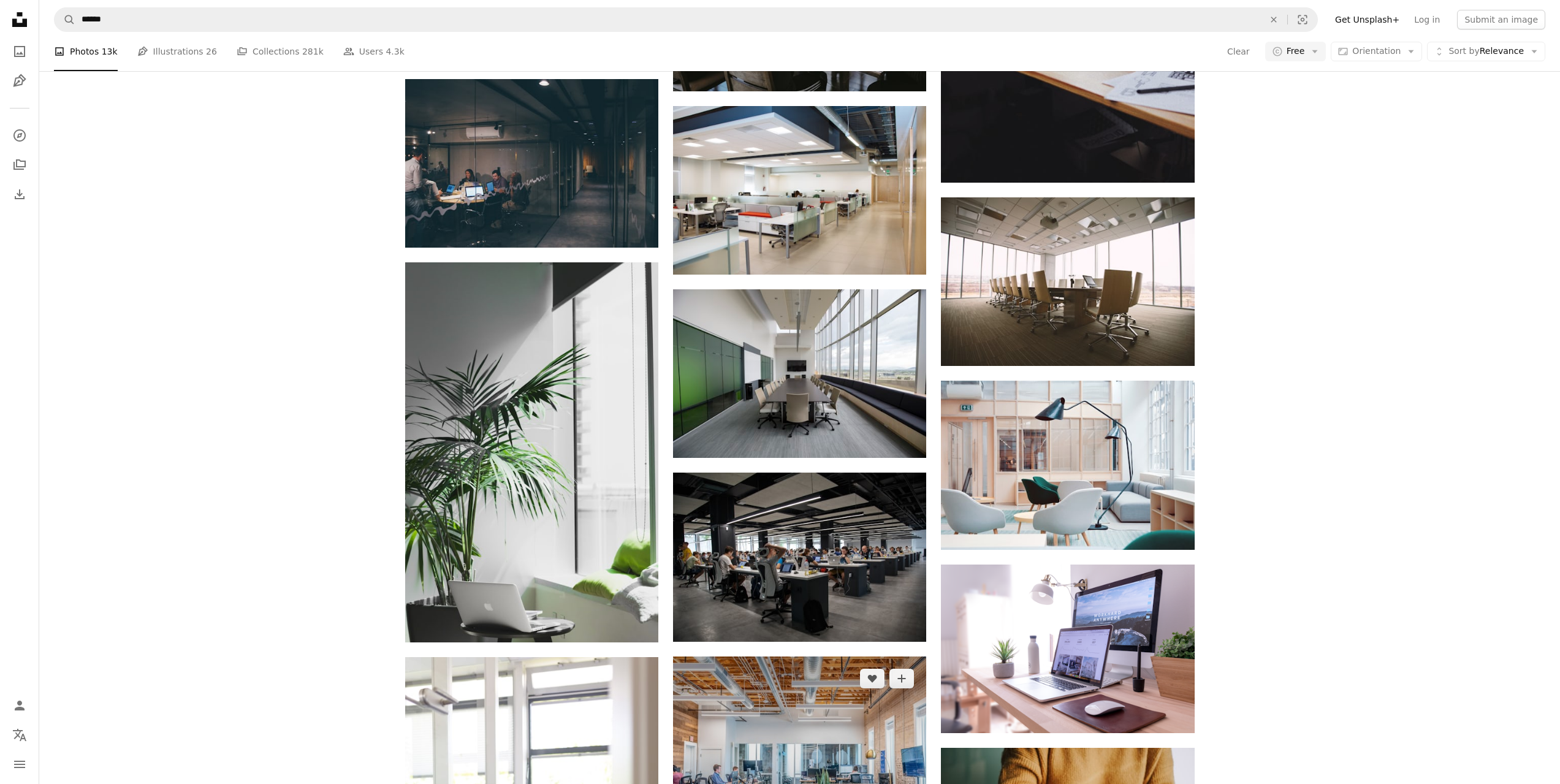
scroll to position [1706, 0]
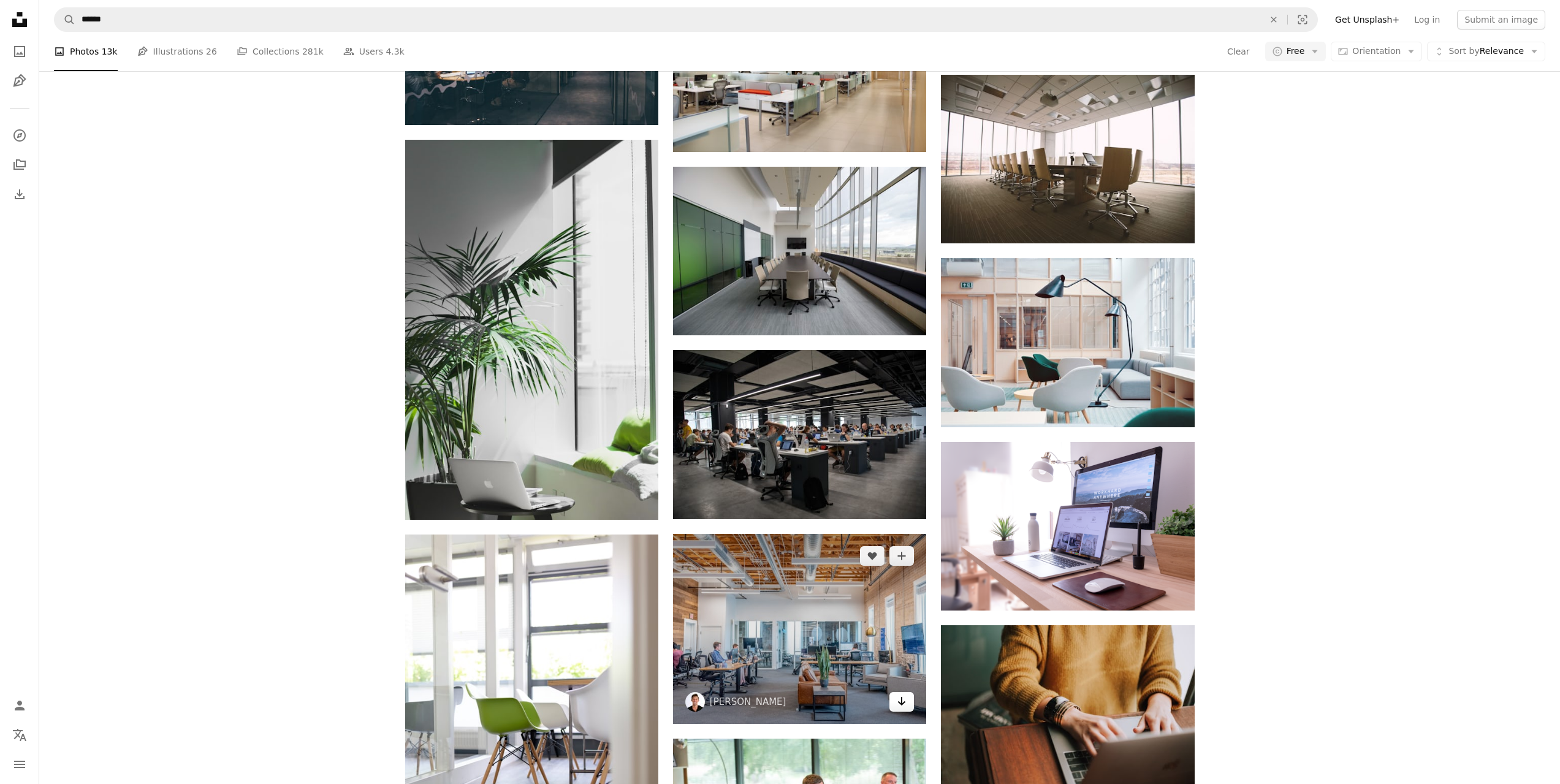
click at [901, 694] on icon "Arrow pointing down" at bounding box center [902, 701] width 10 height 14
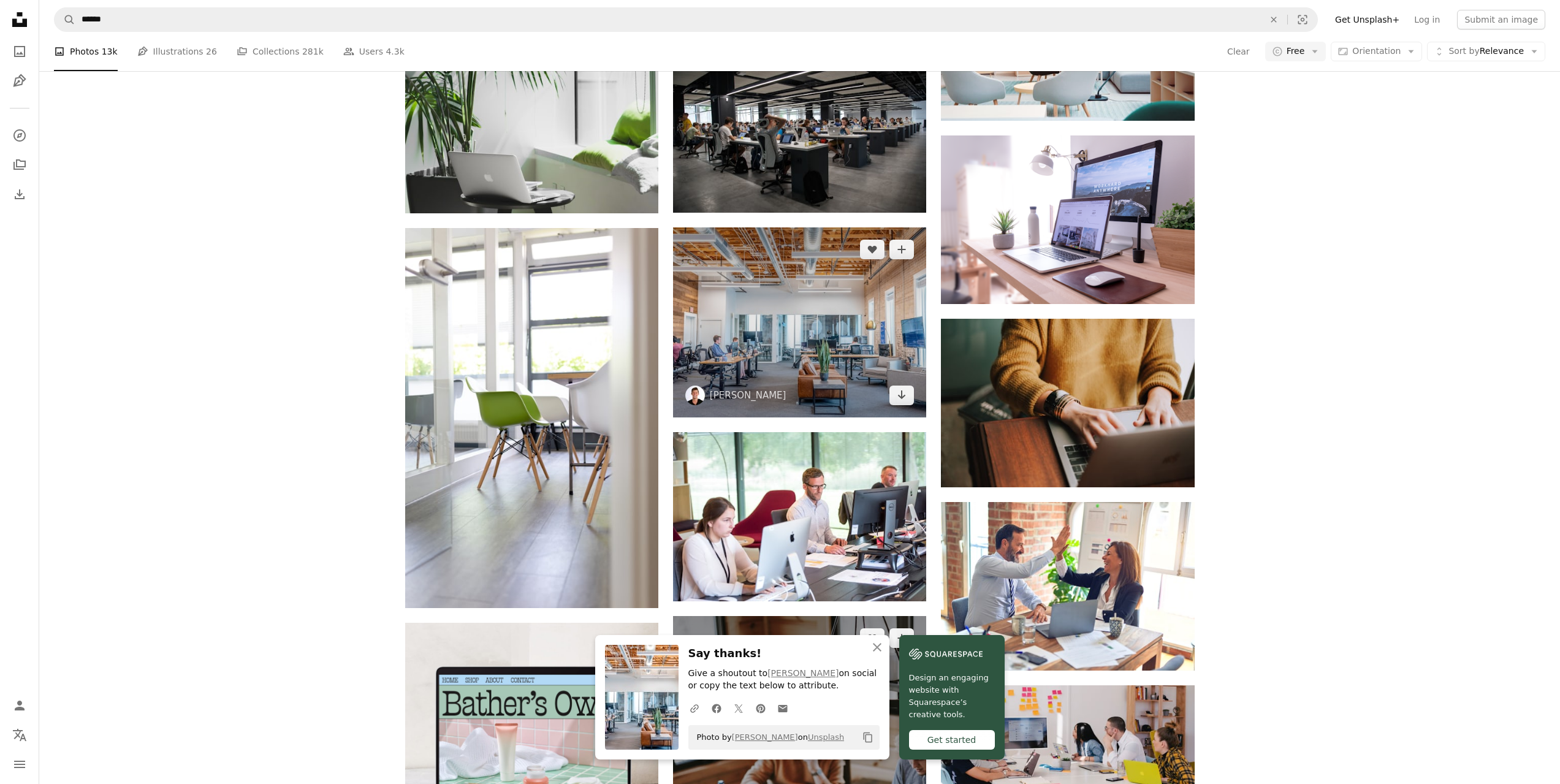
scroll to position [2074, 0]
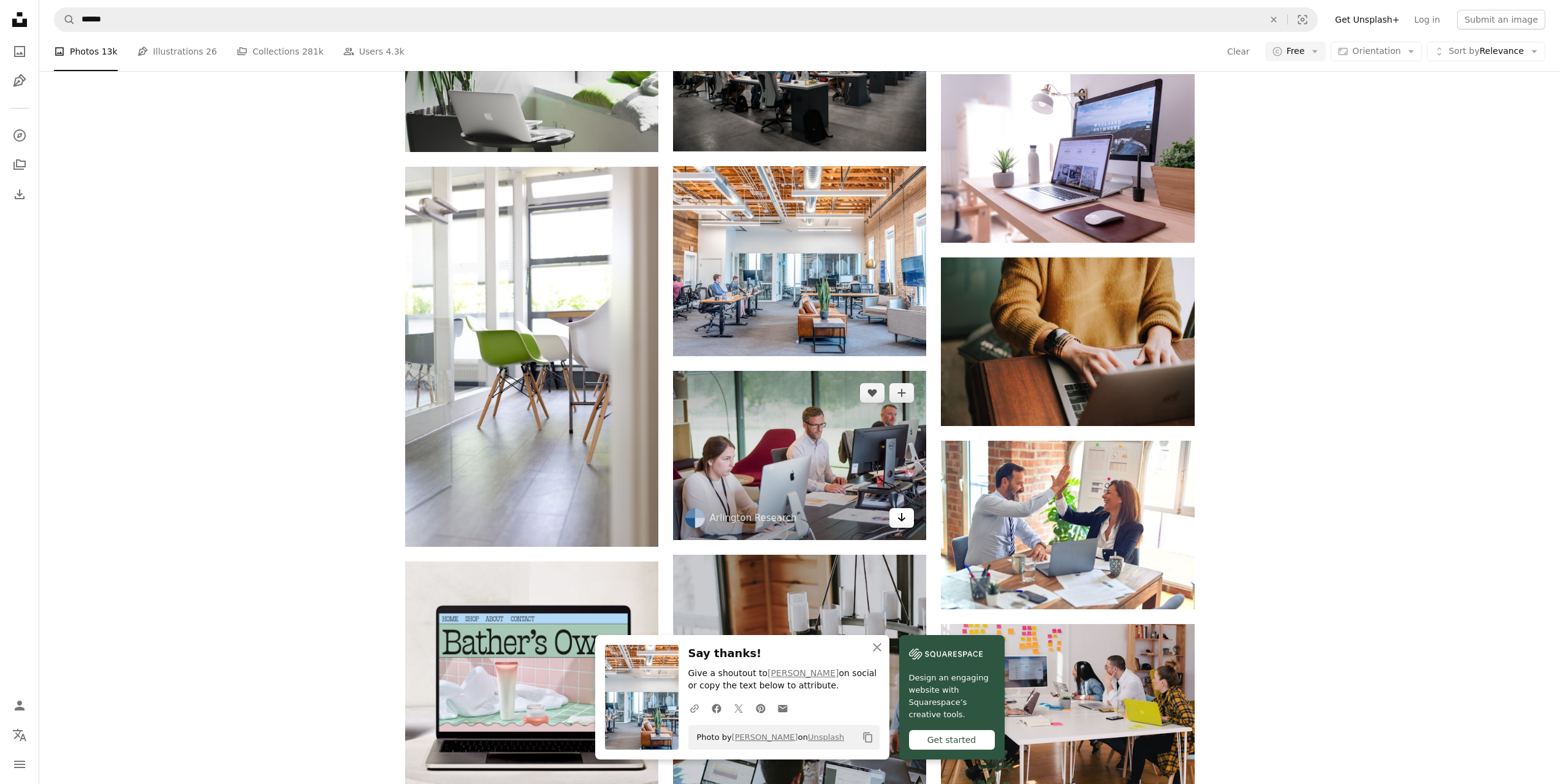
drag, startPoint x: 899, startPoint y: 313, endPoint x: 939, endPoint y: 339, distance: 47.7
click at [899, 510] on icon "Arrow pointing down" at bounding box center [902, 517] width 10 height 14
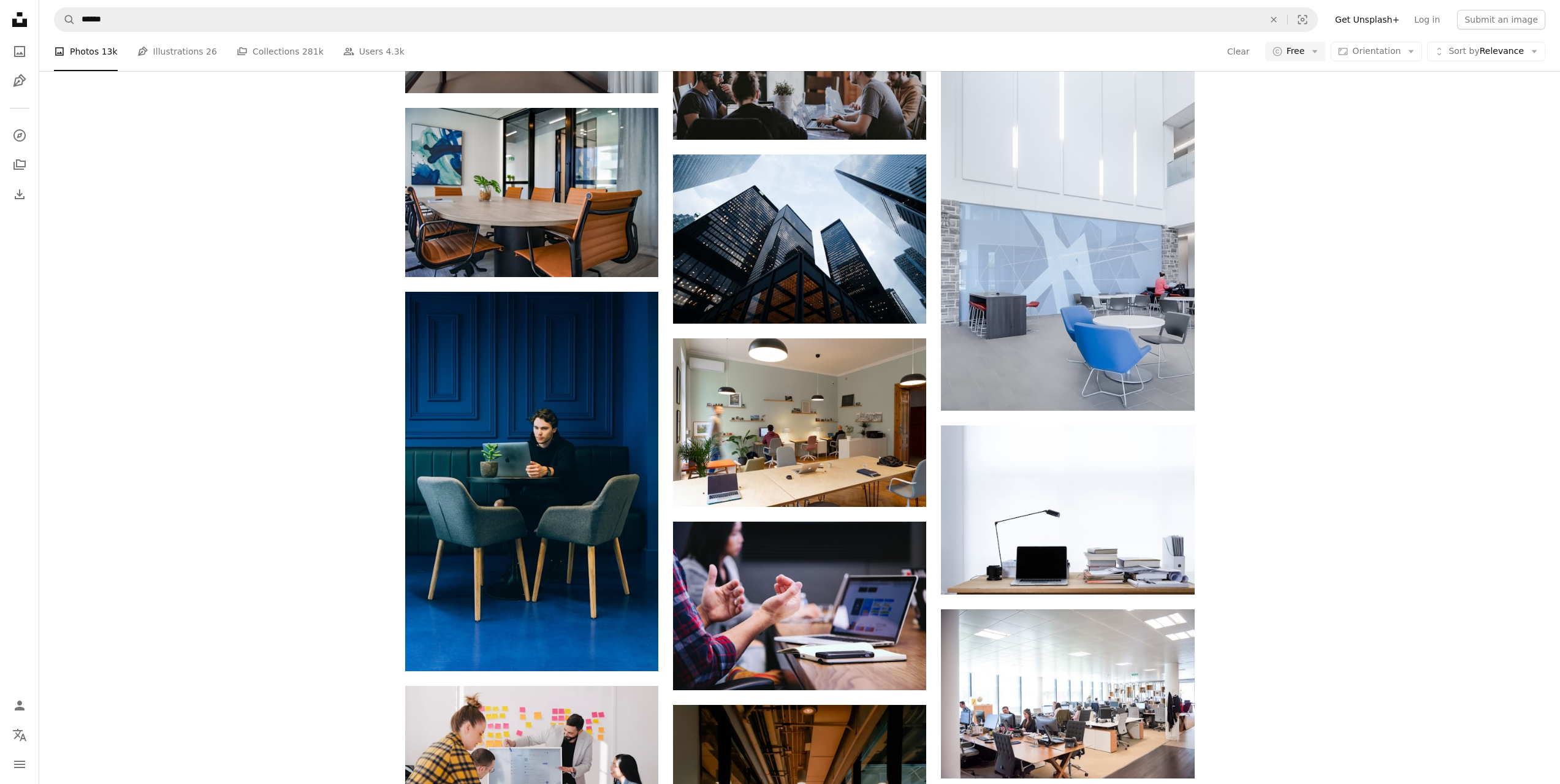
scroll to position [3913, 0]
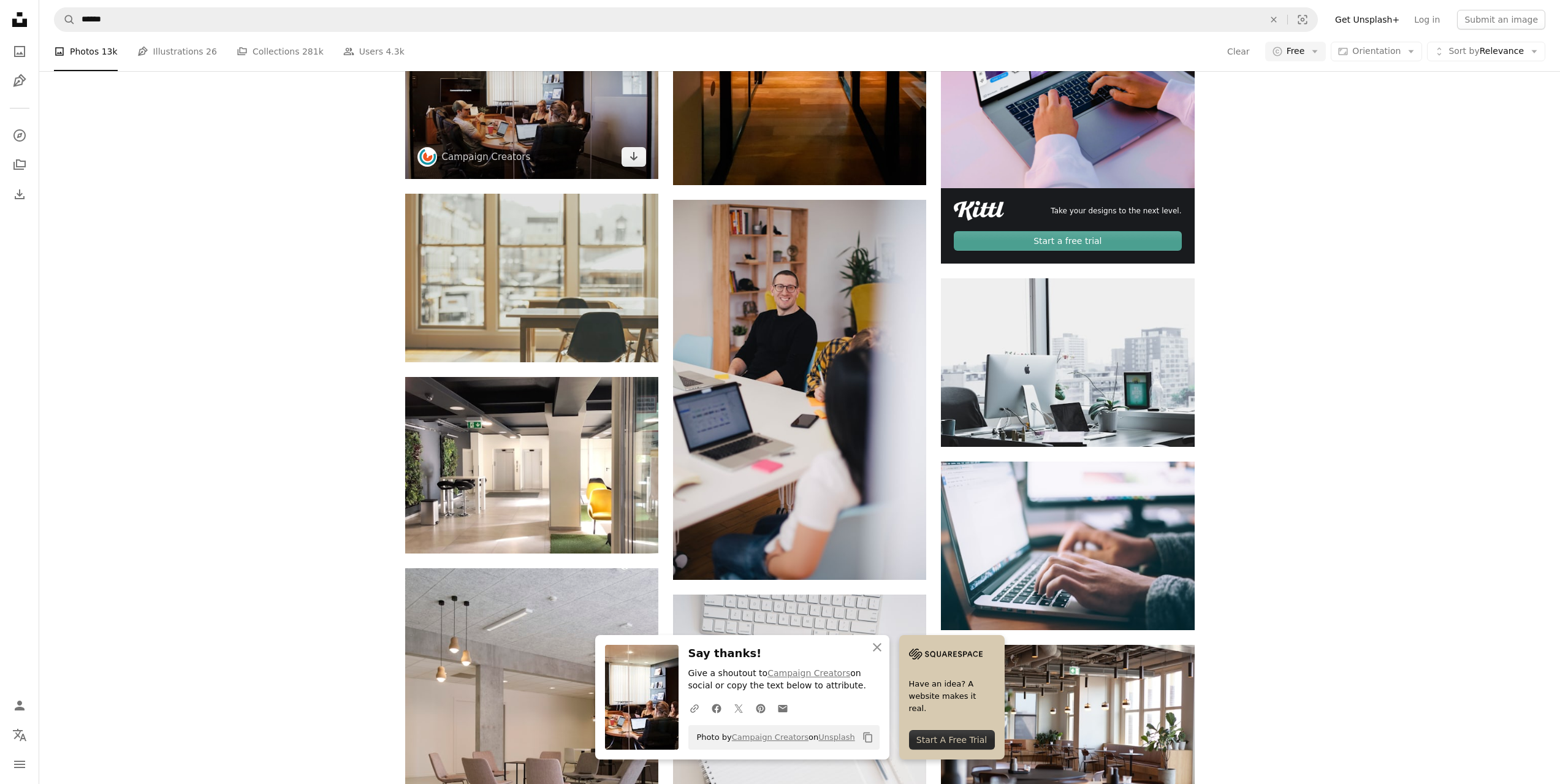
scroll to position [4832, 0]
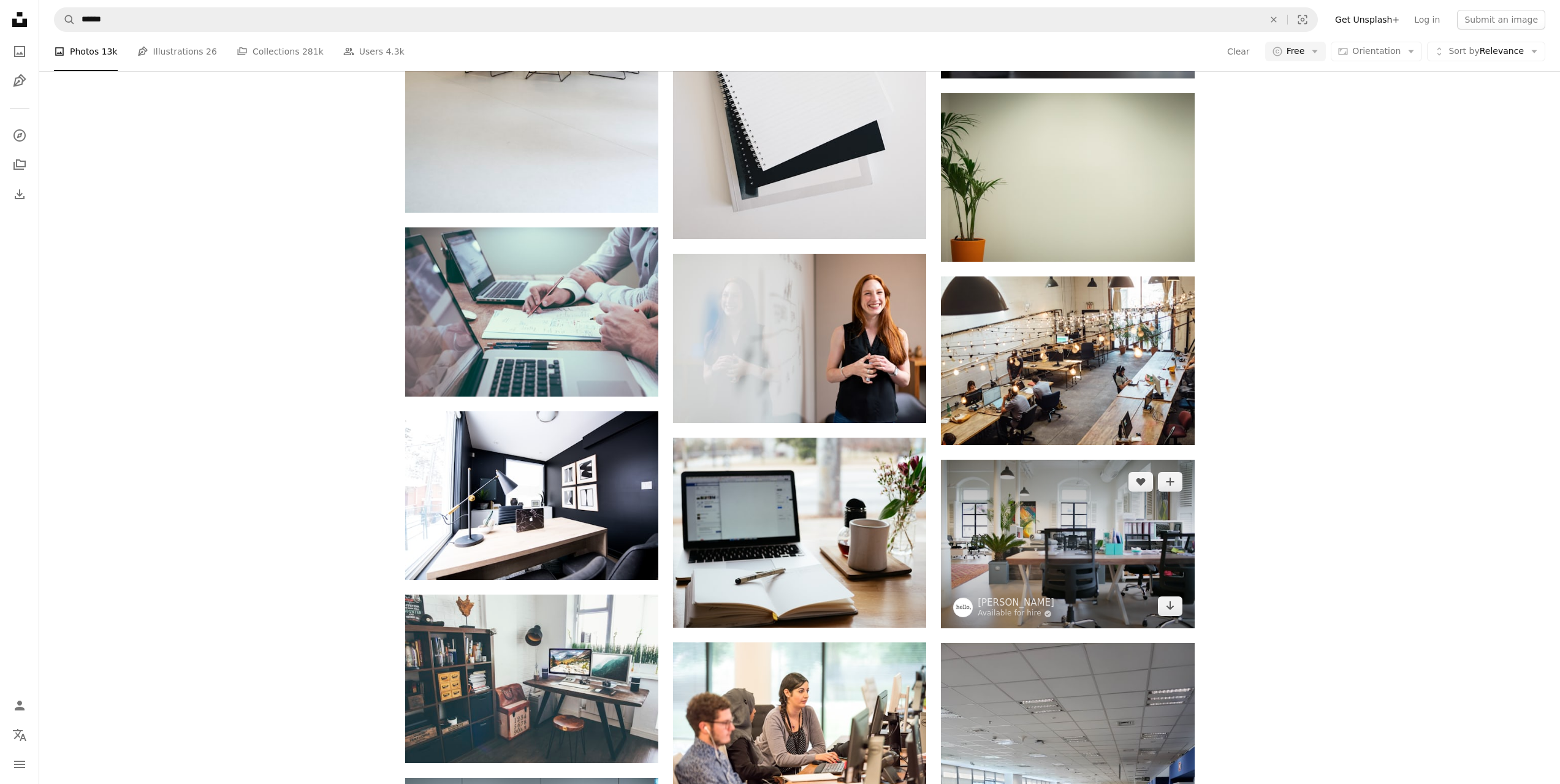
scroll to position [5629, 0]
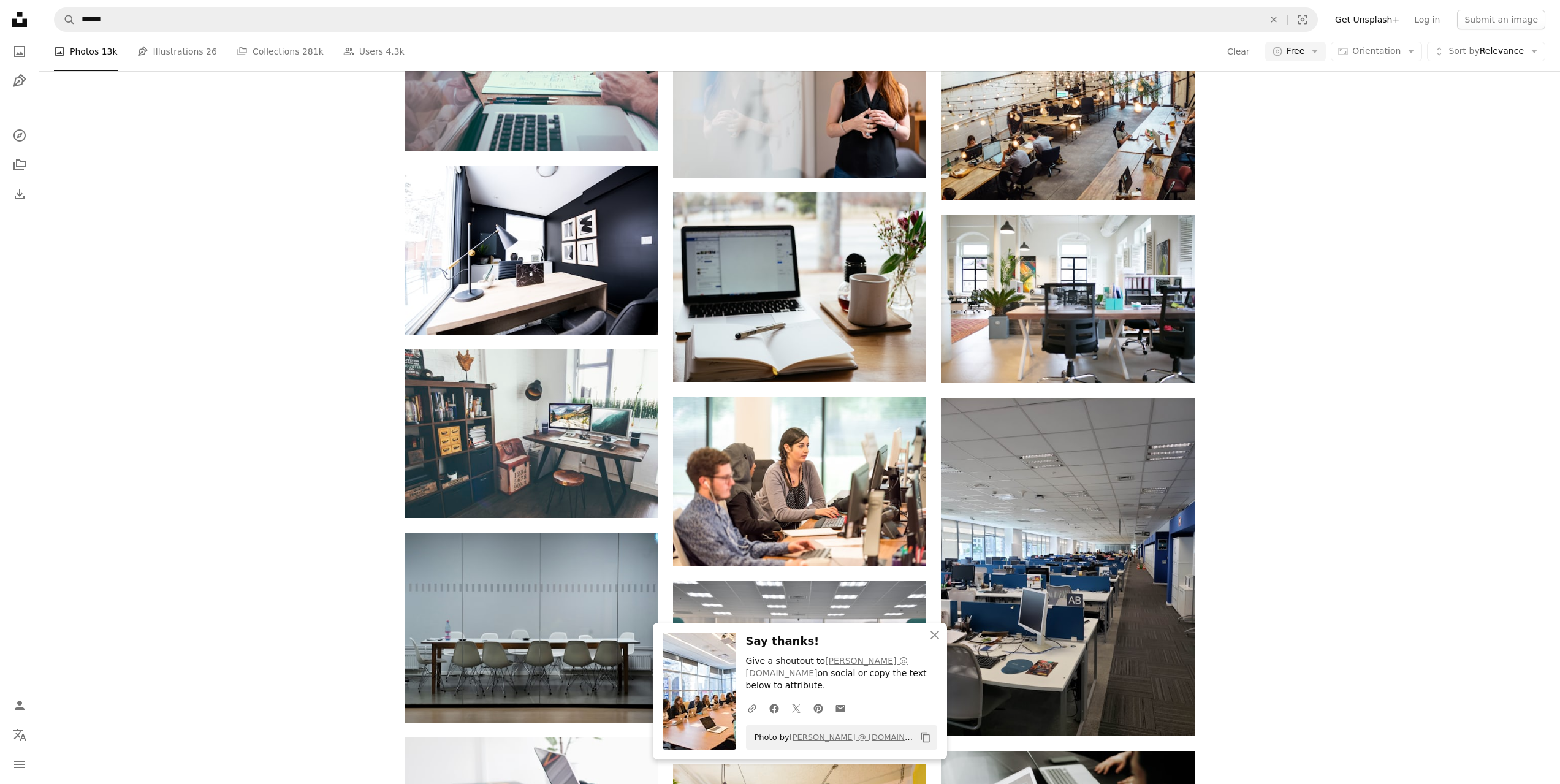
scroll to position [5874, 0]
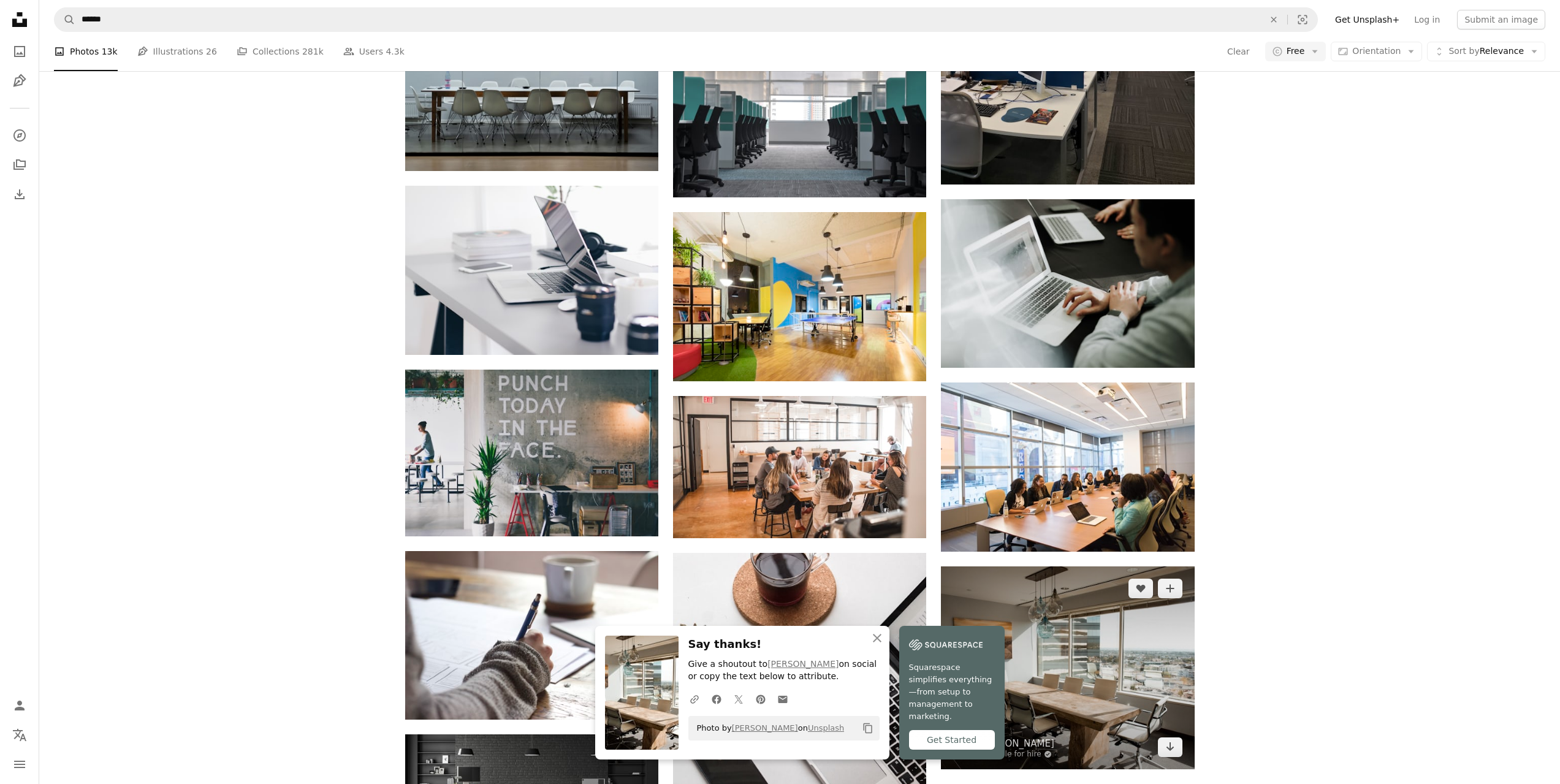
scroll to position [6304, 0]
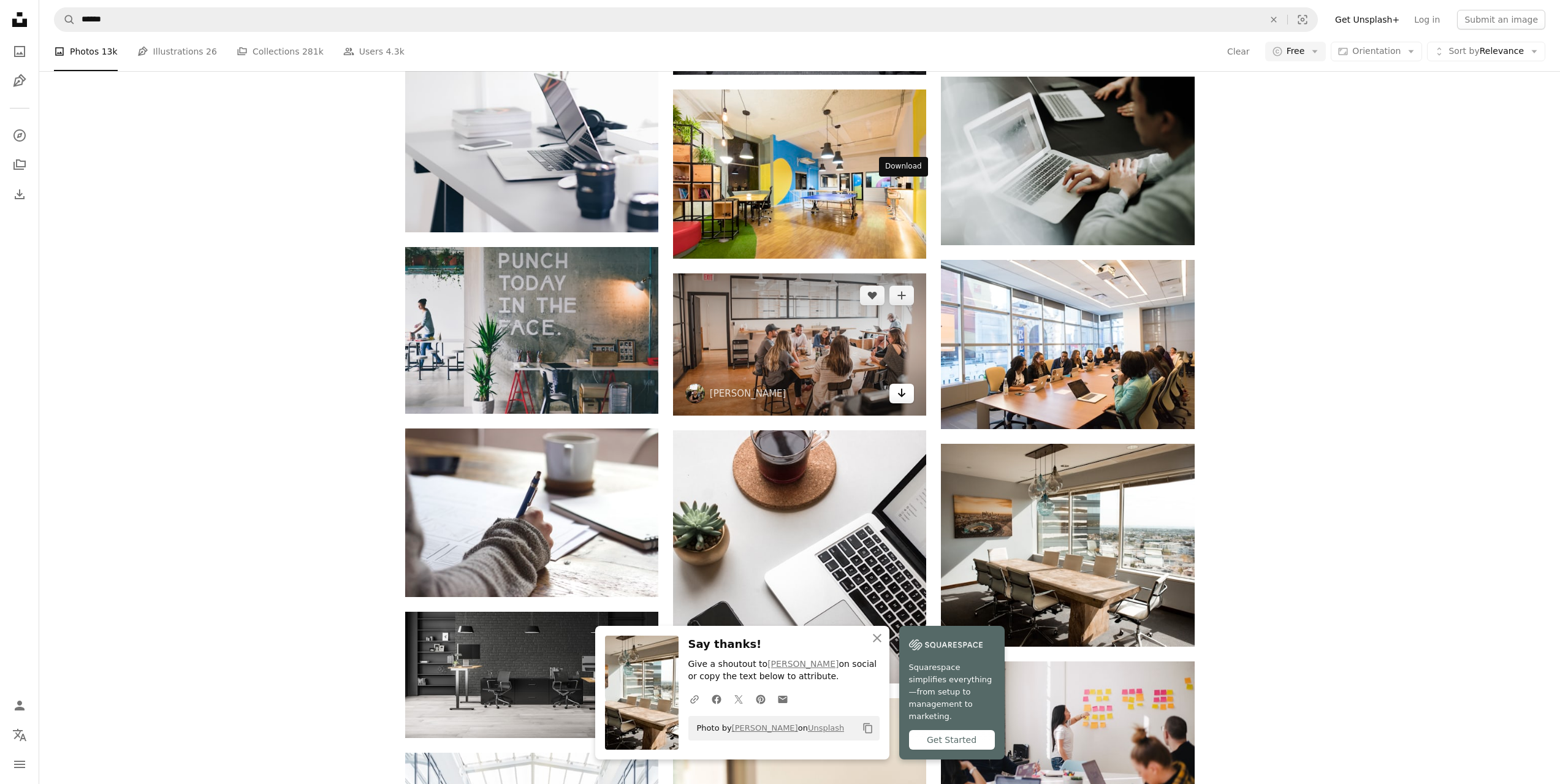
click at [910, 383] on link "Arrow pointing down" at bounding box center [902, 393] width 24 height 20
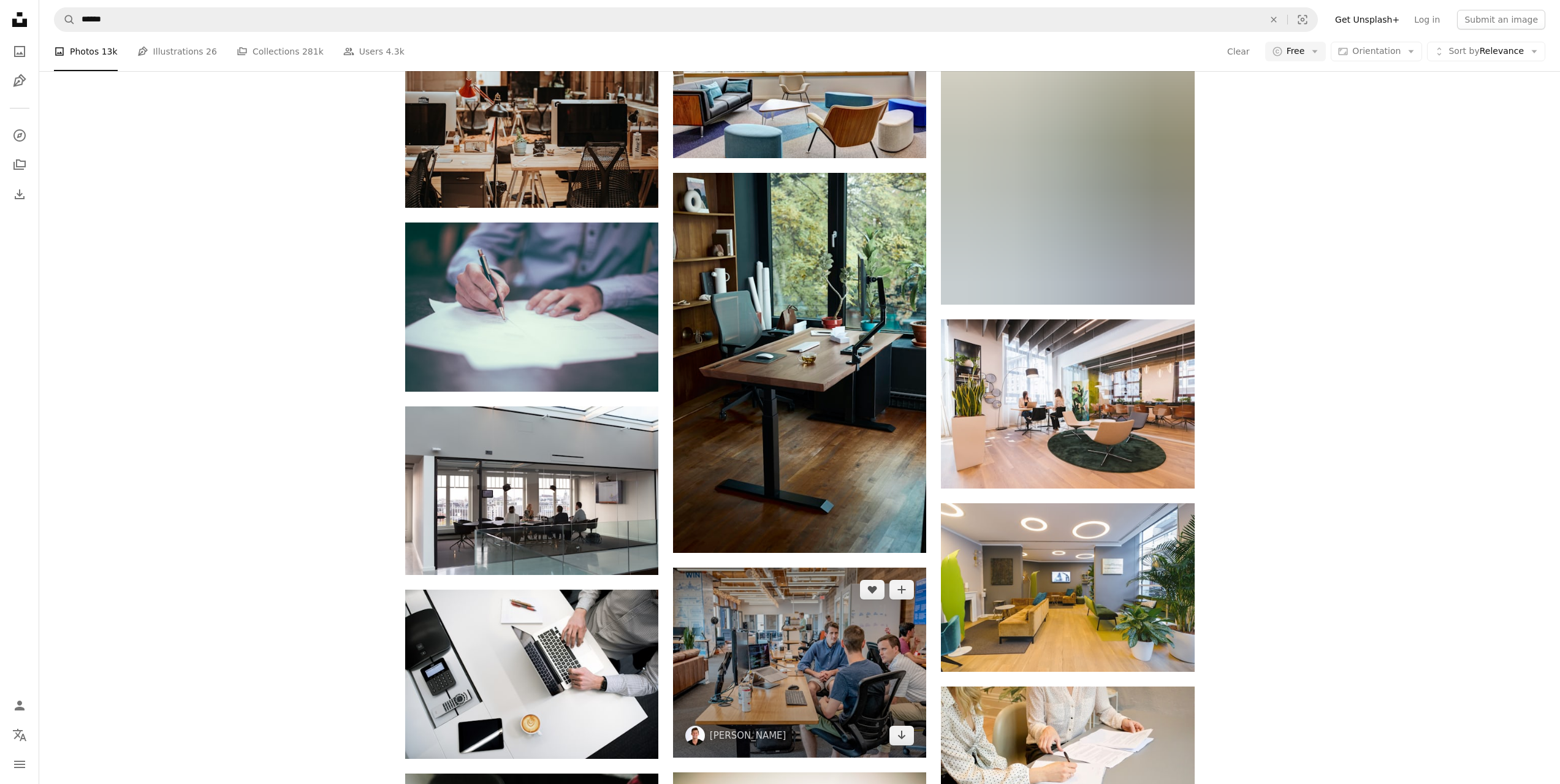
scroll to position [7897, 0]
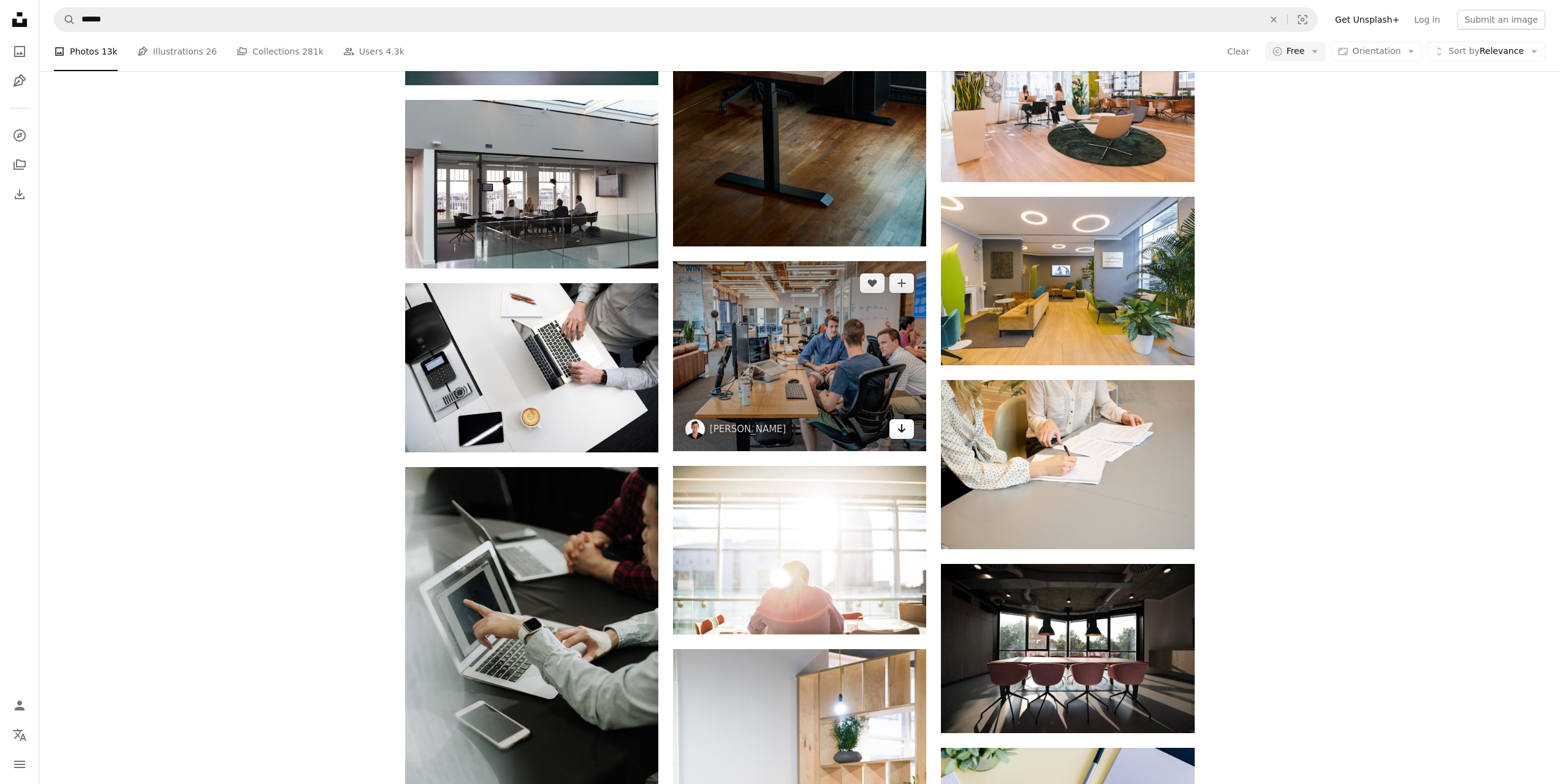
click at [907, 420] on link "Arrow pointing down" at bounding box center [902, 430] width 24 height 20
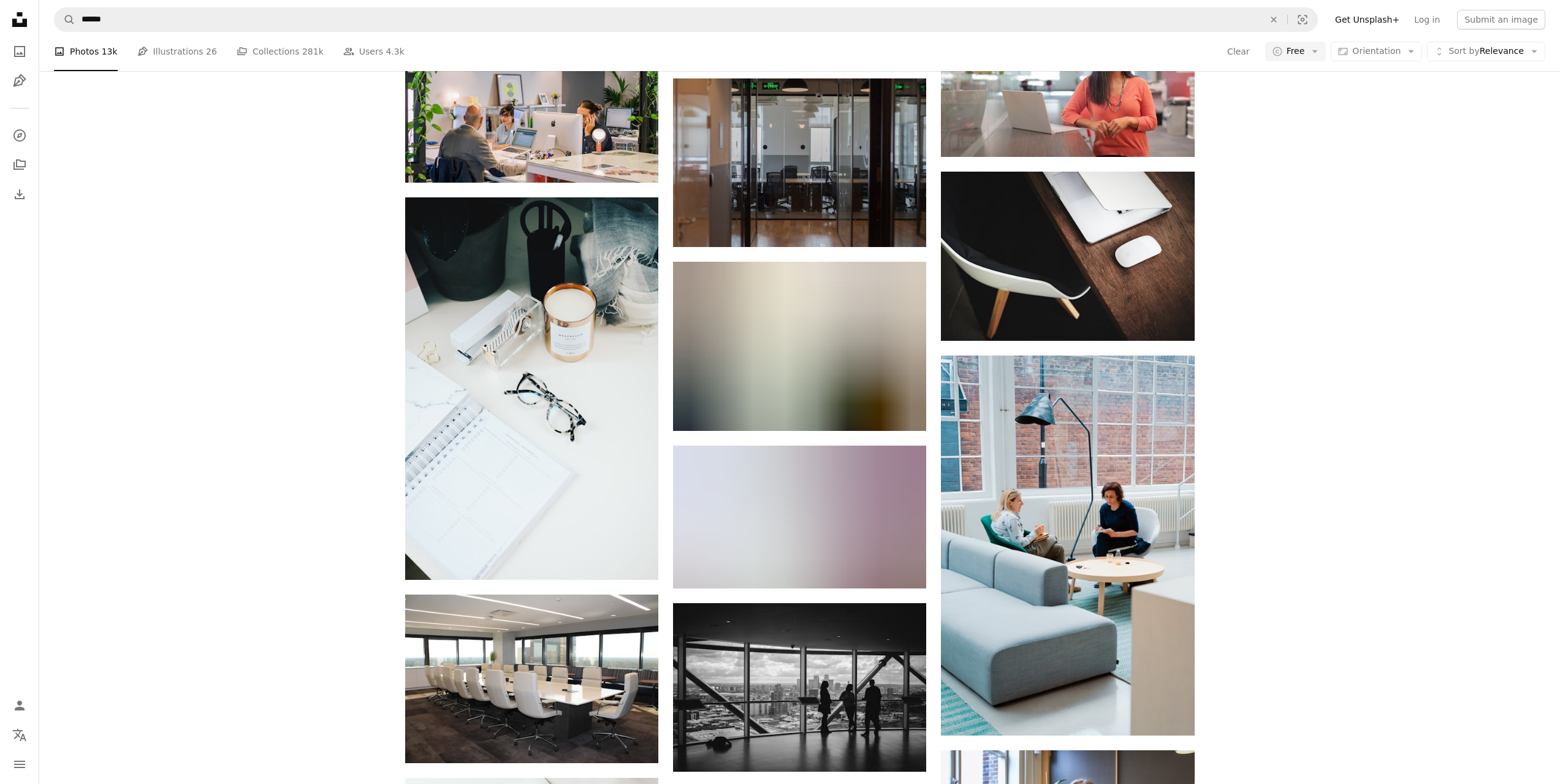
scroll to position [12739, 0]
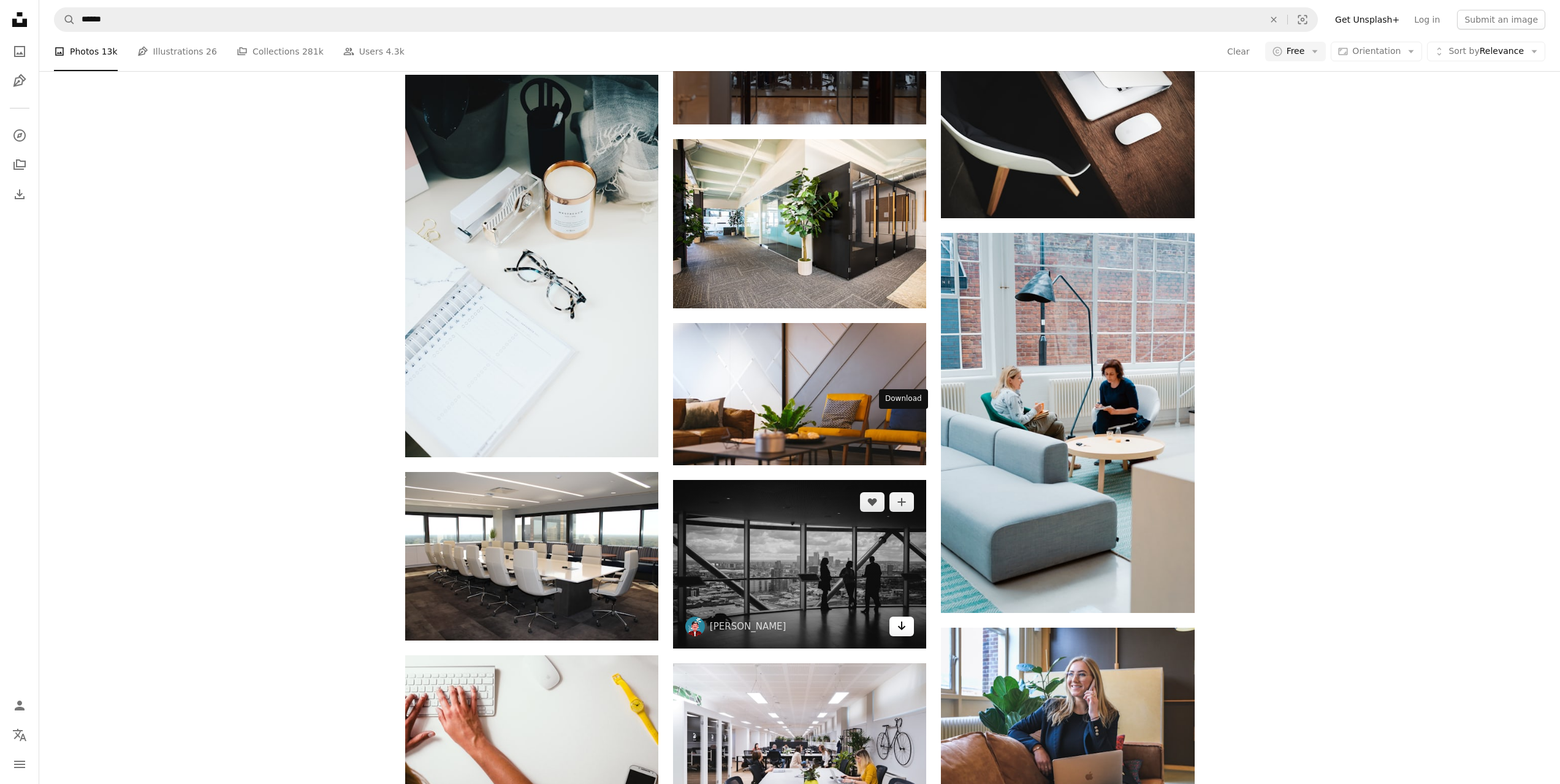
click at [897, 619] on icon "Arrow pointing down" at bounding box center [902, 626] width 10 height 14
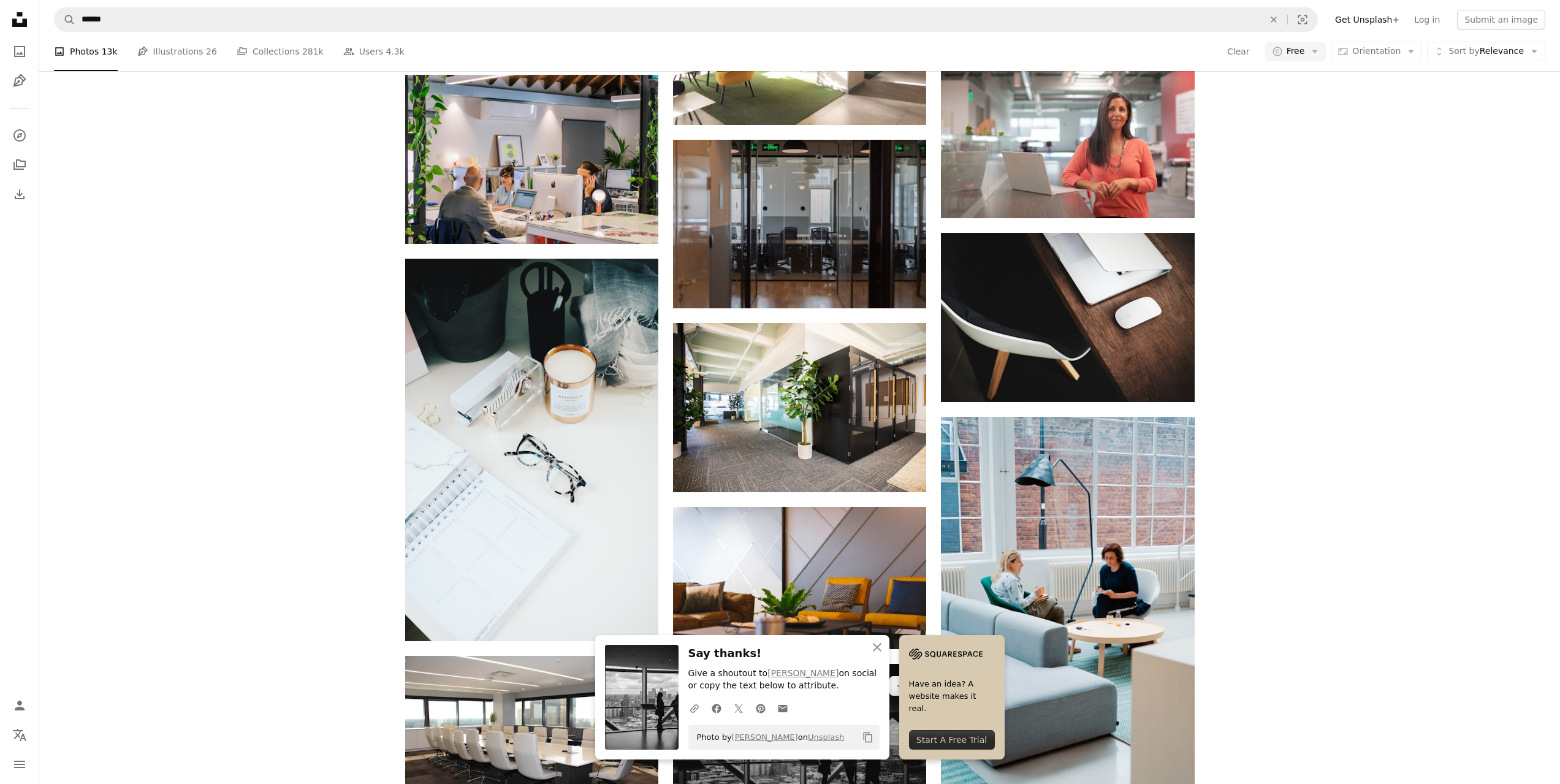
scroll to position [12985, 0]
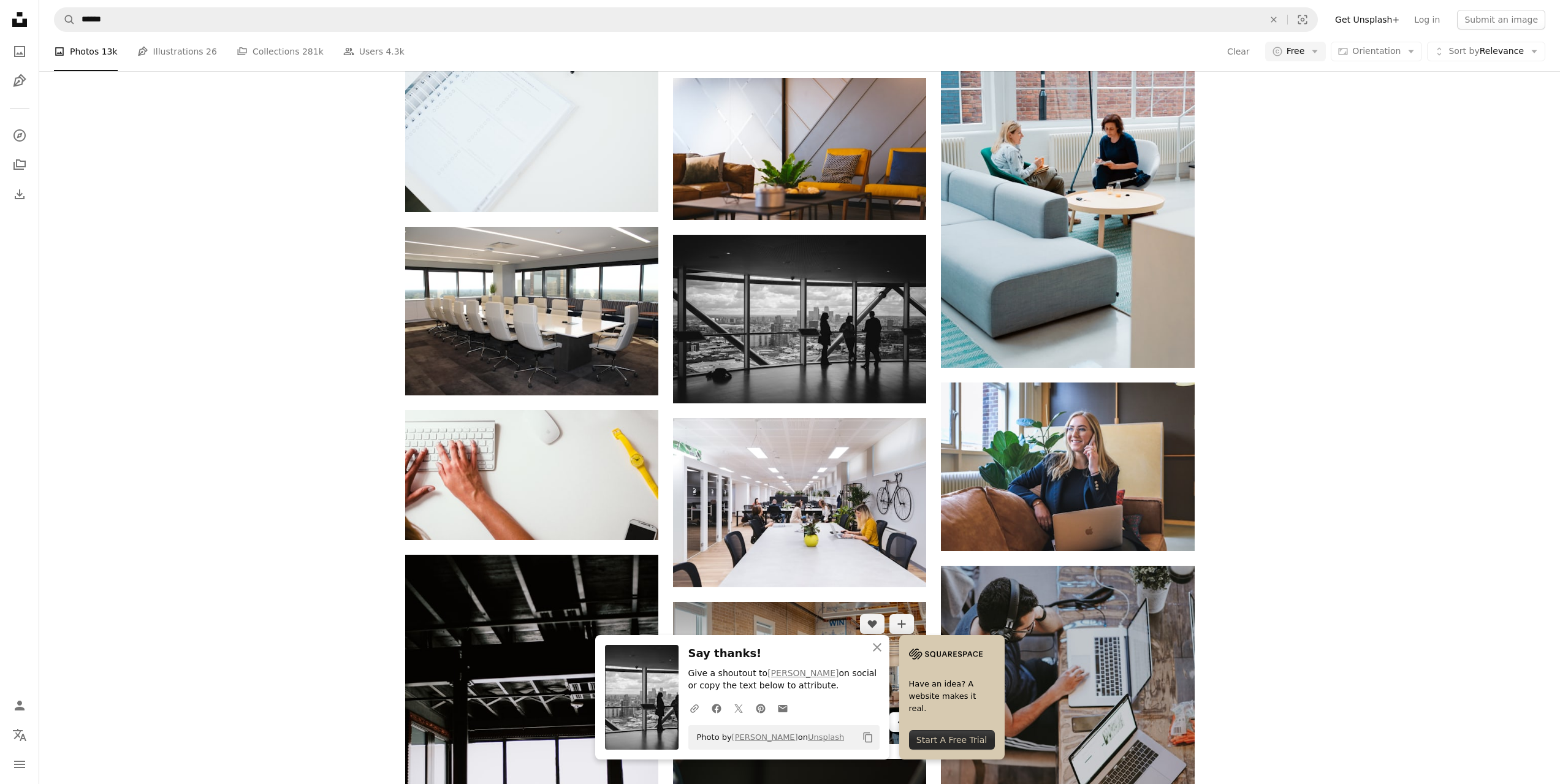
drag, startPoint x: 905, startPoint y: 524, endPoint x: 899, endPoint y: 520, distance: 7.2
click at [906, 714] on icon "Arrow pointing down" at bounding box center [902, 722] width 10 height 14
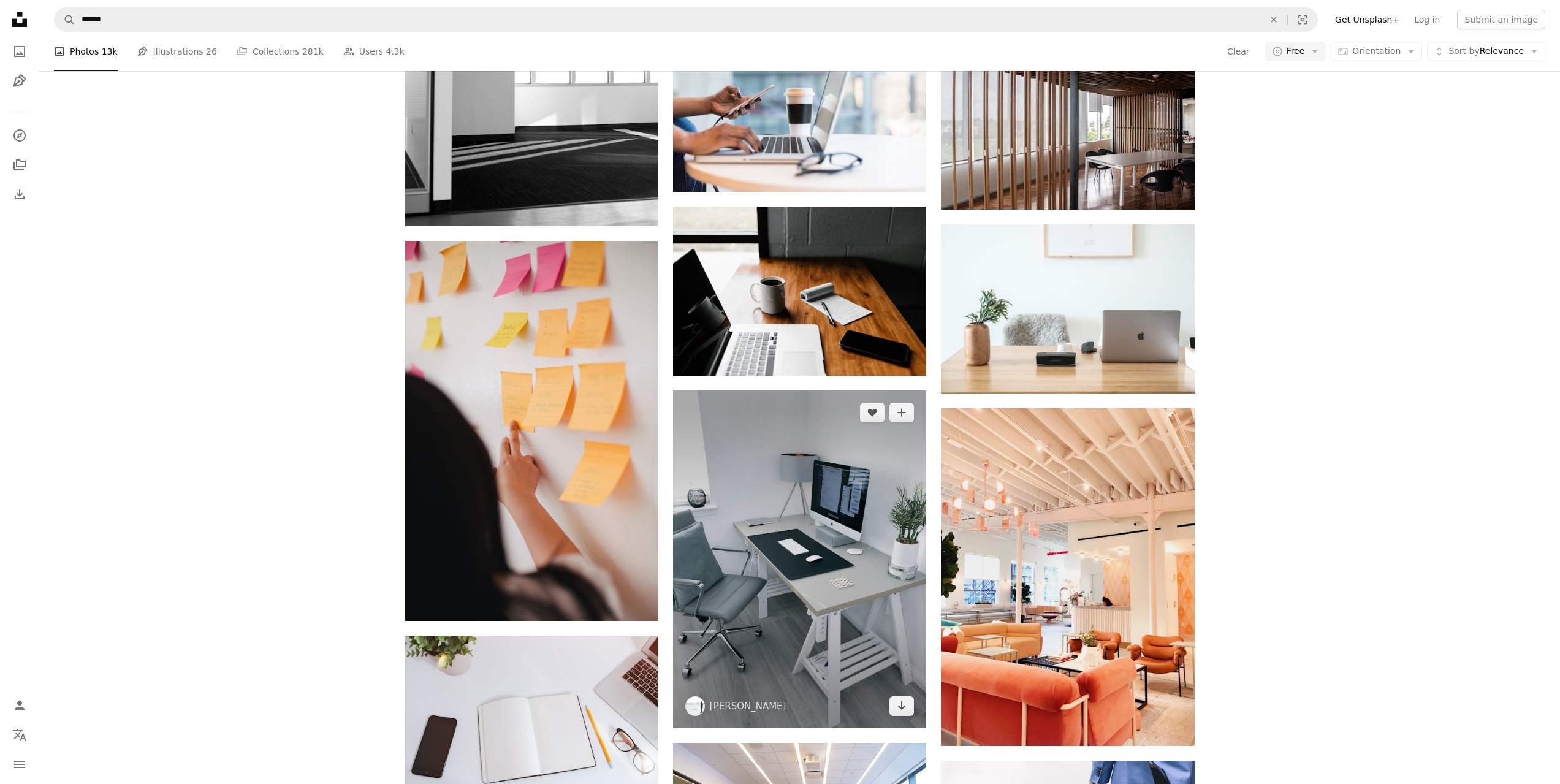
scroll to position [14272, 0]
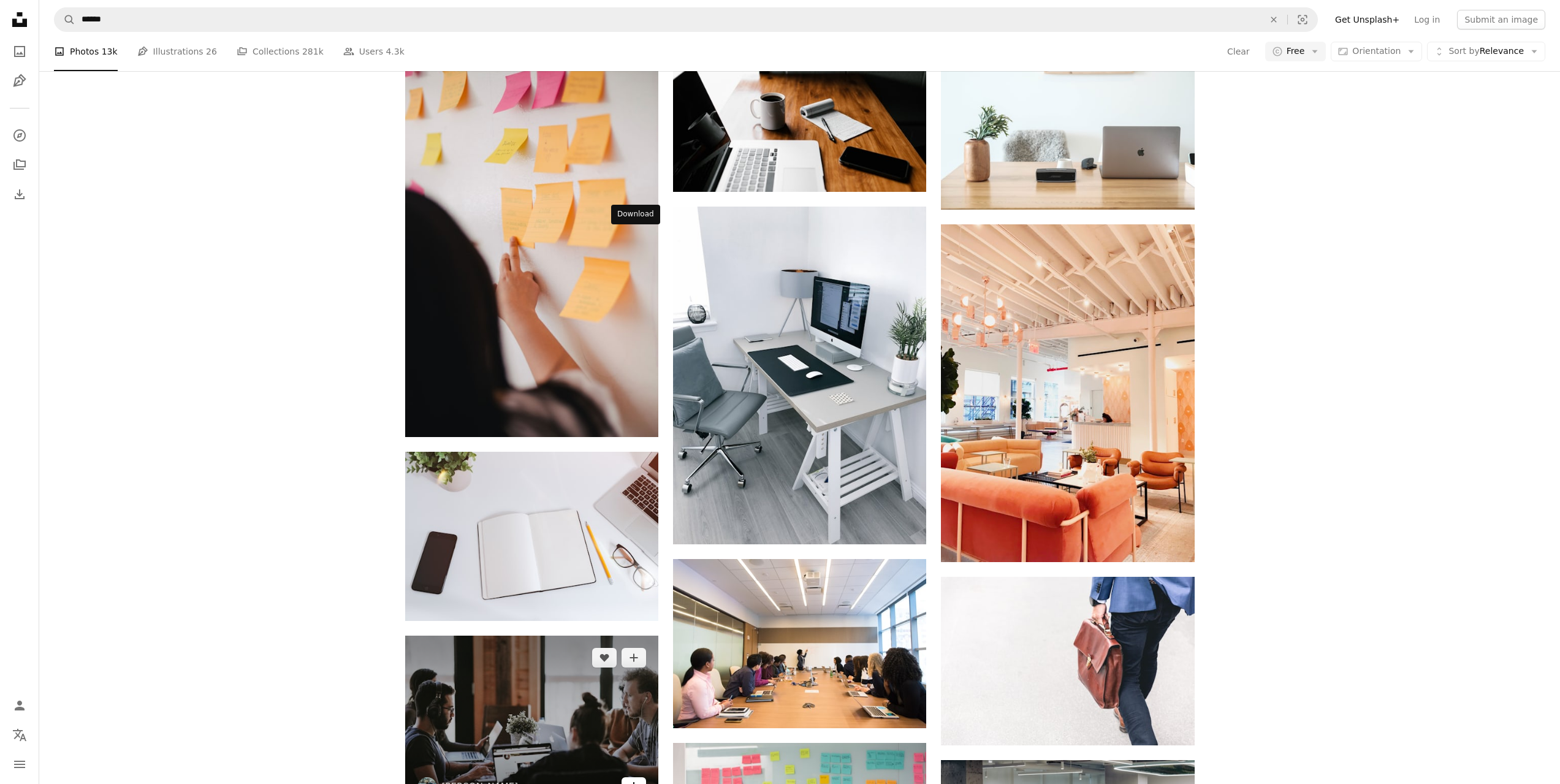
click at [637, 779] on icon "Arrow pointing down" at bounding box center [633, 787] width 10 height 14
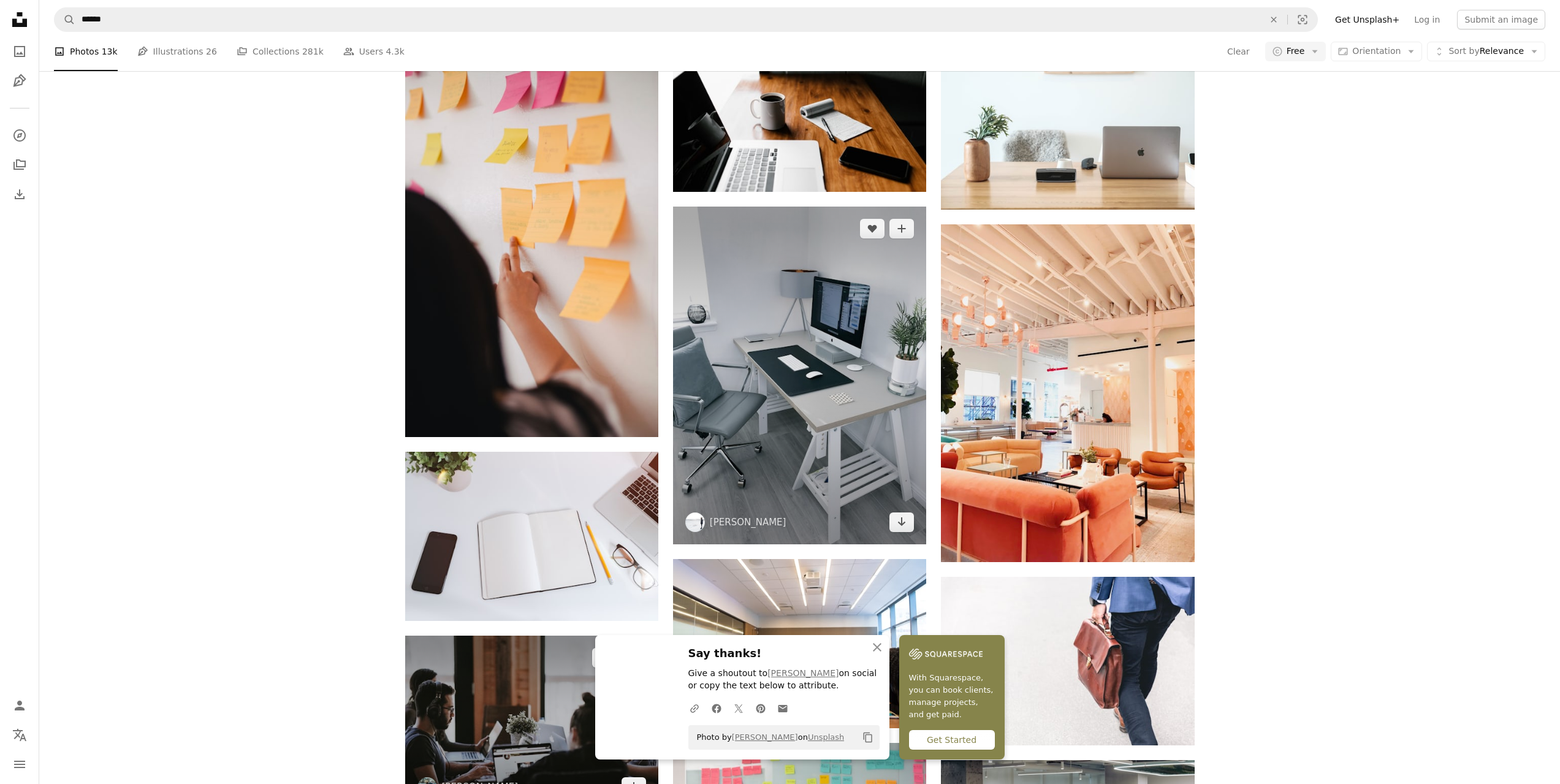
scroll to position [14456, 0]
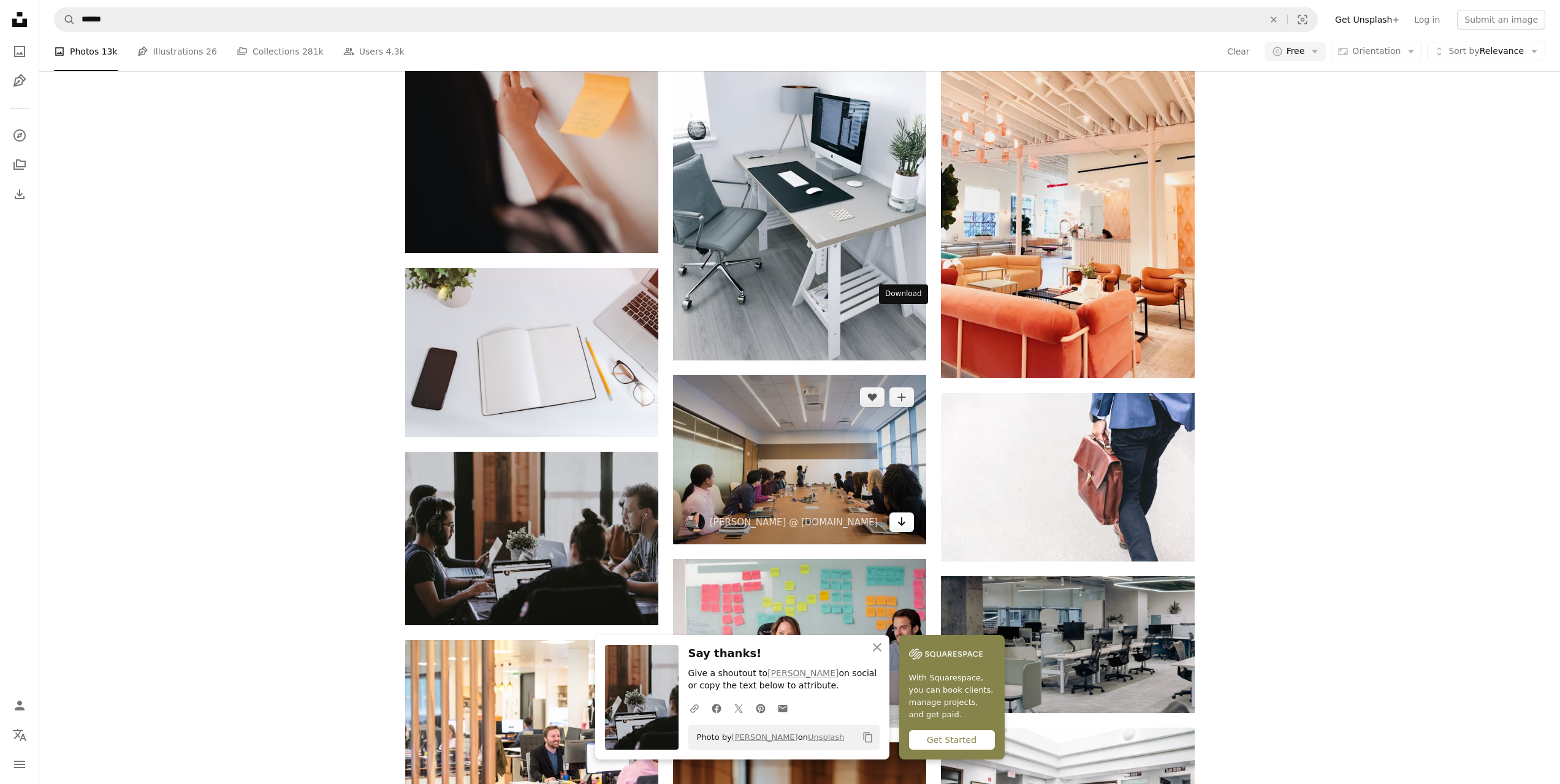
click at [895, 513] on link "Arrow pointing down" at bounding box center [902, 523] width 24 height 20
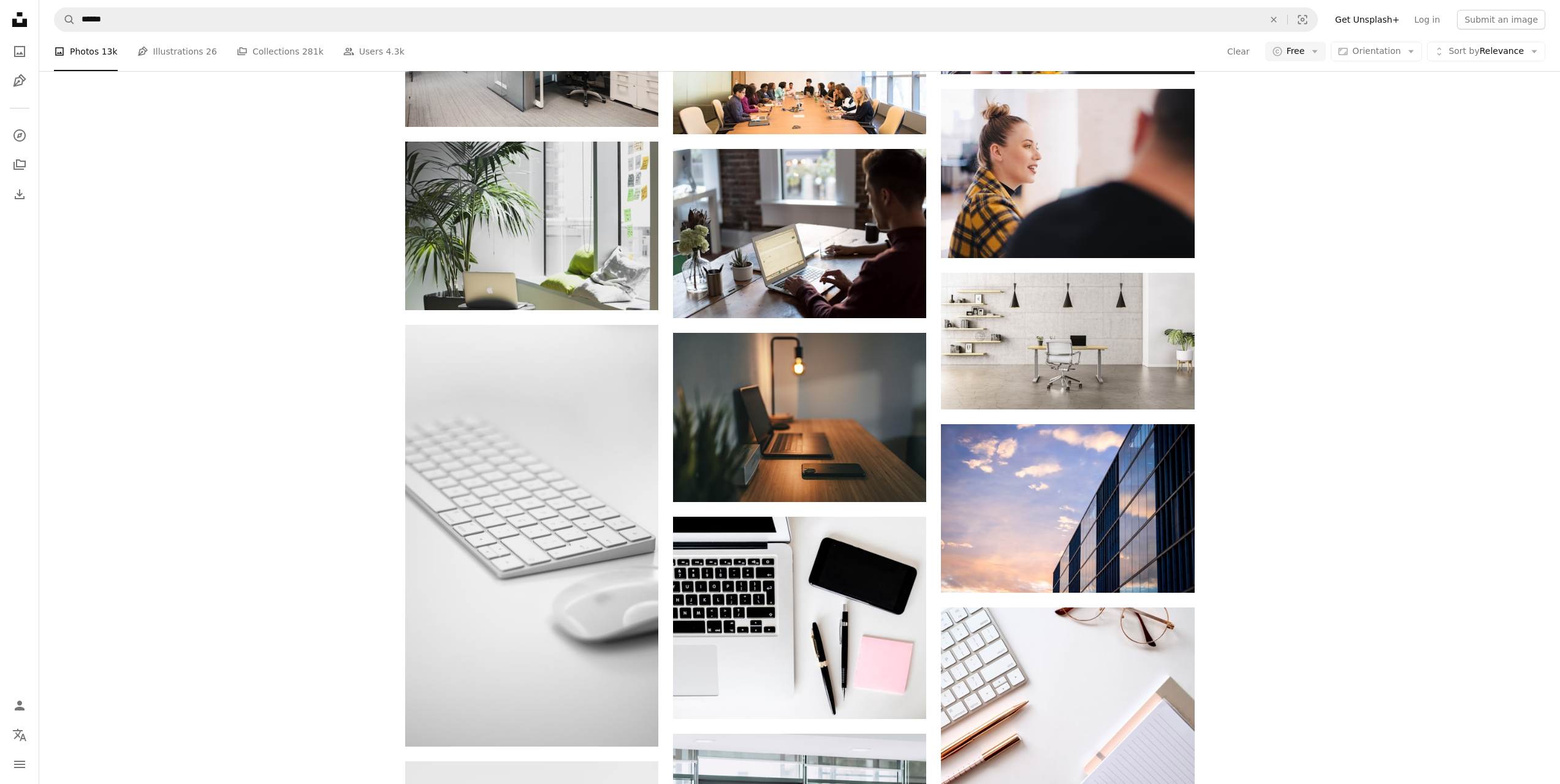
scroll to position [18133, 0]
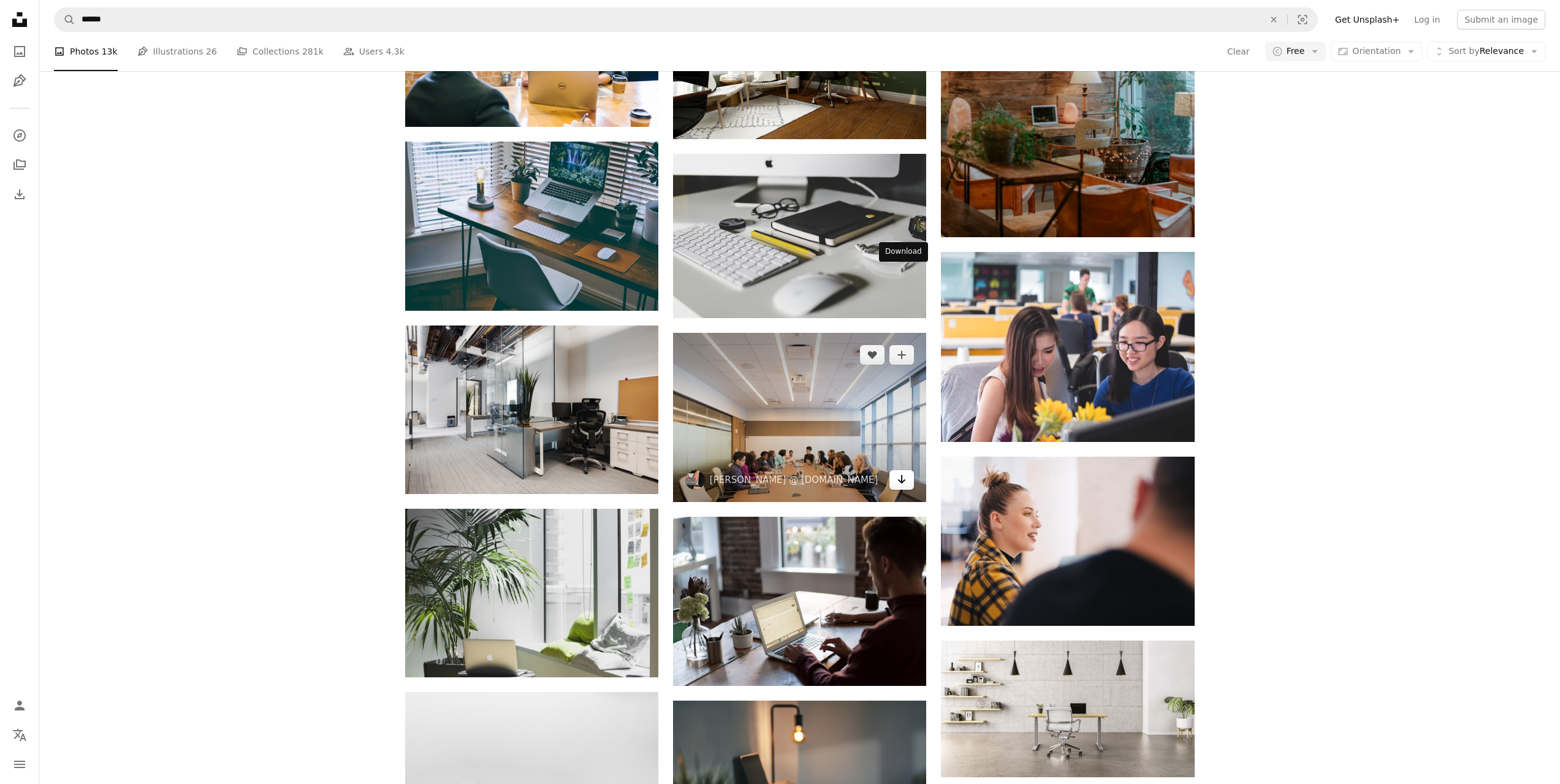
click at [904, 475] on icon "Download" at bounding box center [902, 478] width 8 height 8
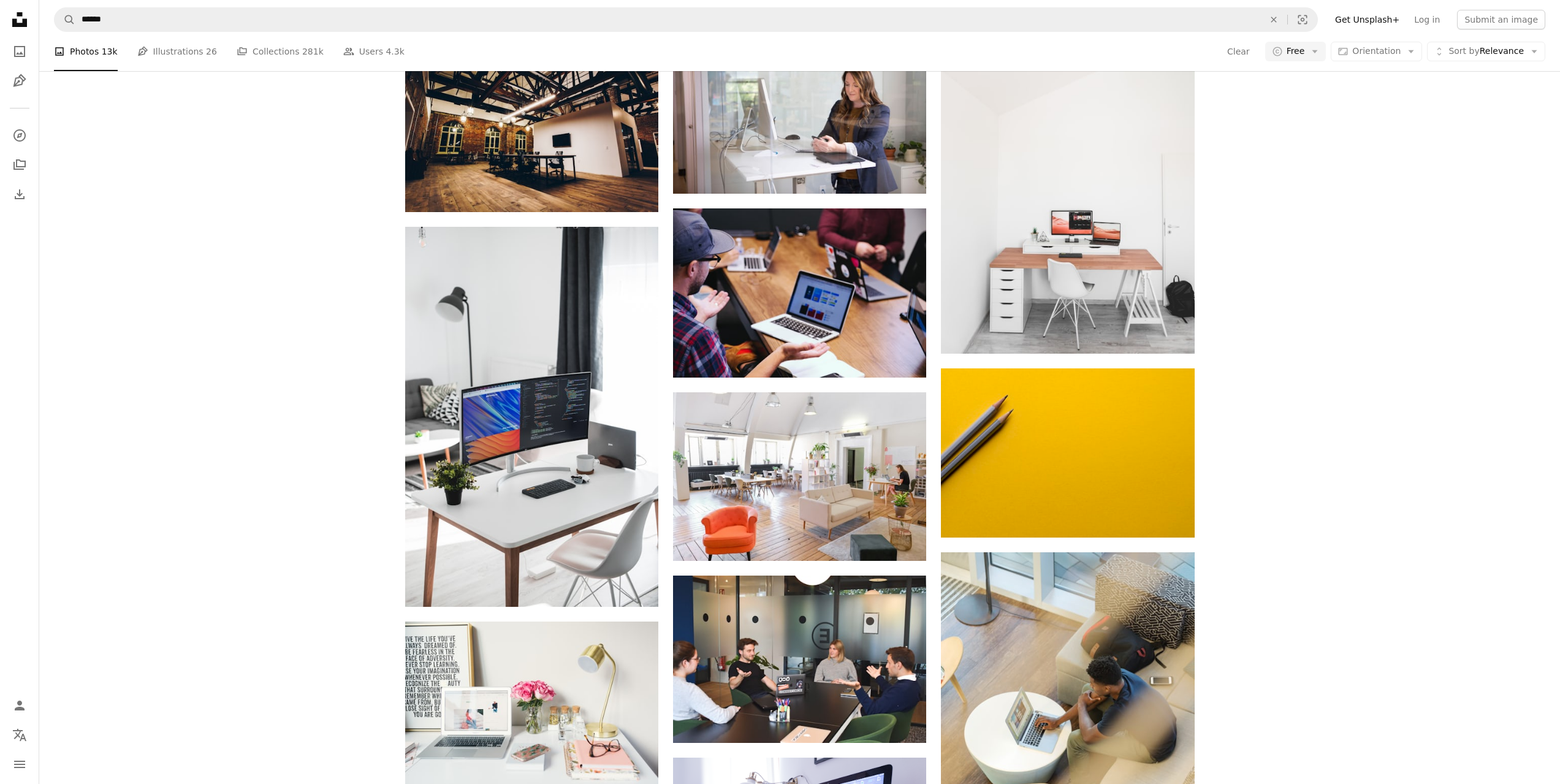
scroll to position [20586, 0]
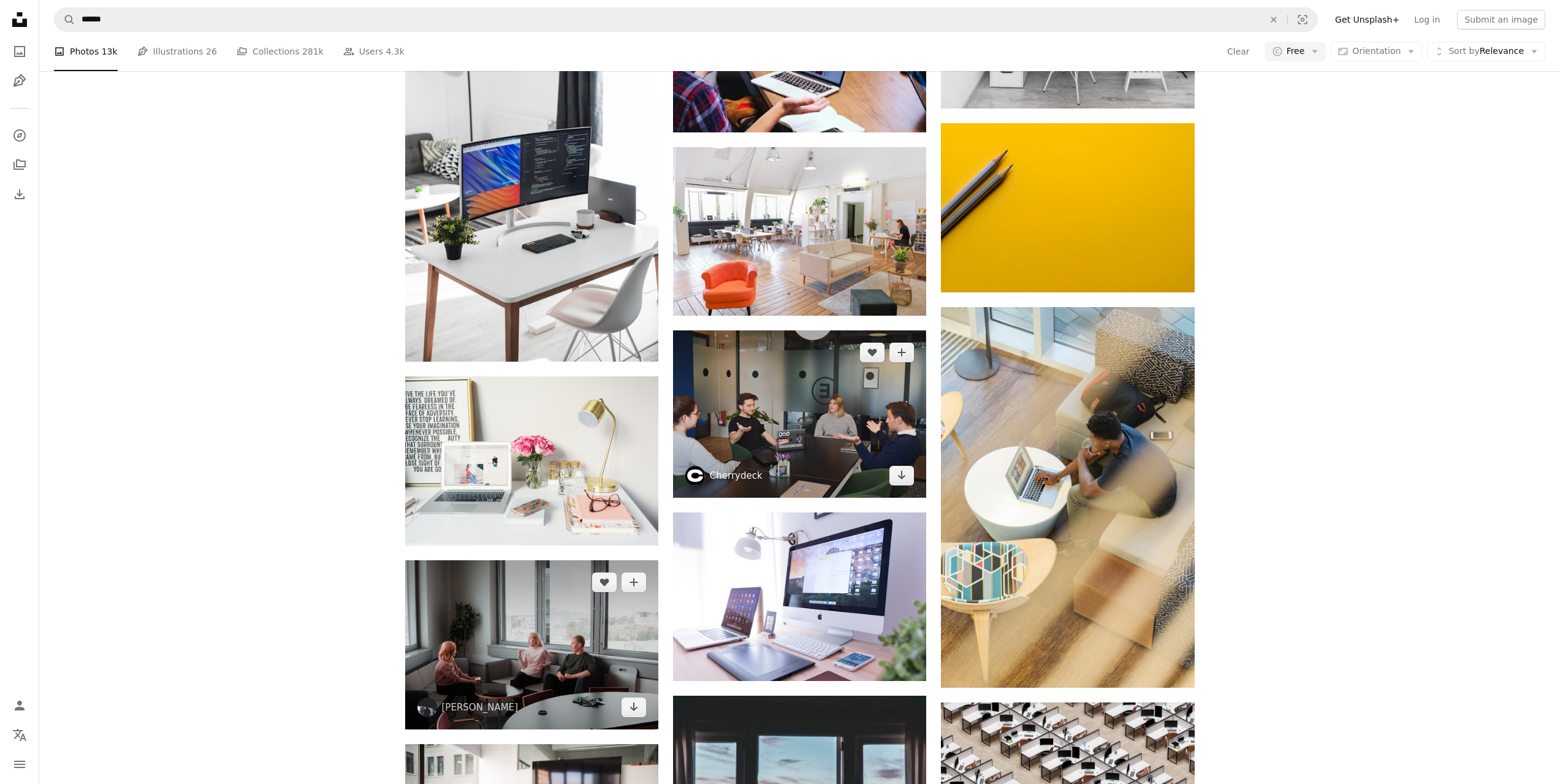
drag, startPoint x: 635, startPoint y: 162, endPoint x: 751, endPoint y: 269, distance: 157.8
click at [635, 699] on icon "Arrow pointing down" at bounding box center [633, 706] width 10 height 14
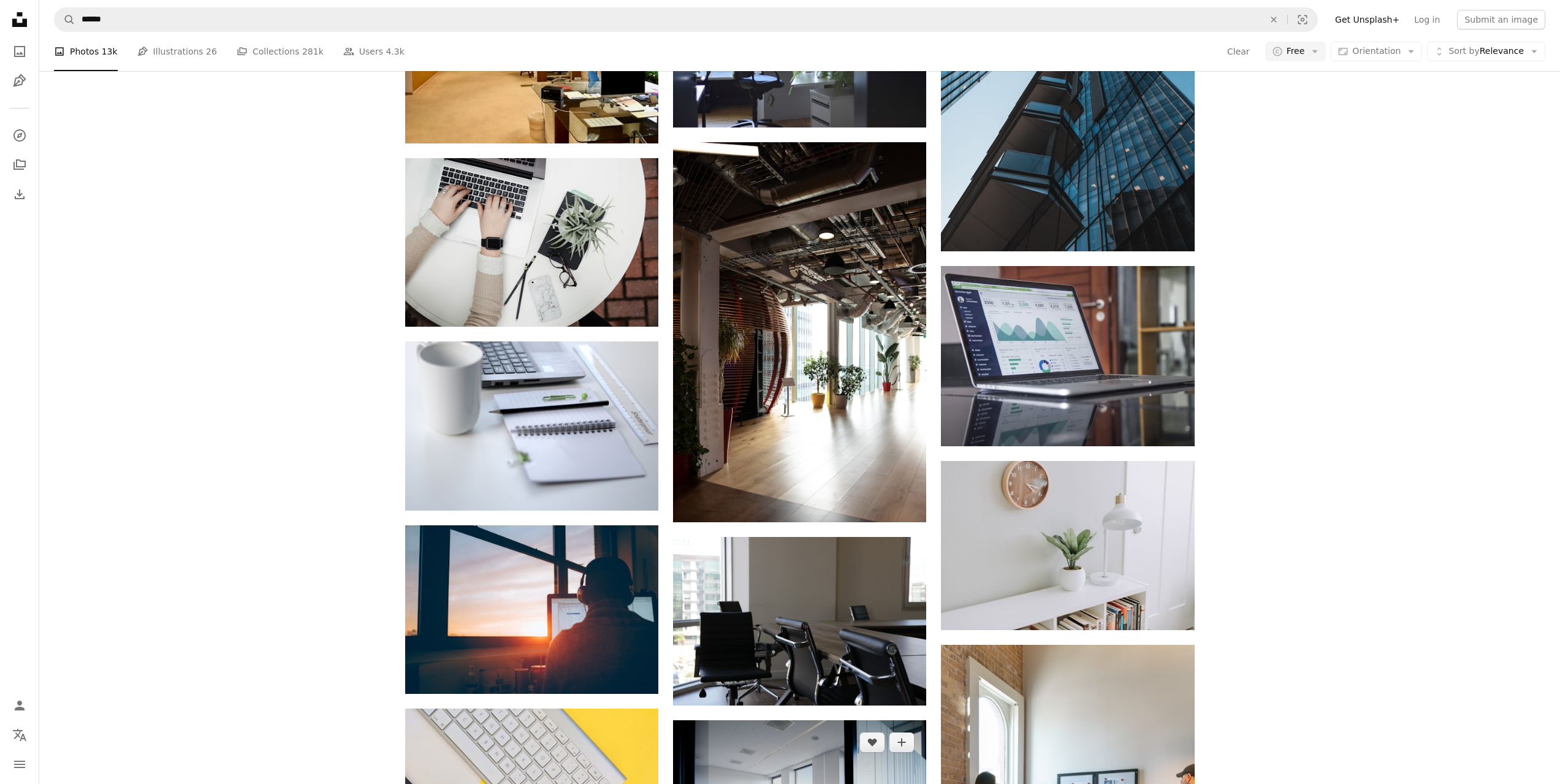
scroll to position [22854, 0]
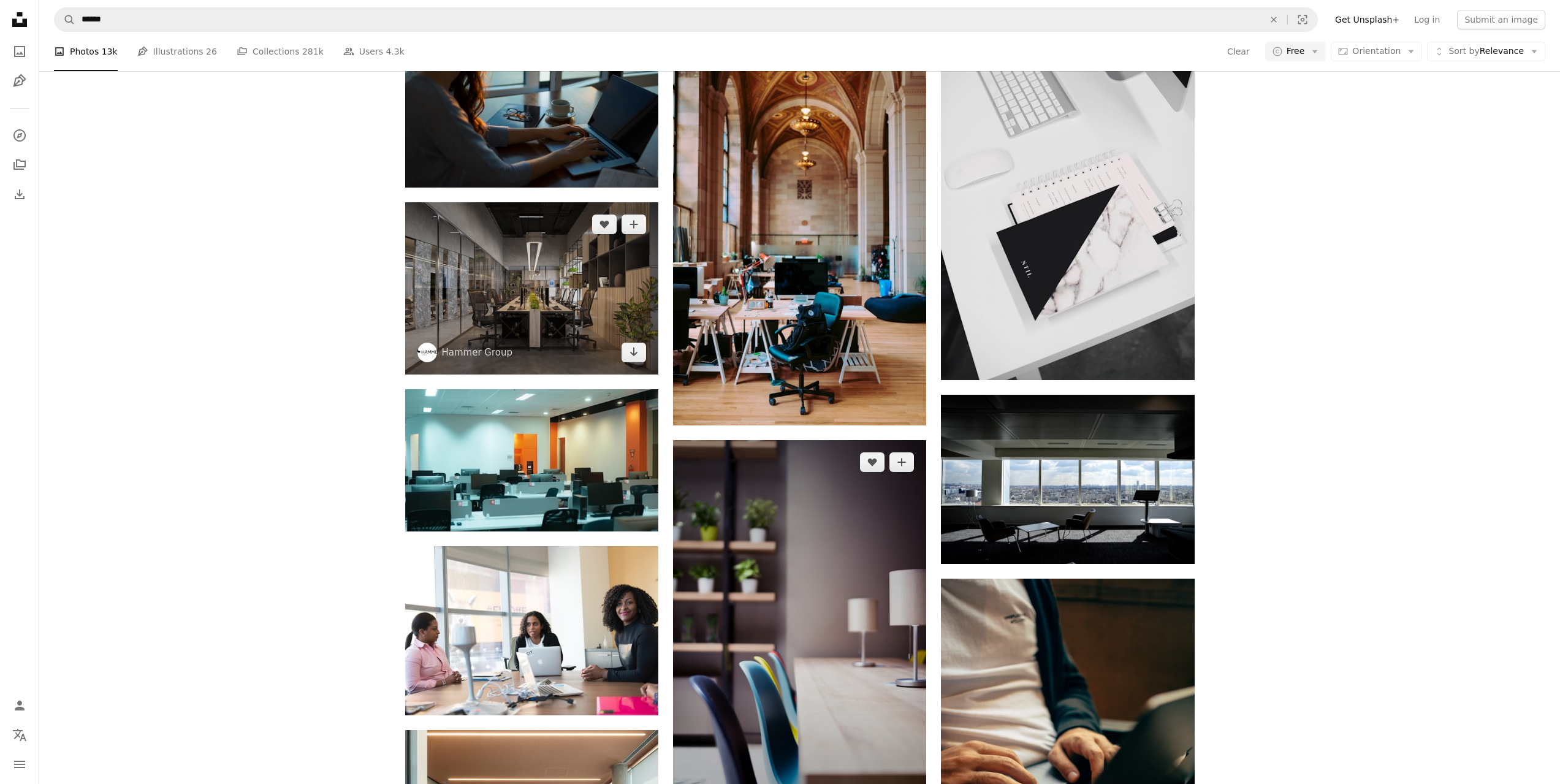
scroll to position [24386, 0]
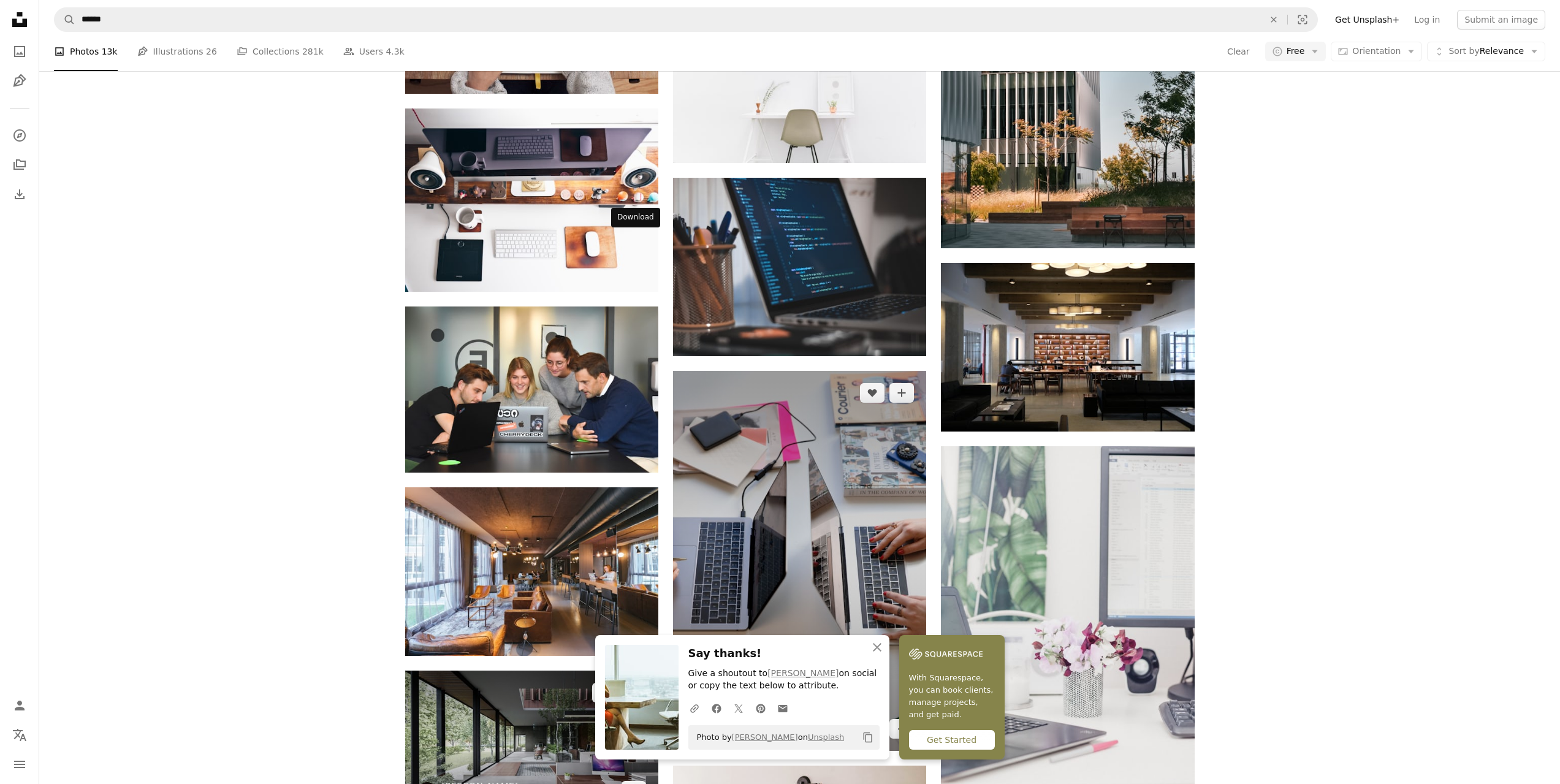
drag, startPoint x: 637, startPoint y: 246, endPoint x: 818, endPoint y: 270, distance: 182.6
click at [637, 783] on icon "Arrow pointing down" at bounding box center [633, 790] width 10 height 14
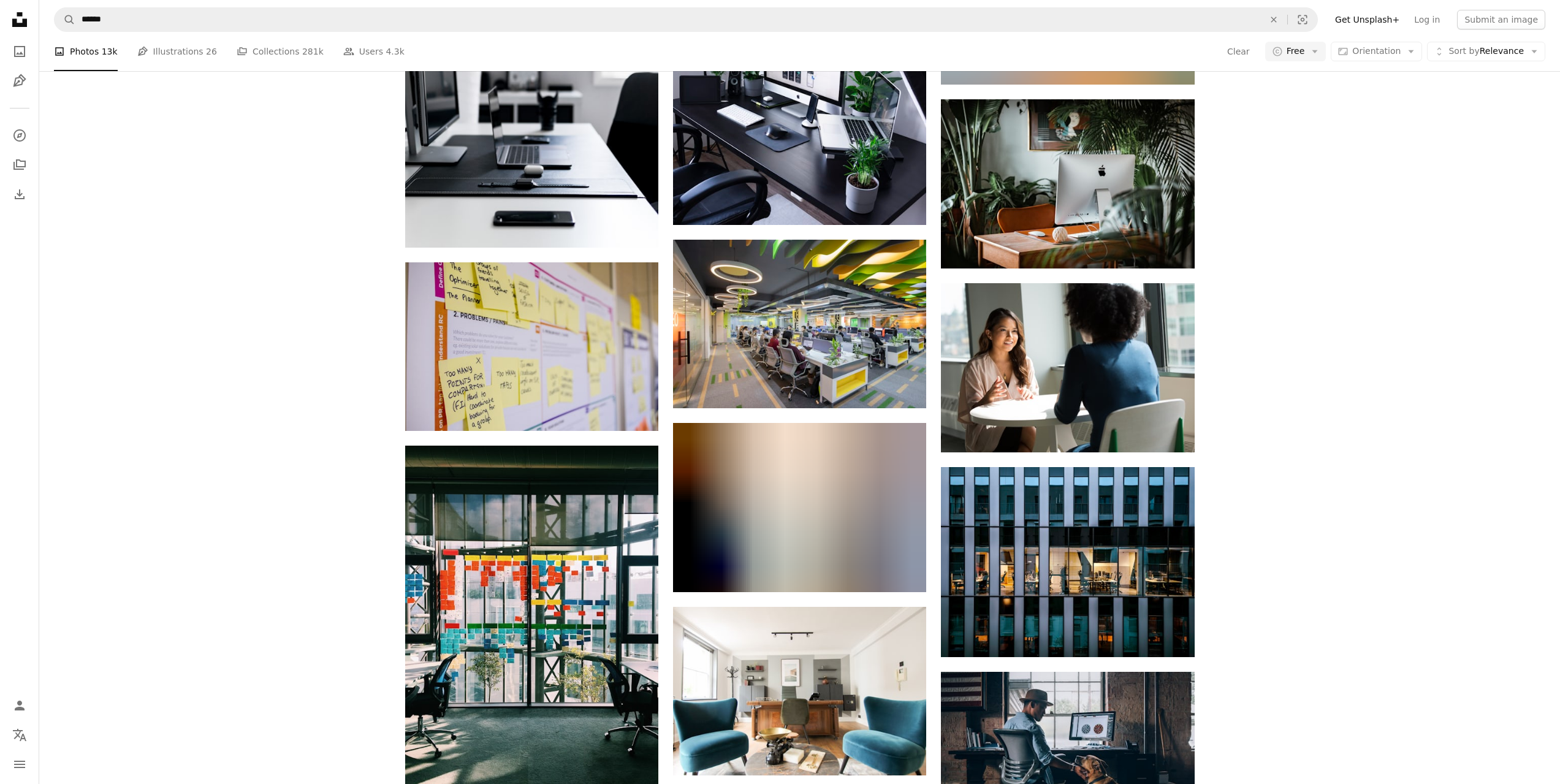
scroll to position [29534, 0]
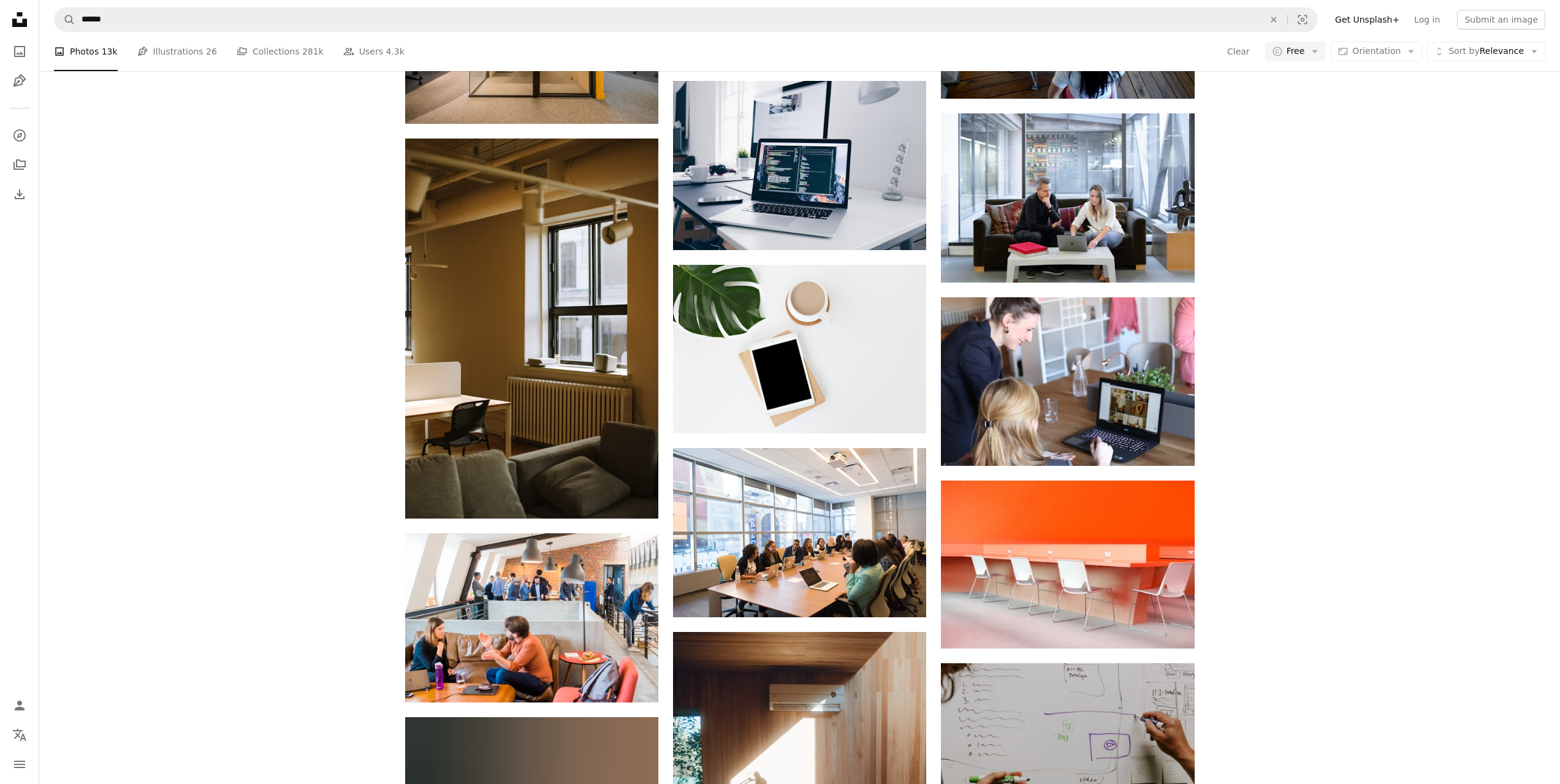
scroll to position [30147, 0]
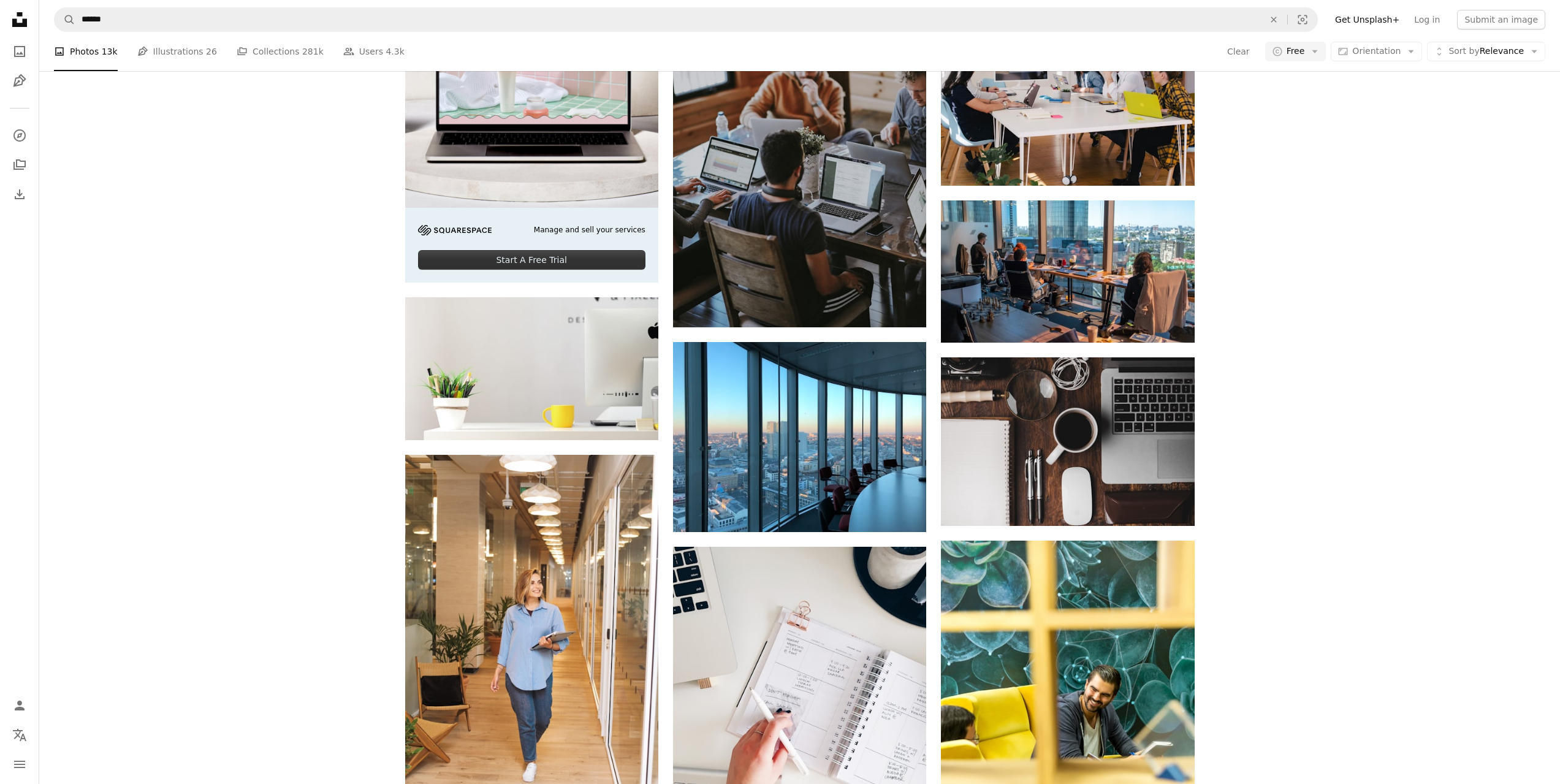
scroll to position [393, 0]
